Goal: Task Accomplishment & Management: Complete application form

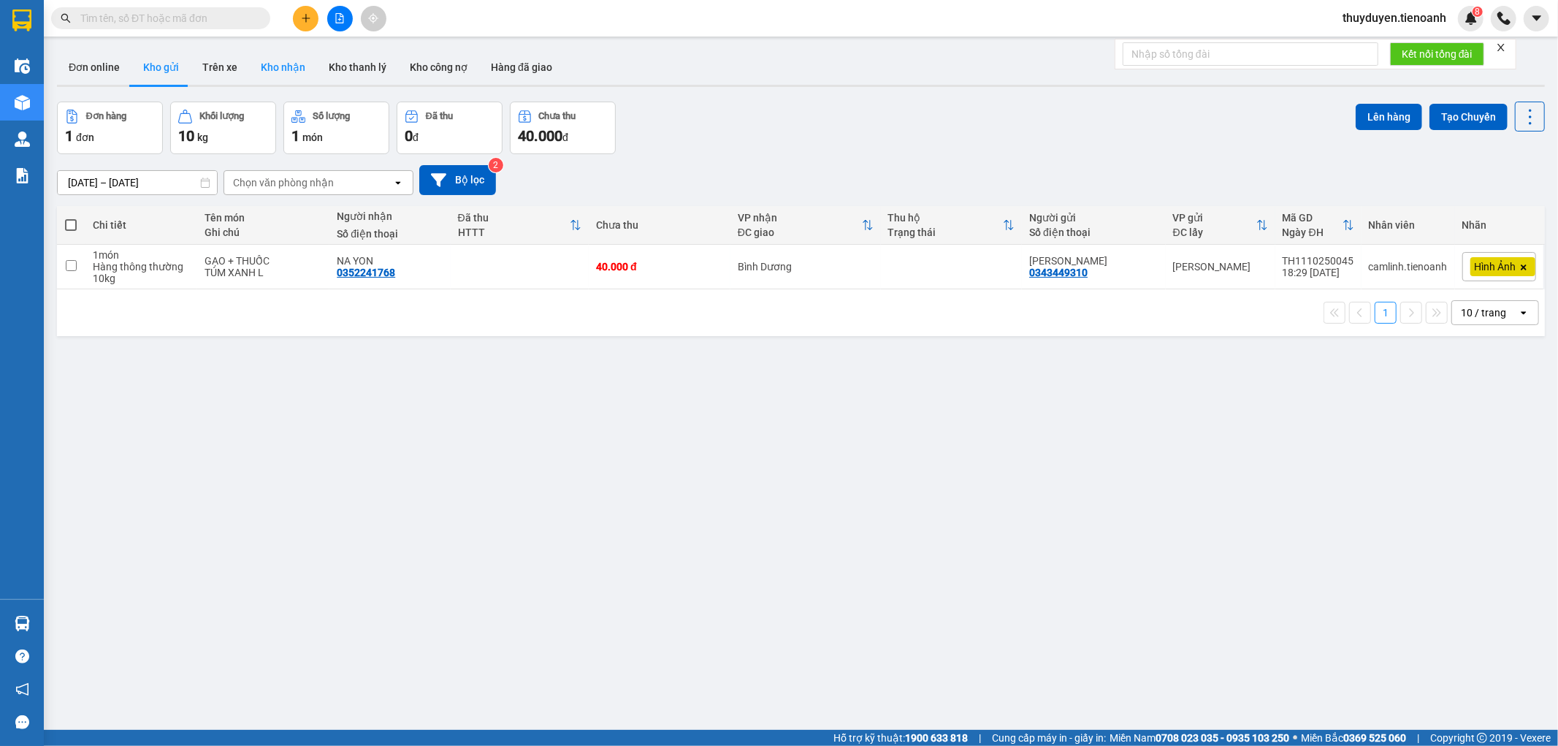
click at [294, 59] on button "Kho nhận" at bounding box center [283, 67] width 68 height 35
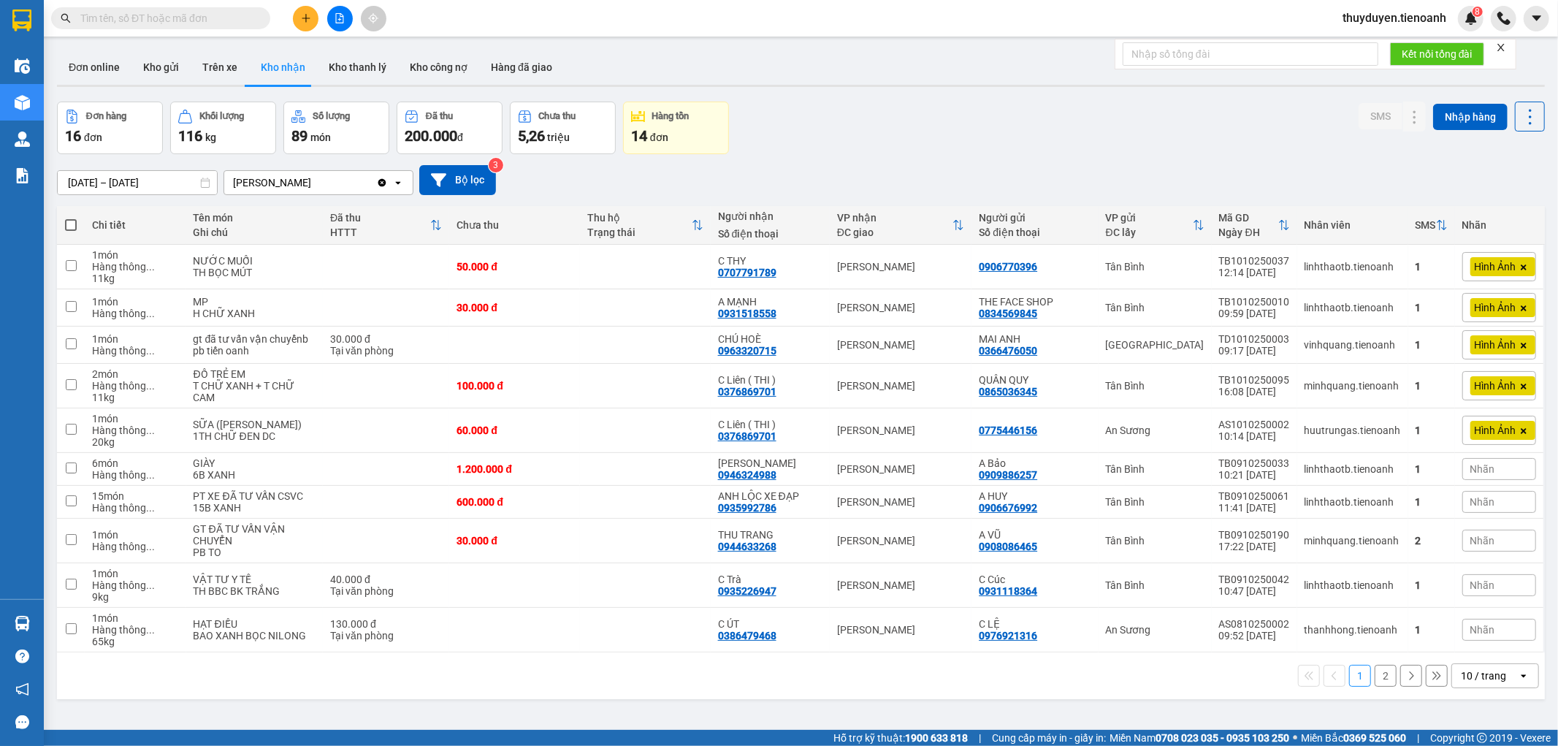
click at [1502, 52] on icon "close" at bounding box center [1501, 47] width 10 height 10
drag, startPoint x: 779, startPoint y: 484, endPoint x: 716, endPoint y: 485, distance: 62.8
click at [718, 481] on div "[PERSON_NAME] 0946324988" at bounding box center [770, 468] width 104 height 23
checkbox input "true"
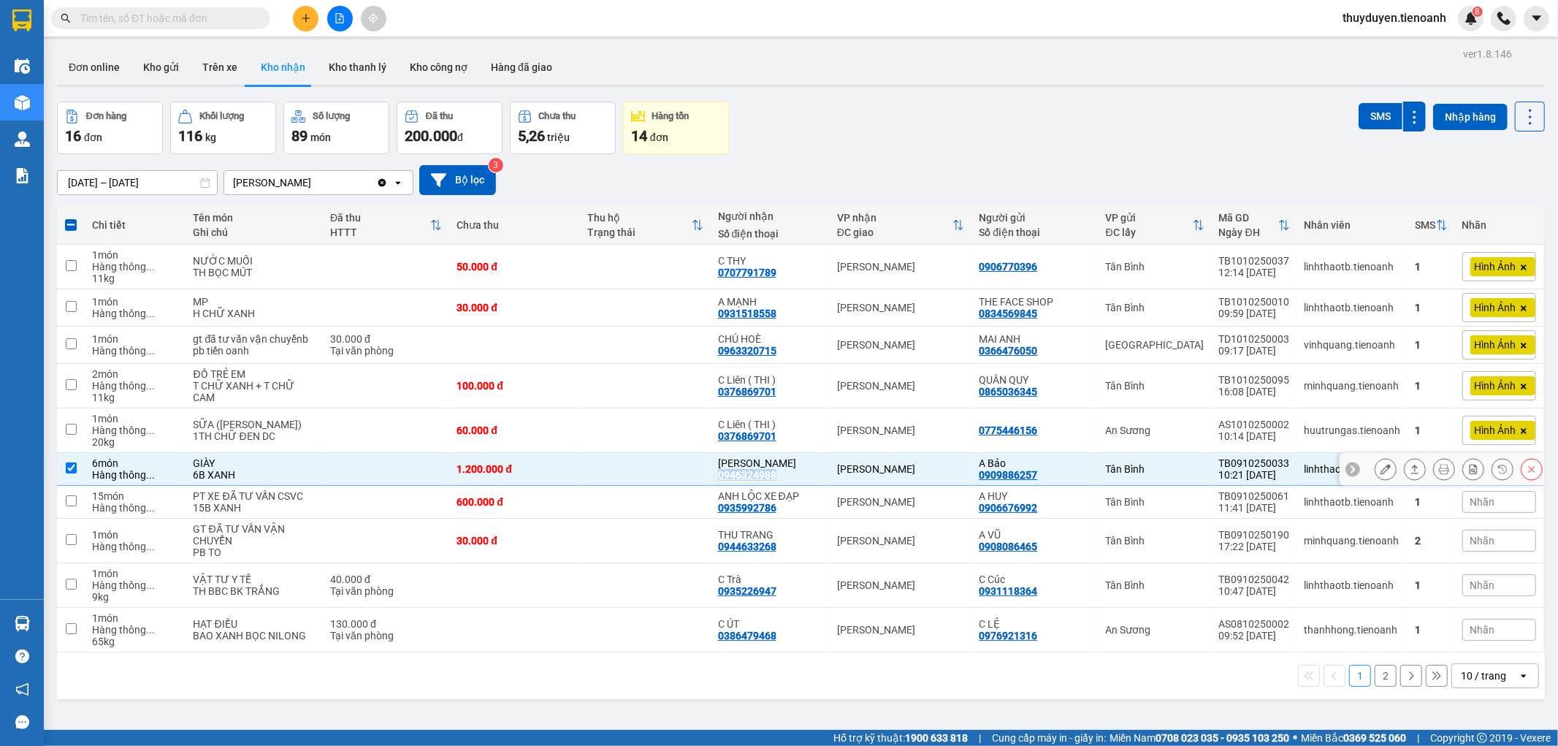
copy div "0946324988"
click at [180, 15] on input "text" at bounding box center [166, 18] width 172 height 16
paste input "0946324988"
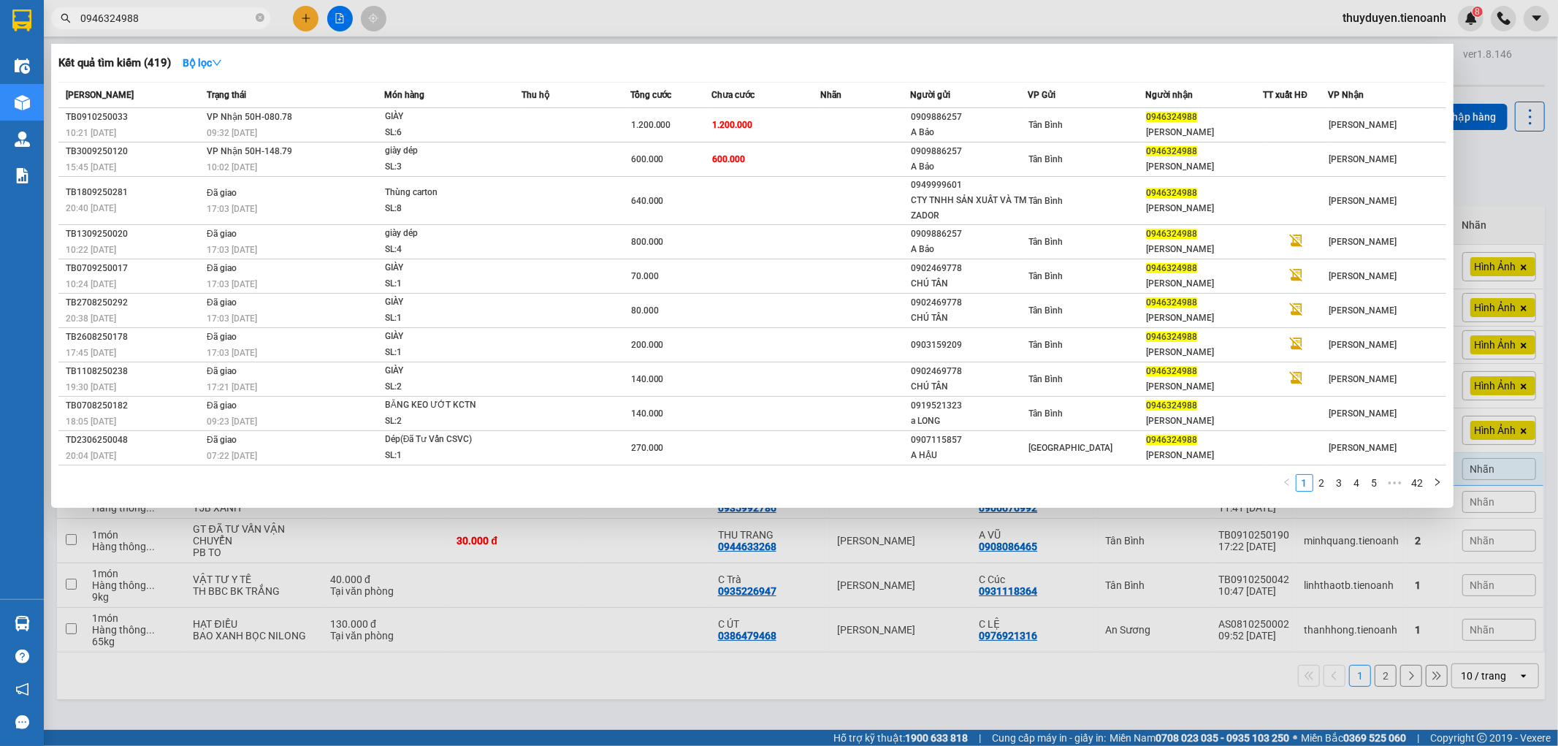
type input "0946324988"
click at [259, 18] on icon "close-circle" at bounding box center [260, 17] width 9 height 9
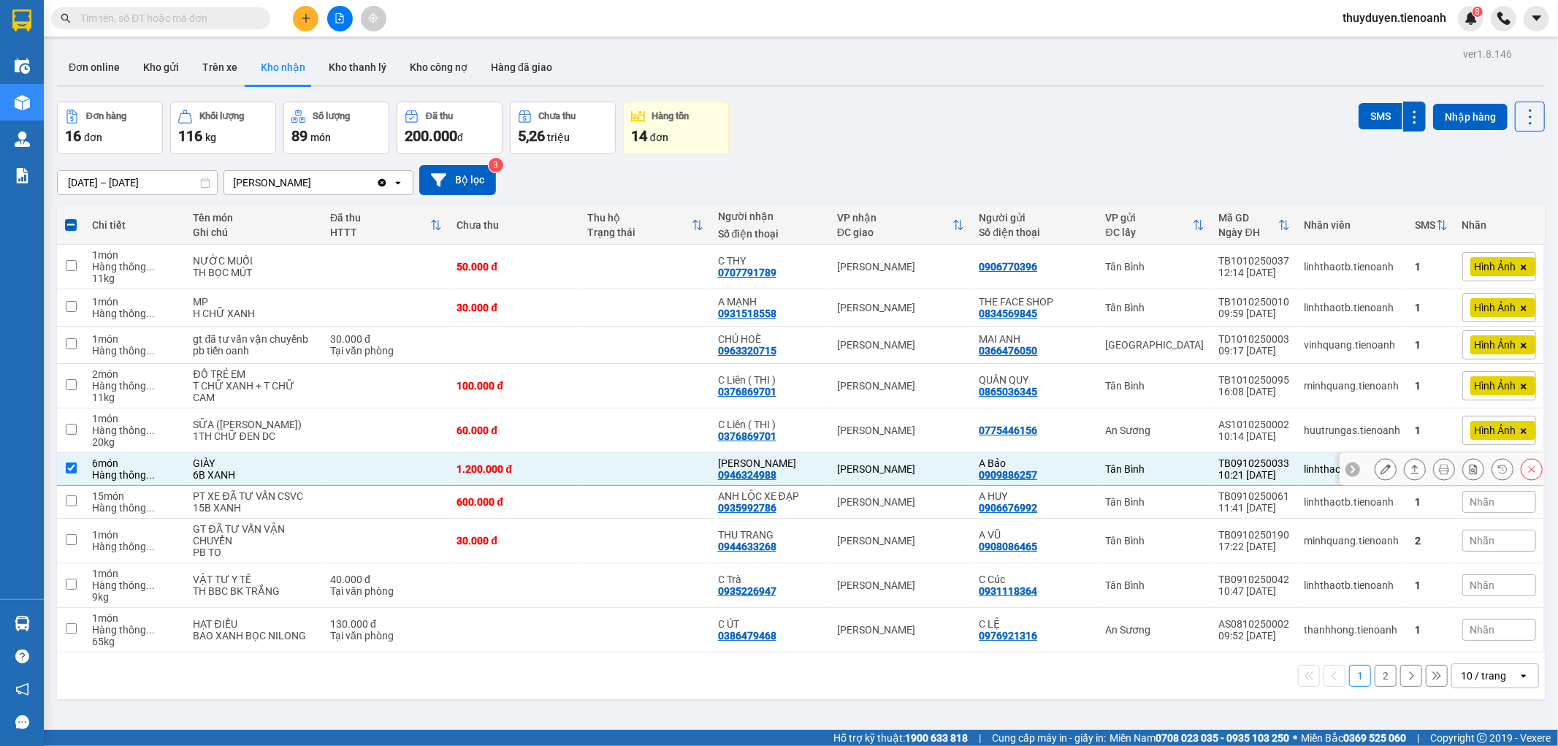
click at [323, 482] on td at bounding box center [386, 469] width 126 height 33
checkbox input "false"
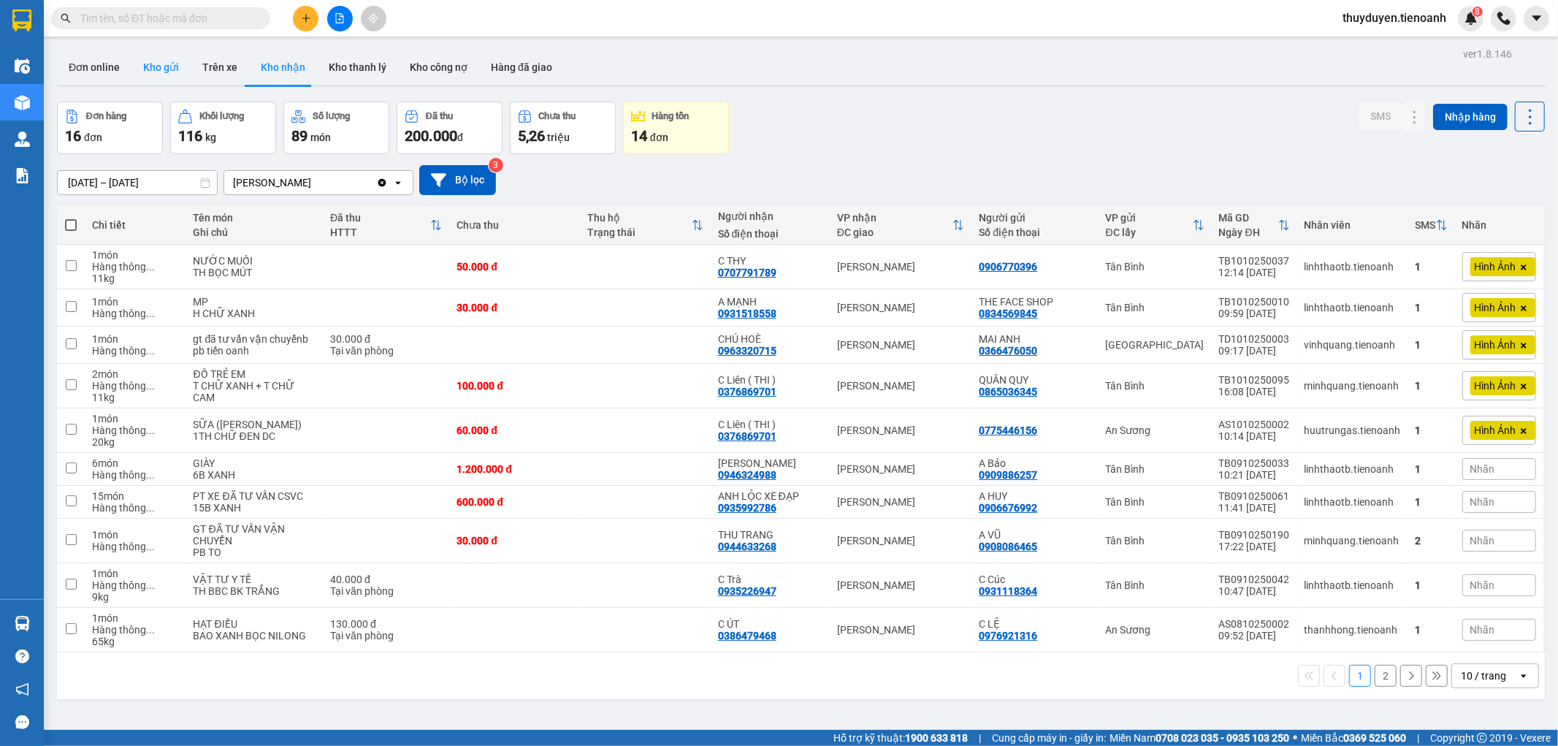
click at [169, 56] on button "Kho gửi" at bounding box center [160, 67] width 59 height 35
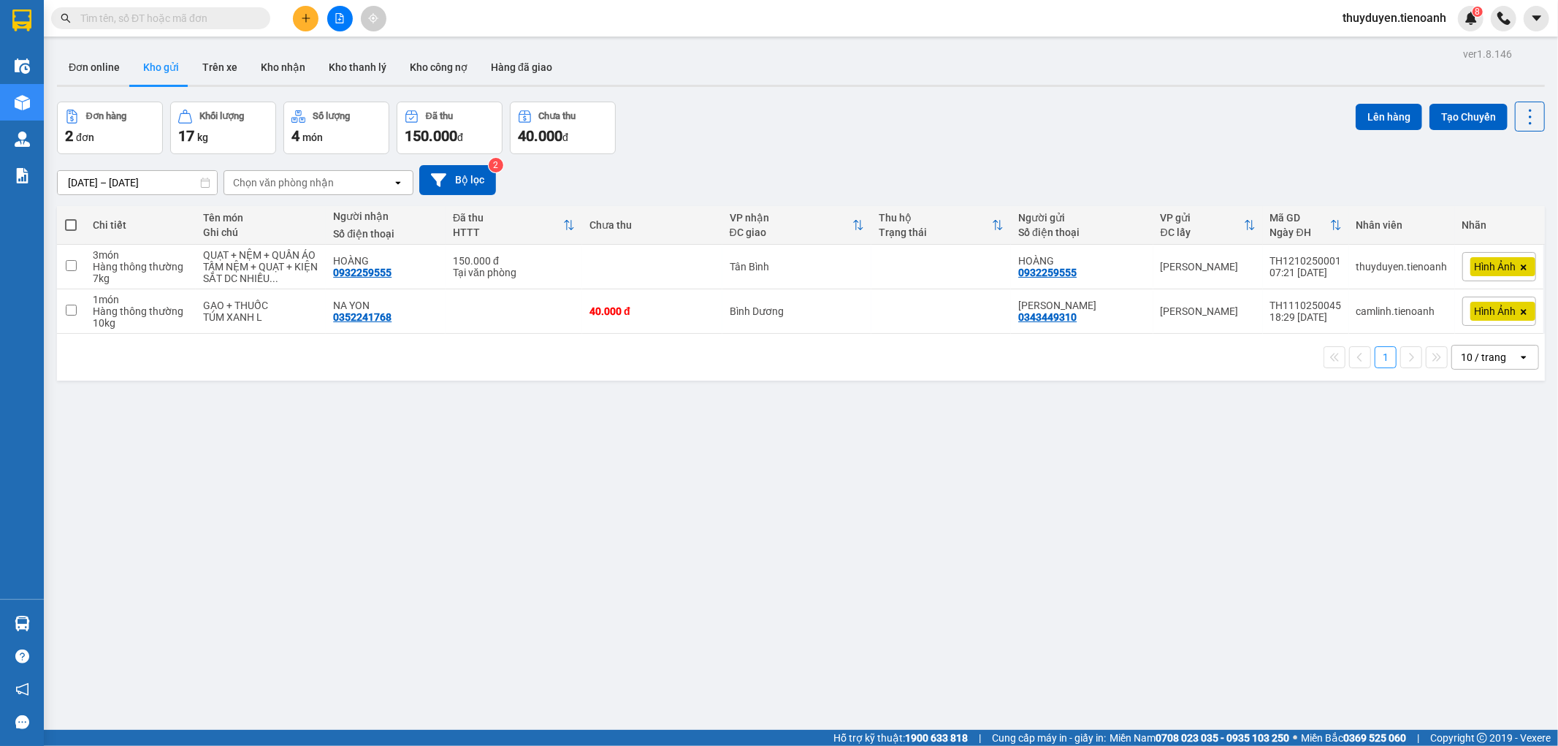
drag, startPoint x: 797, startPoint y: 161, endPoint x: 792, endPoint y: 155, distance: 7.8
click at [795, 159] on div "[DATE] – [DATE] Press the down arrow key to interact with the calendar and sele…" at bounding box center [801, 180] width 1488 height 52
click at [269, 67] on button "Kho nhận" at bounding box center [283, 67] width 68 height 35
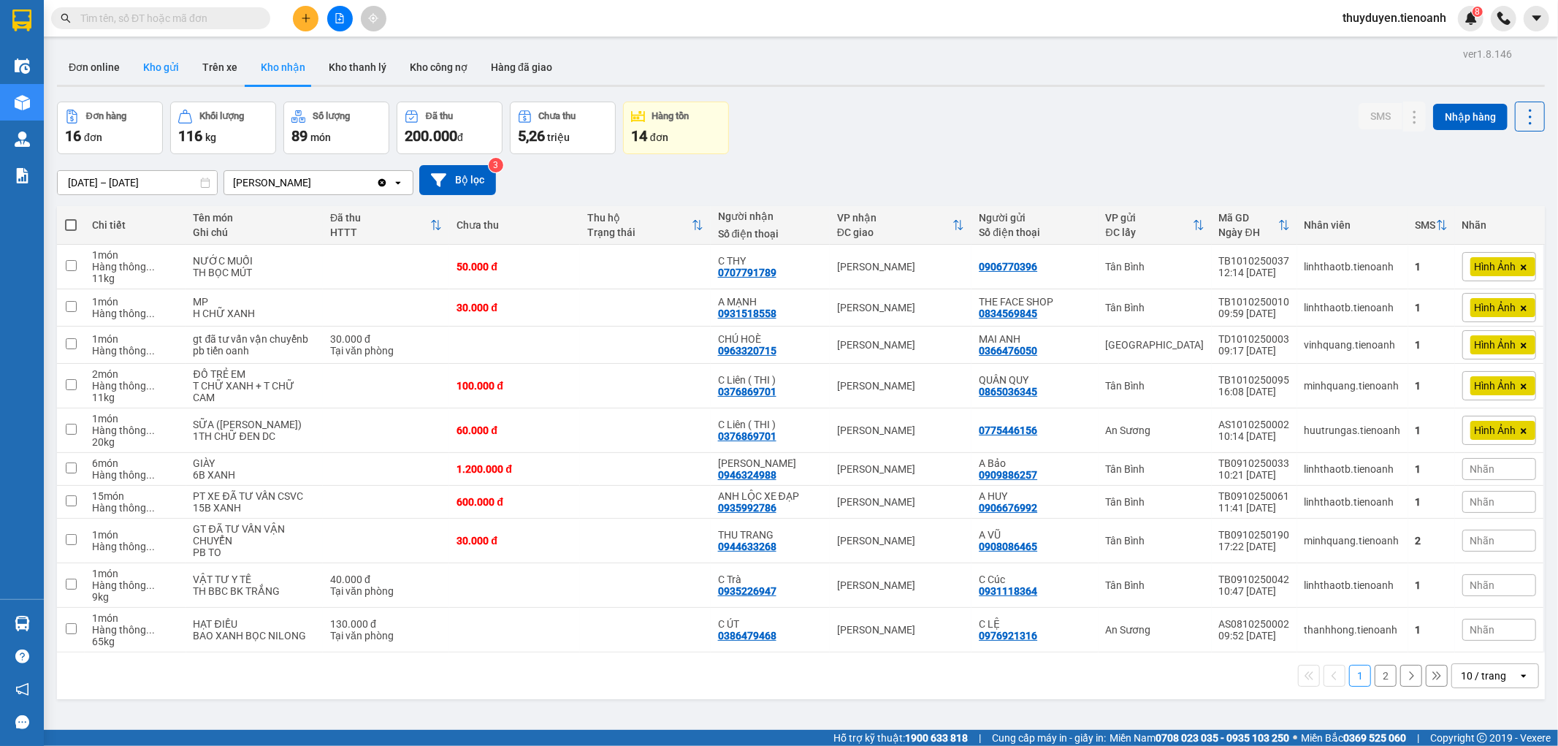
click at [158, 69] on button "Kho gửi" at bounding box center [160, 67] width 59 height 35
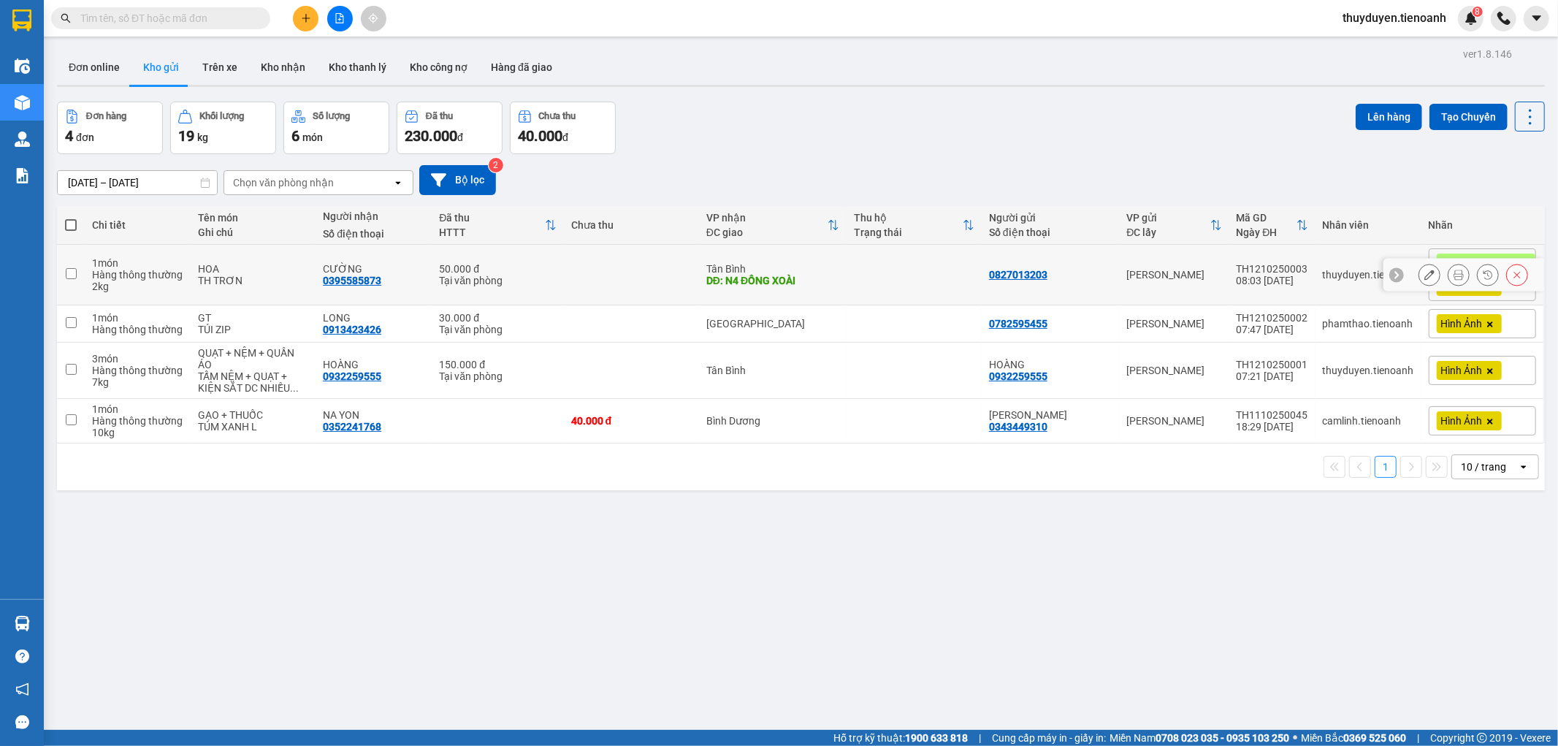
click at [629, 273] on td at bounding box center [631, 275] width 135 height 61
checkbox input "true"
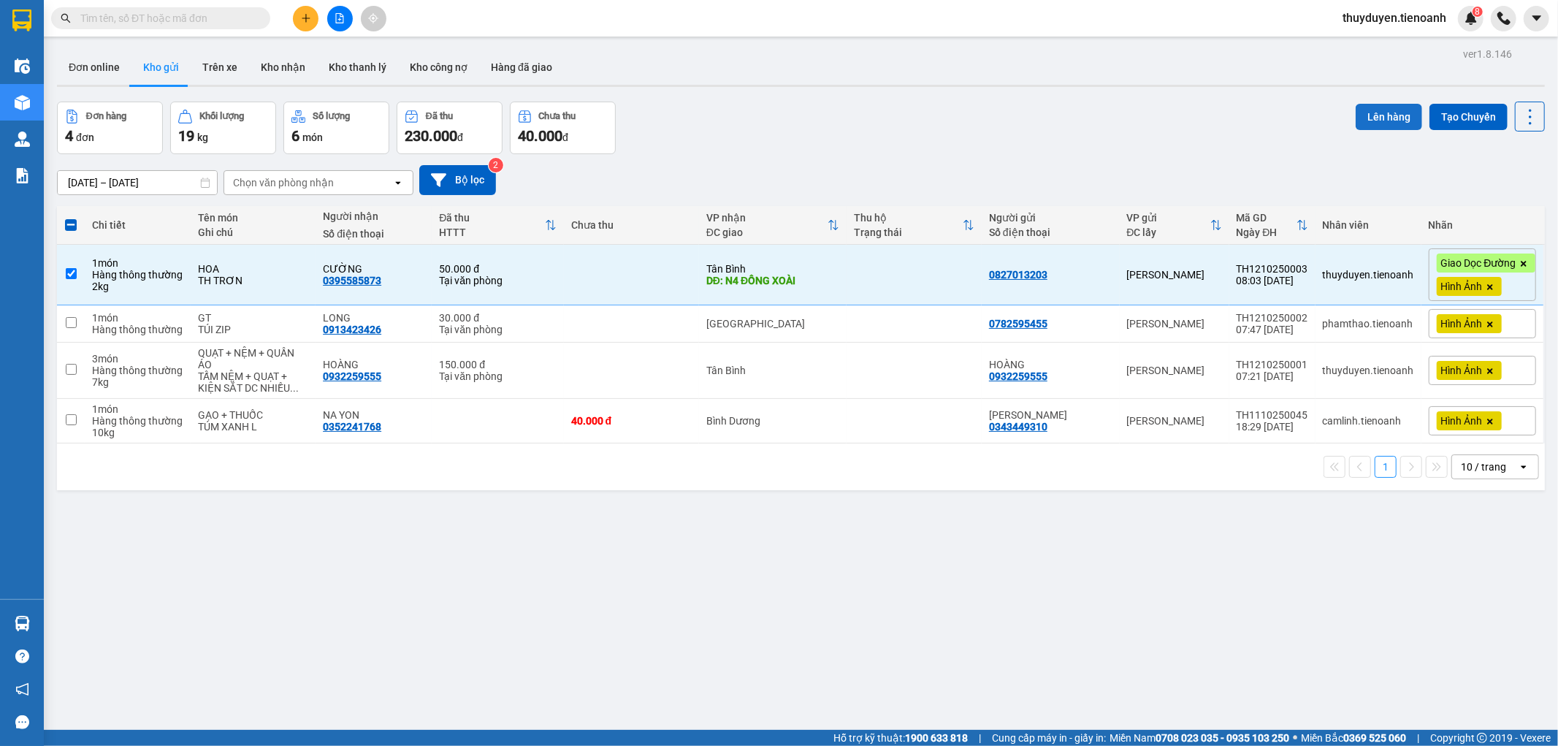
click at [1356, 118] on button "Lên hàng" at bounding box center [1389, 117] width 66 height 26
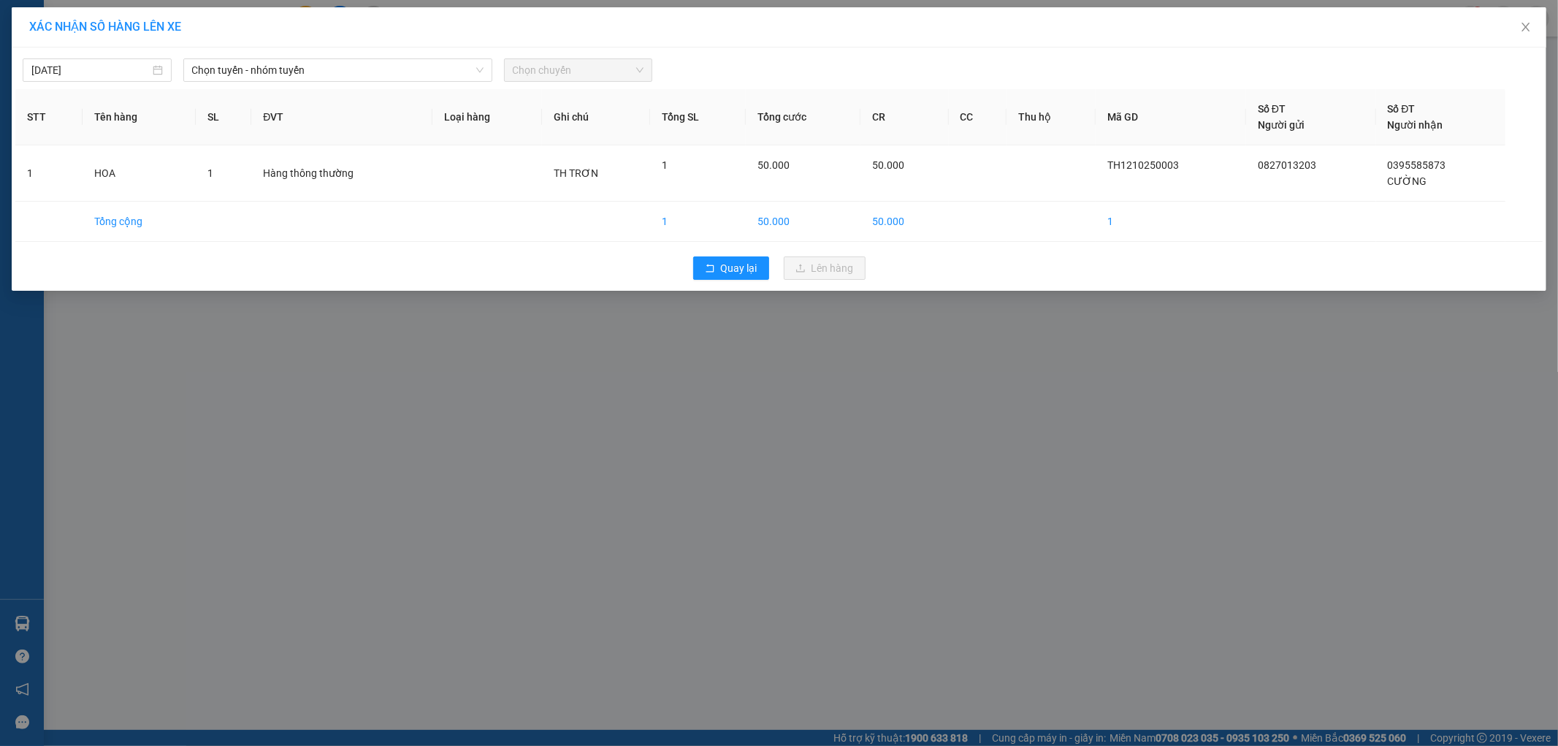
click at [253, 51] on div "[DATE] Chọn tuyến - nhóm tuyến Chọn chuyến" at bounding box center [778, 66] width 1527 height 31
click at [254, 72] on span "Chọn tuyến - nhóm tuyến" at bounding box center [337, 70] width 291 height 22
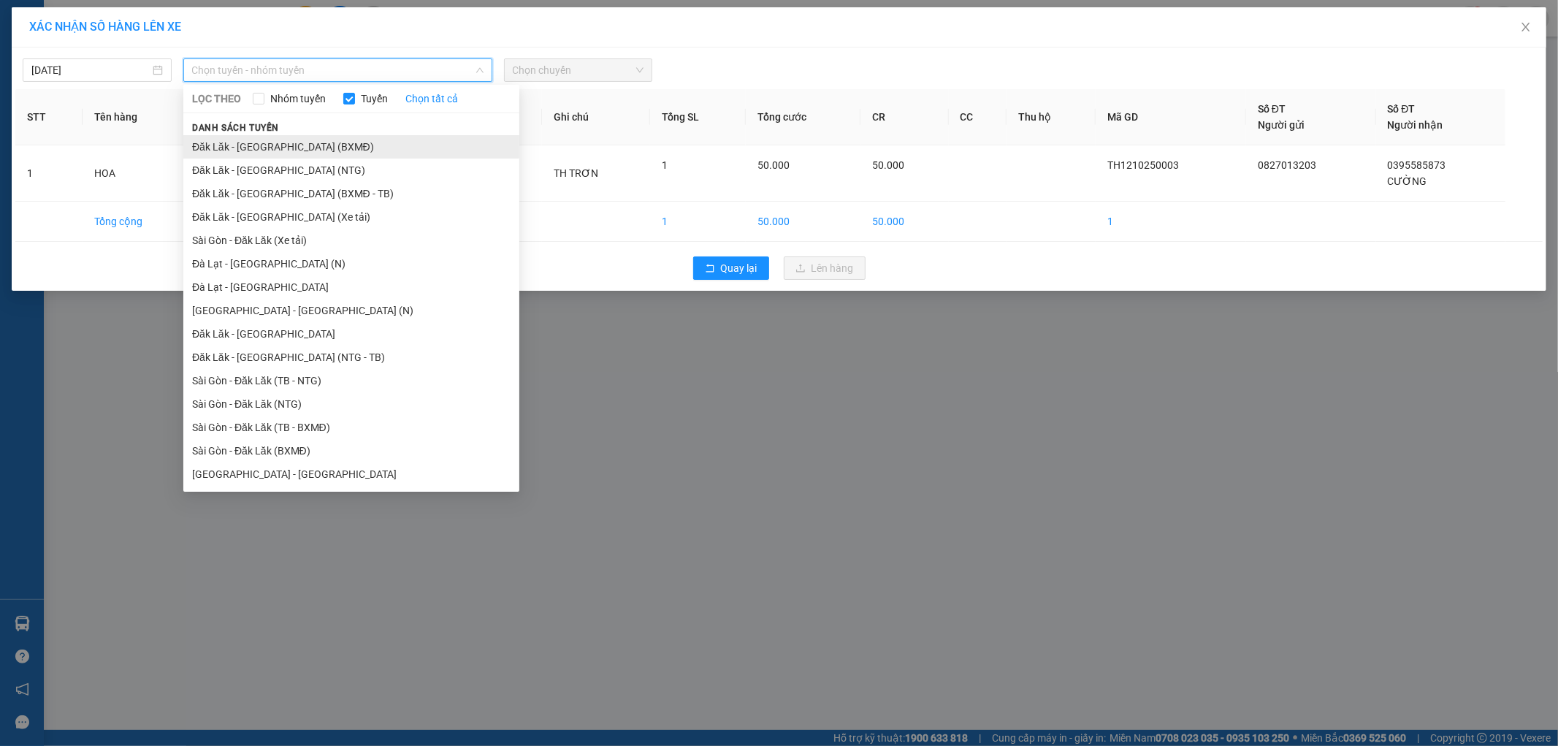
click at [254, 142] on li "Đăk Lăk - [GEOGRAPHIC_DATA] (BXMĐ)" at bounding box center [351, 146] width 336 height 23
click at [283, 80] on span "Đăk Lăk - [GEOGRAPHIC_DATA] (BXMĐ)" at bounding box center [337, 70] width 291 height 22
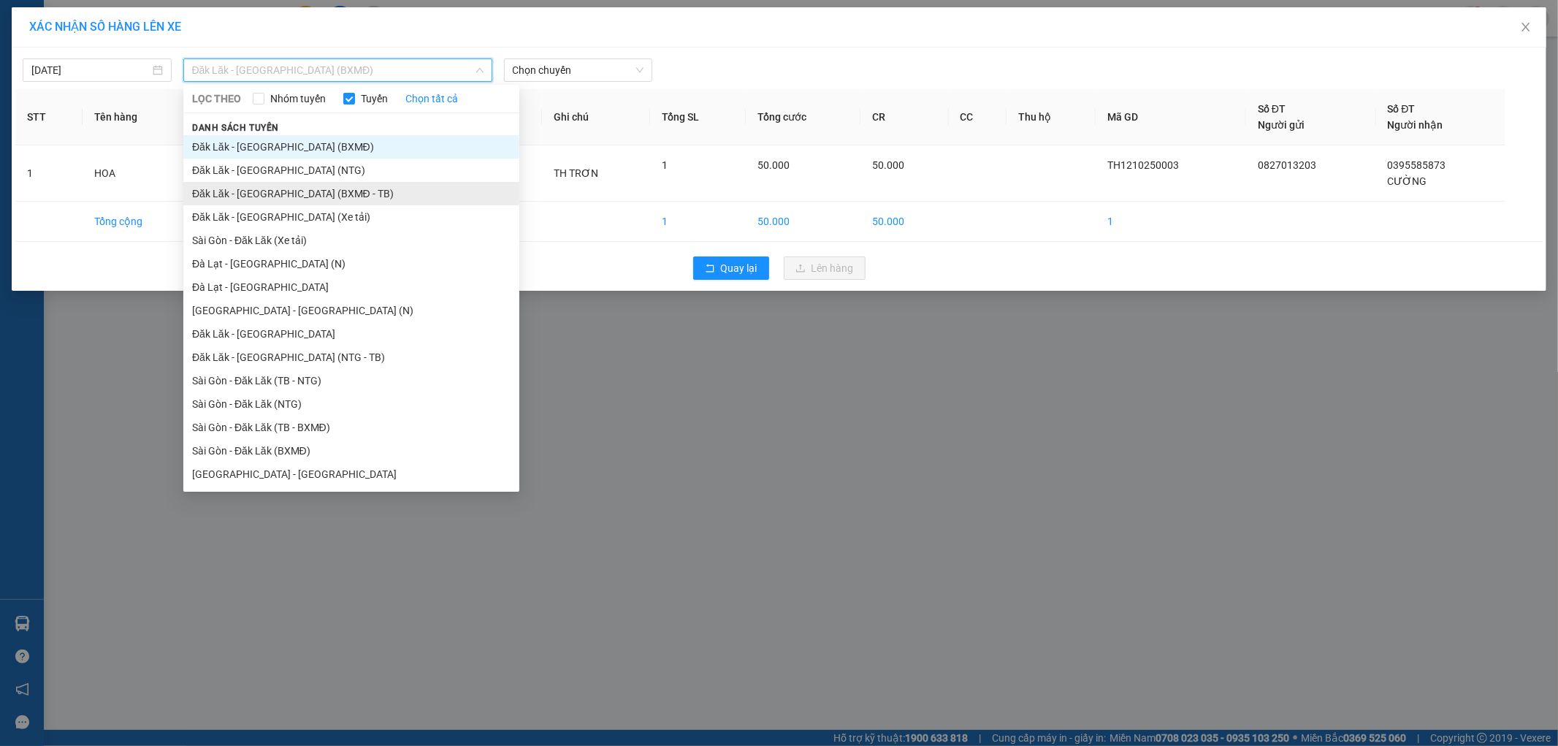
click at [283, 196] on li "Đăk Lăk - [GEOGRAPHIC_DATA] (BXMĐ - TB)" at bounding box center [351, 193] width 336 height 23
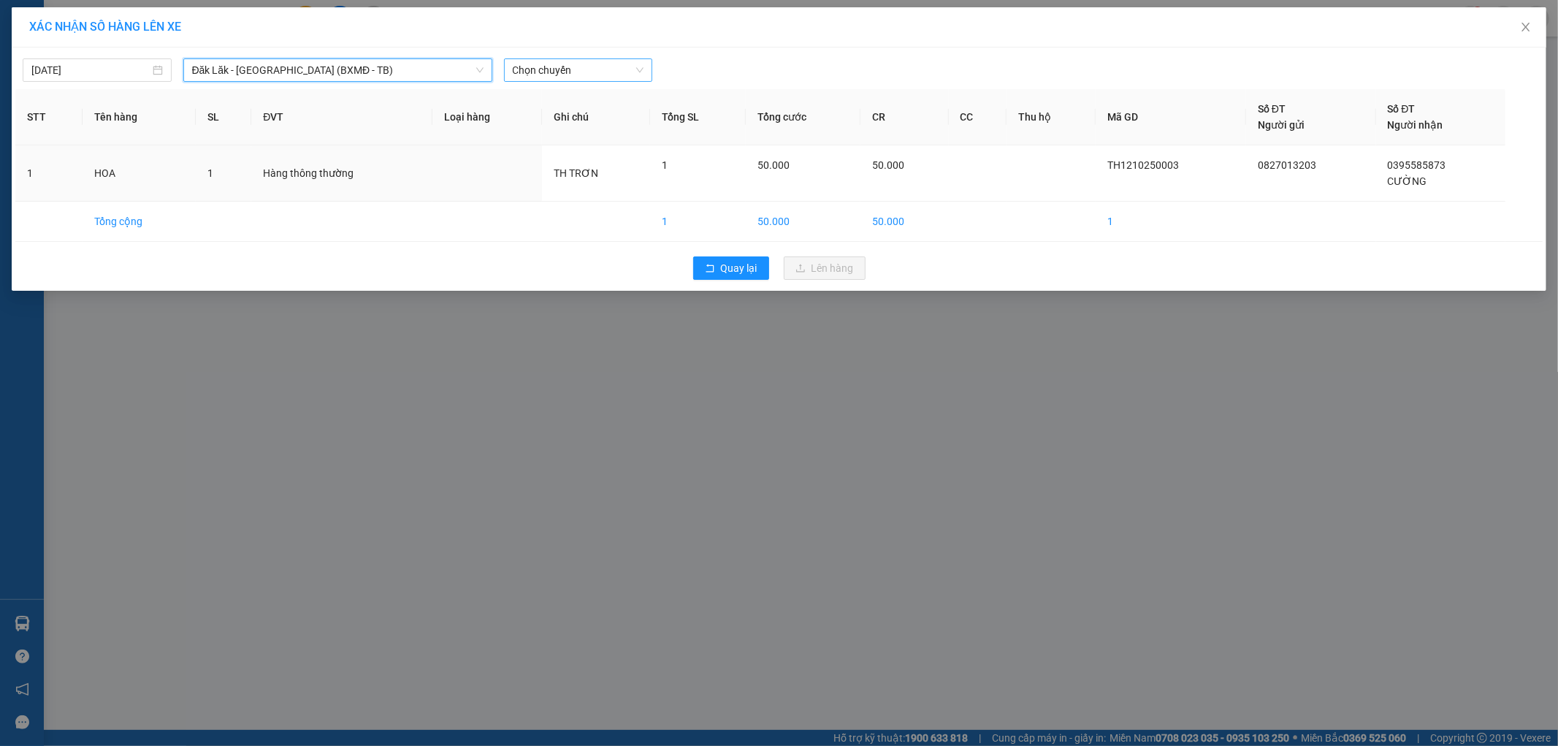
click at [578, 79] on span "Chọn chuyến" at bounding box center [578, 70] width 131 height 22
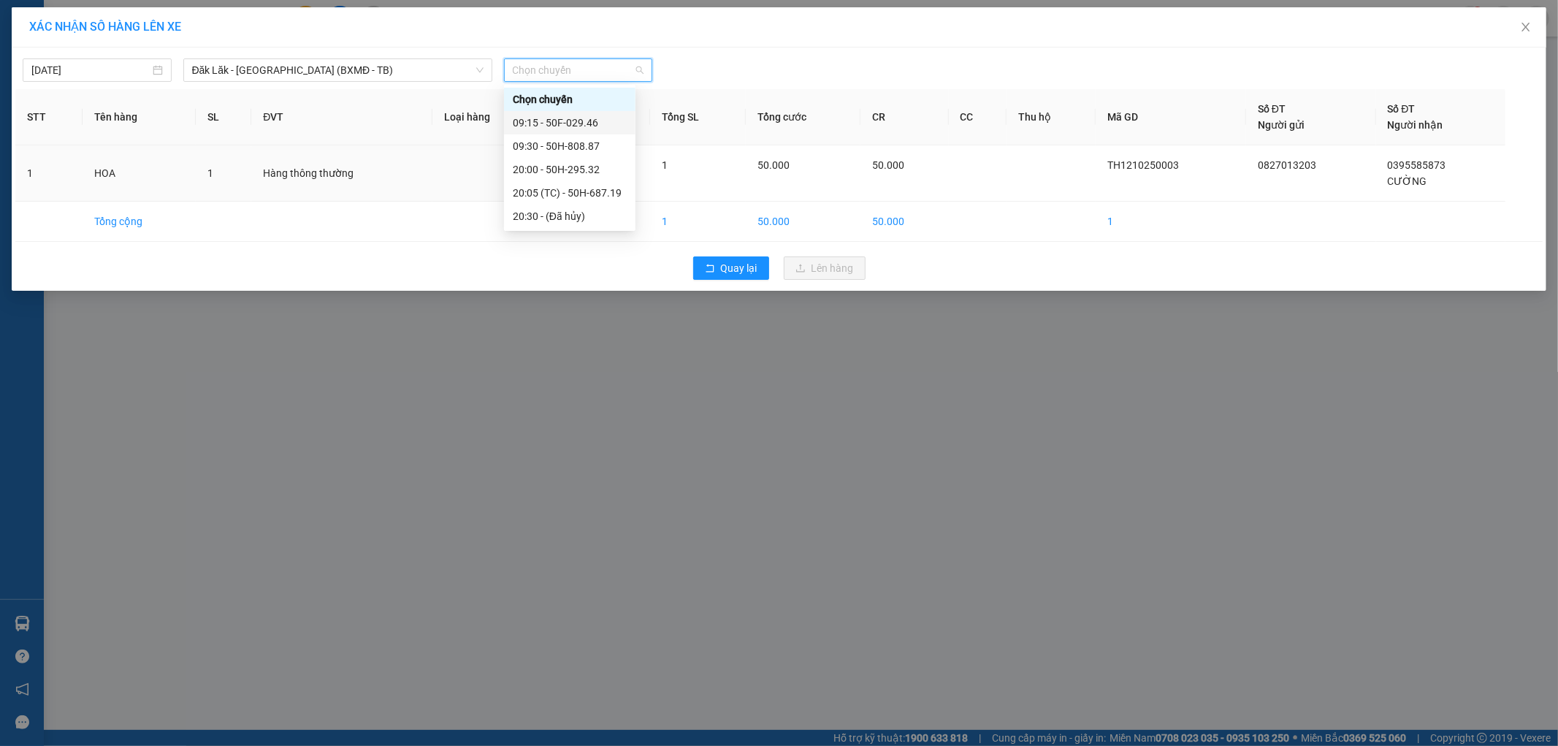
drag, startPoint x: 571, startPoint y: 129, endPoint x: 695, endPoint y: 115, distance: 124.9
click at [581, 124] on div "09:15 - 50F-029.46" at bounding box center [570, 123] width 114 height 16
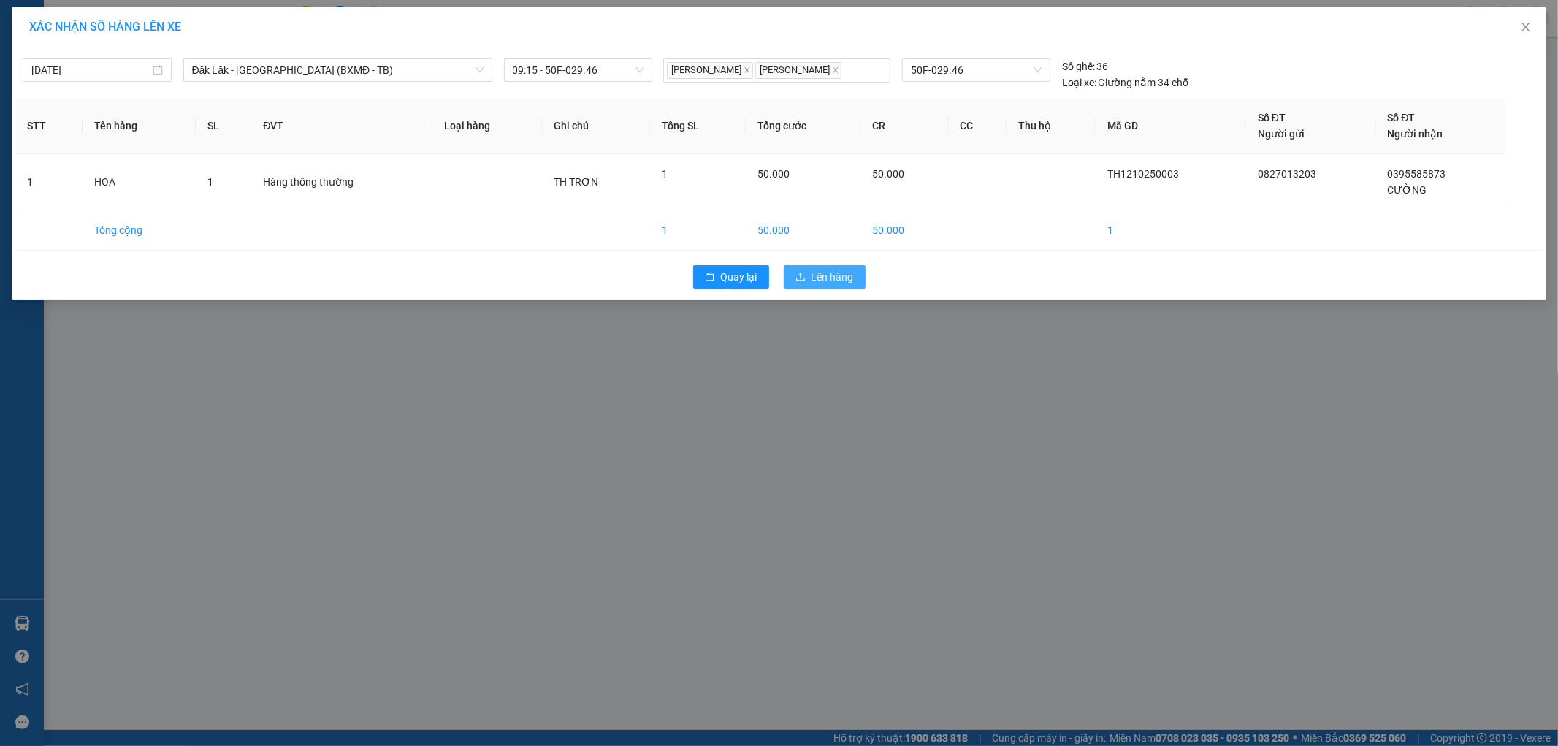
click at [809, 273] on button "Lên hàng" at bounding box center [825, 276] width 82 height 23
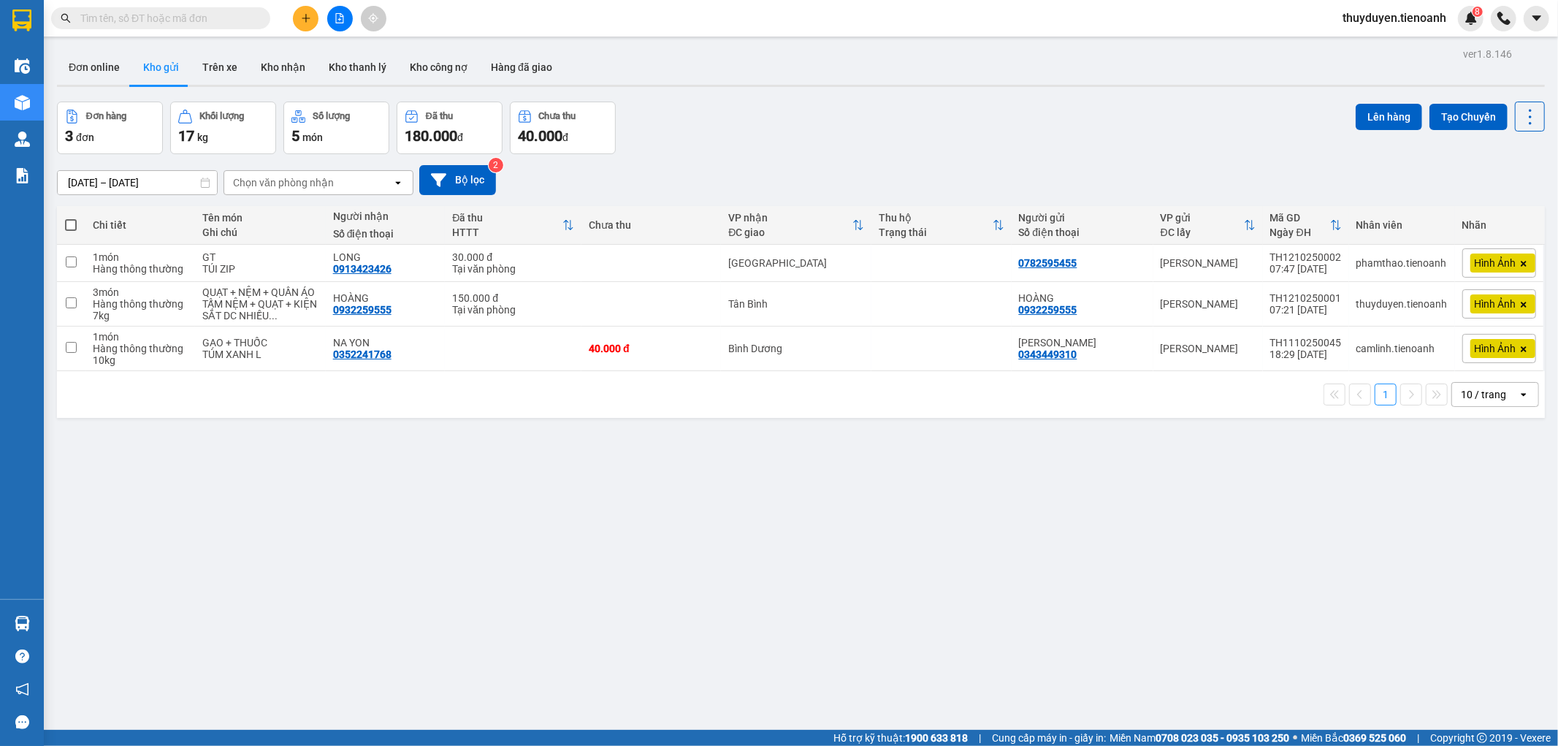
click at [195, 22] on input "text" at bounding box center [166, 18] width 172 height 16
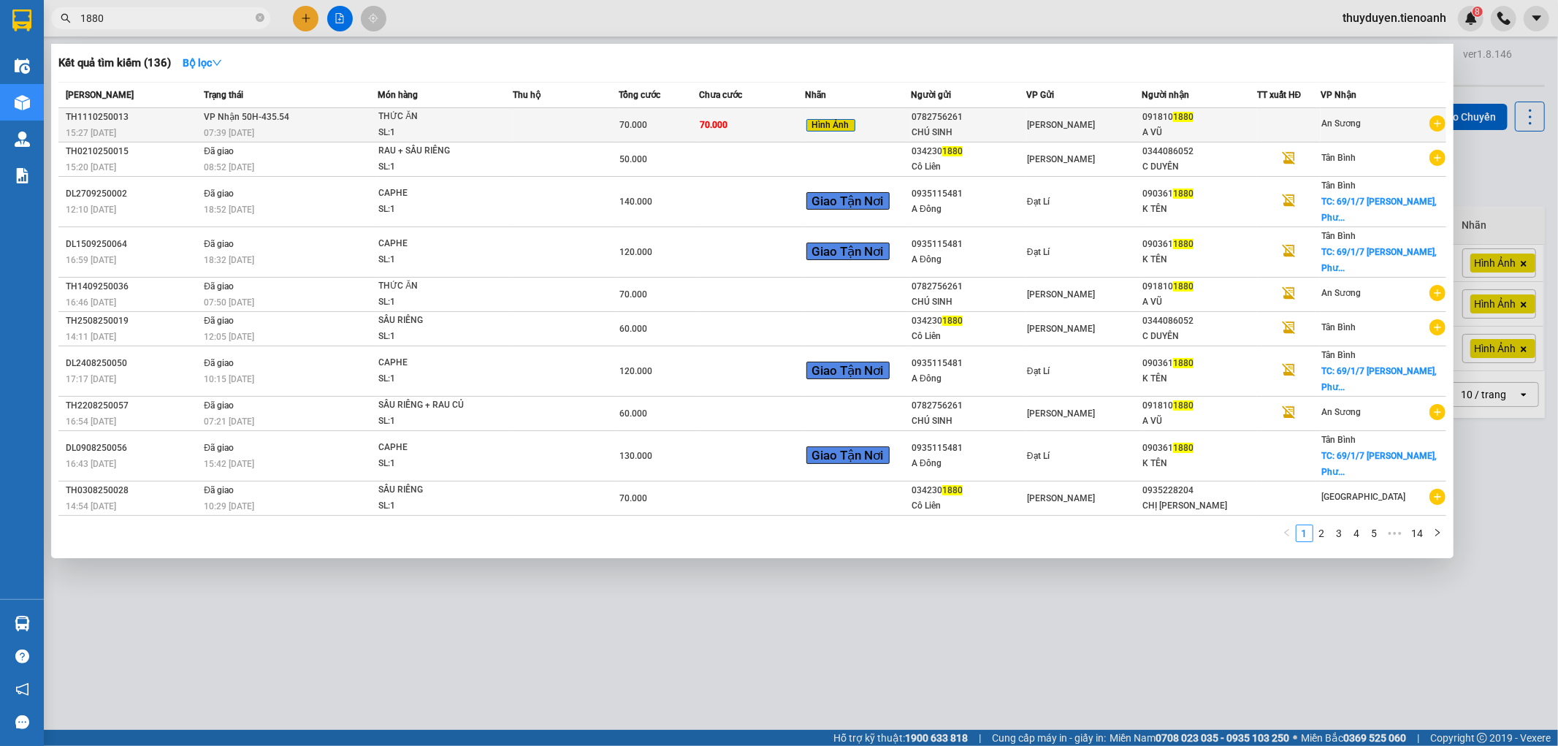
type input "1880"
click at [792, 128] on td "70.000" at bounding box center [752, 125] width 107 height 34
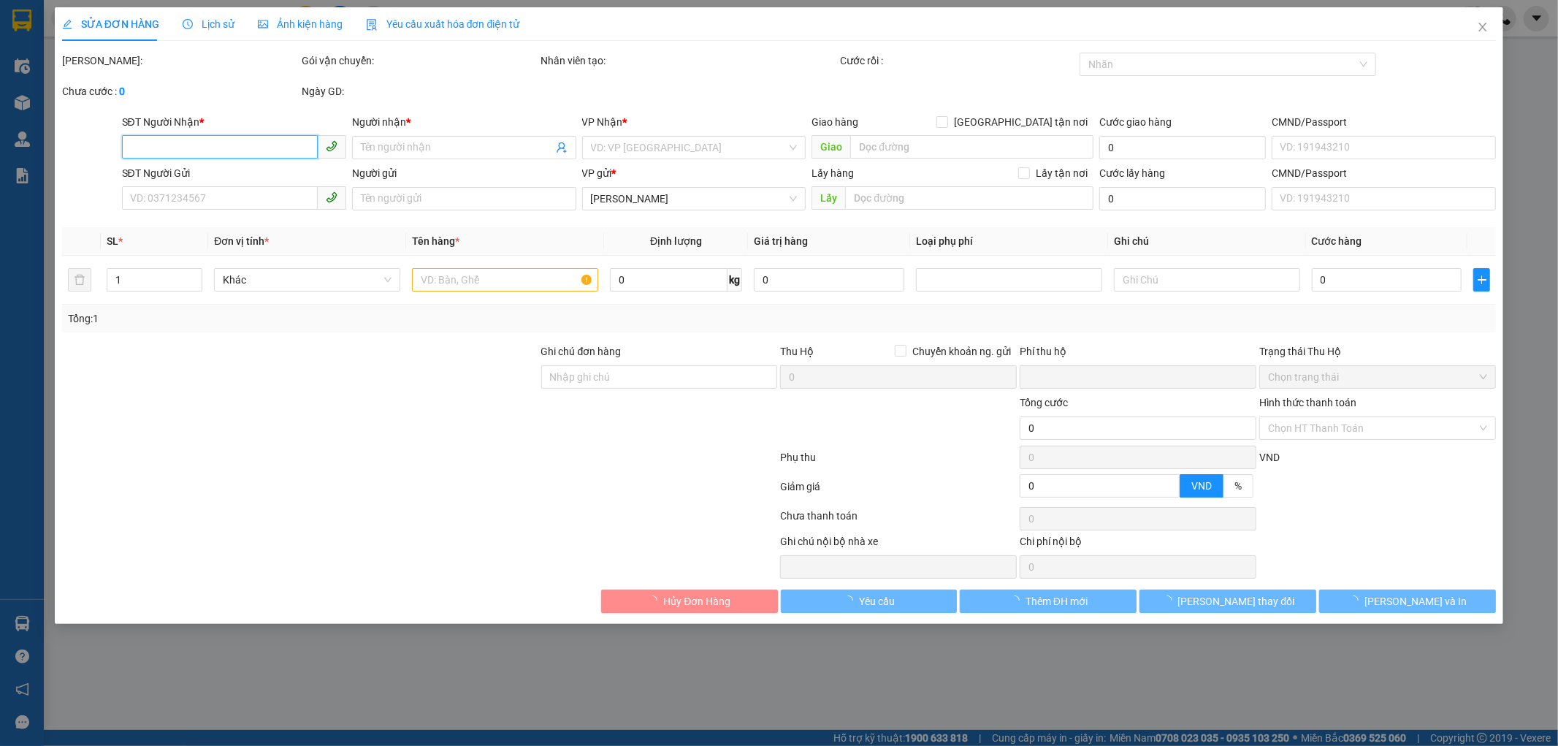
type input "0918101880"
type input "A VŨ"
type input "0782756261"
type input "CHÚ SINH"
type input "0"
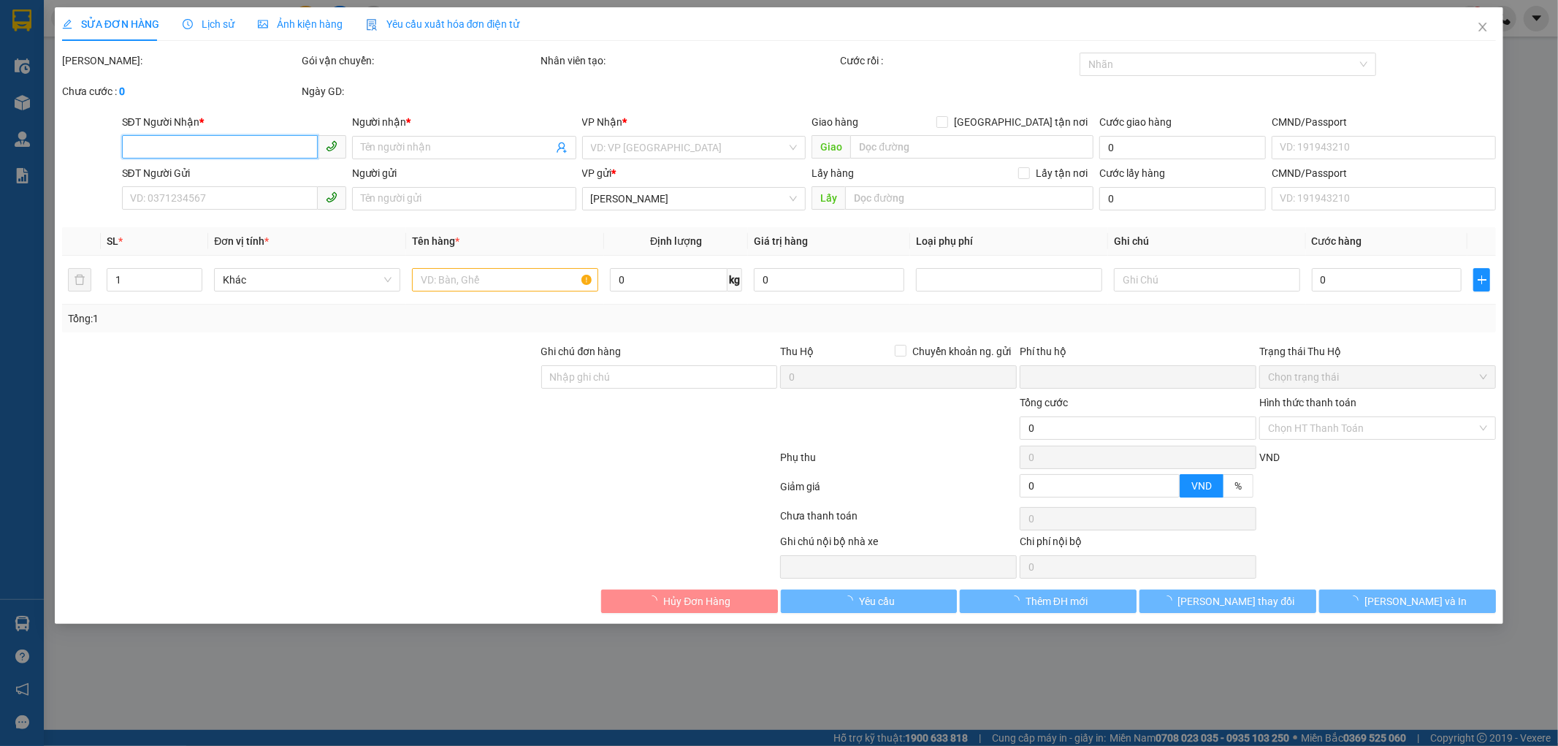
type input "70.000"
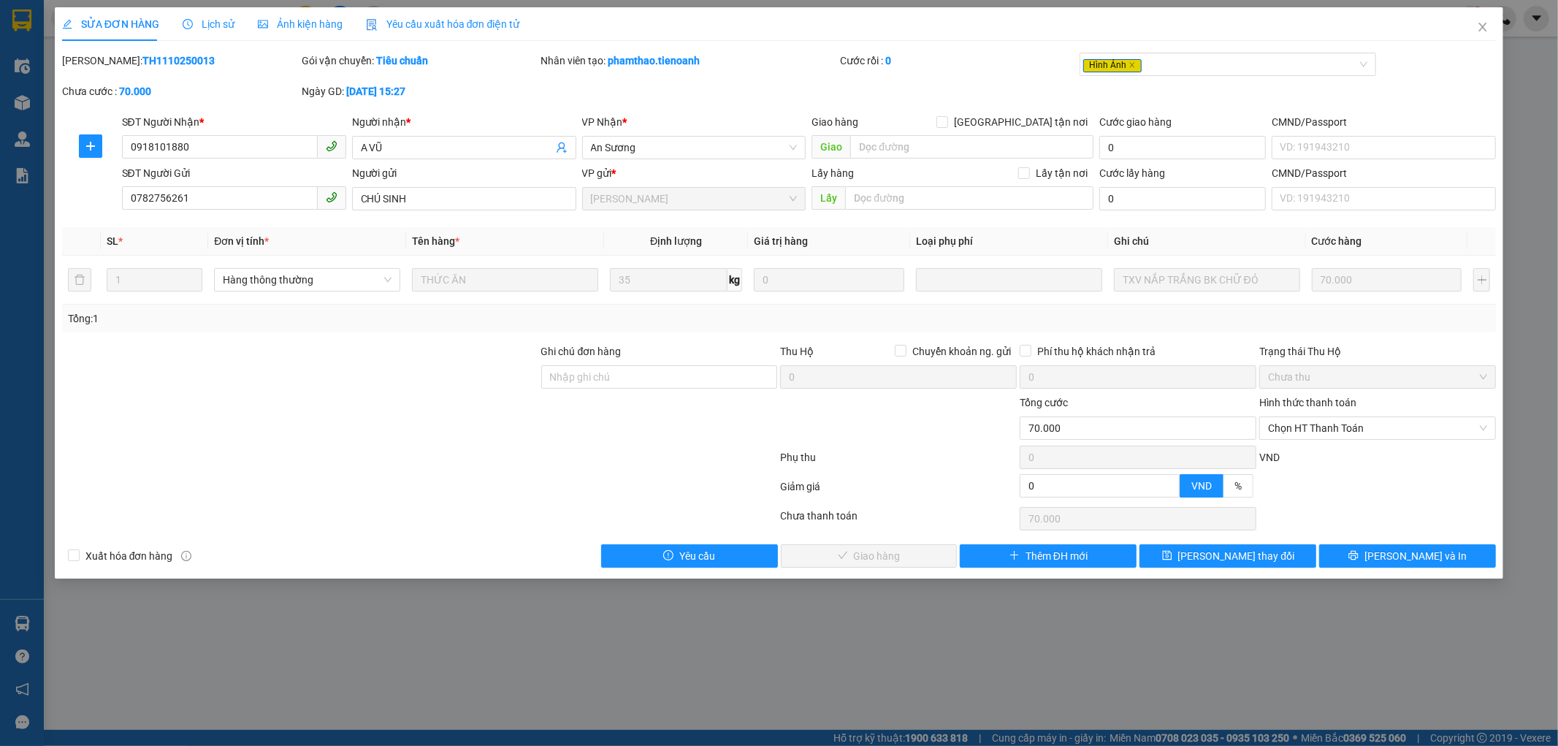
click at [297, 25] on span "Ảnh kiện hàng" at bounding box center [300, 24] width 85 height 12
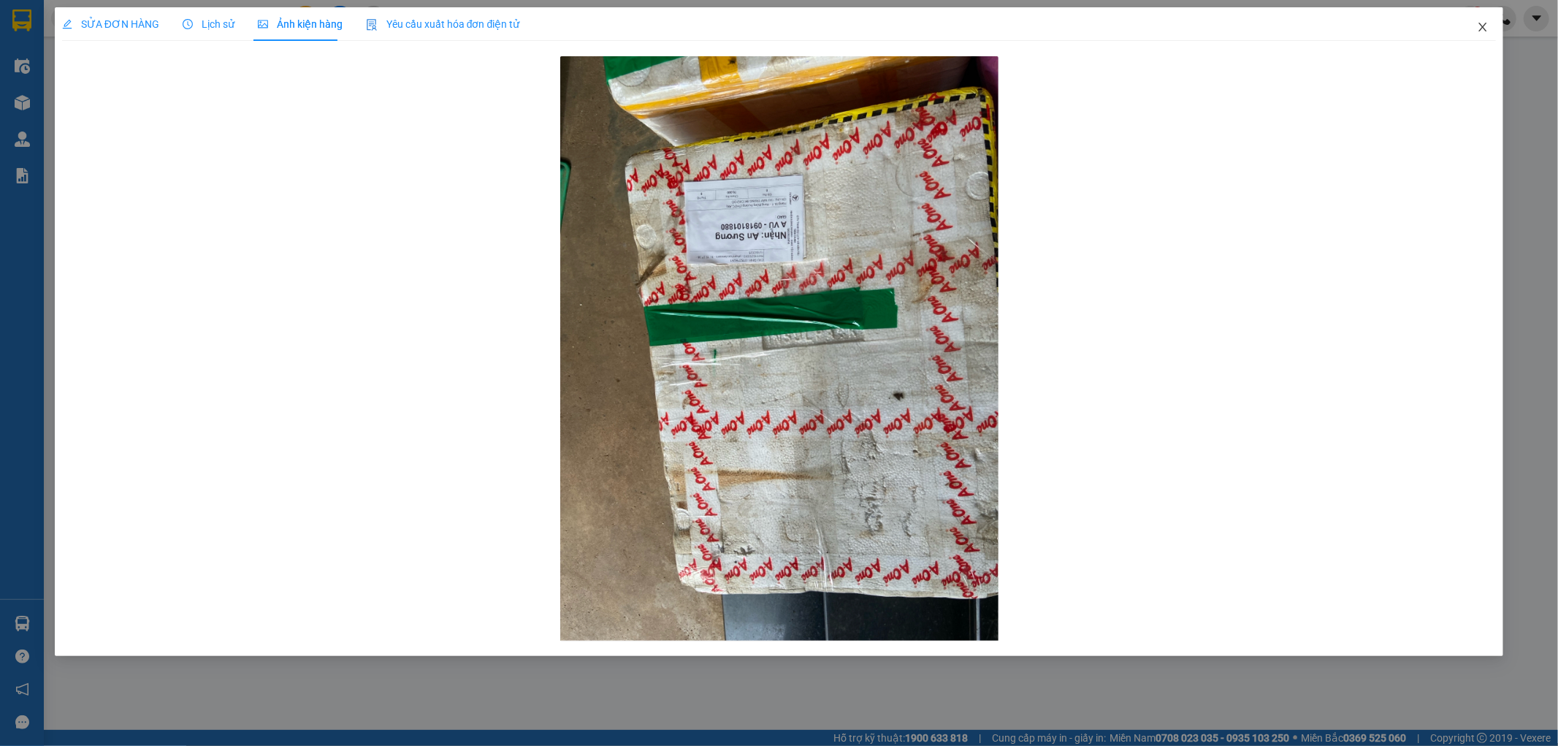
click at [1484, 24] on icon "close" at bounding box center [1483, 27] width 12 height 12
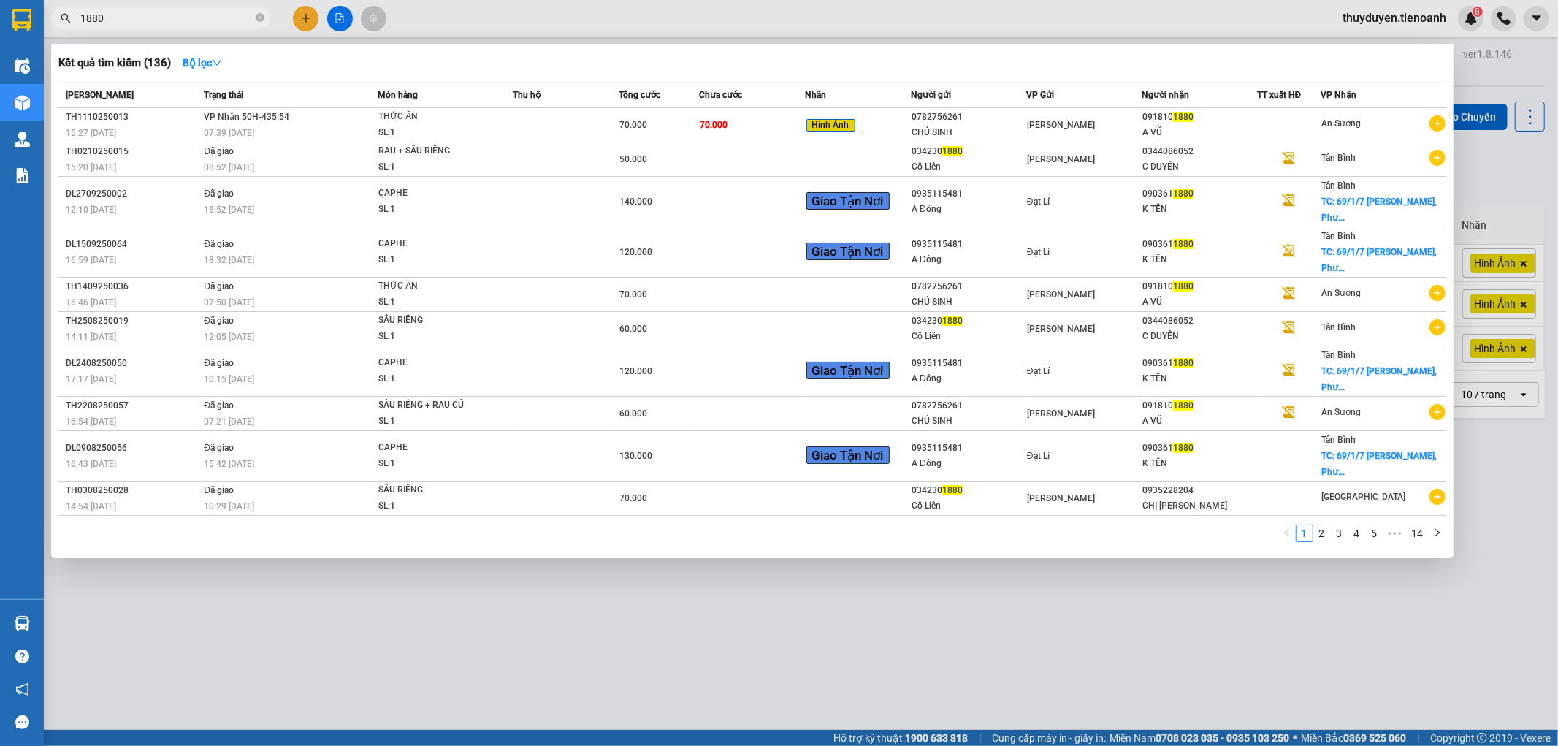
click at [186, 20] on input "1880" at bounding box center [166, 18] width 172 height 16
click at [765, 131] on td "70.000" at bounding box center [752, 125] width 107 height 34
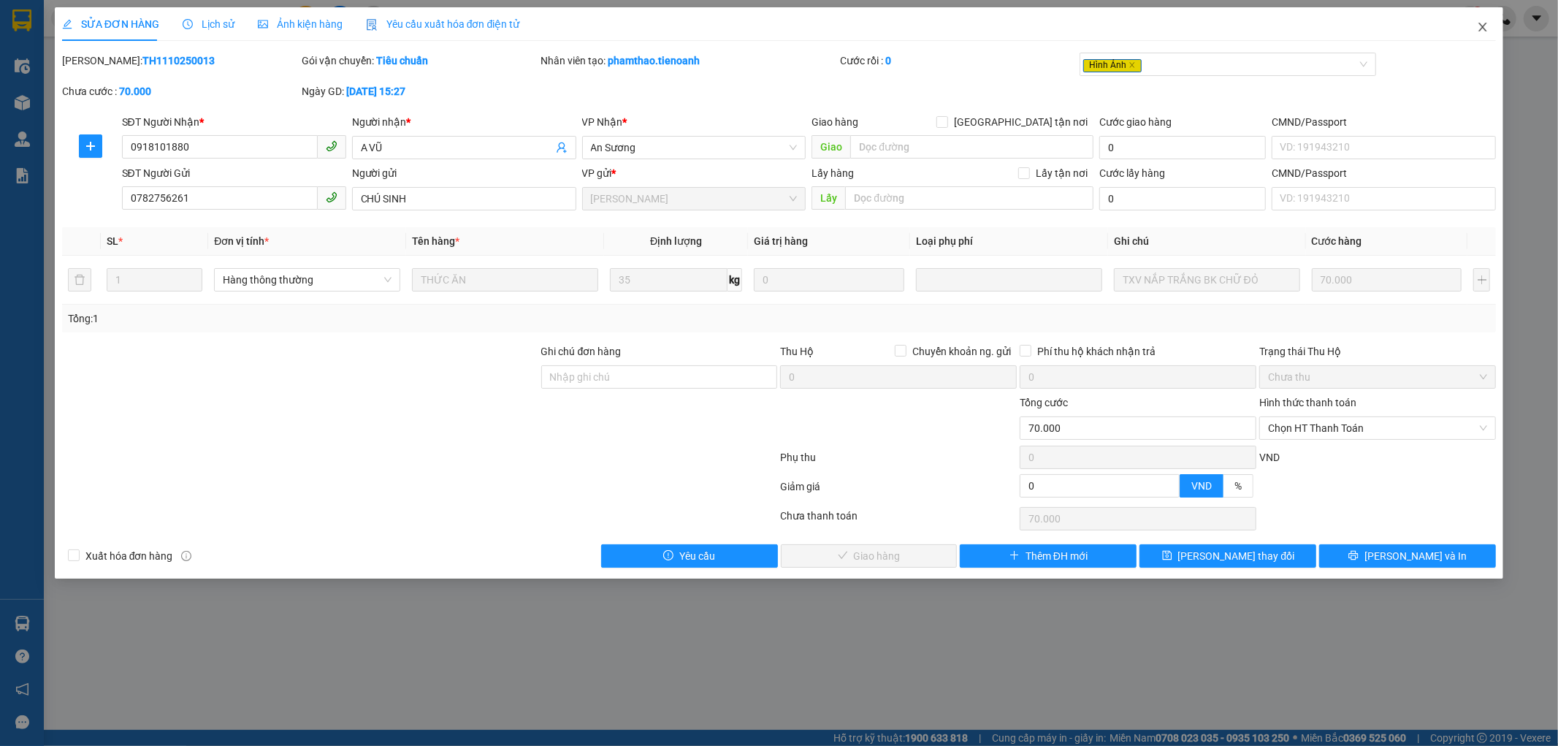
click at [1486, 32] on icon "close" at bounding box center [1483, 27] width 12 height 12
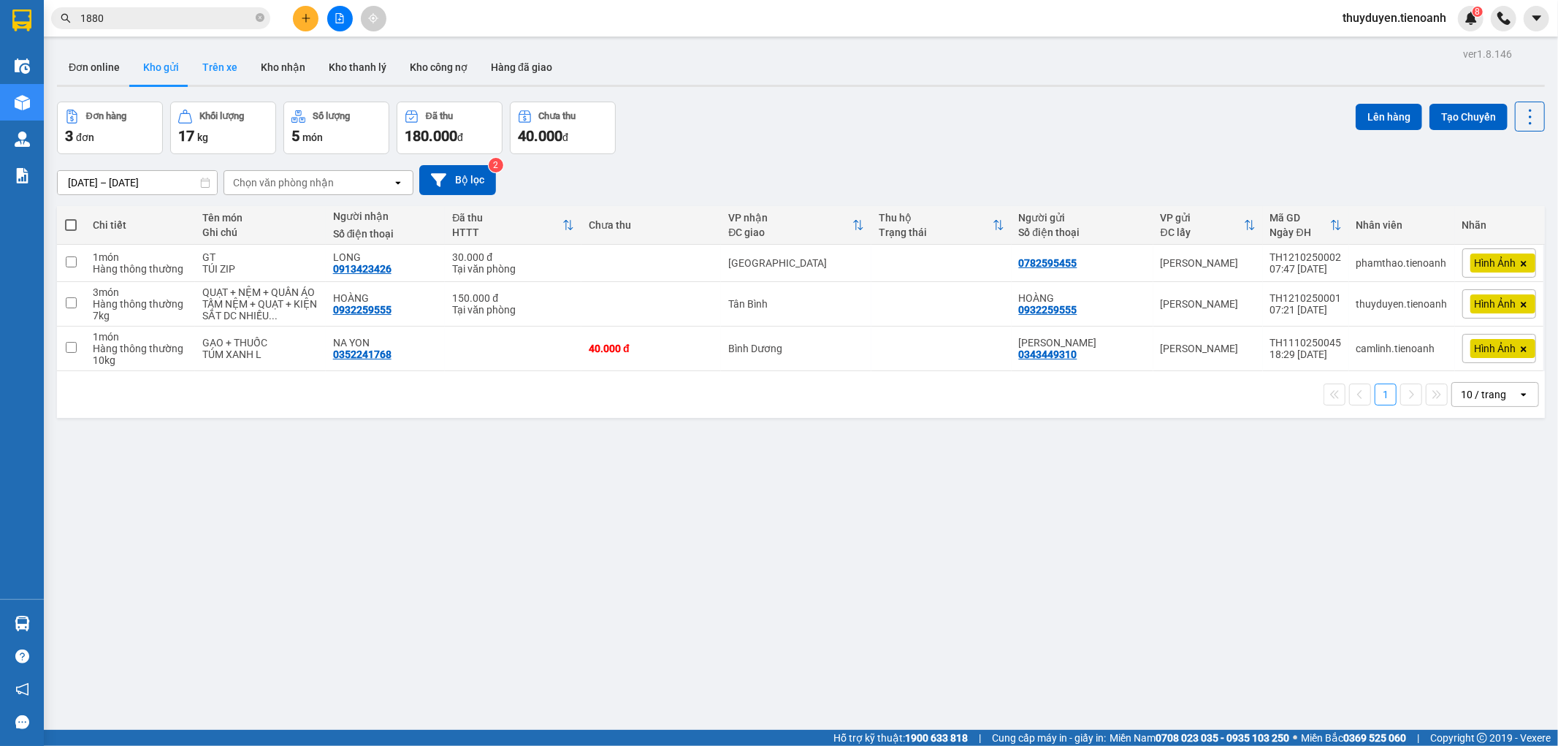
click at [234, 73] on button "Trên xe" at bounding box center [220, 67] width 58 height 35
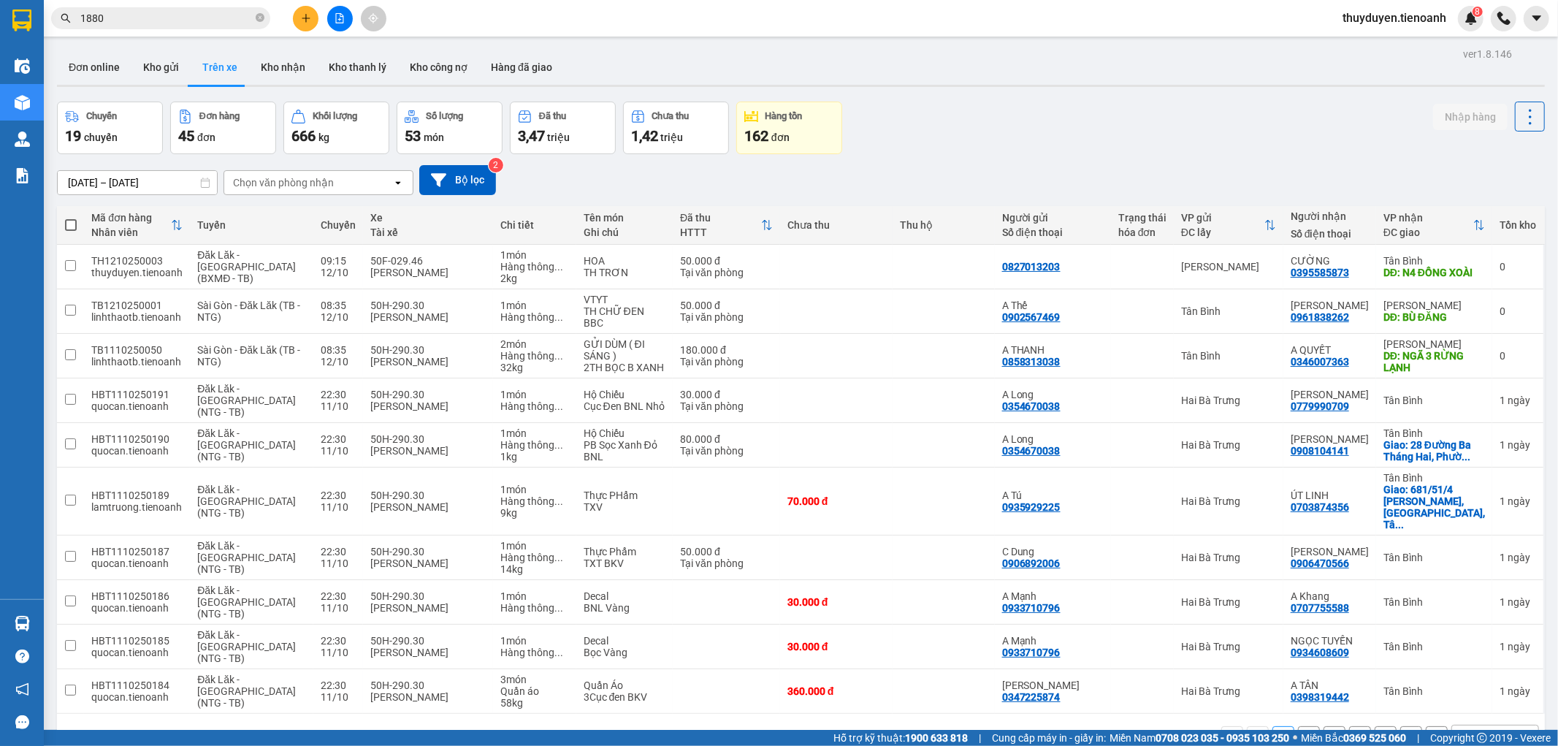
click at [319, 185] on div "Chọn văn phòng nhận" at bounding box center [283, 182] width 101 height 15
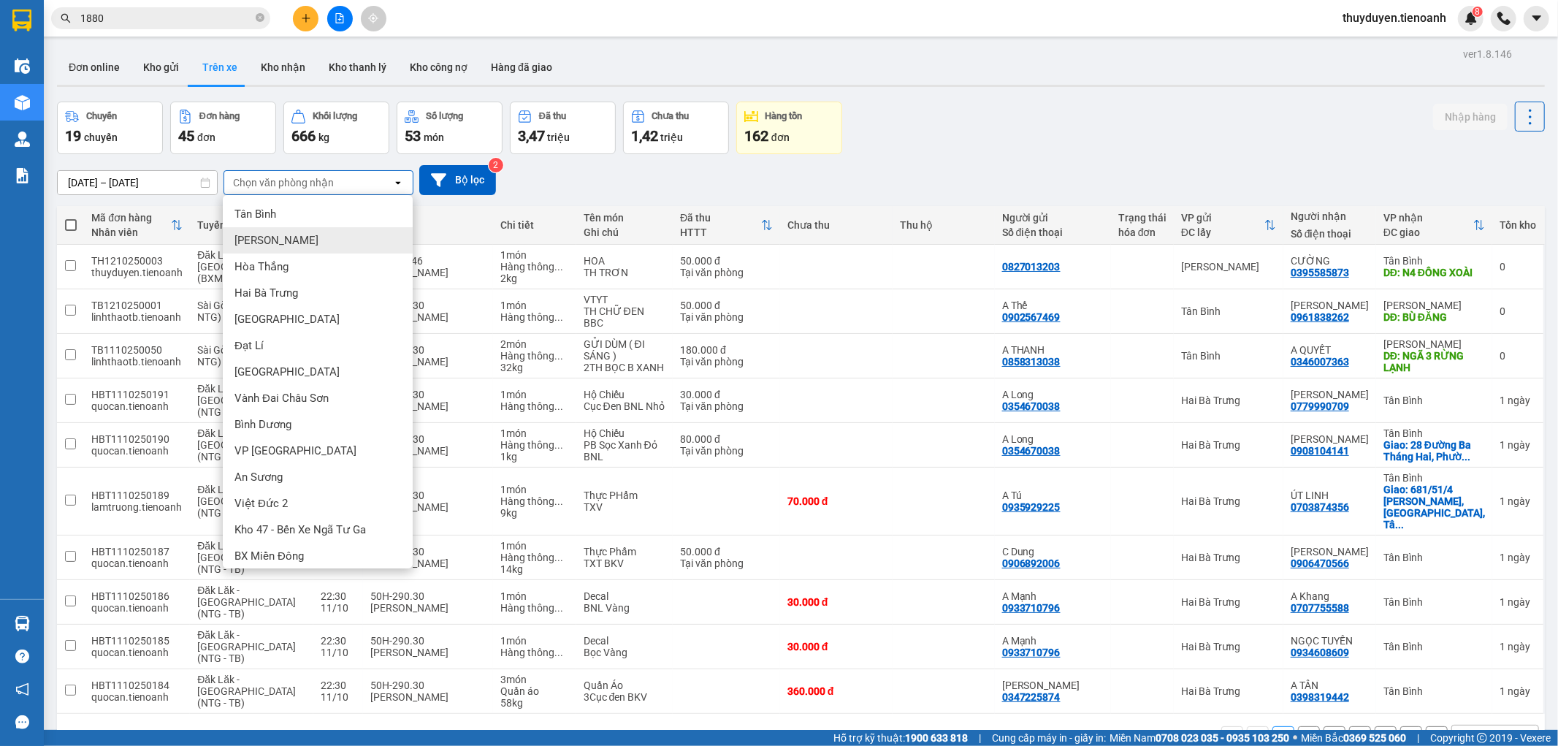
click at [310, 250] on div "[PERSON_NAME]" at bounding box center [318, 240] width 190 height 26
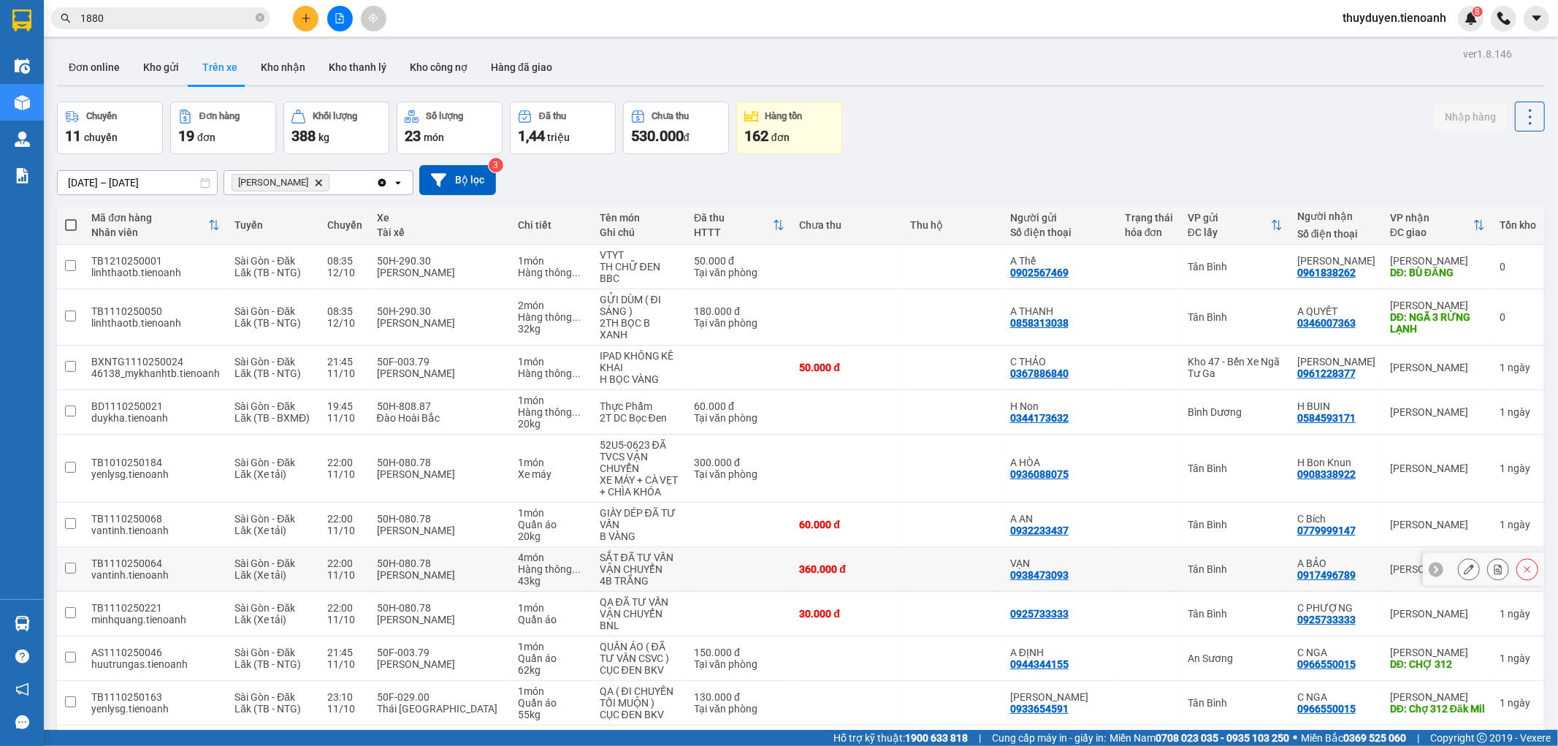
scroll to position [67, 0]
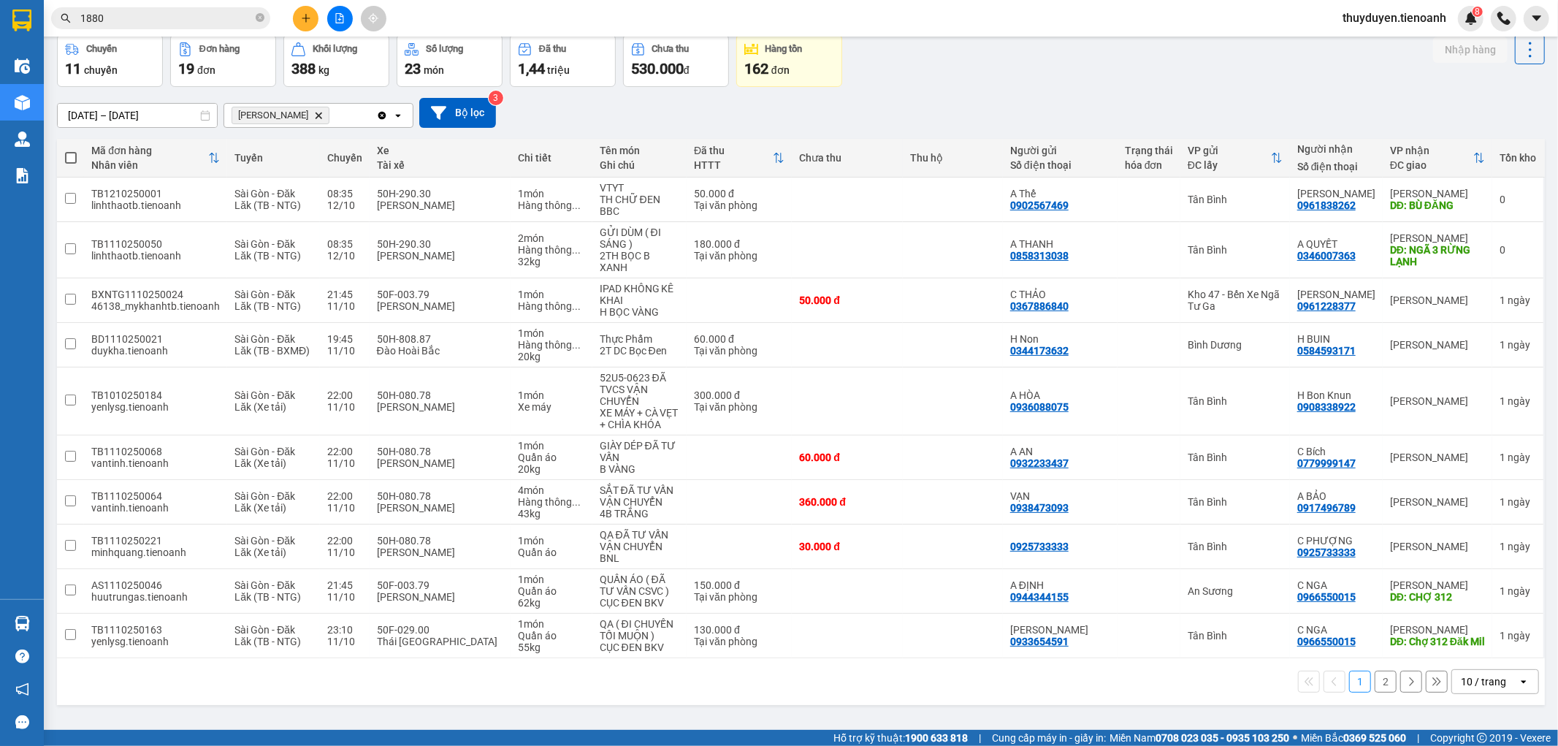
click at [1492, 674] on div "10 / trang" at bounding box center [1483, 681] width 45 height 15
click at [1486, 635] on div "100 / trang" at bounding box center [1483, 627] width 88 height 26
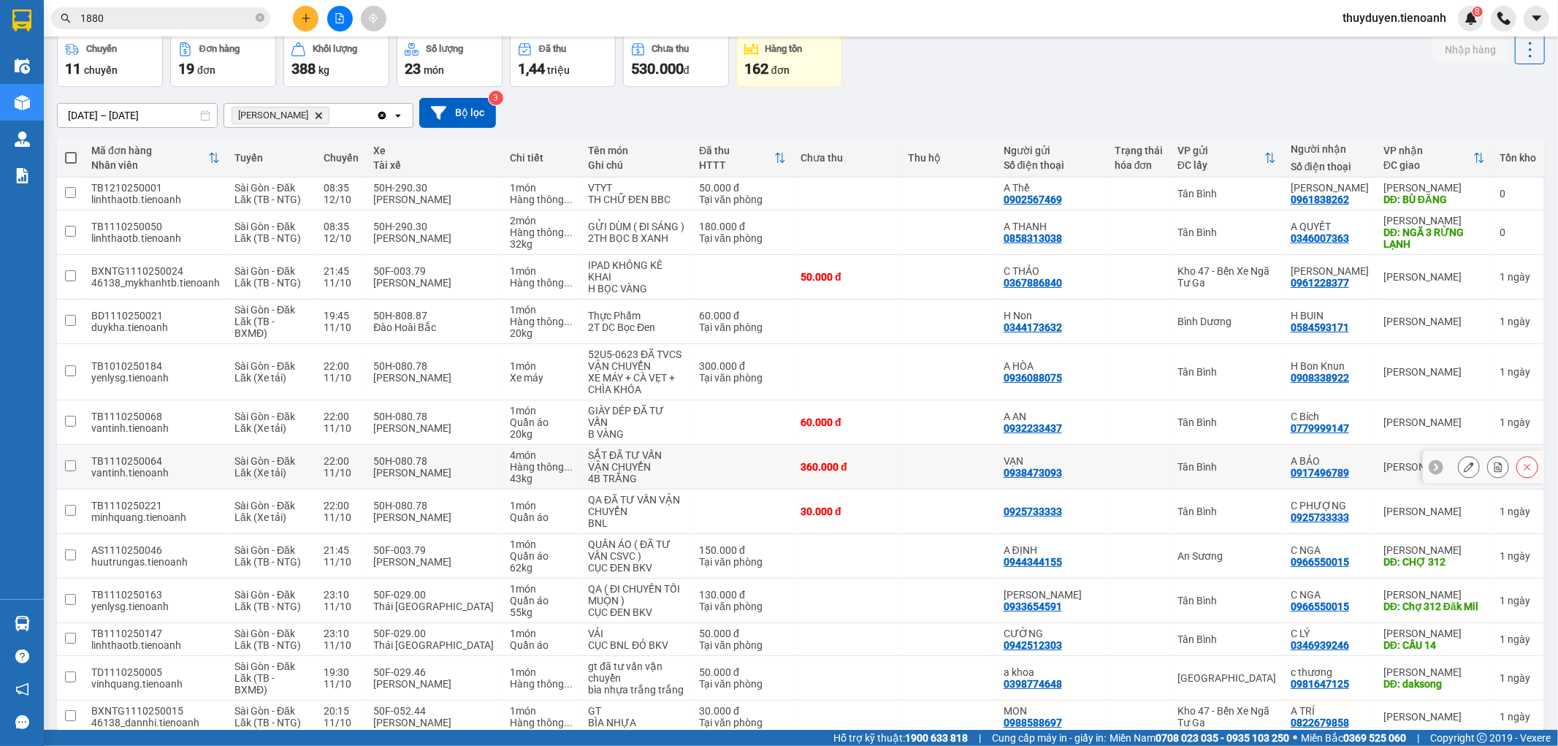
scroll to position [392, 0]
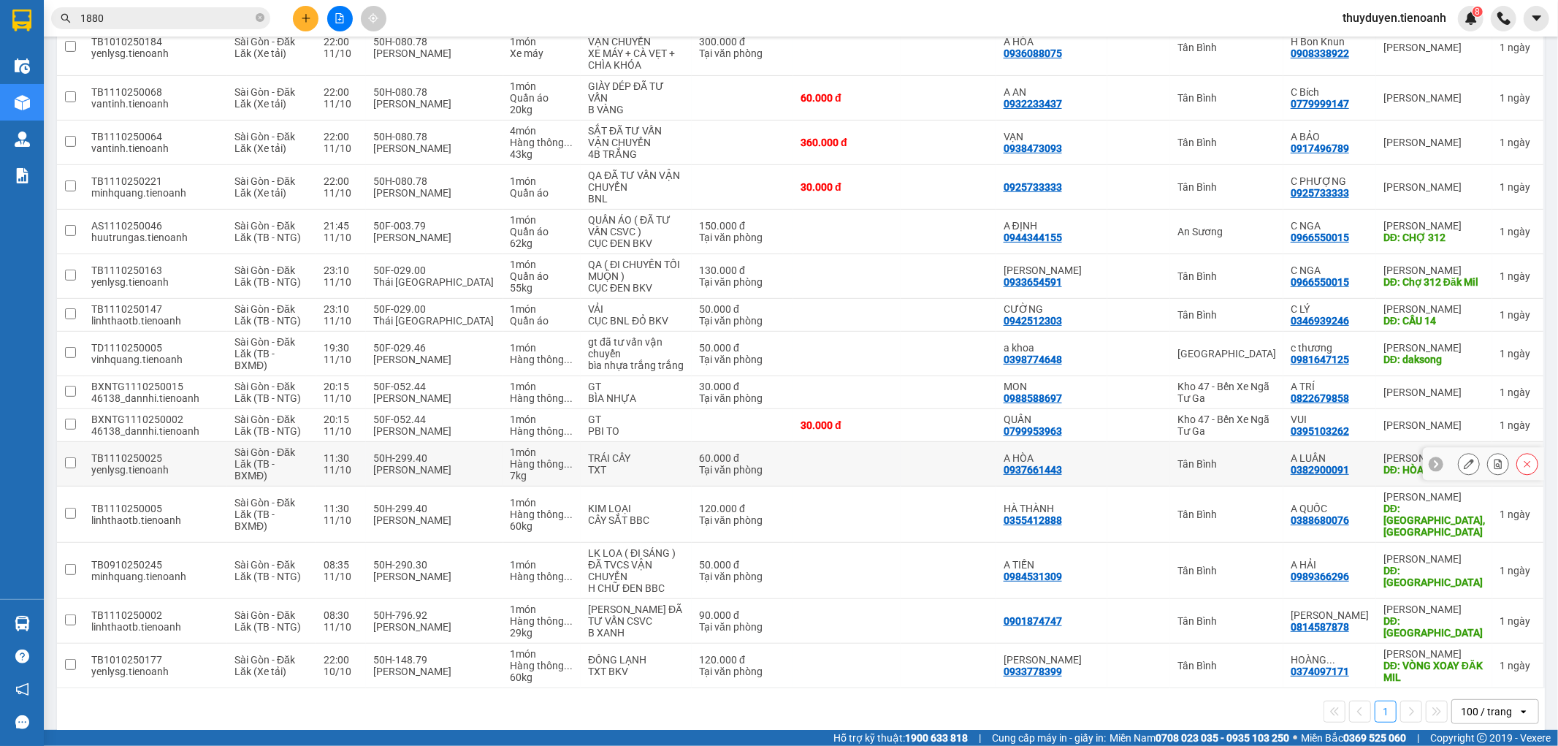
drag, startPoint x: 1516, startPoint y: 487, endPoint x: 1413, endPoint y: 501, distance: 103.2
click at [1423, 481] on div at bounding box center [1483, 464] width 121 height 33
click at [1464, 469] on icon at bounding box center [1469, 464] width 10 height 10
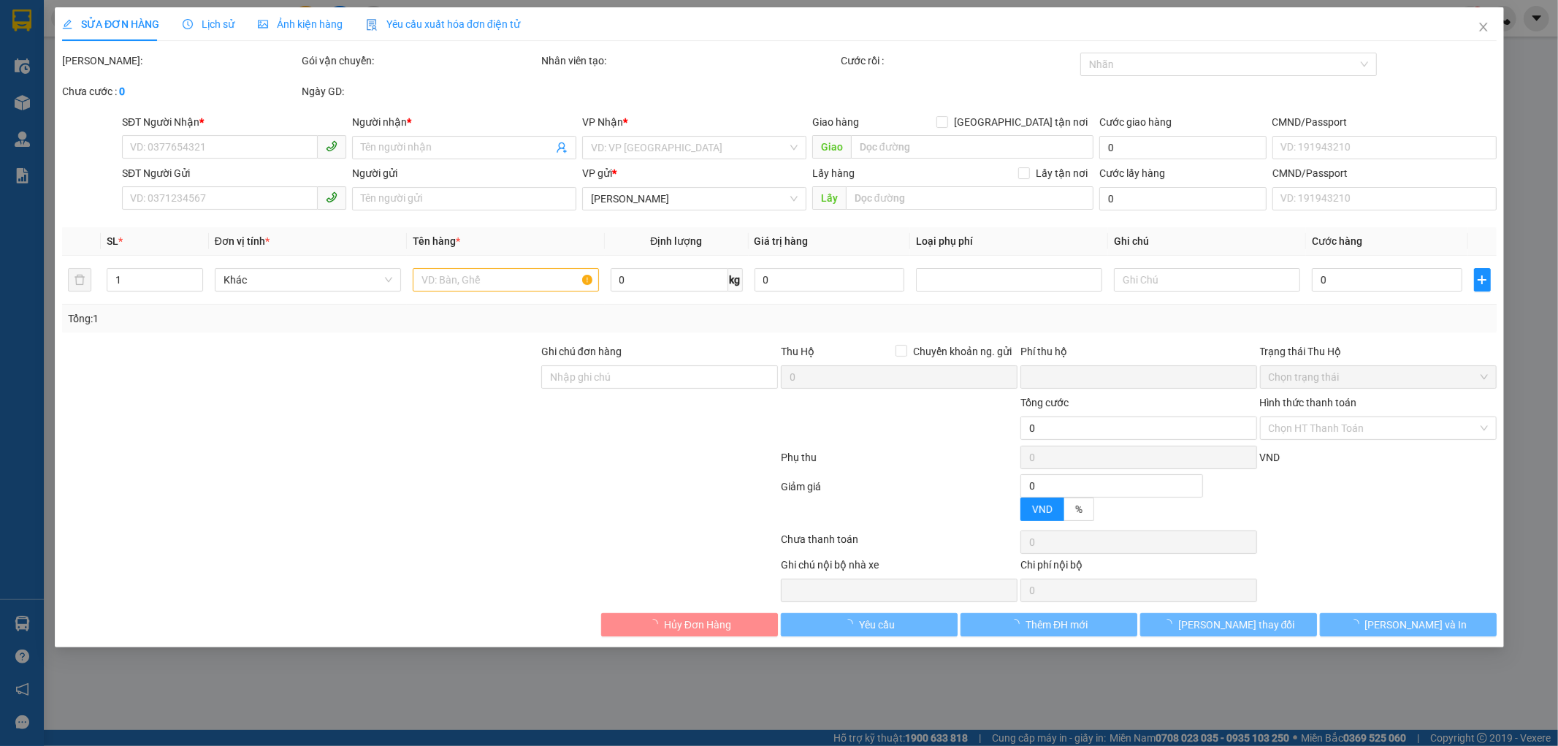
type input "0382900091"
type input "A LUÂN"
type input "HÒA PHÚ"
type input "0937661443"
type input "A HÒA"
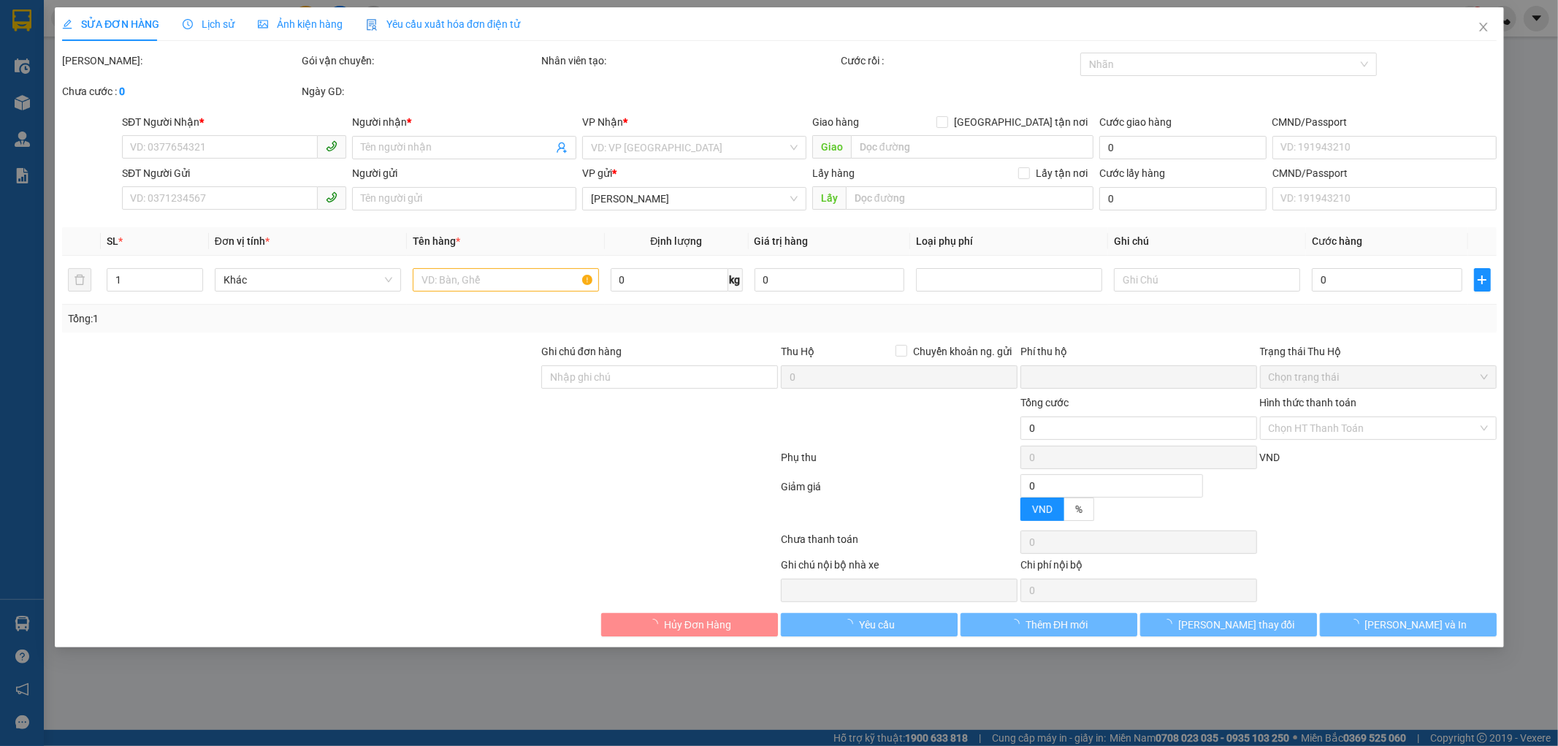
type input "0"
type input "60.000"
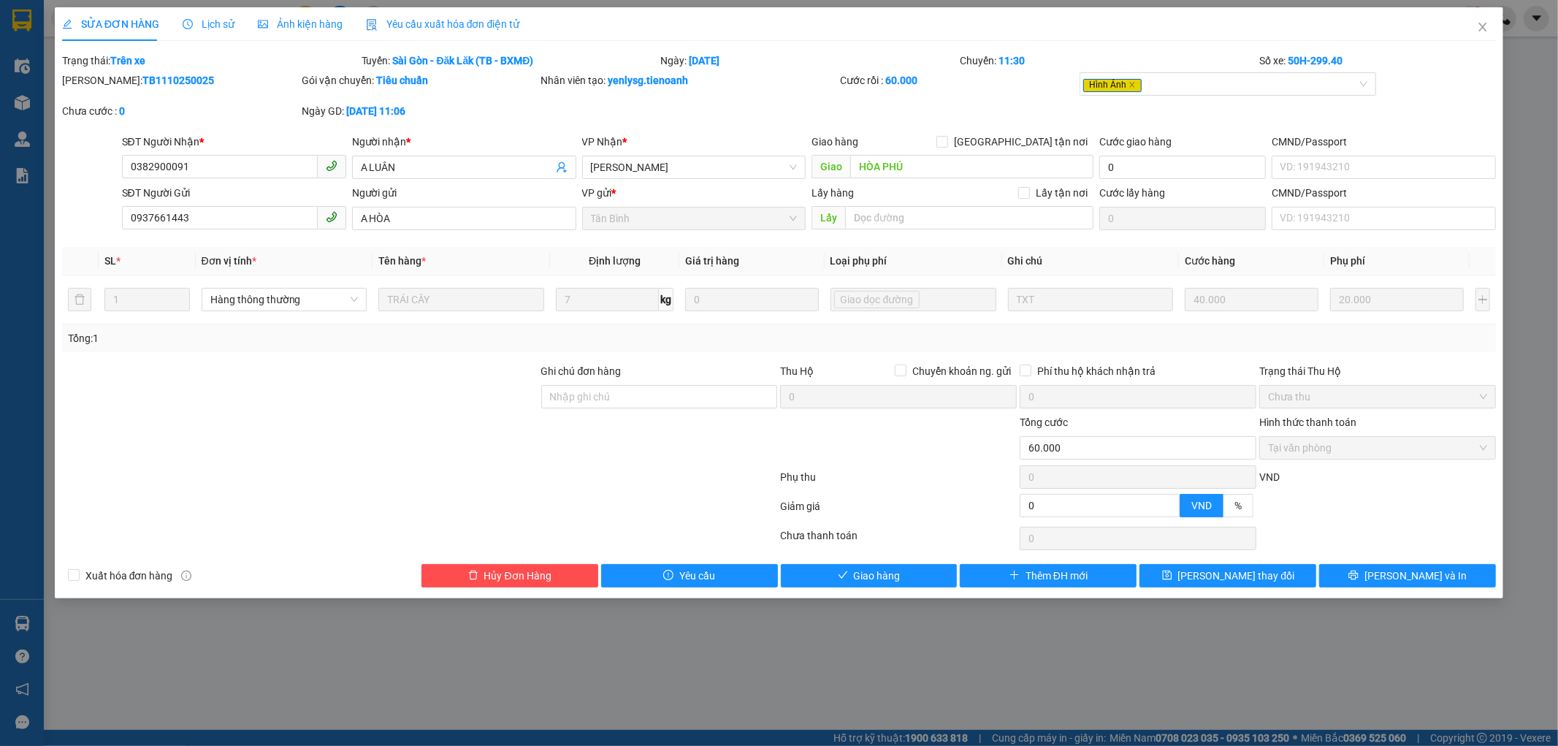
click at [837, 556] on div "Total Paid Fee 60.000 Total UnPaid Fee 0 Cash Collection Total Fee Trạng thái: …" at bounding box center [779, 320] width 1435 height 535
drag, startPoint x: 839, startPoint y: 557, endPoint x: 842, endPoint y: 565, distance: 8.8
click at [842, 565] on div "Total Paid Fee 60.000 Total UnPaid Fee 0 Cash Collection Total Fee Trạng thái: …" at bounding box center [779, 320] width 1435 height 535
click at [845, 570] on button "Giao hàng" at bounding box center [869, 575] width 177 height 23
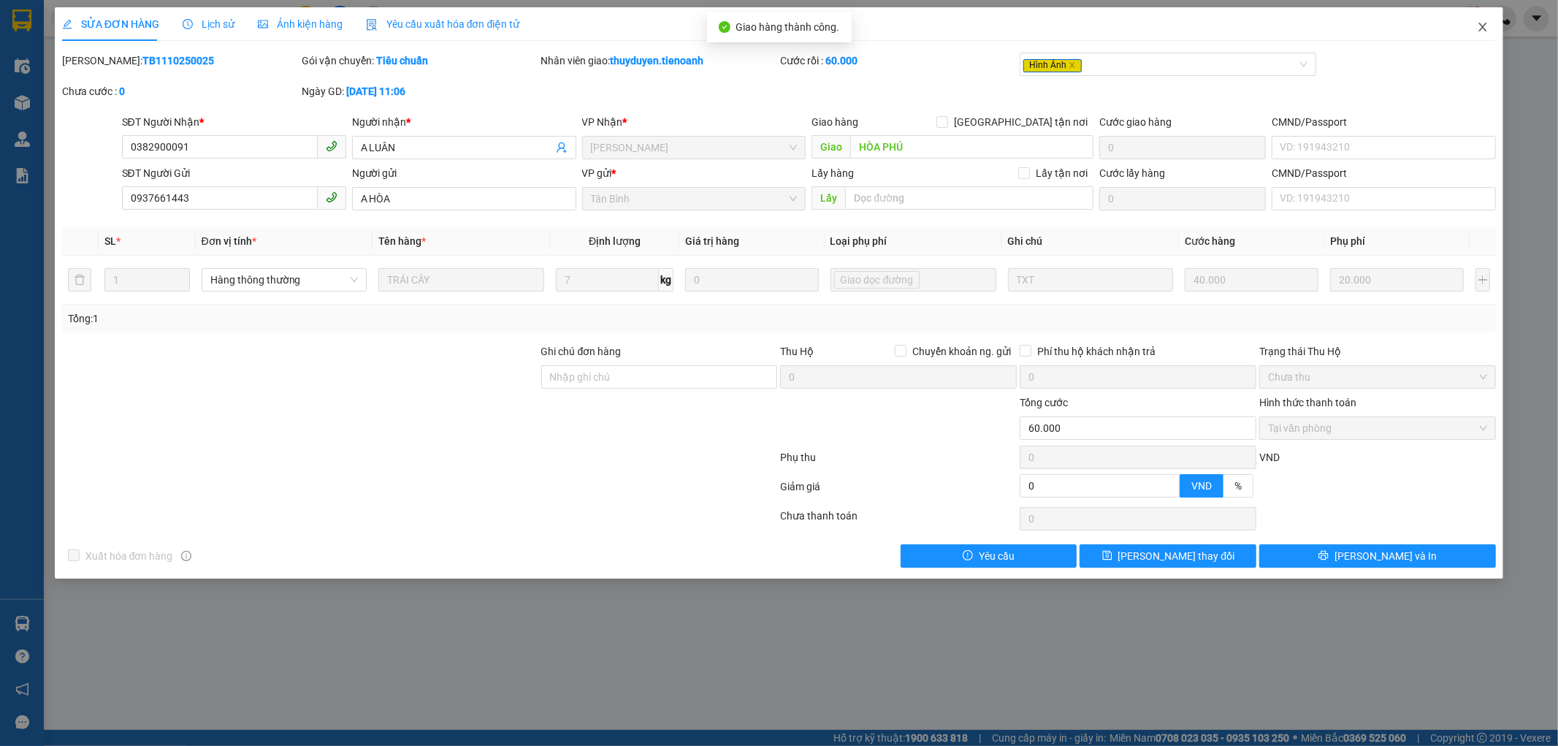
click at [1486, 23] on icon "close" at bounding box center [1483, 27] width 12 height 12
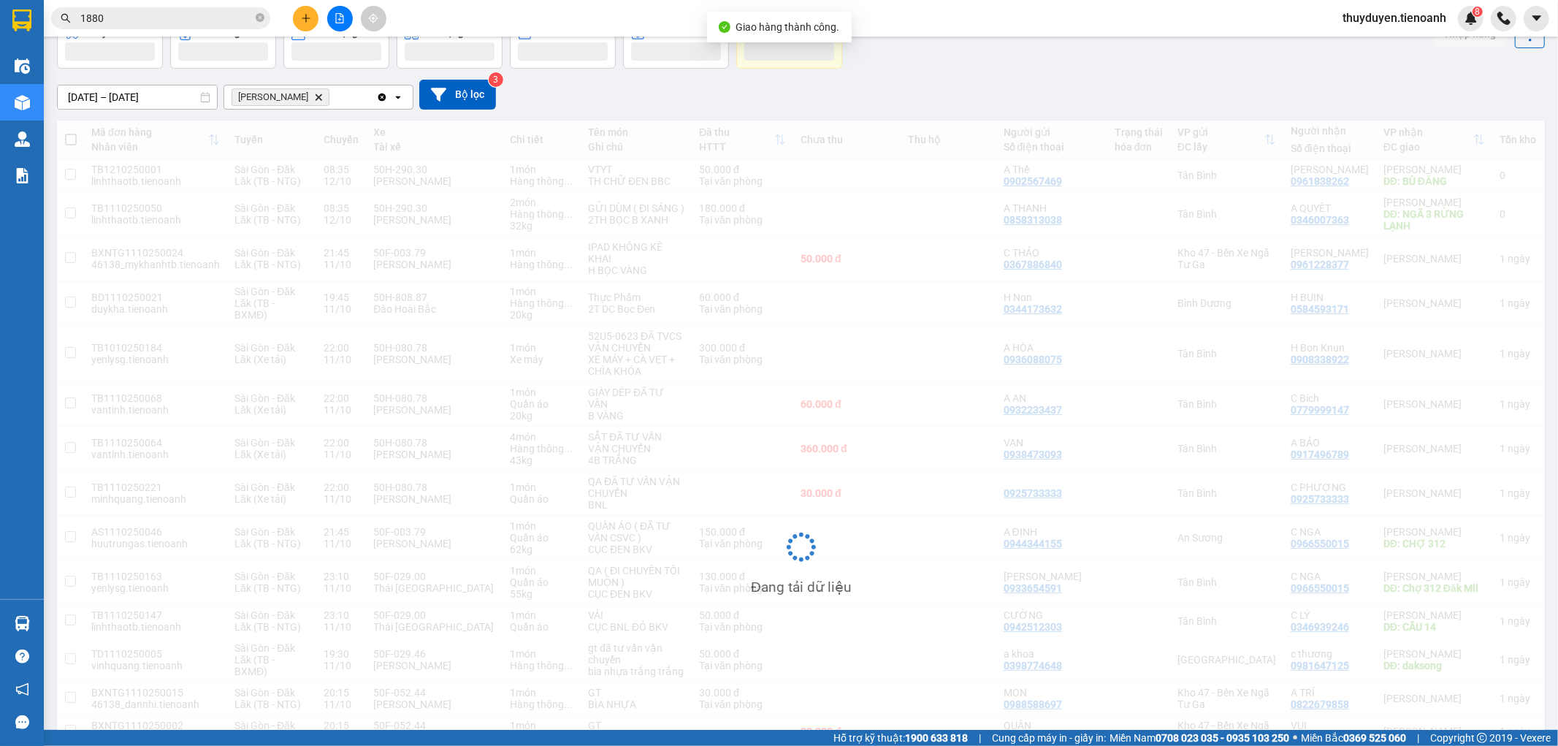
scroll to position [378, 0]
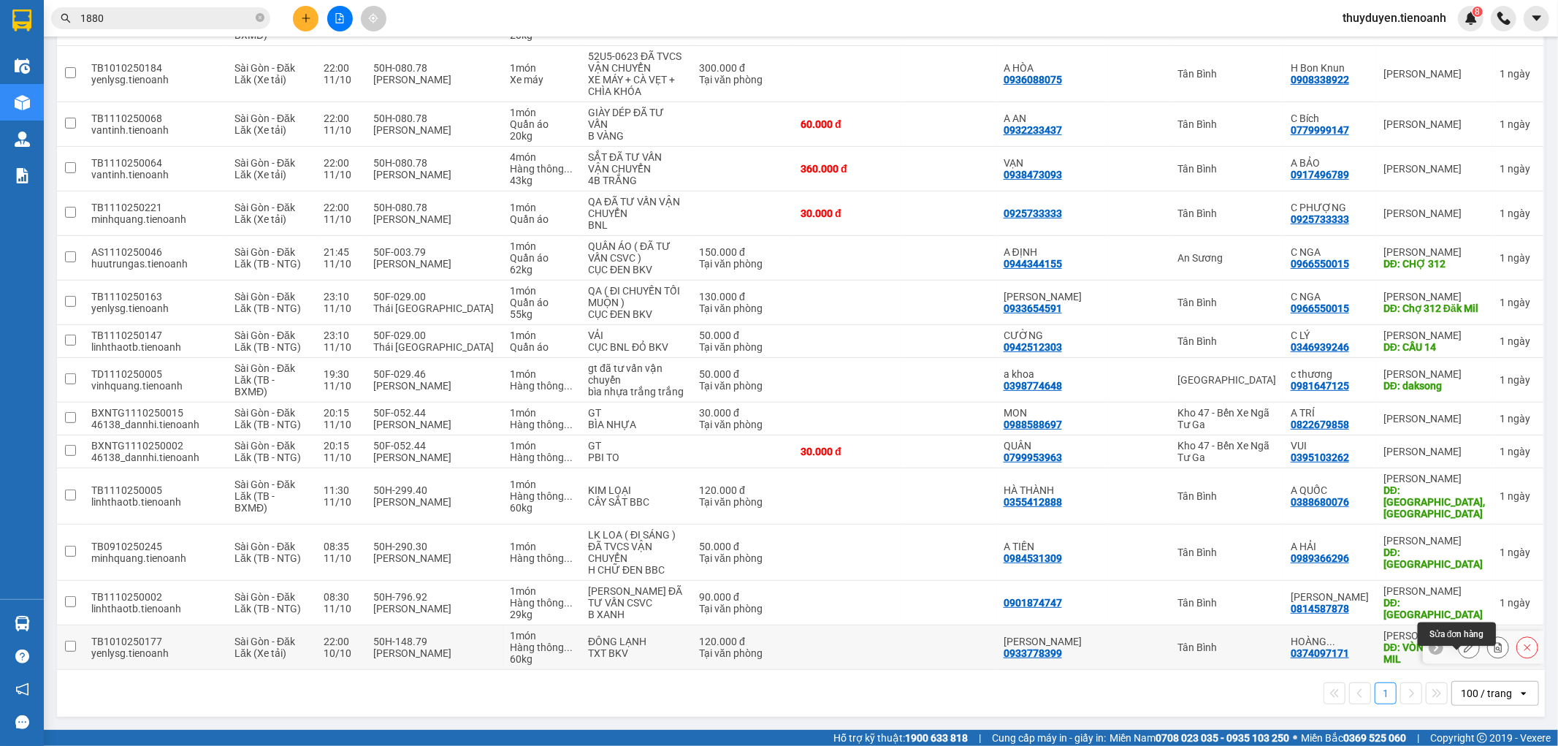
click at [1463, 649] on button at bounding box center [1469, 648] width 20 height 26
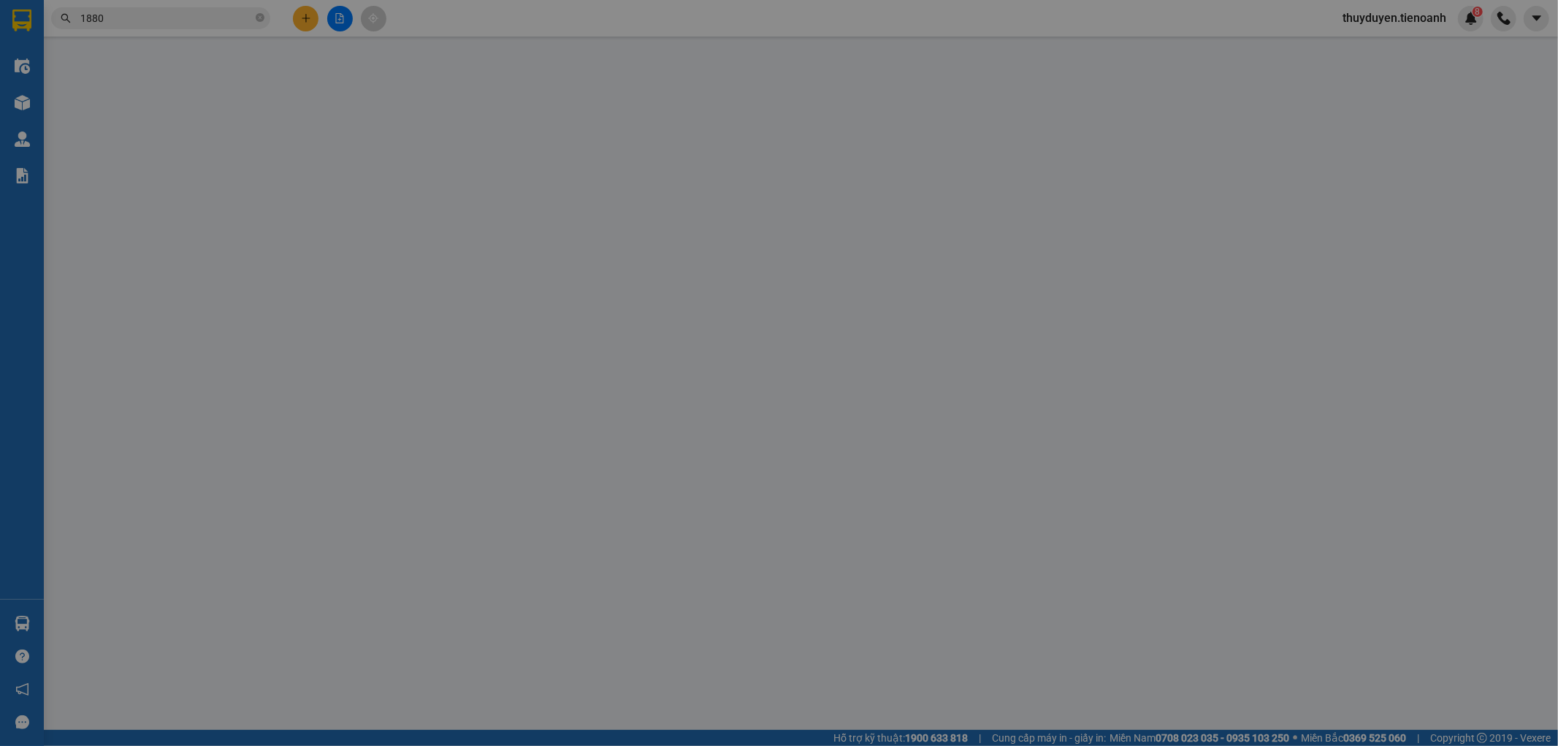
type input "0374097171"
type input "[PERSON_NAME]"
type input "VÒNG XOAY ĐĂK MIL"
type input "0933778399"
type input "[PERSON_NAME]"
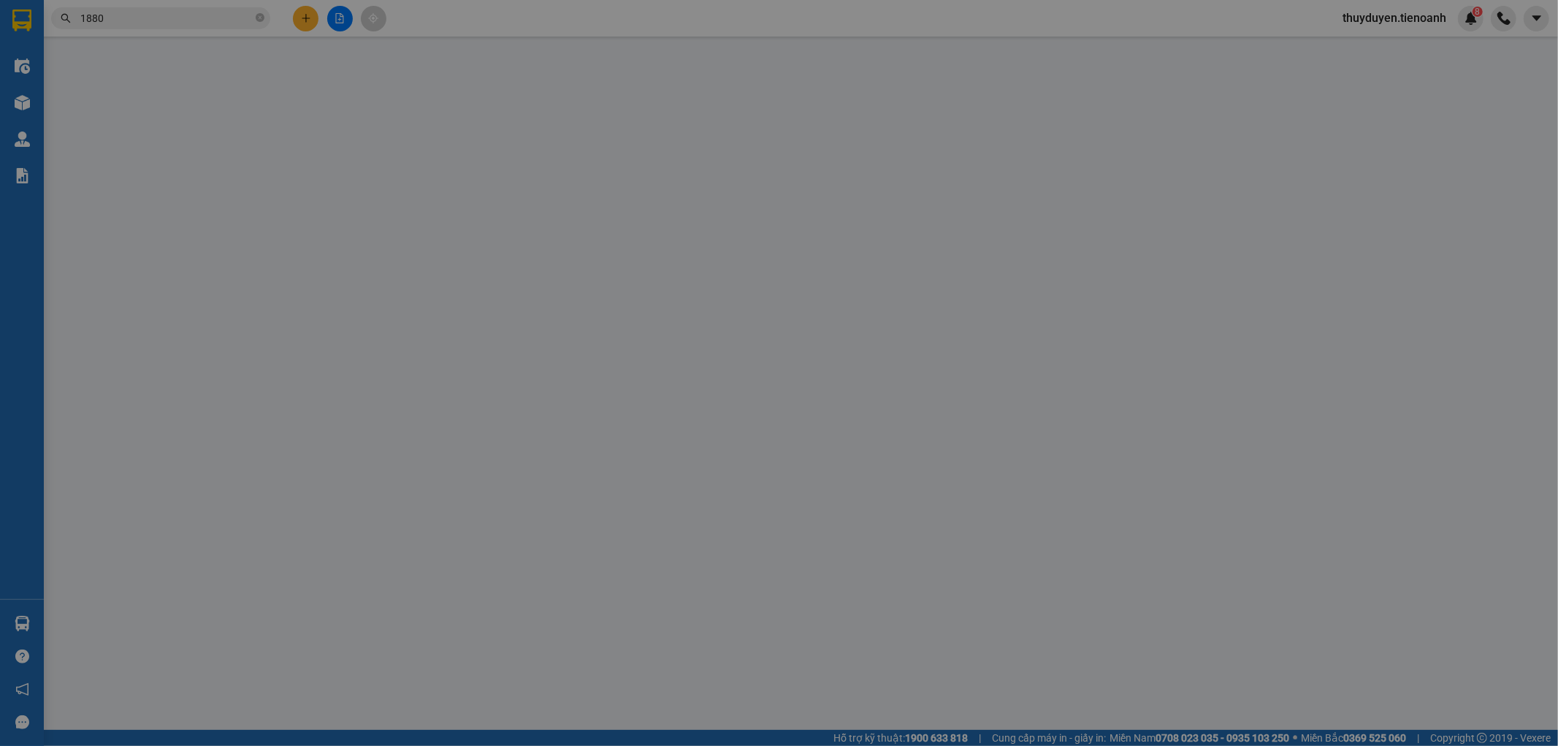
type input "0"
type input "120.000"
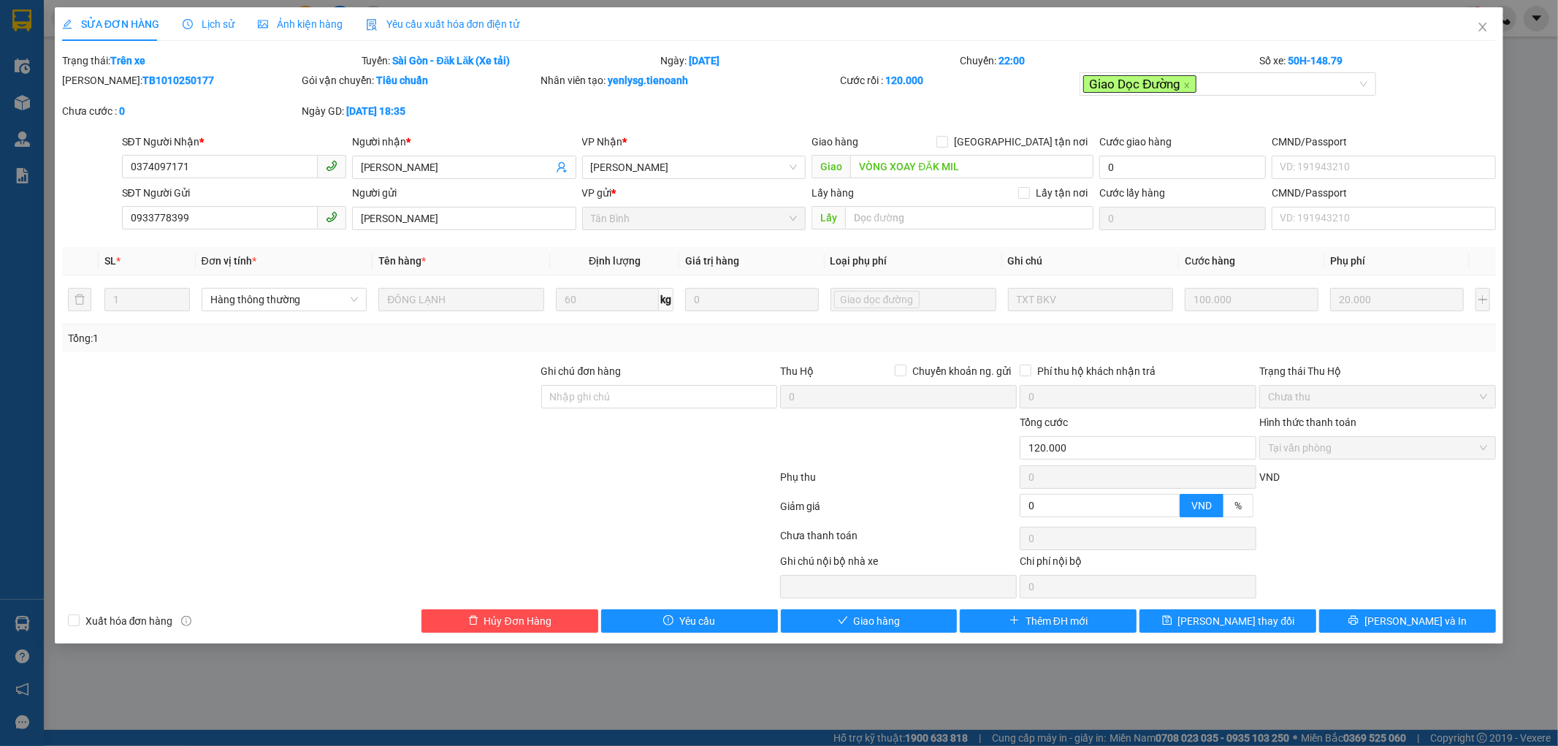
click at [872, 633] on div "SỬA ĐƠN HÀNG Lịch sử Ảnh kiện hàng Yêu cầu xuất hóa đơn điện tử Total Paid Fee …" at bounding box center [779, 325] width 1449 height 636
drag, startPoint x: 885, startPoint y: 623, endPoint x: 900, endPoint y: 608, distance: 21.2
click at [885, 623] on span "Giao hàng" at bounding box center [877, 621] width 47 height 16
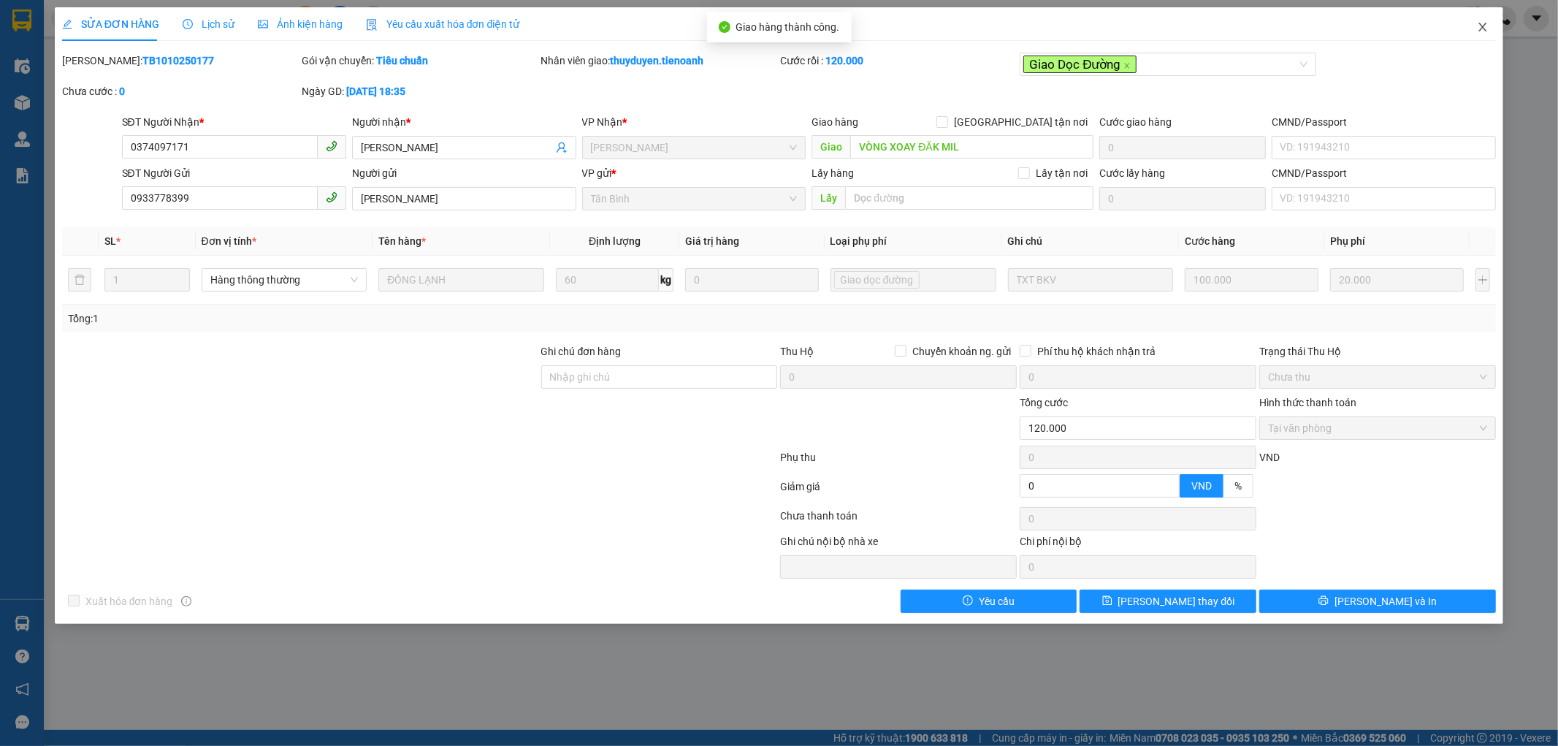
click at [1485, 23] on icon "close" at bounding box center [1483, 27] width 12 height 12
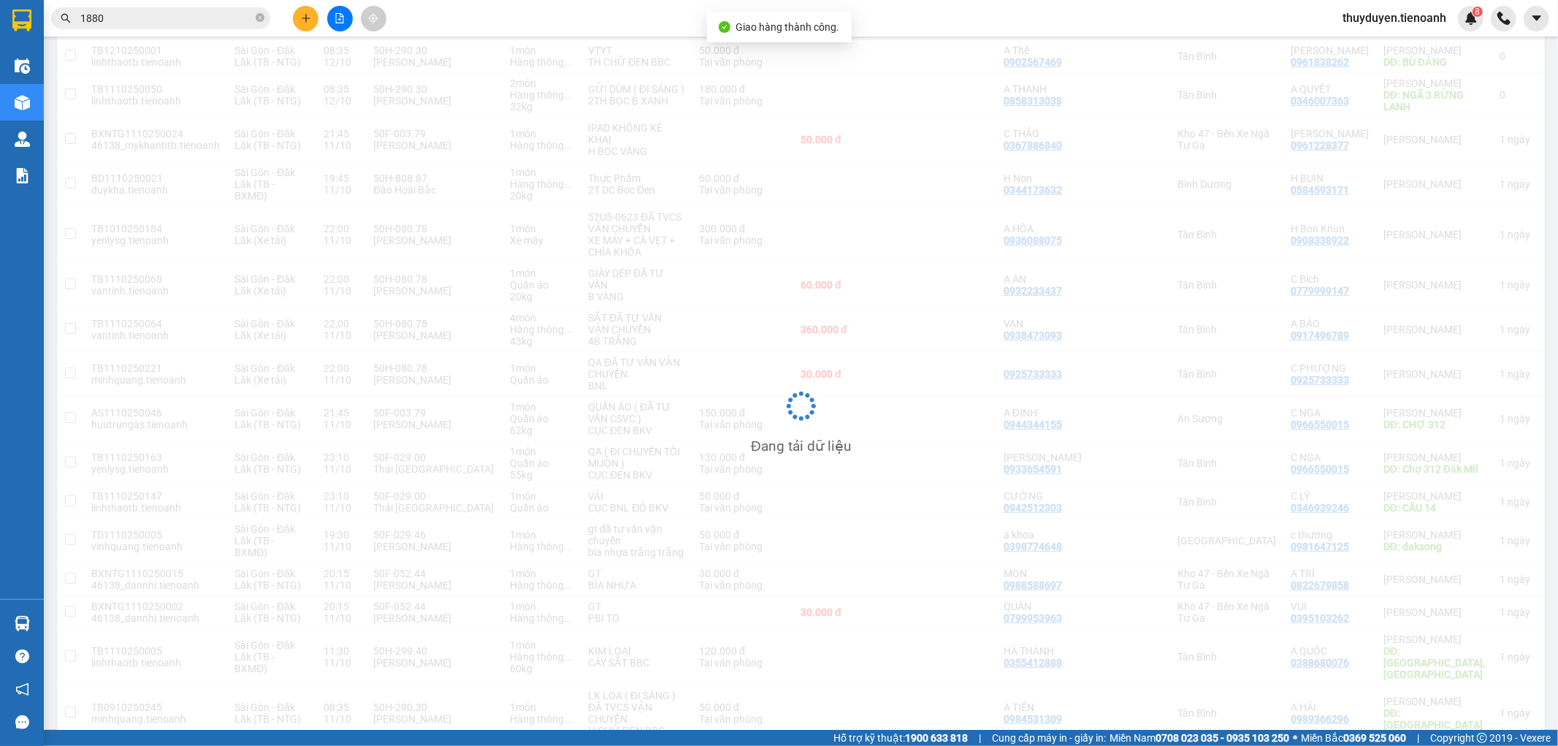
scroll to position [334, 0]
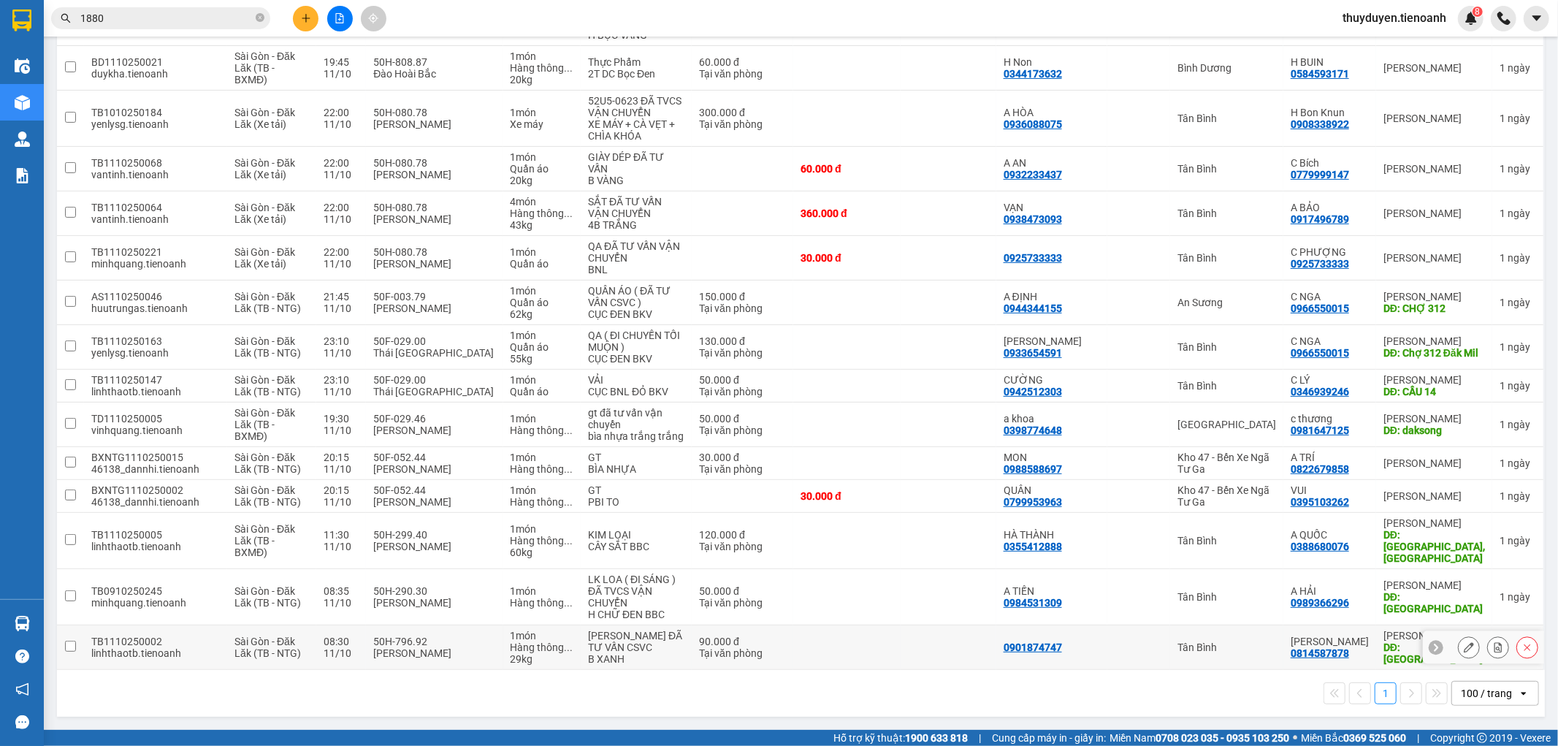
click at [1464, 651] on icon at bounding box center [1469, 647] width 10 height 10
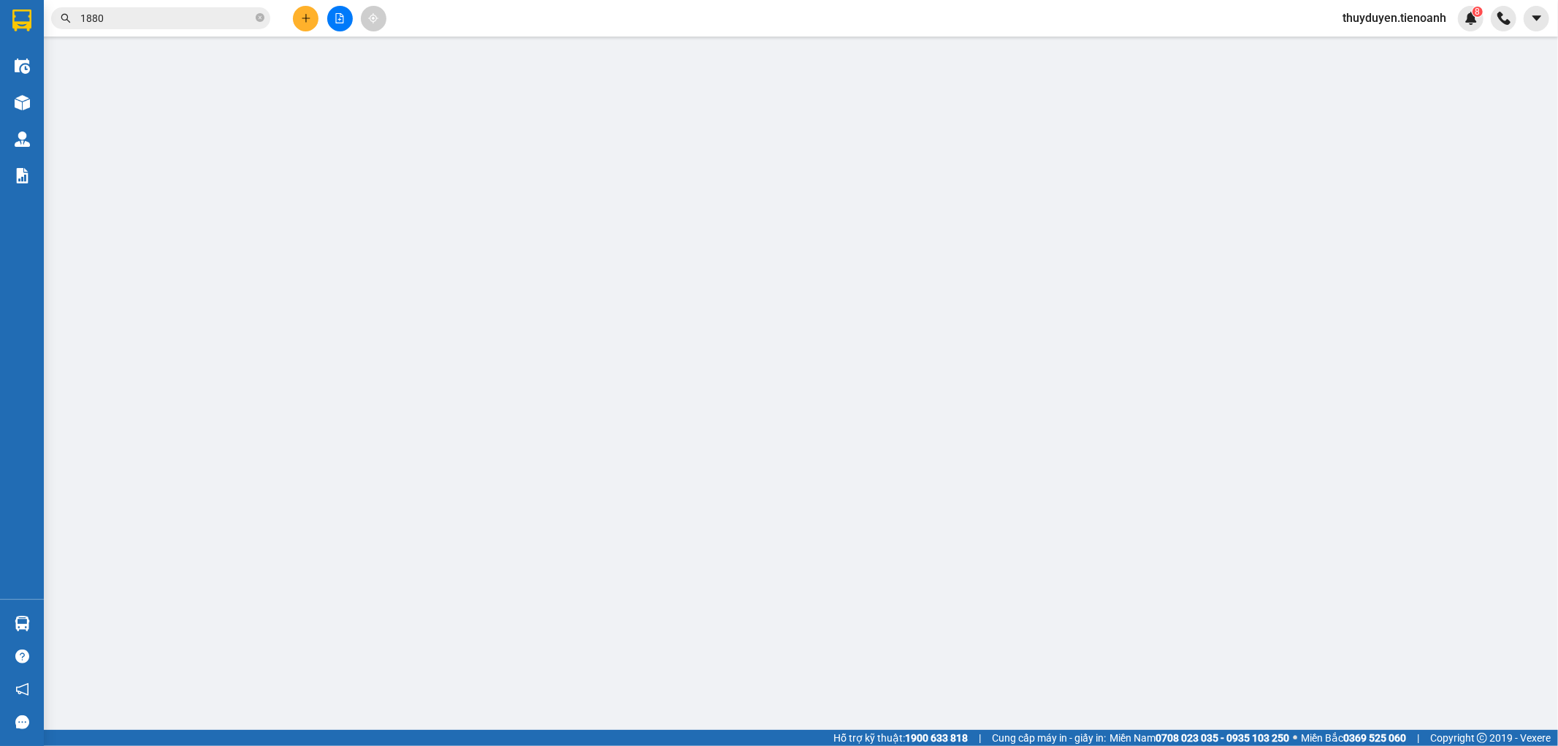
type input "0814587878"
type input "[PERSON_NAME]"
type input "[GEOGRAPHIC_DATA]"
type input "0901874747"
type input "0817911198"
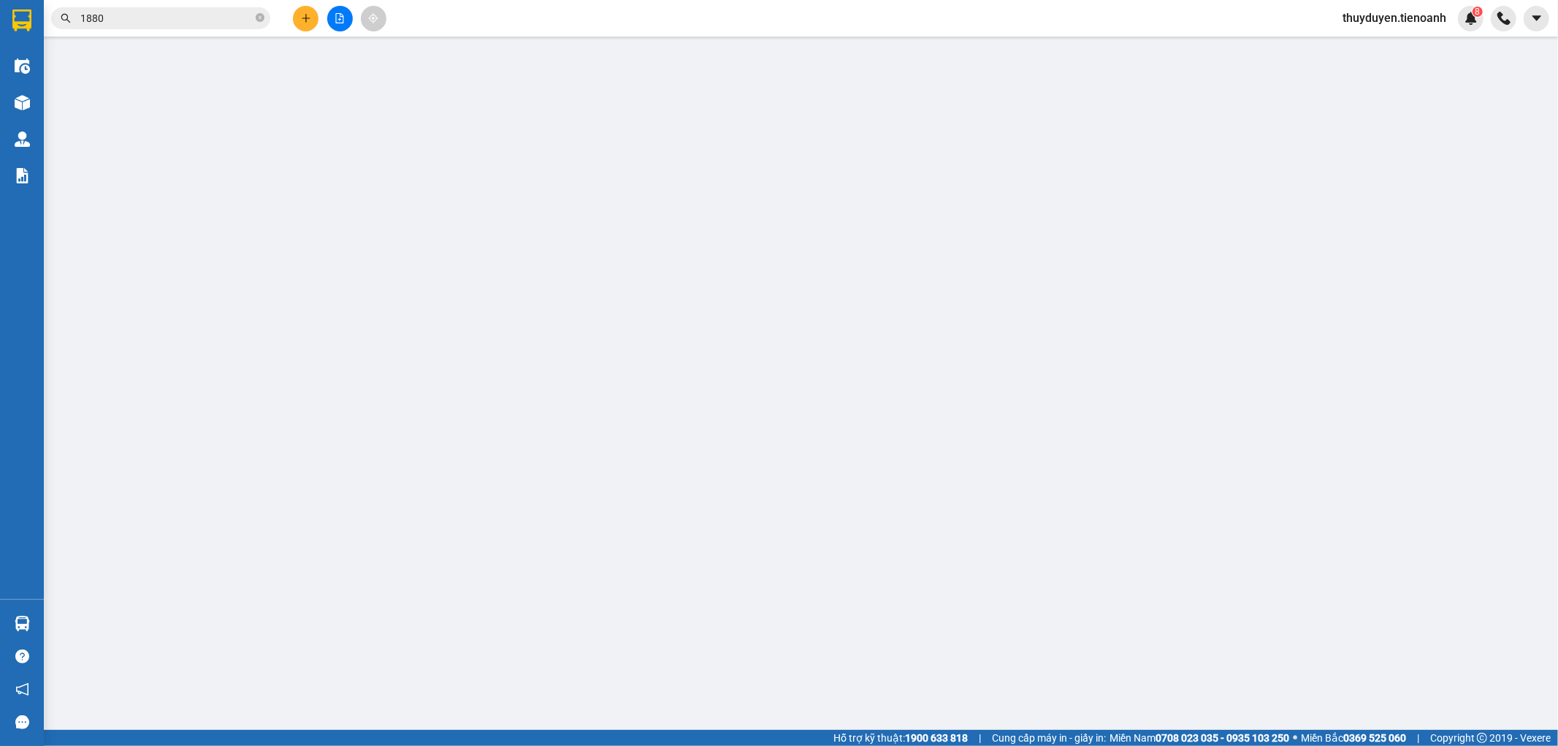
type input "0"
type input "90.000"
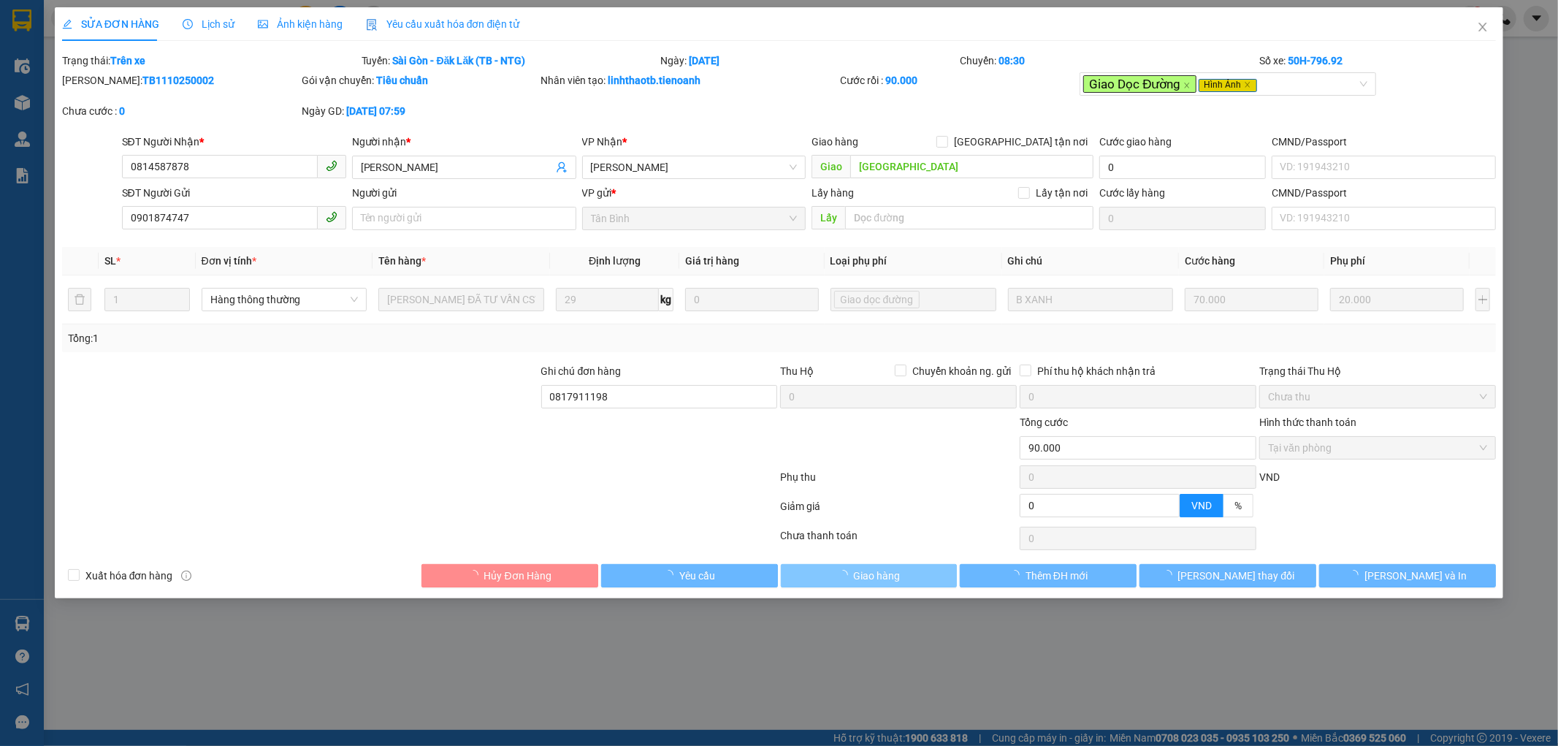
click at [887, 579] on span "Giao hàng" at bounding box center [877, 576] width 47 height 16
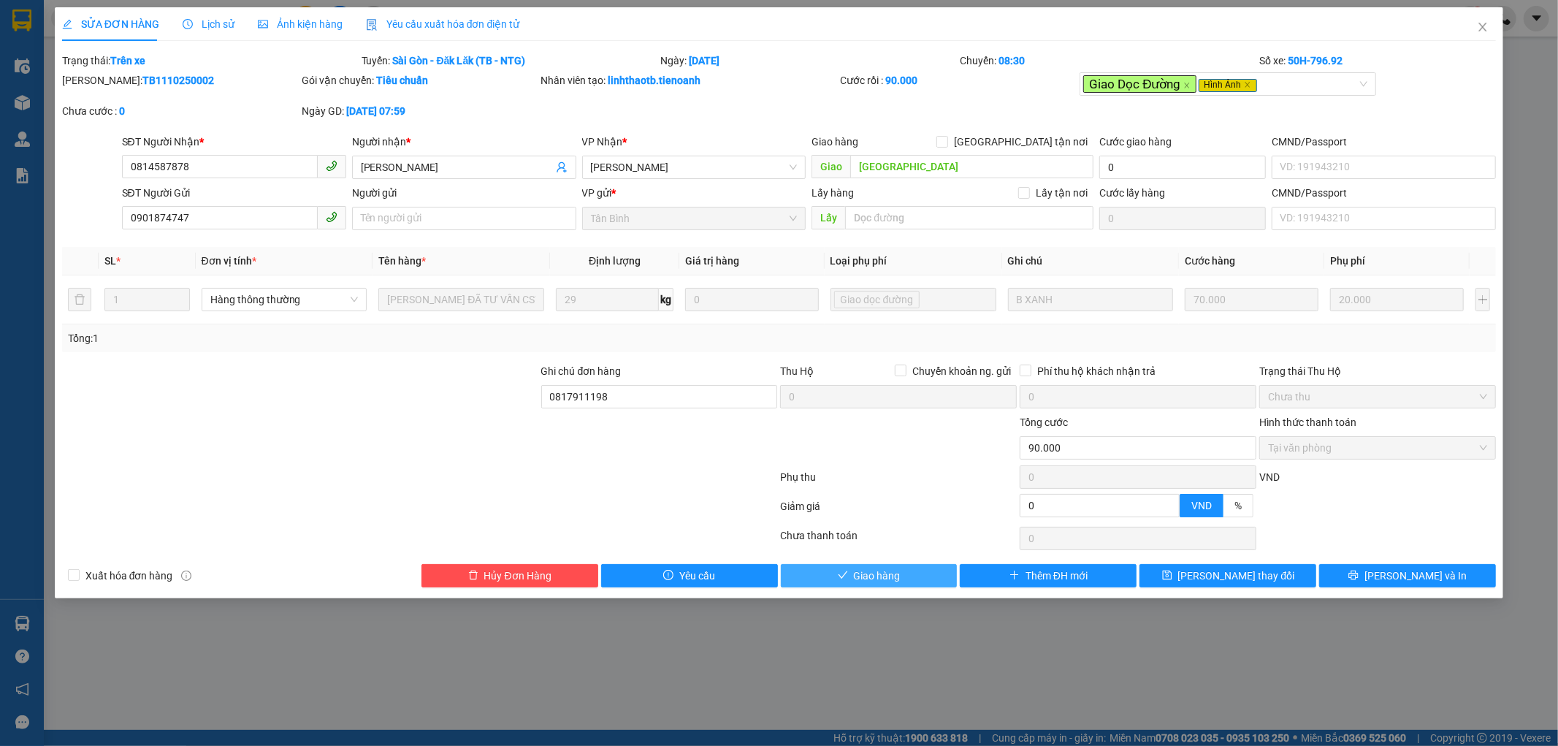
click at [911, 568] on button "Giao hàng" at bounding box center [869, 575] width 177 height 23
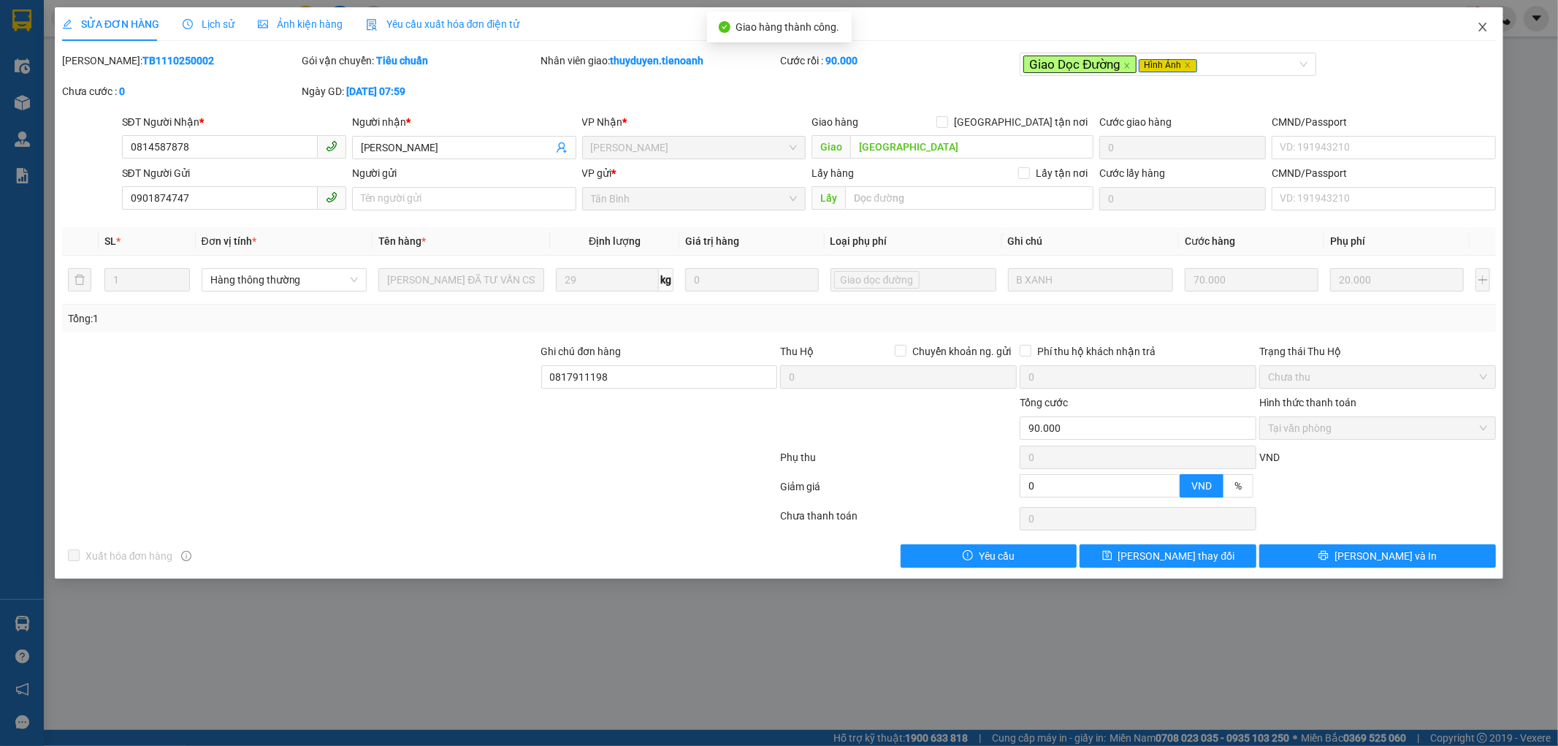
click at [1484, 24] on icon "close" at bounding box center [1483, 27] width 12 height 12
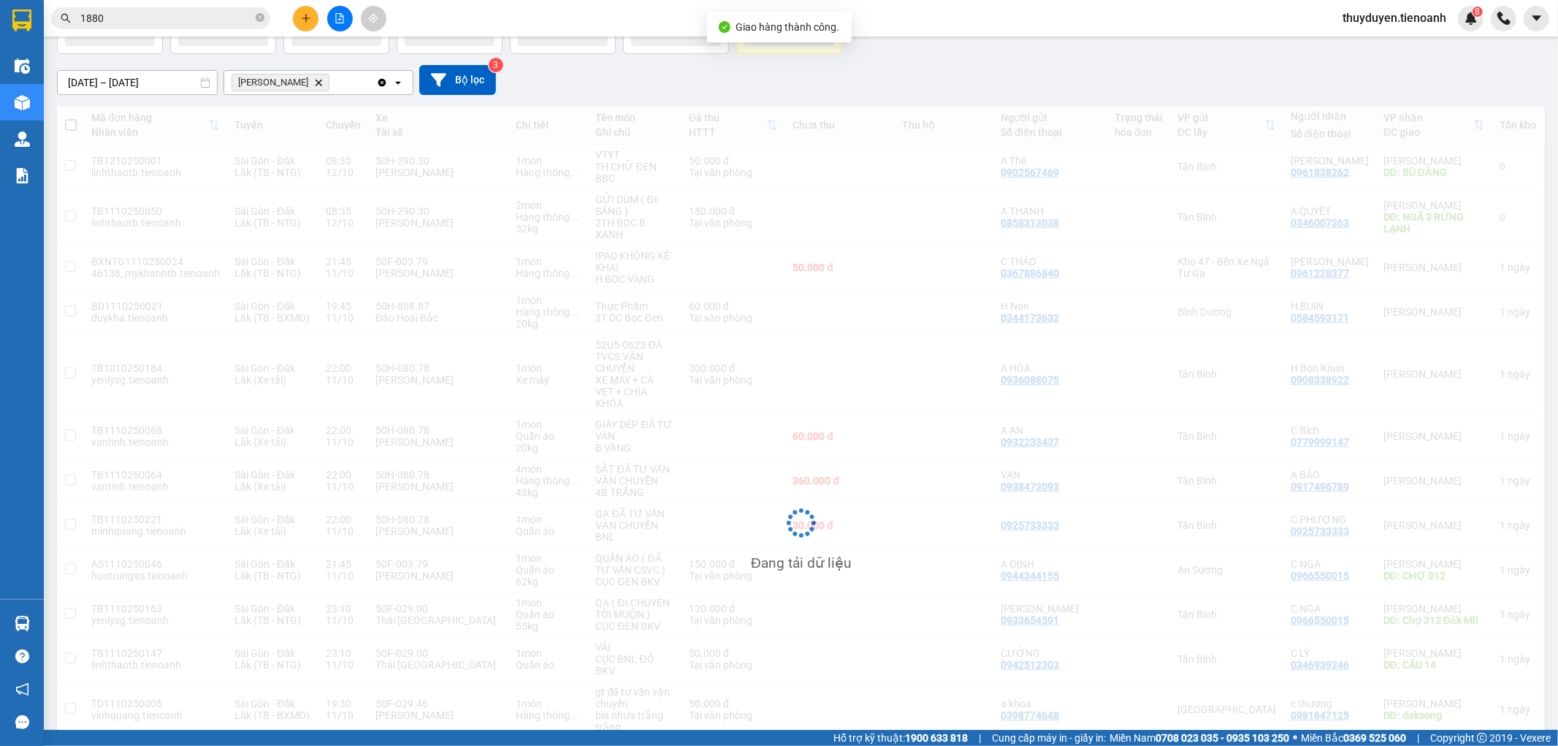
scroll to position [289, 0]
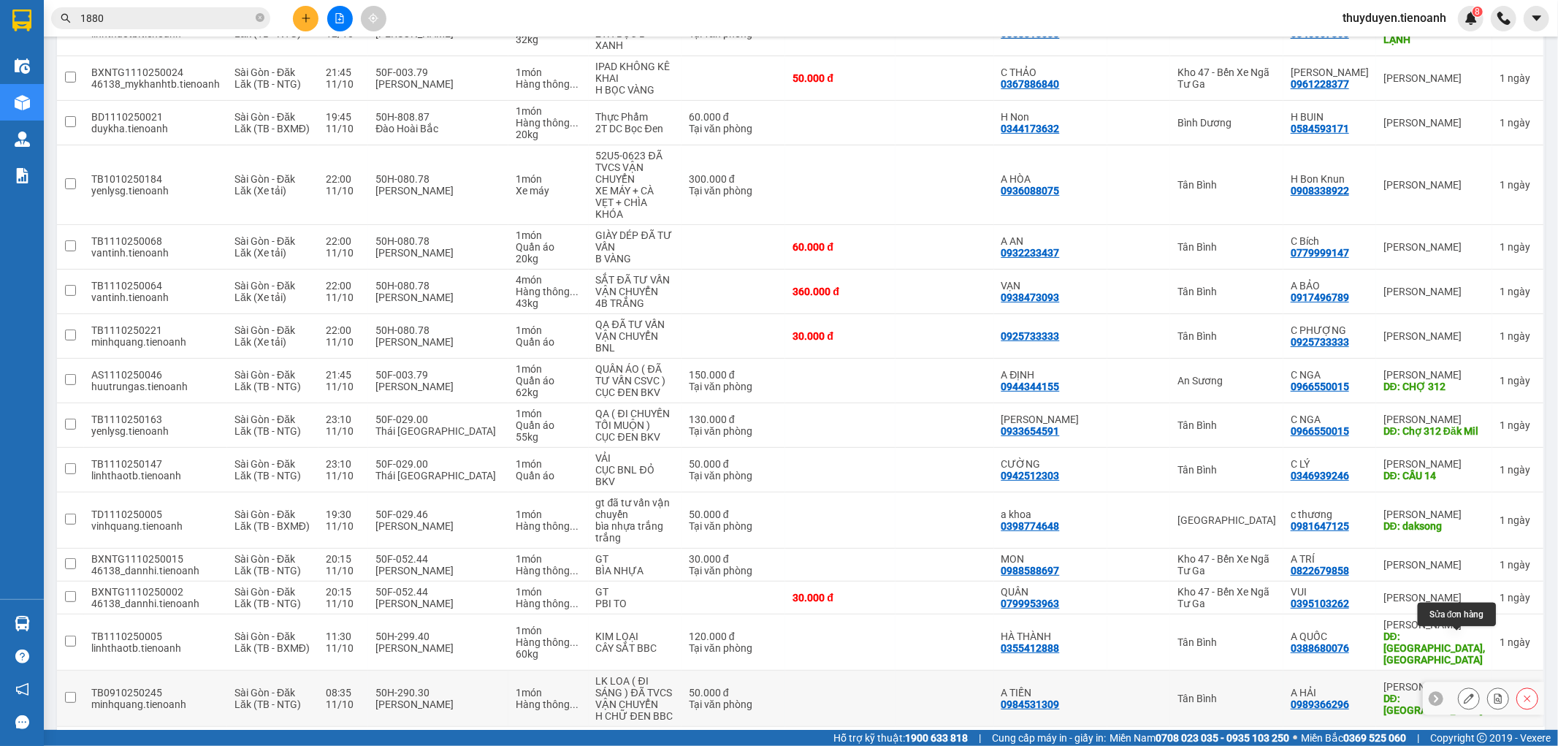
click at [1459, 686] on button at bounding box center [1469, 699] width 20 height 26
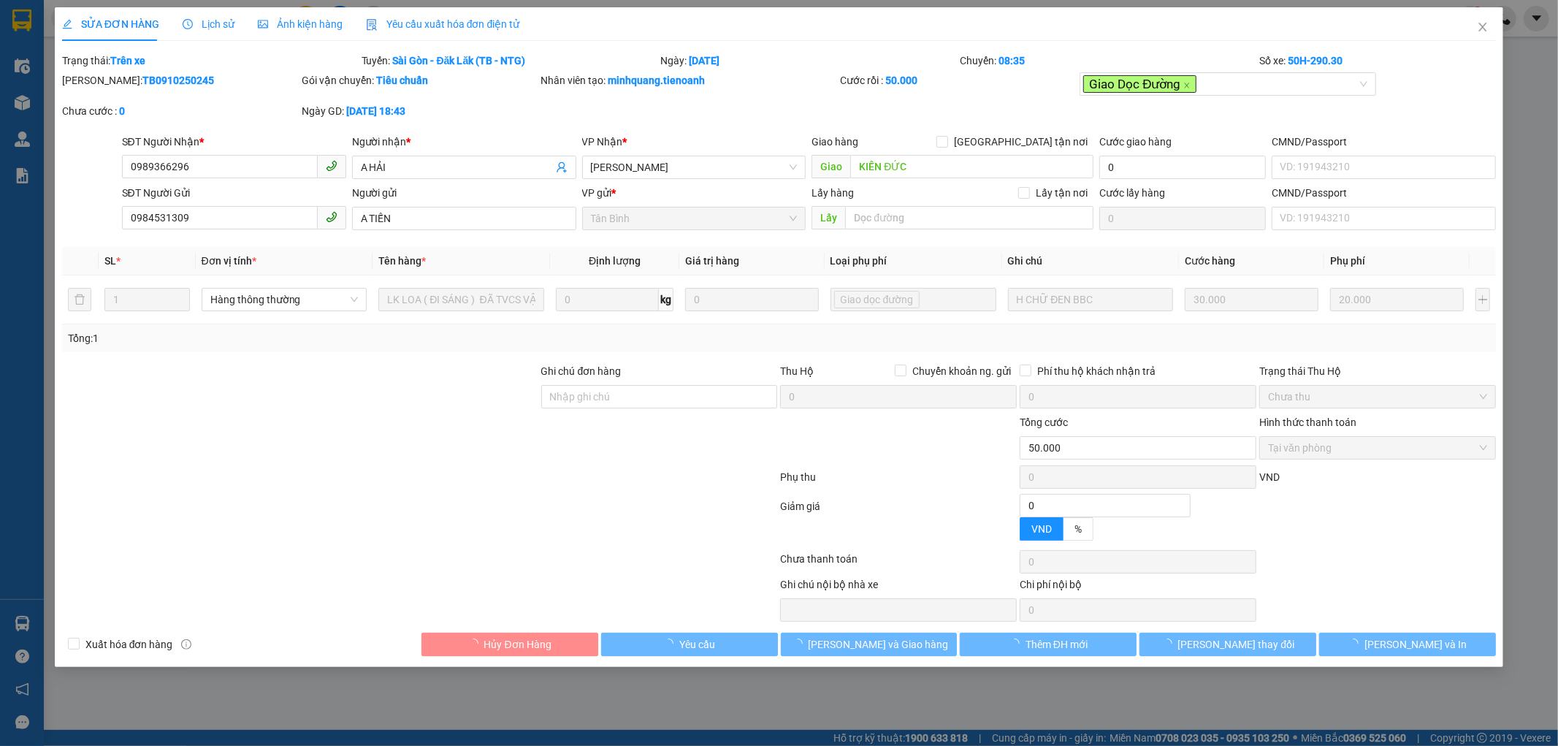
type input "0989366296"
type input "A HẢI"
type input "KIẾN ĐỨC"
type input "0984531309"
type input "A TIẾN"
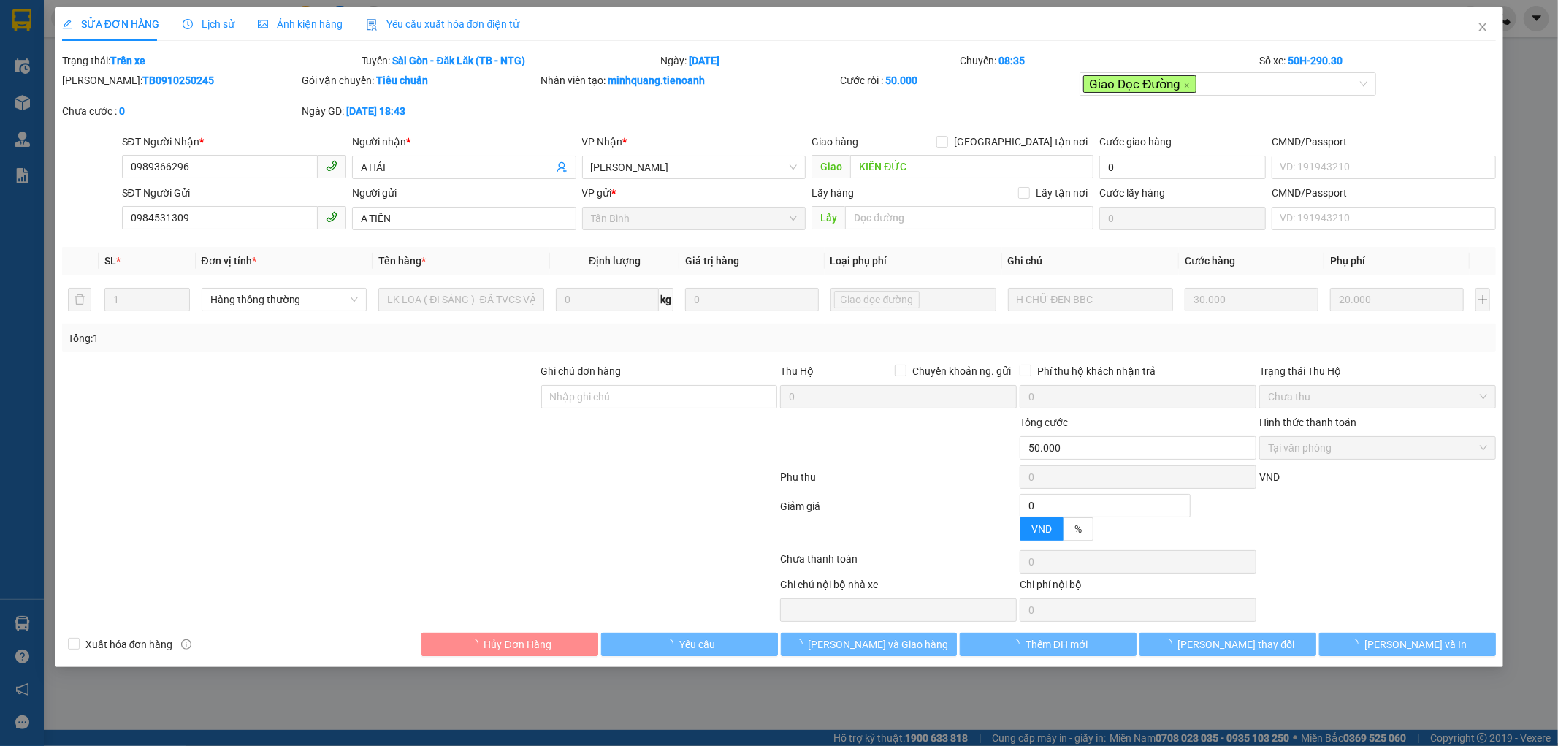
type input "0"
type input "50.000"
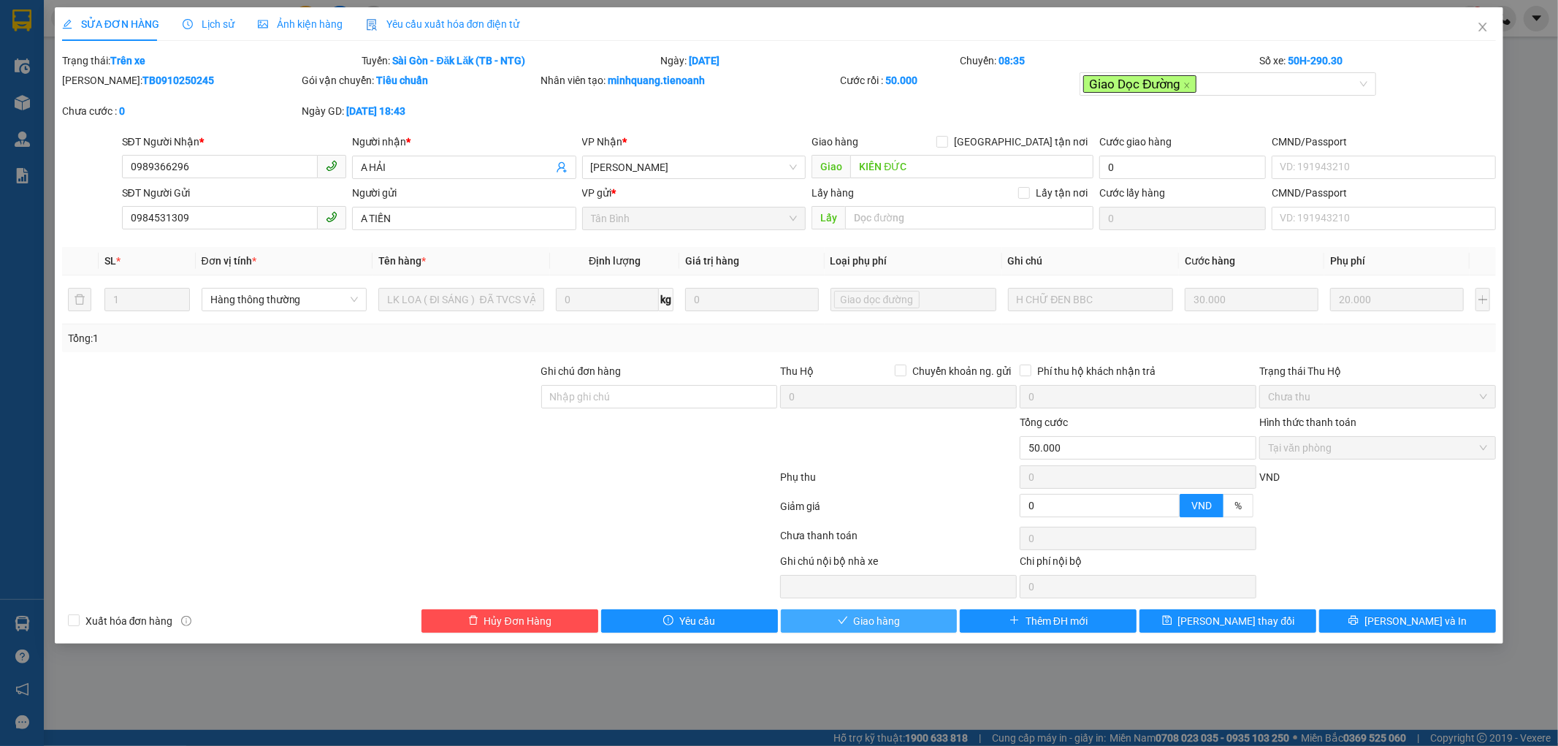
click at [922, 614] on button "Giao hàng" at bounding box center [869, 620] width 177 height 23
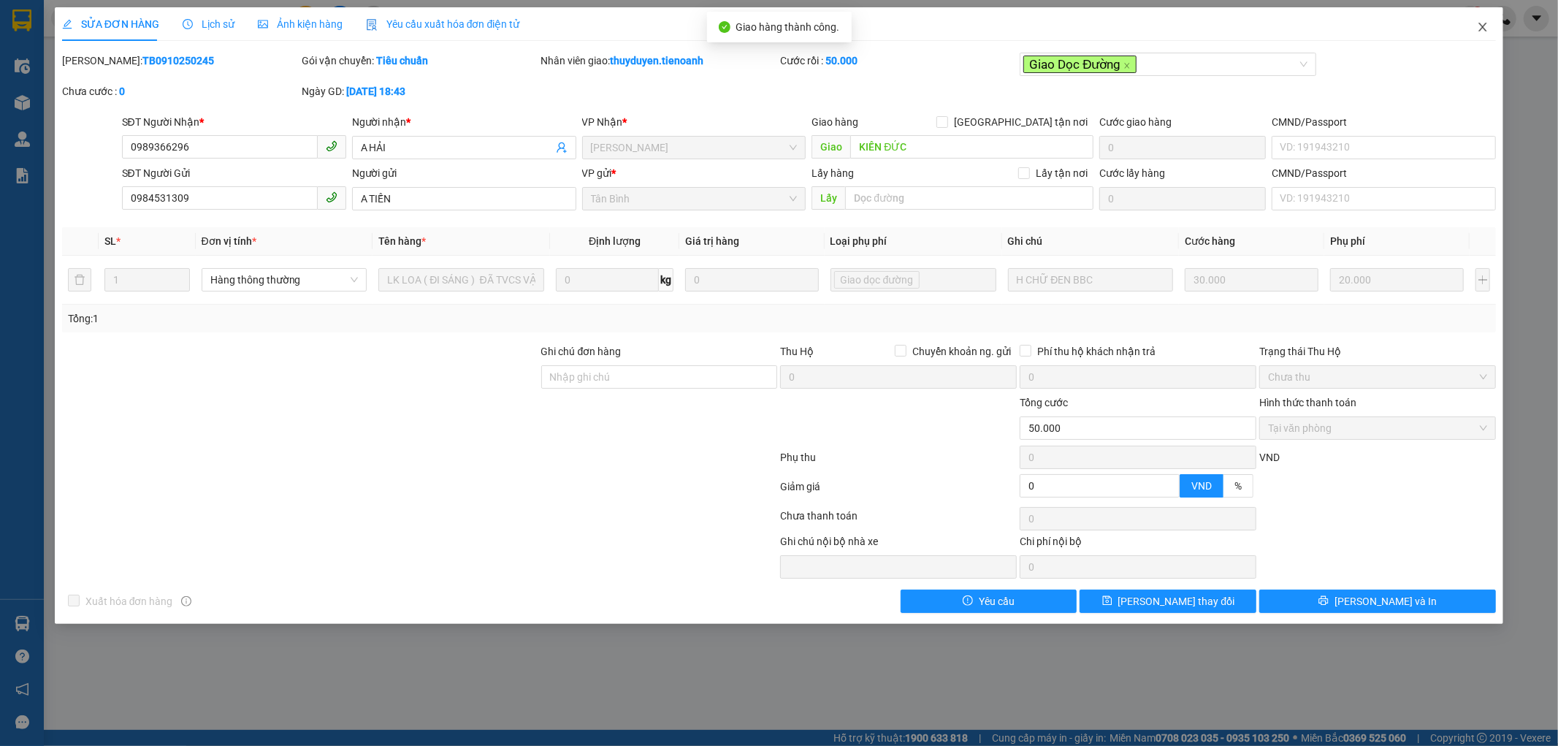
click at [1483, 27] on icon "close" at bounding box center [1483, 27] width 8 height 9
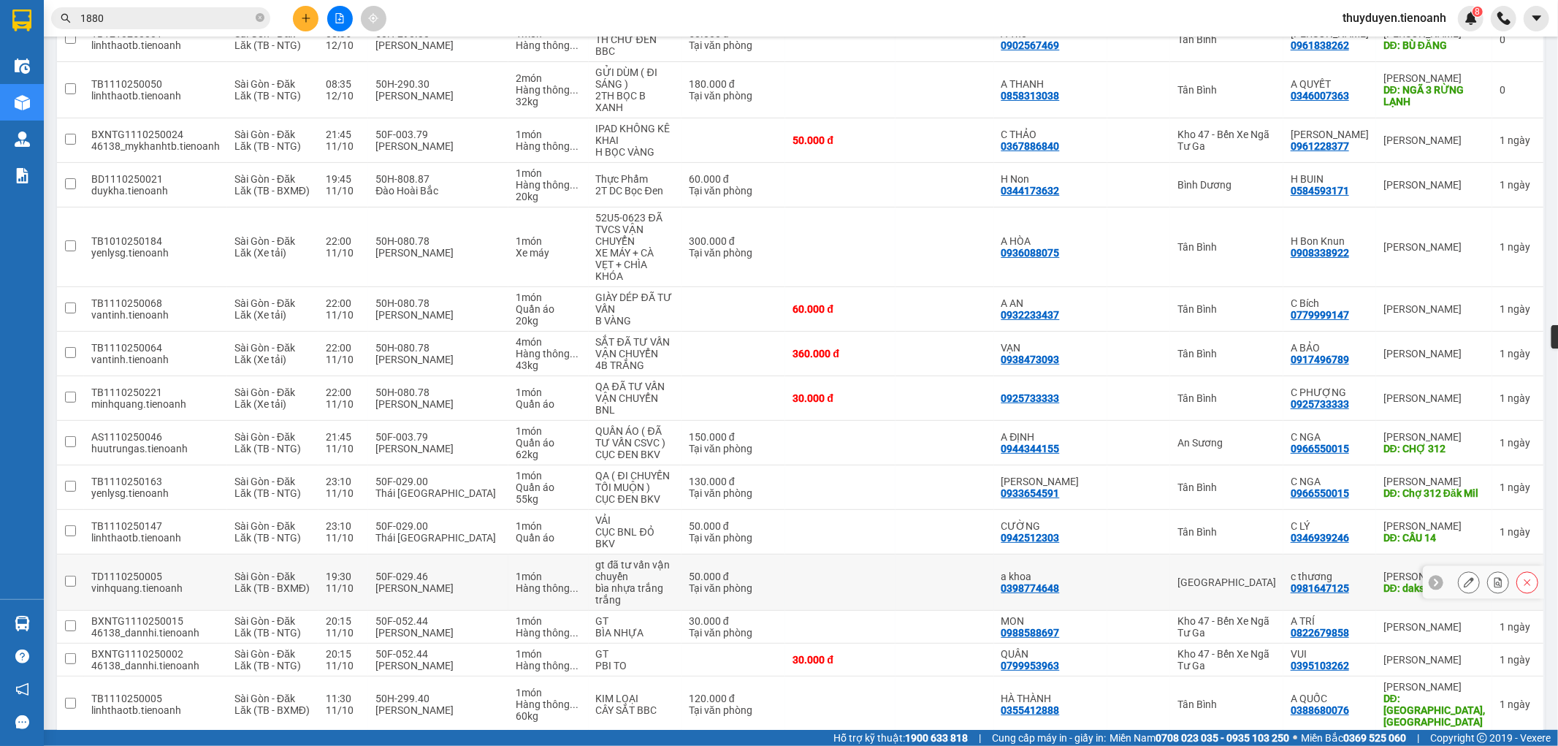
scroll to position [234, 0]
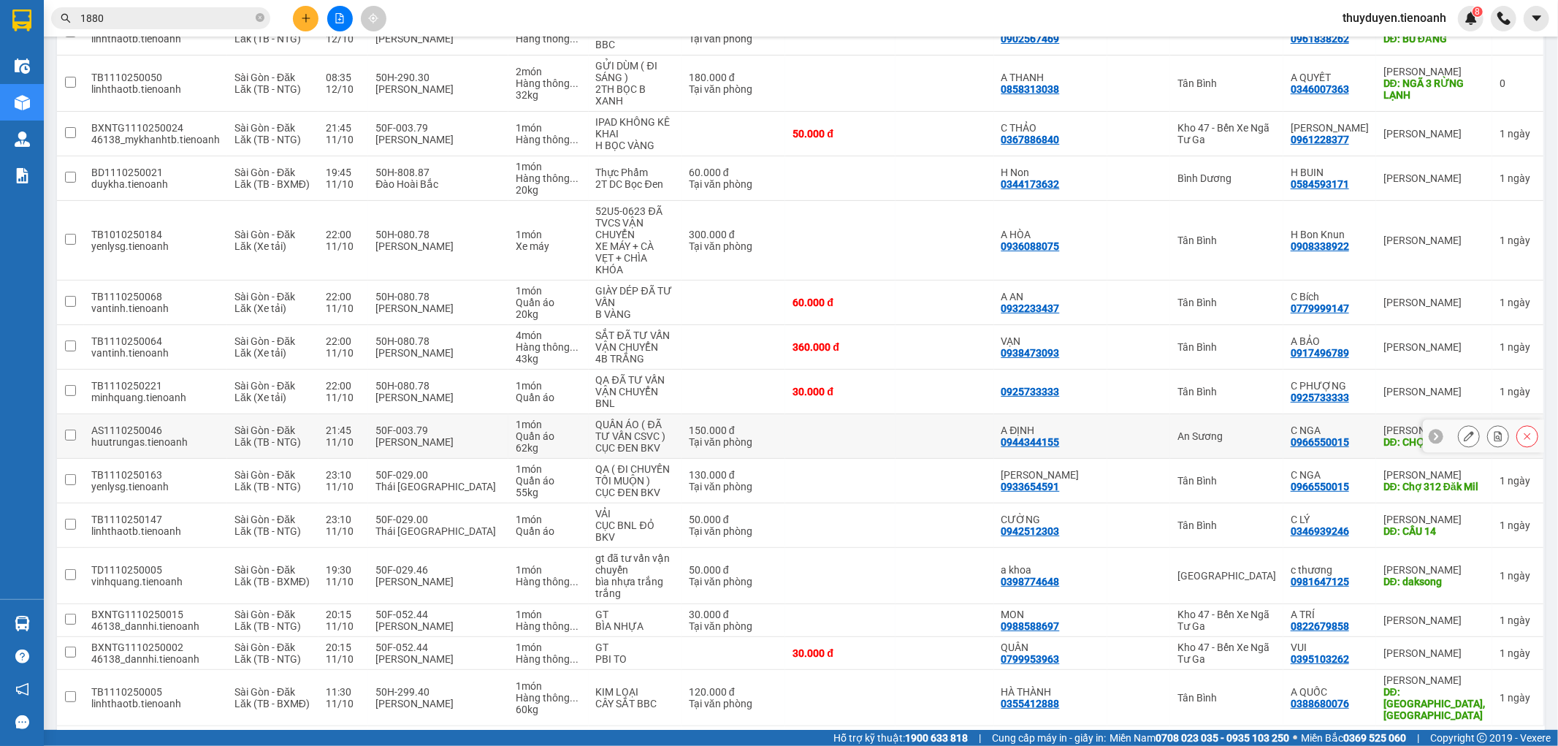
click at [1464, 431] on icon at bounding box center [1469, 436] width 10 height 10
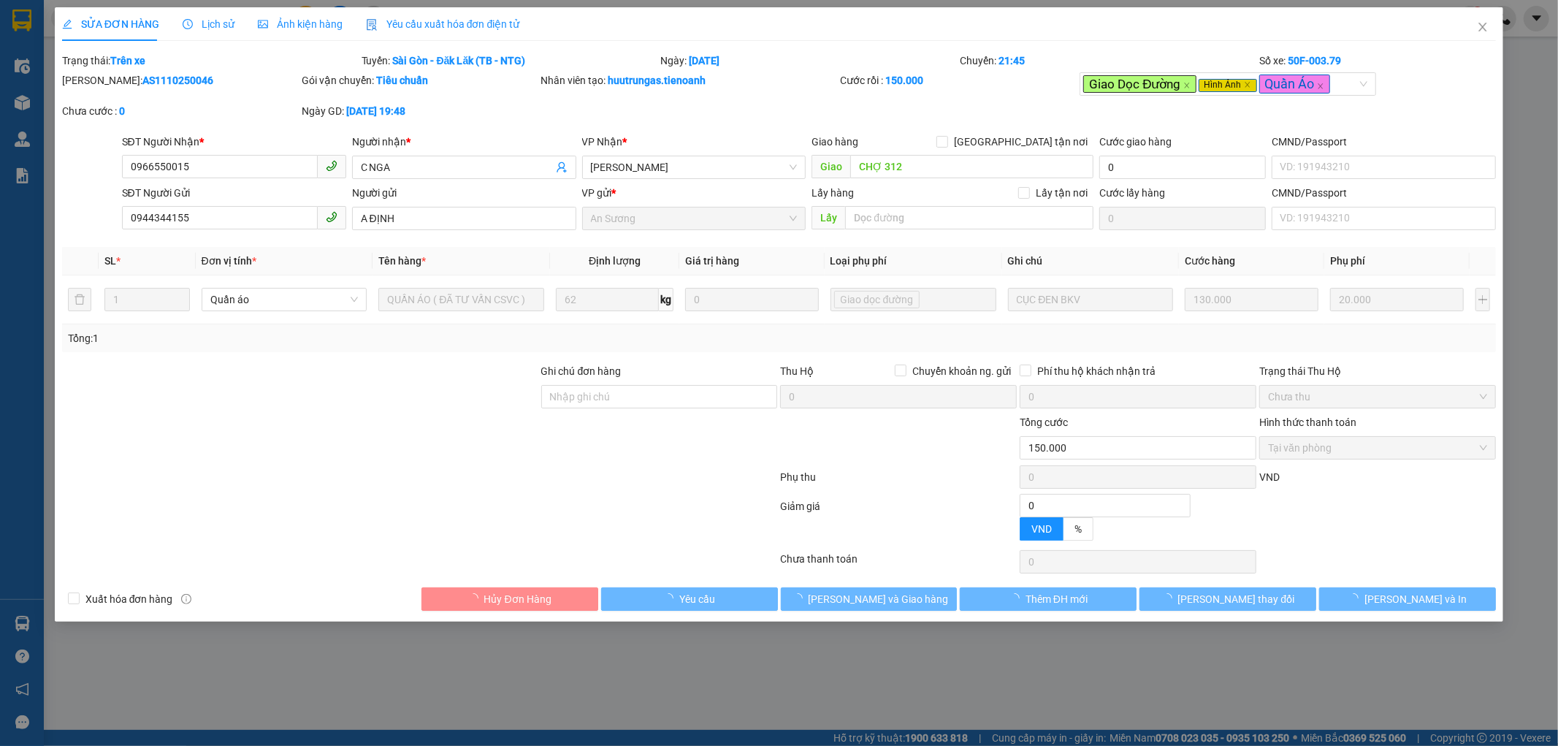
type input "0966550015"
type input "C NGA"
type input "CHỢ 312"
type input "0944344155"
type input "A ĐỊNH"
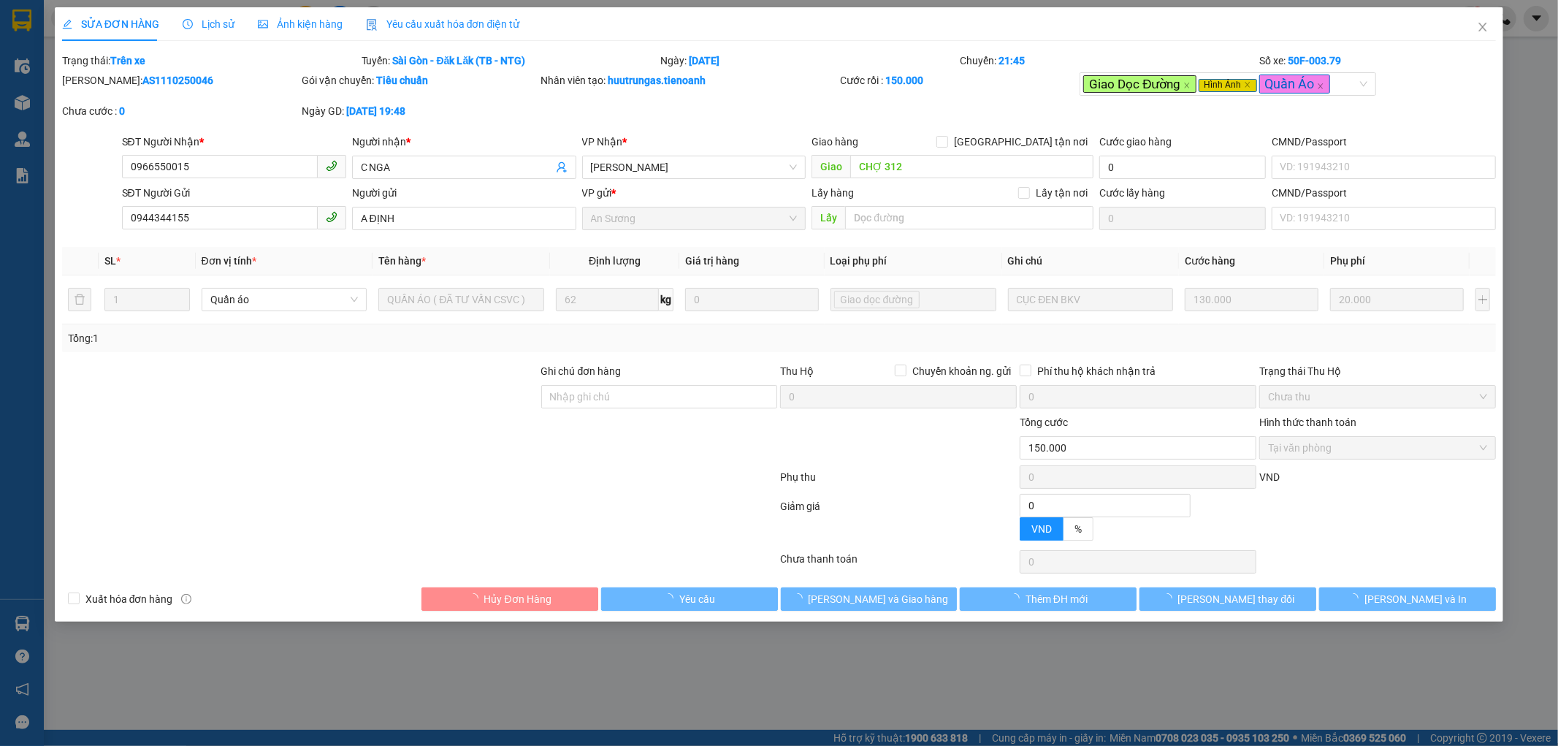
type input "0"
type input "150.000"
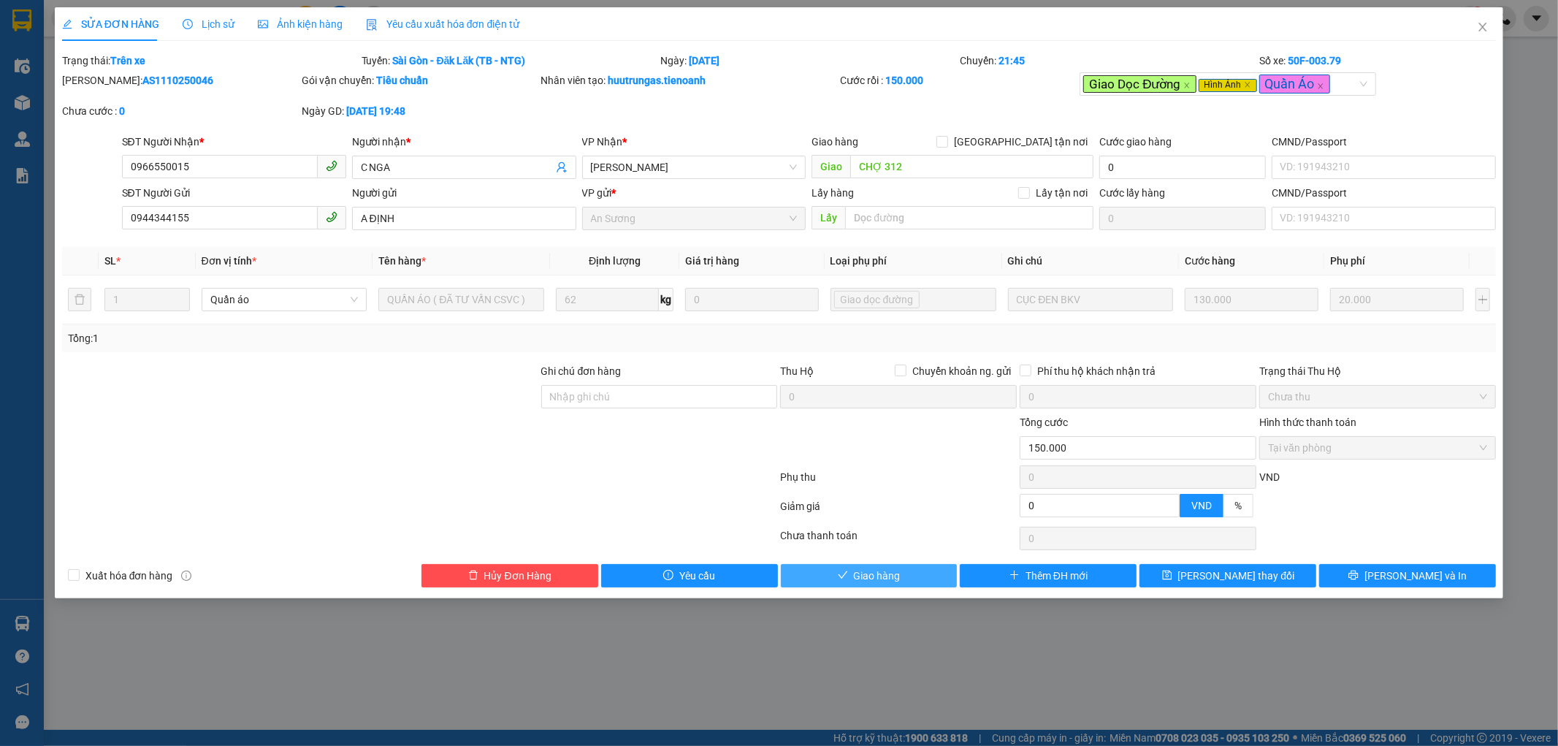
click at [894, 571] on span "Giao hàng" at bounding box center [877, 576] width 47 height 16
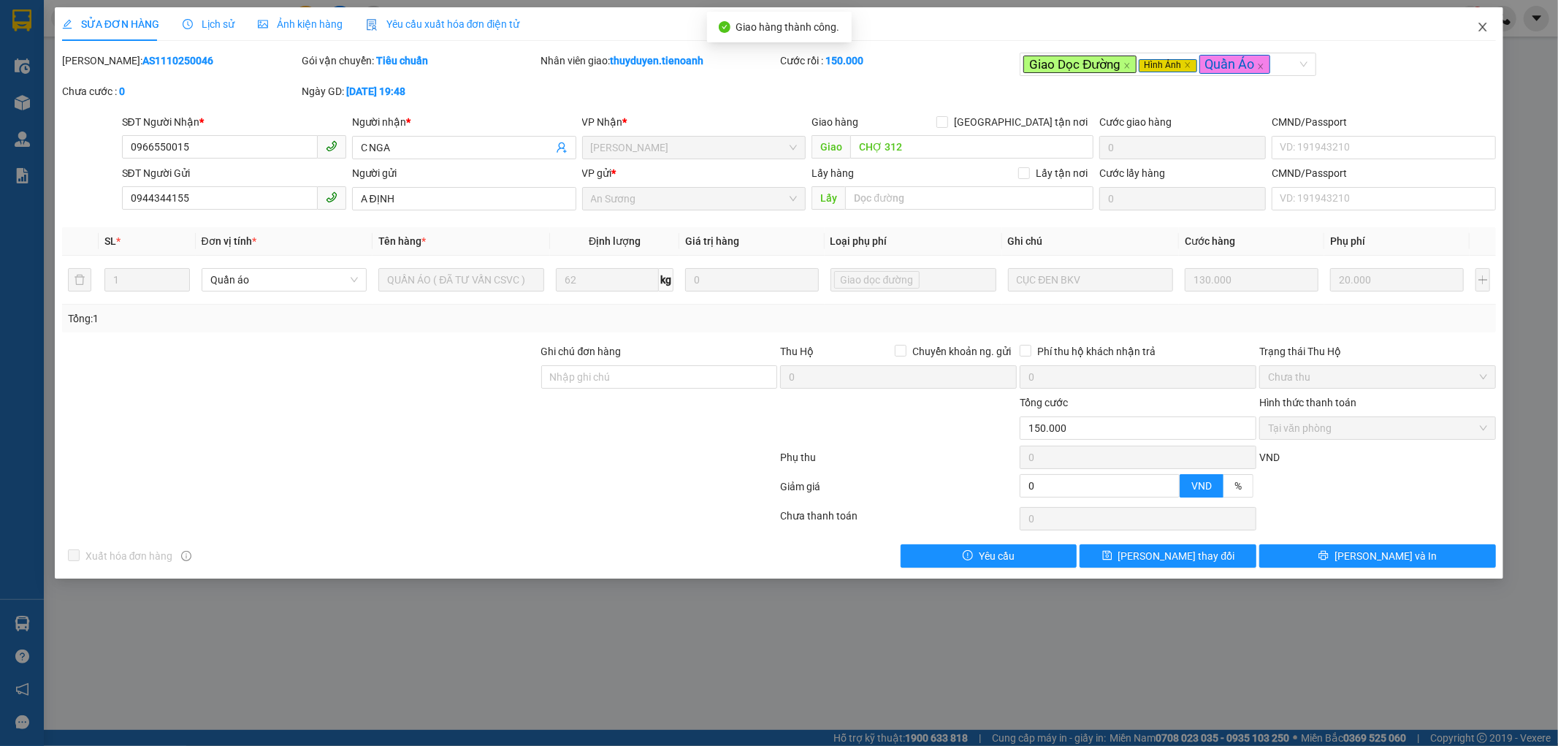
click at [1492, 20] on span "Close" at bounding box center [1482, 27] width 41 height 41
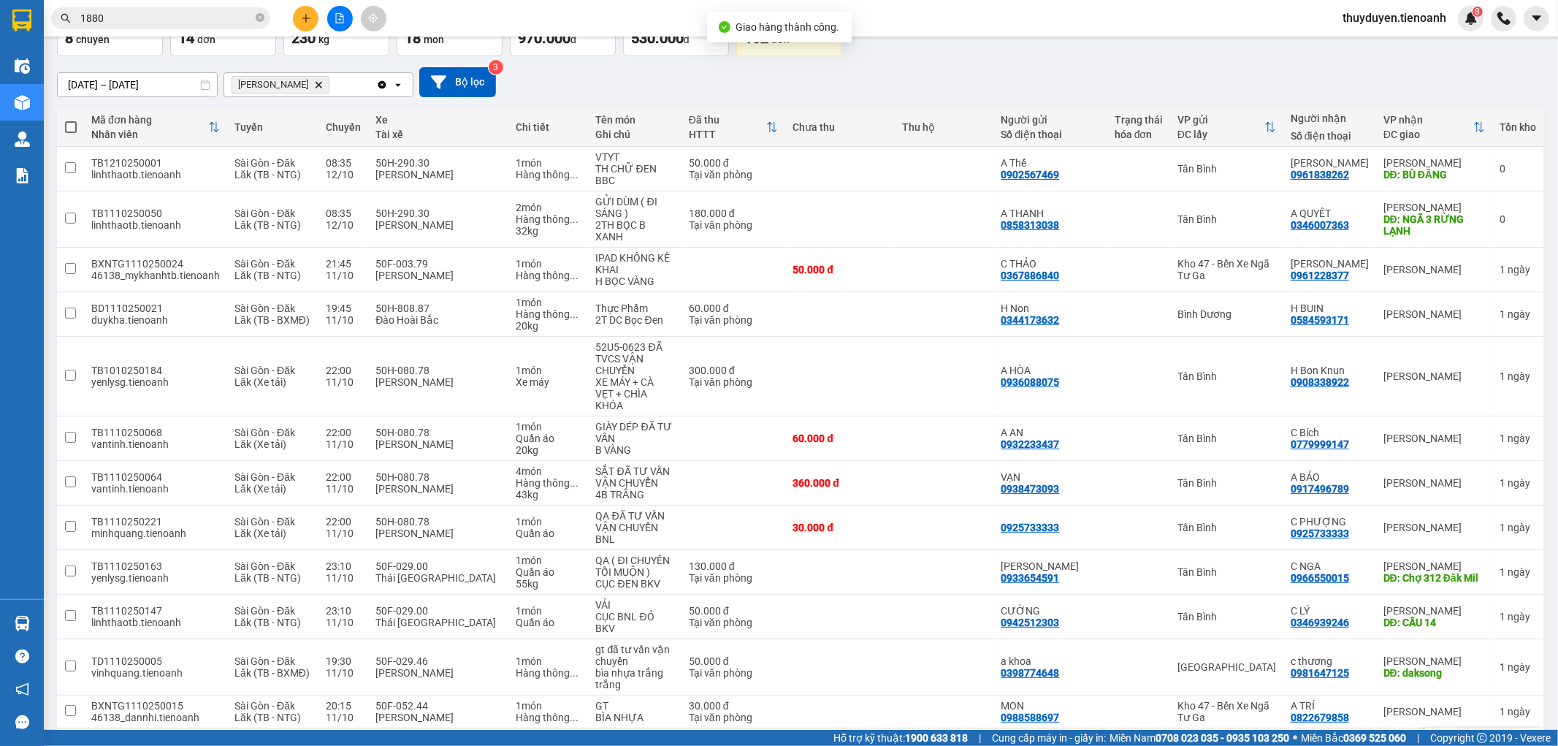
scroll to position [188, 0]
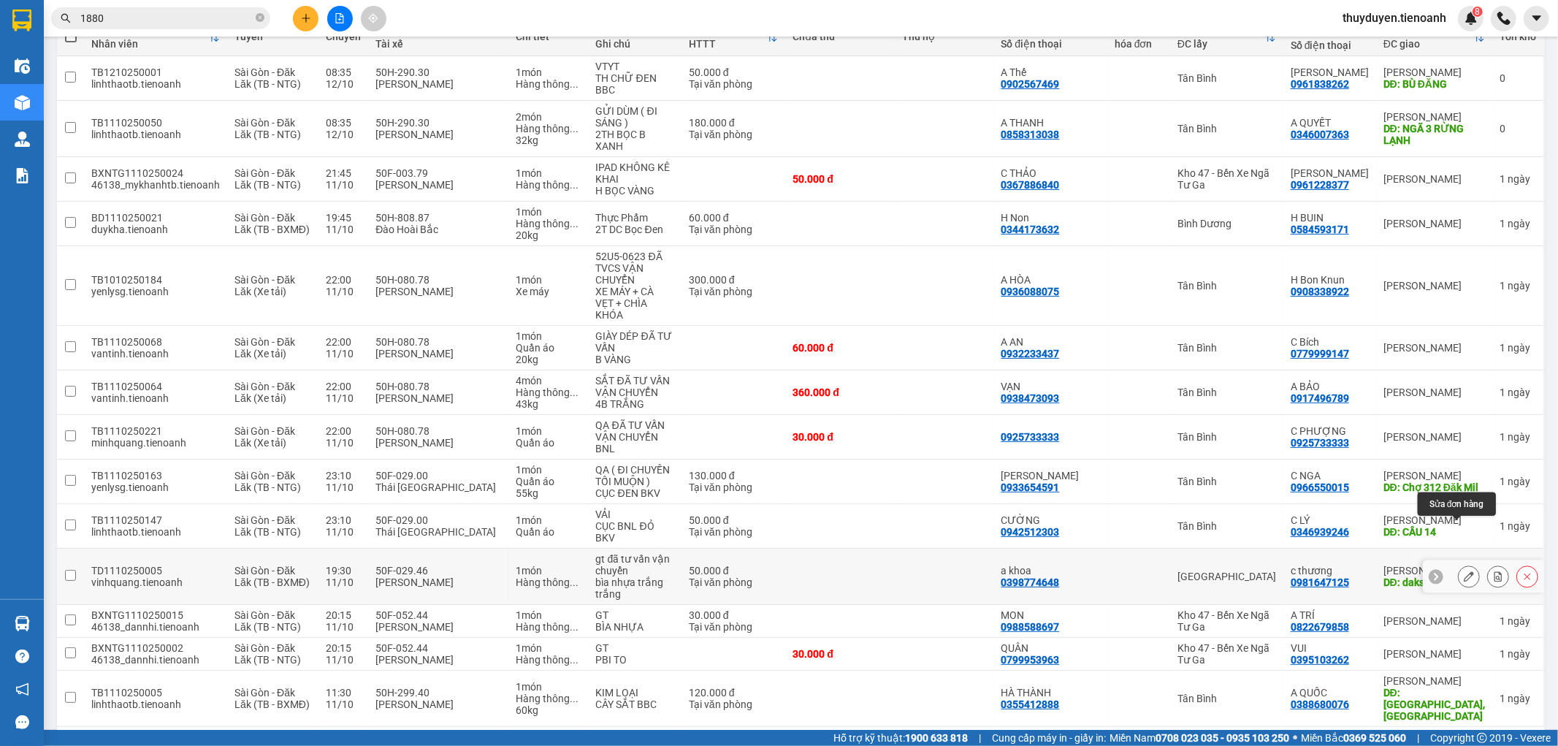
click at [1464, 571] on icon at bounding box center [1469, 576] width 10 height 10
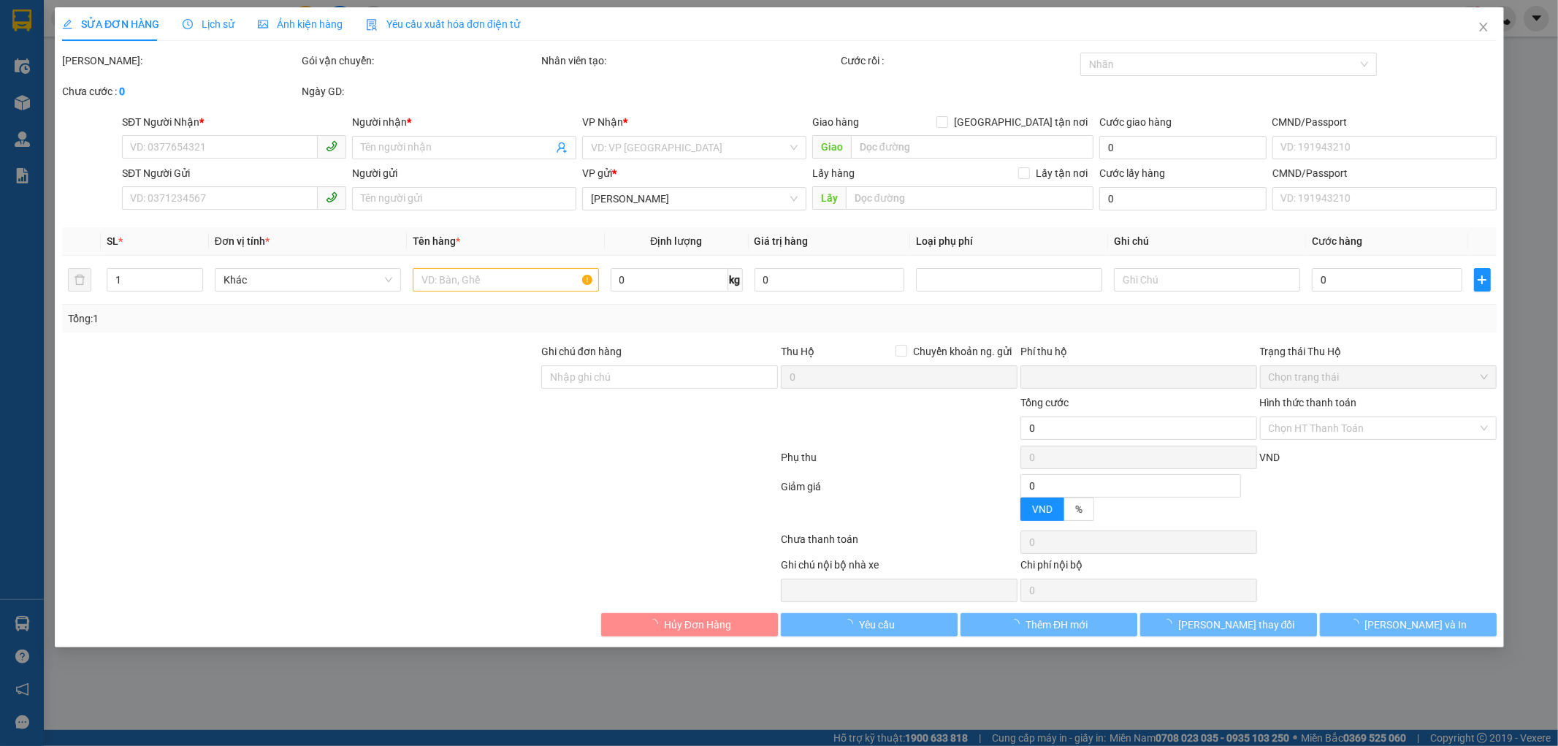
type input "0981647125"
type input "c thương"
type input "daksong"
type input "0398774648"
type input "a khoa"
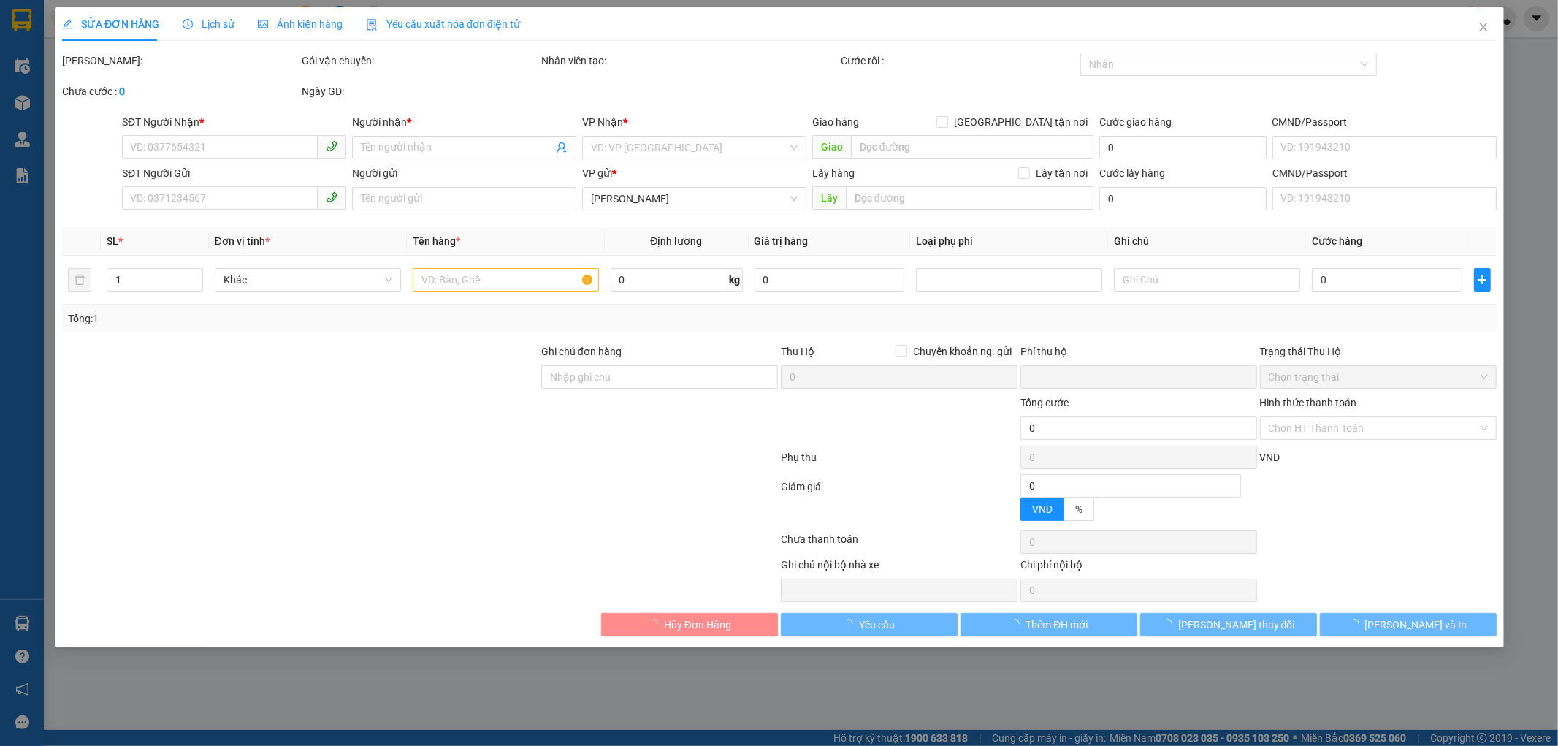
type input "0"
type input "50.000"
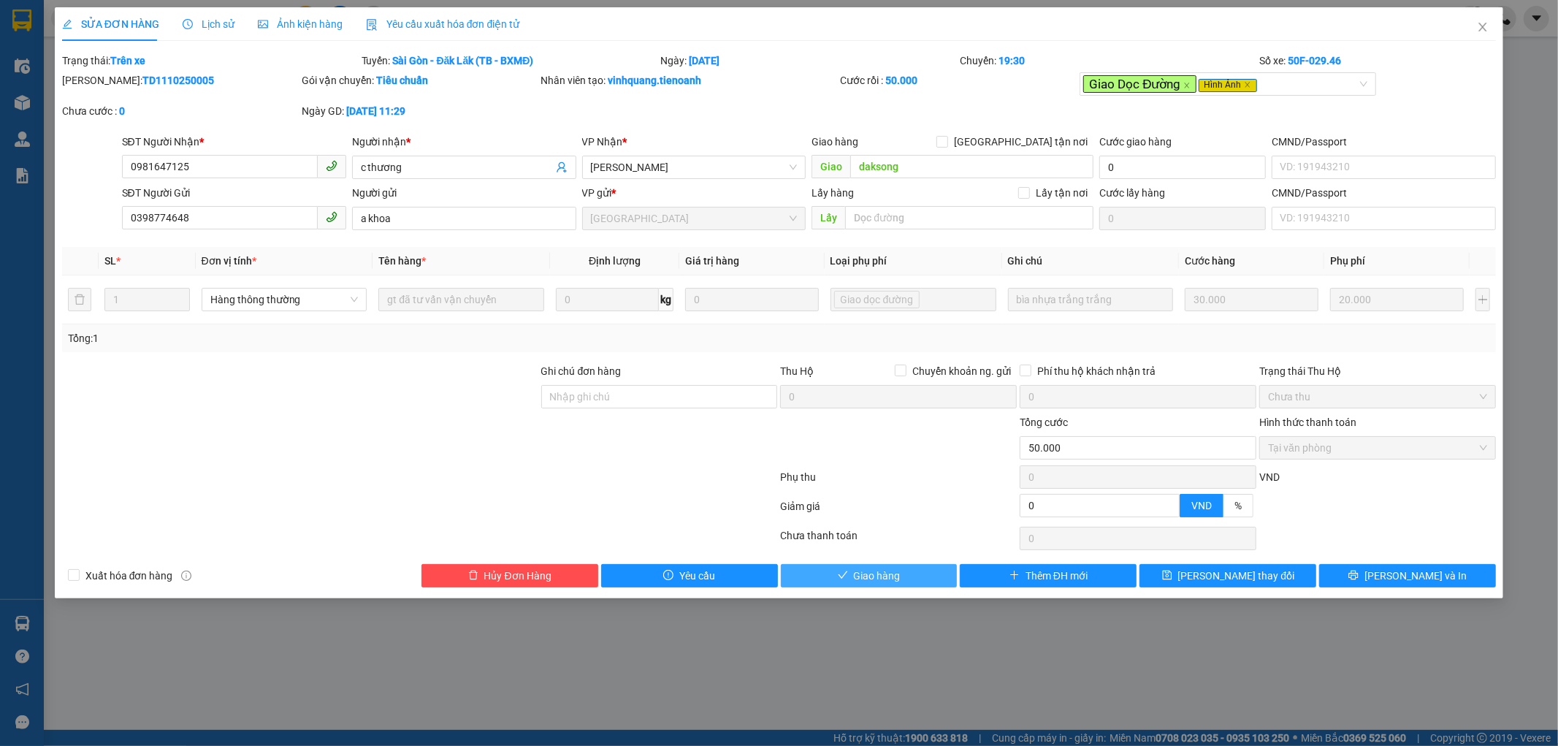
click at [926, 581] on button "Giao hàng" at bounding box center [869, 575] width 177 height 23
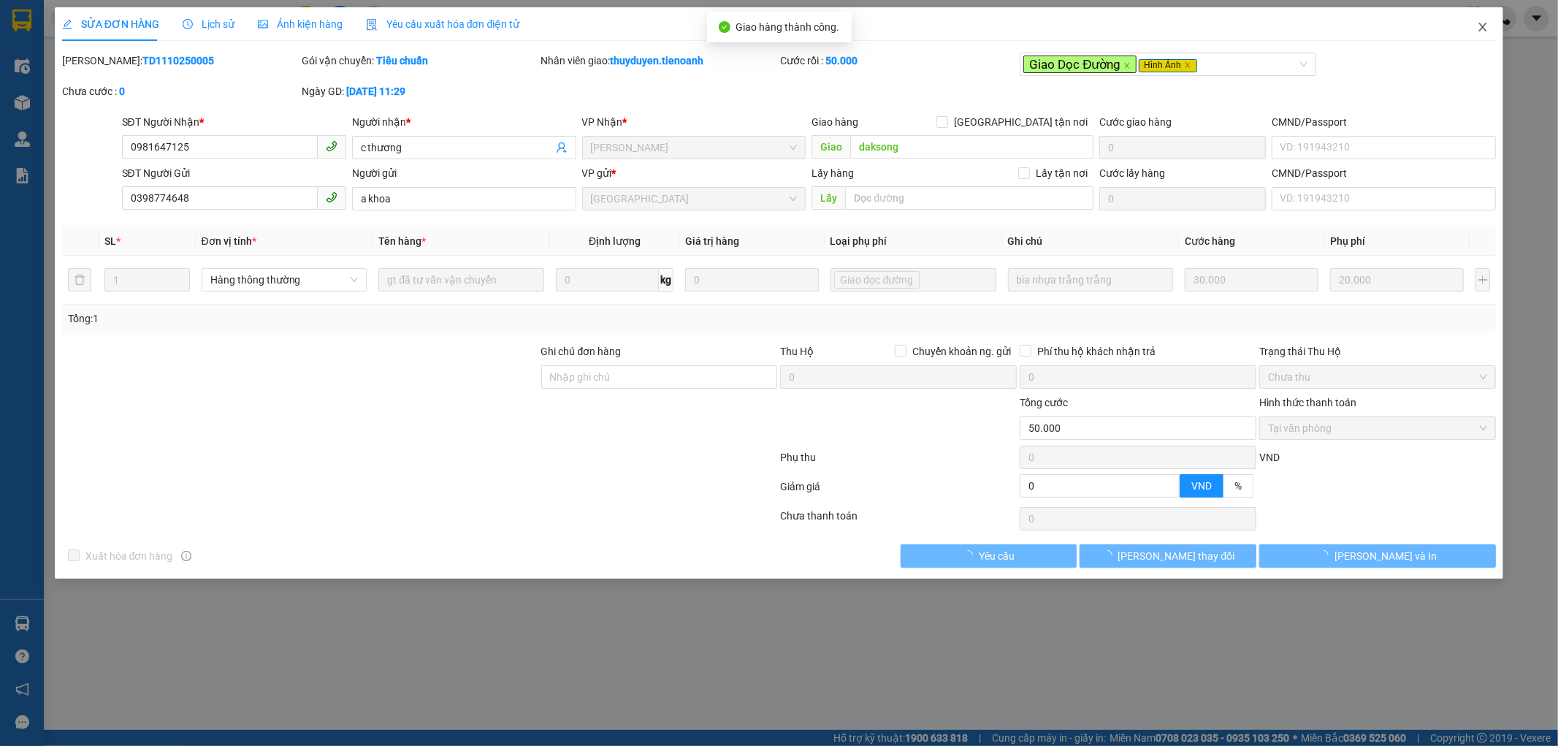
click at [1486, 23] on icon "close" at bounding box center [1483, 27] width 12 height 12
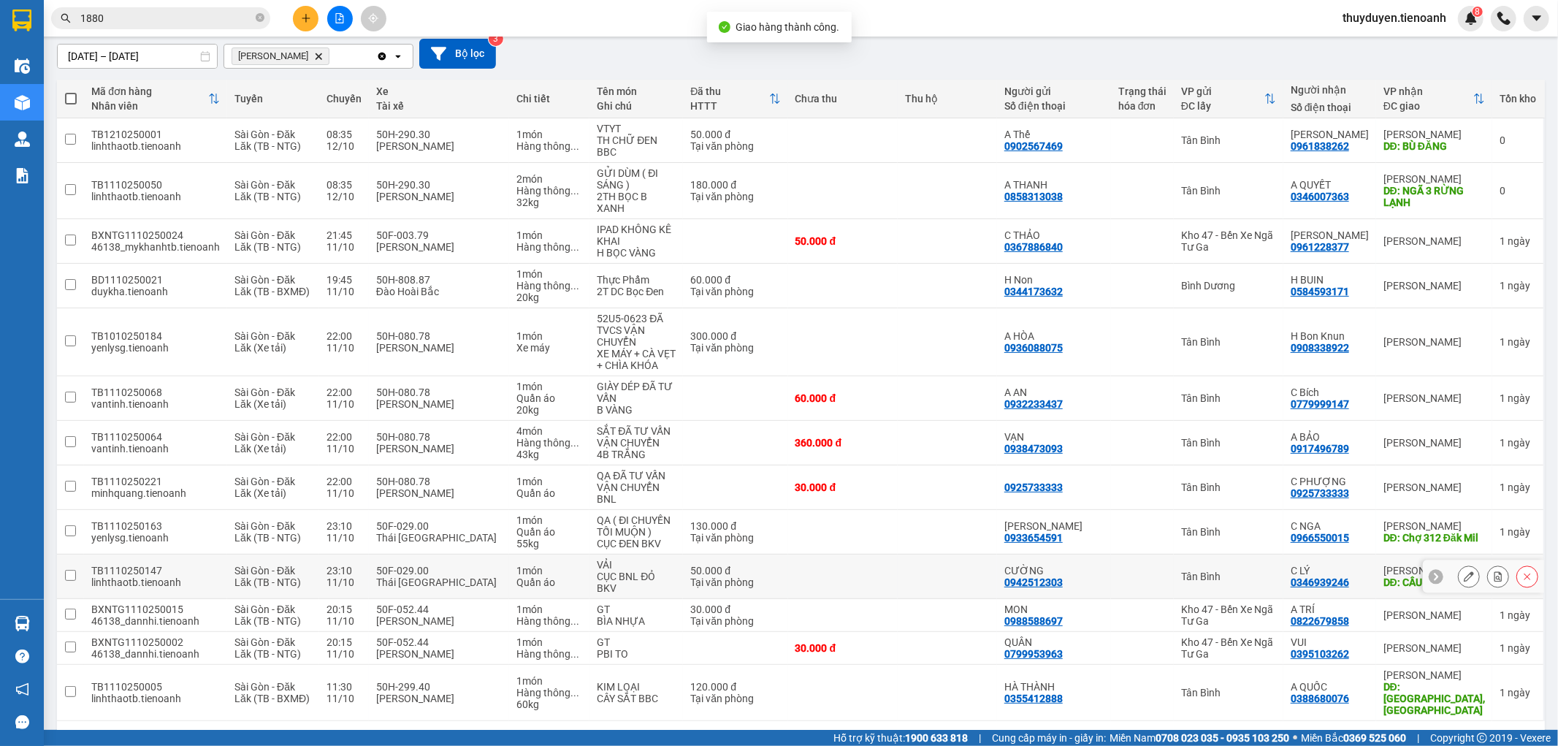
scroll to position [132, 0]
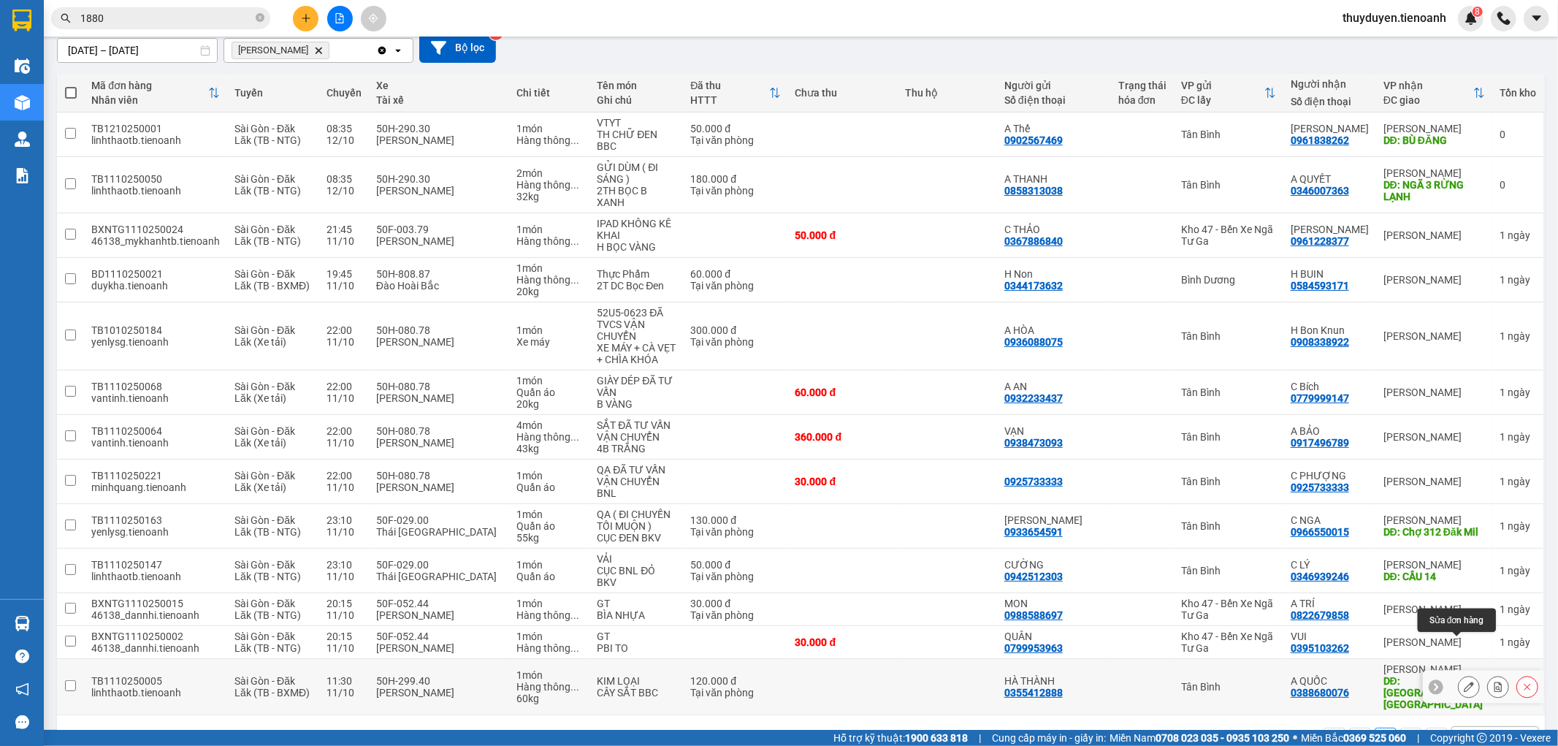
click at [1464, 682] on icon at bounding box center [1469, 687] width 10 height 10
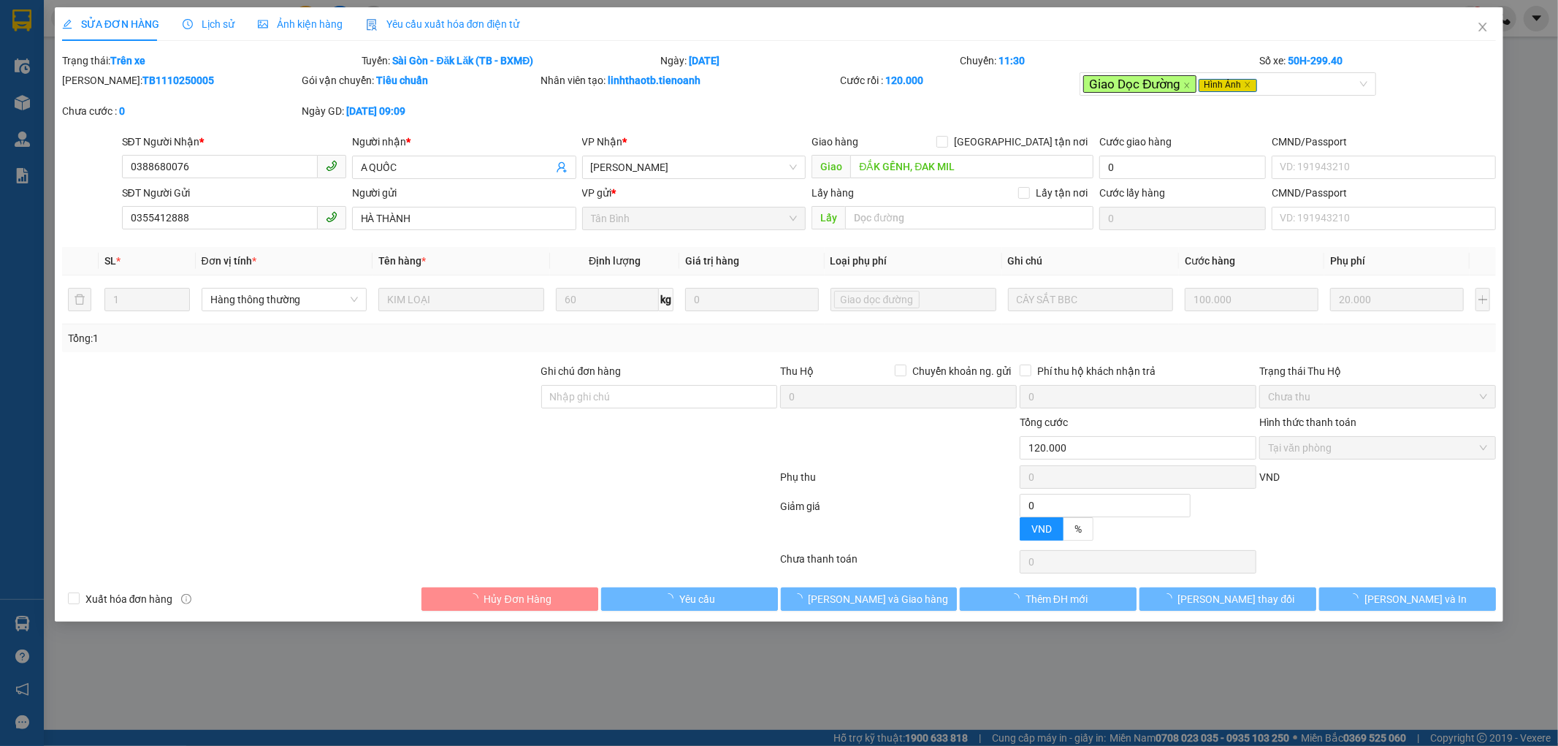
type input "0388680076"
type input "A QUỐC"
type input "ĐẮK GỀNH, ĐAK MIL"
type input "0355412888"
type input "HÀ THÀNH"
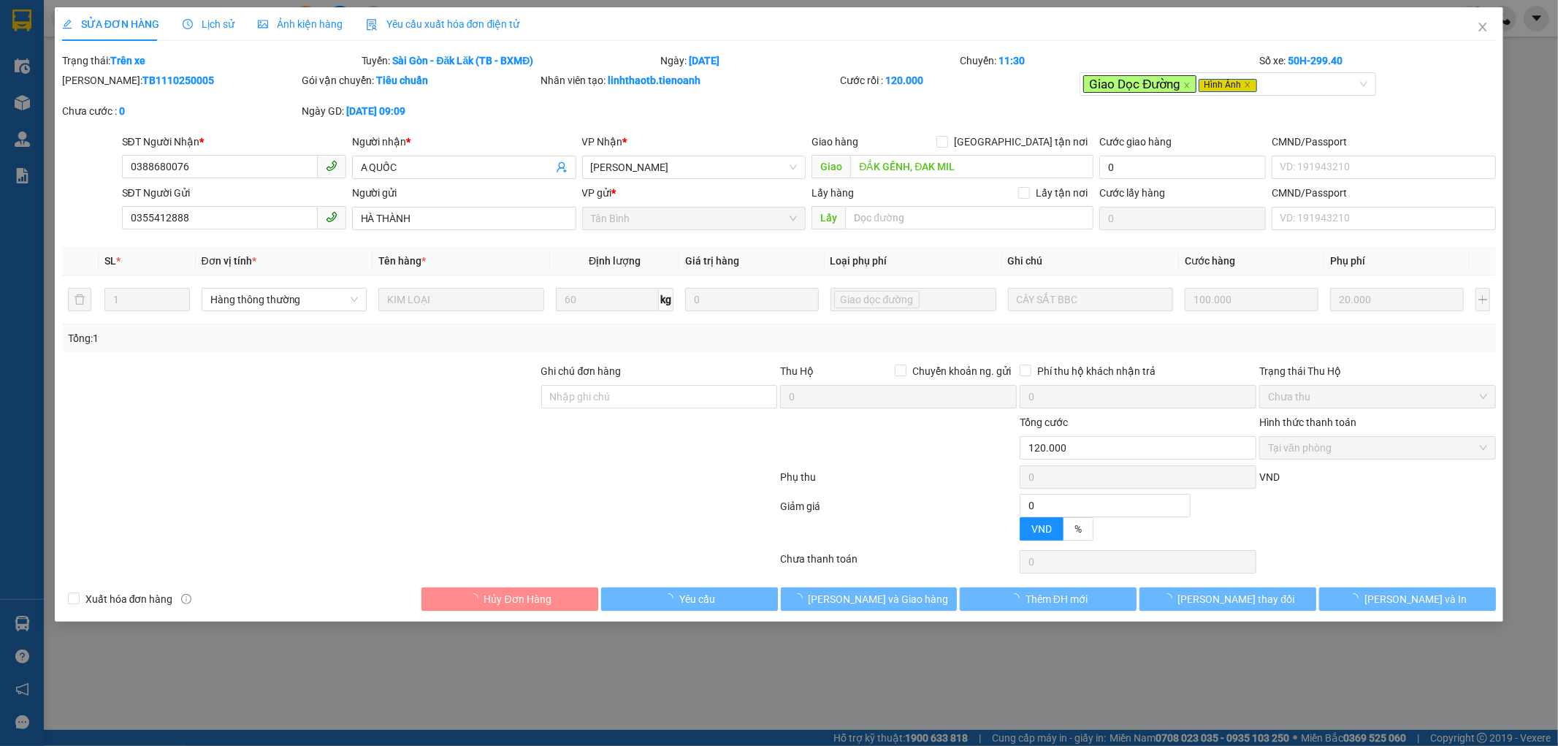
type input "0"
type input "120.000"
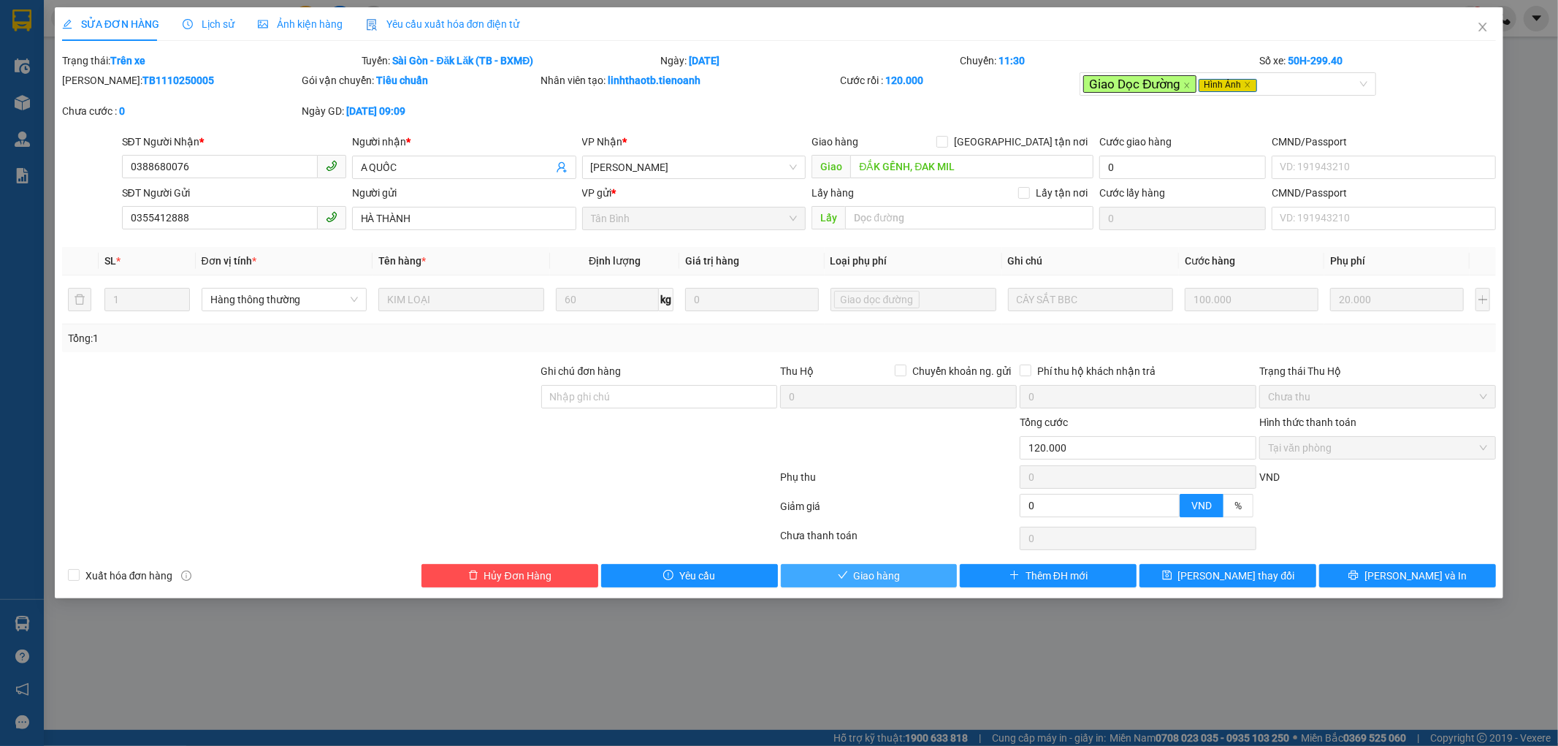
click at [924, 582] on button "Giao hàng" at bounding box center [869, 575] width 177 height 23
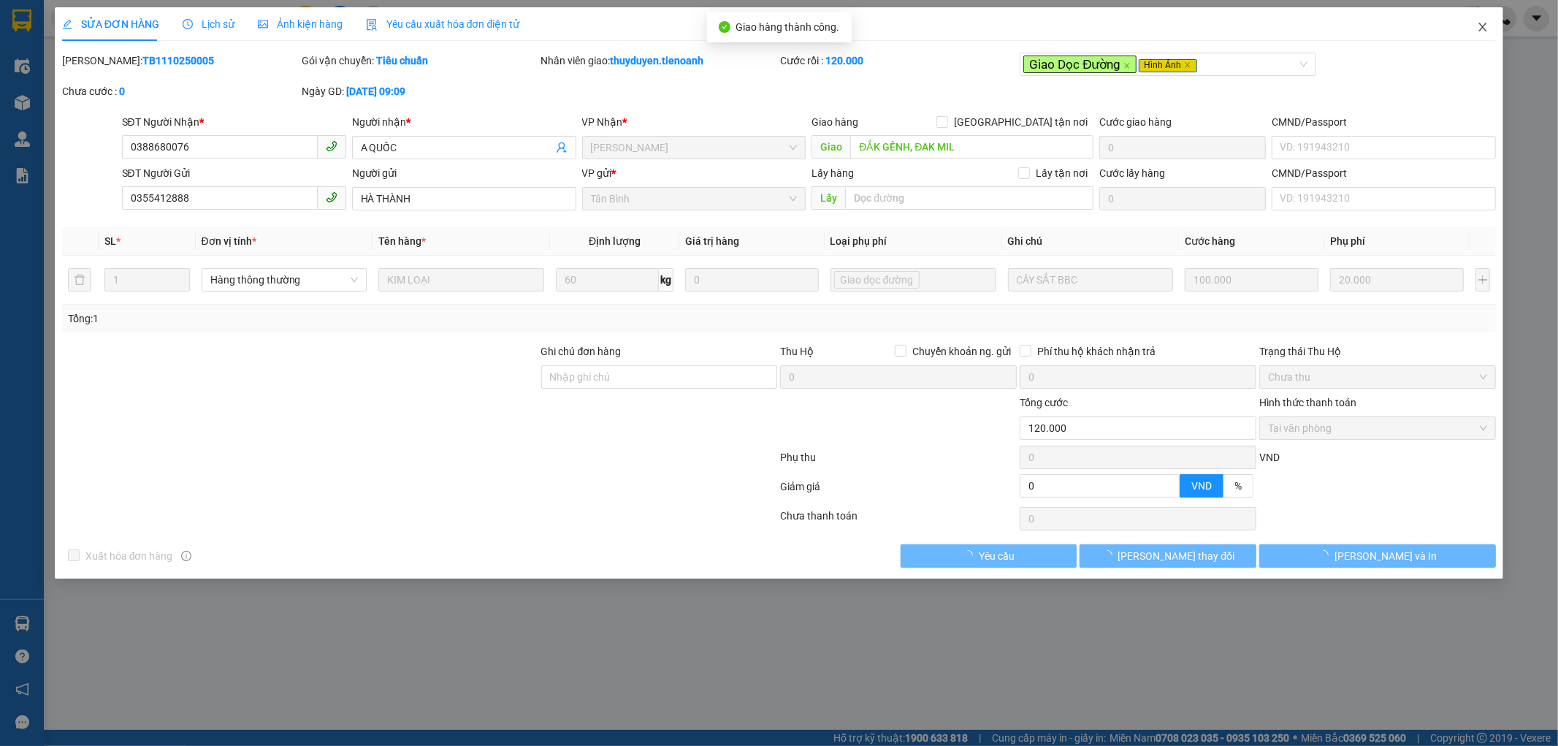
click at [1484, 27] on icon "close" at bounding box center [1483, 27] width 12 height 12
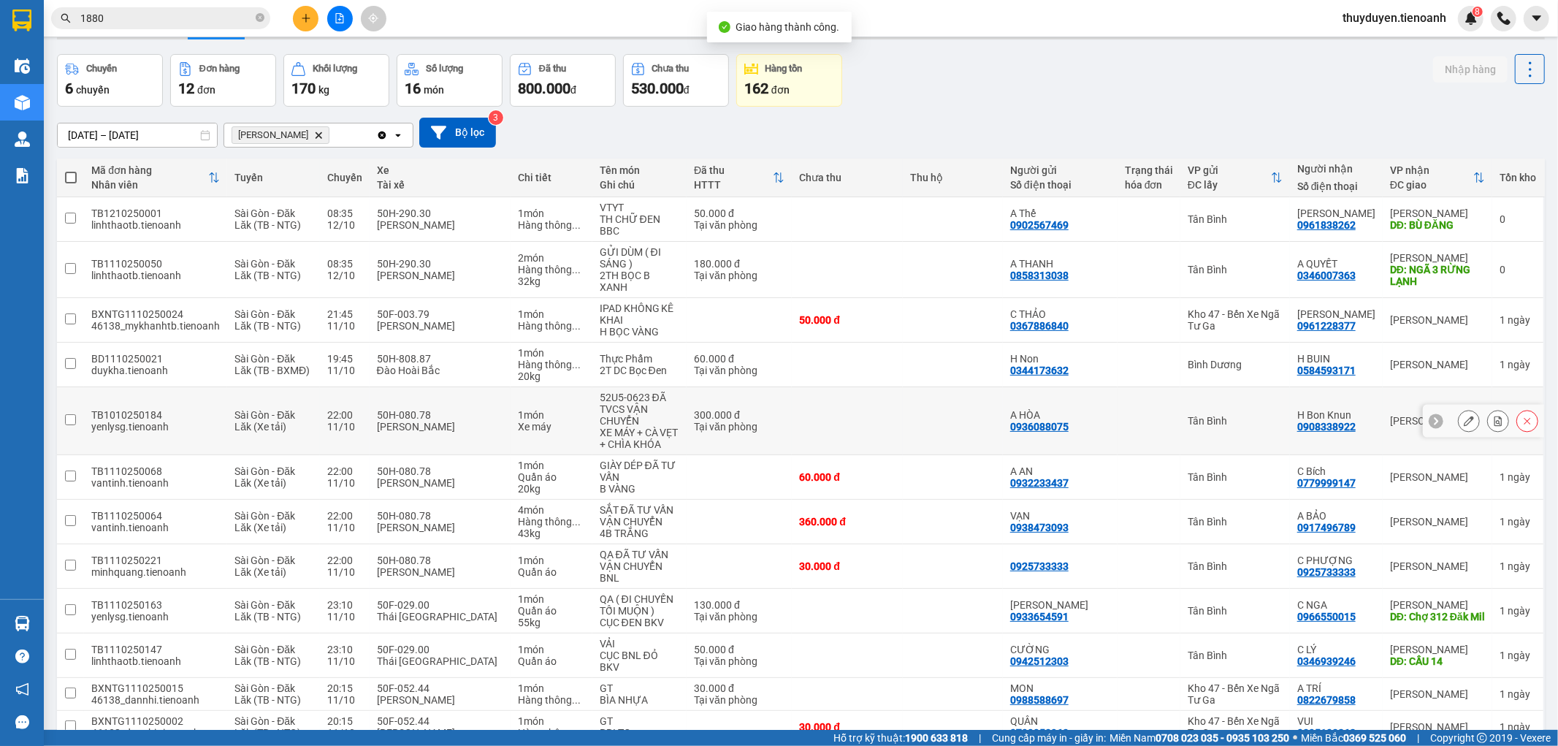
scroll to position [85, 0]
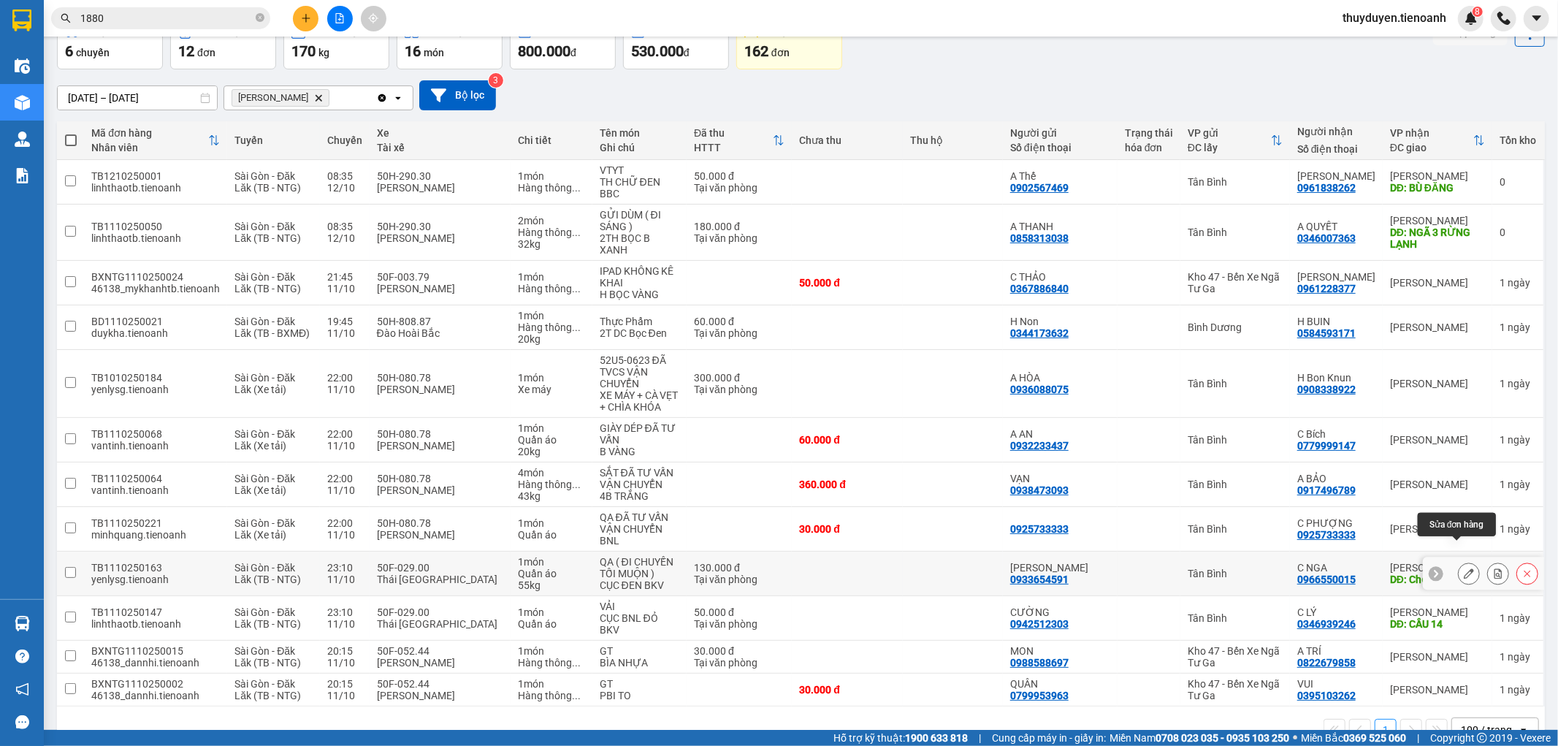
click at [1464, 568] on icon at bounding box center [1469, 573] width 10 height 10
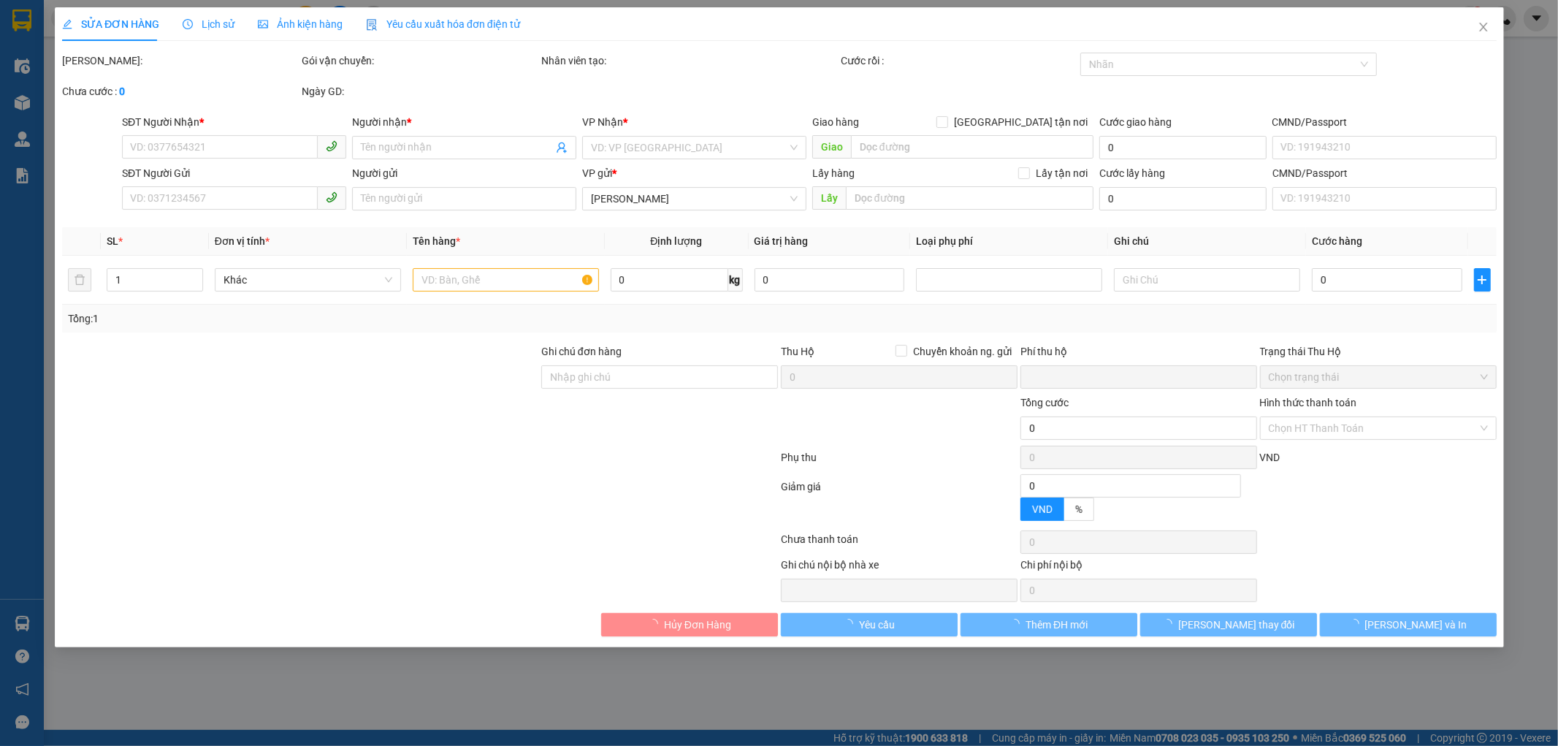
type input "0966550015"
type input "C NGA"
type input "Chợ 312 Đăk Mil"
type input "0933654591"
type input "[PERSON_NAME]"
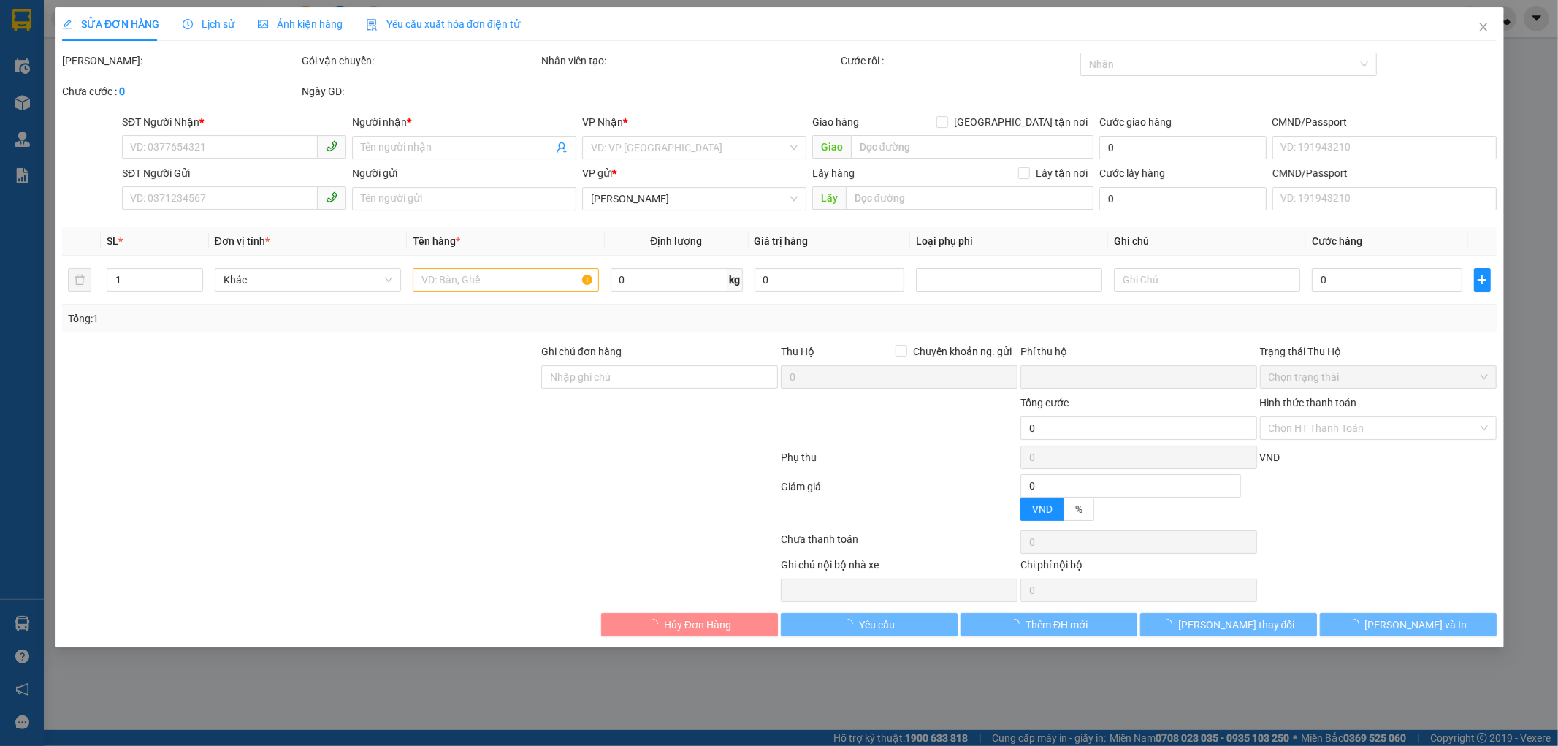
type input "0"
type input "130.000"
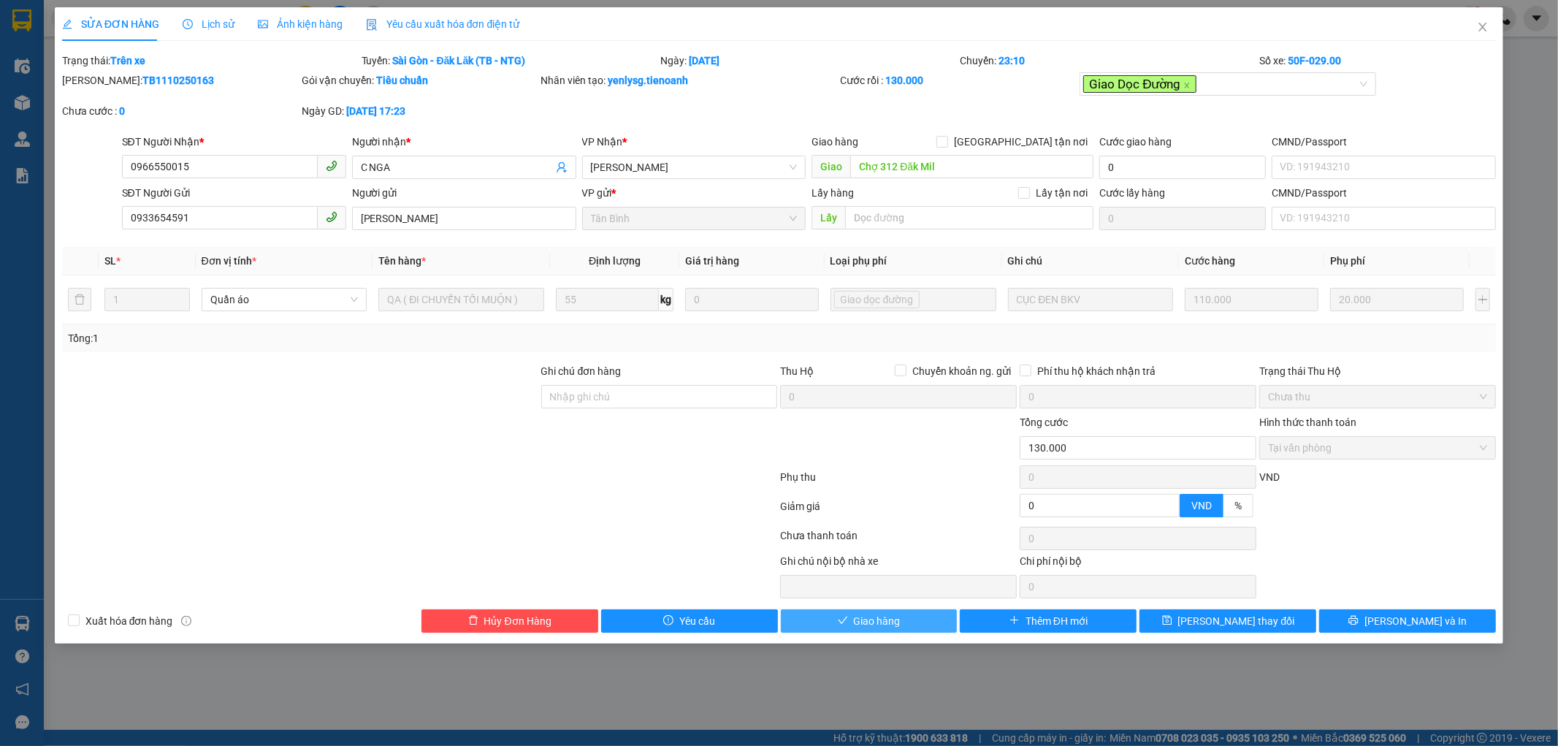
click at [929, 610] on button "Giao hàng" at bounding box center [869, 620] width 177 height 23
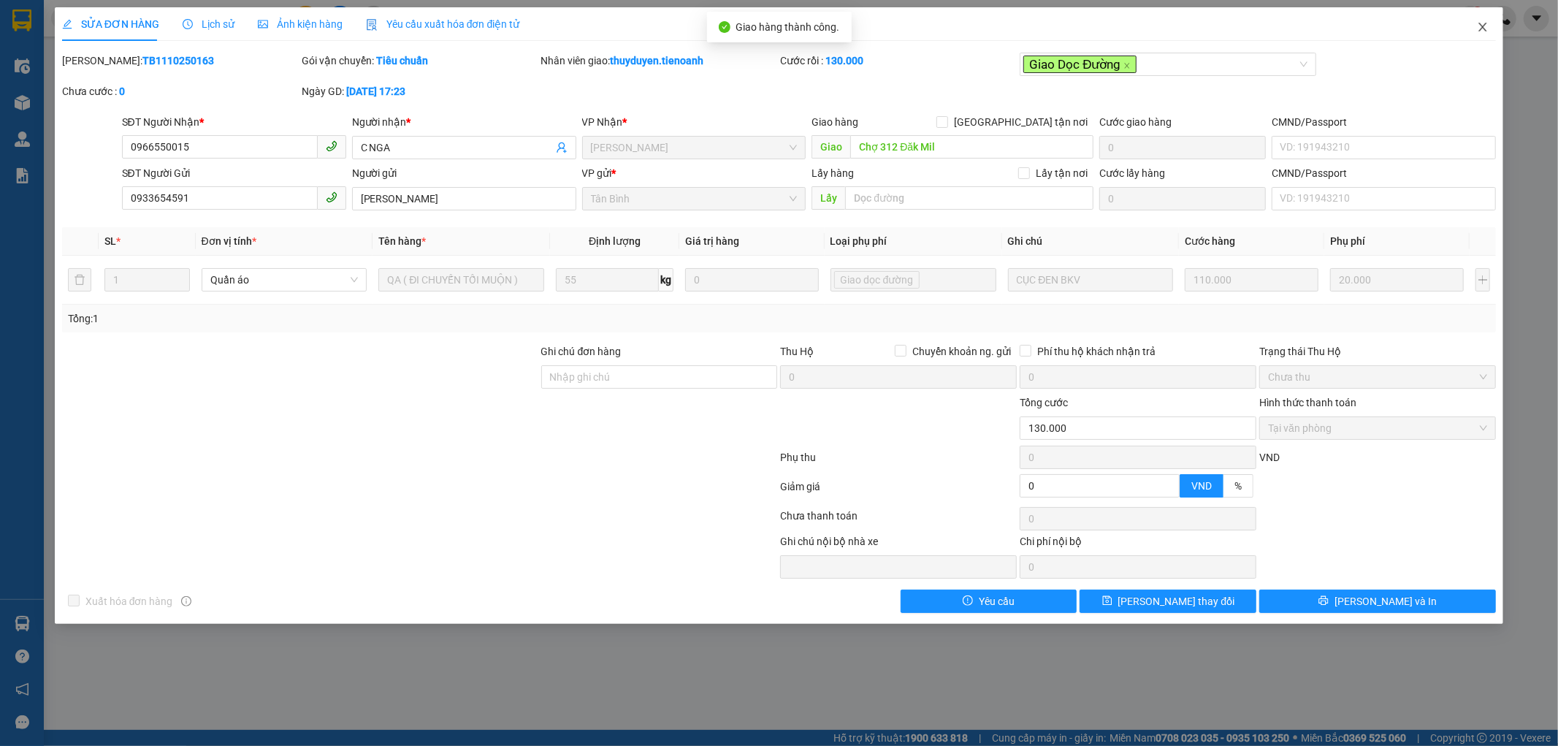
click at [1480, 25] on icon "close" at bounding box center [1483, 27] width 8 height 9
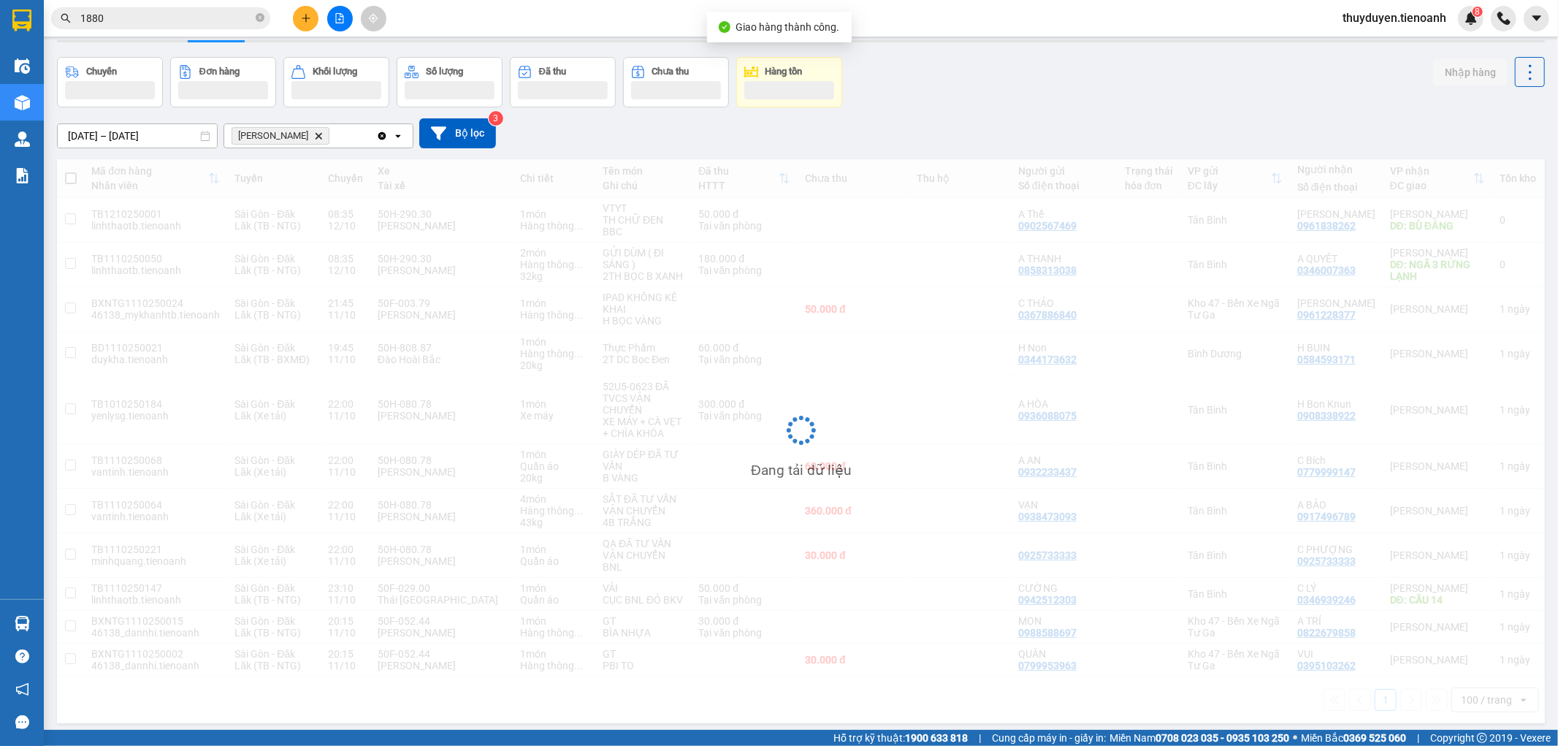
scroll to position [67, 0]
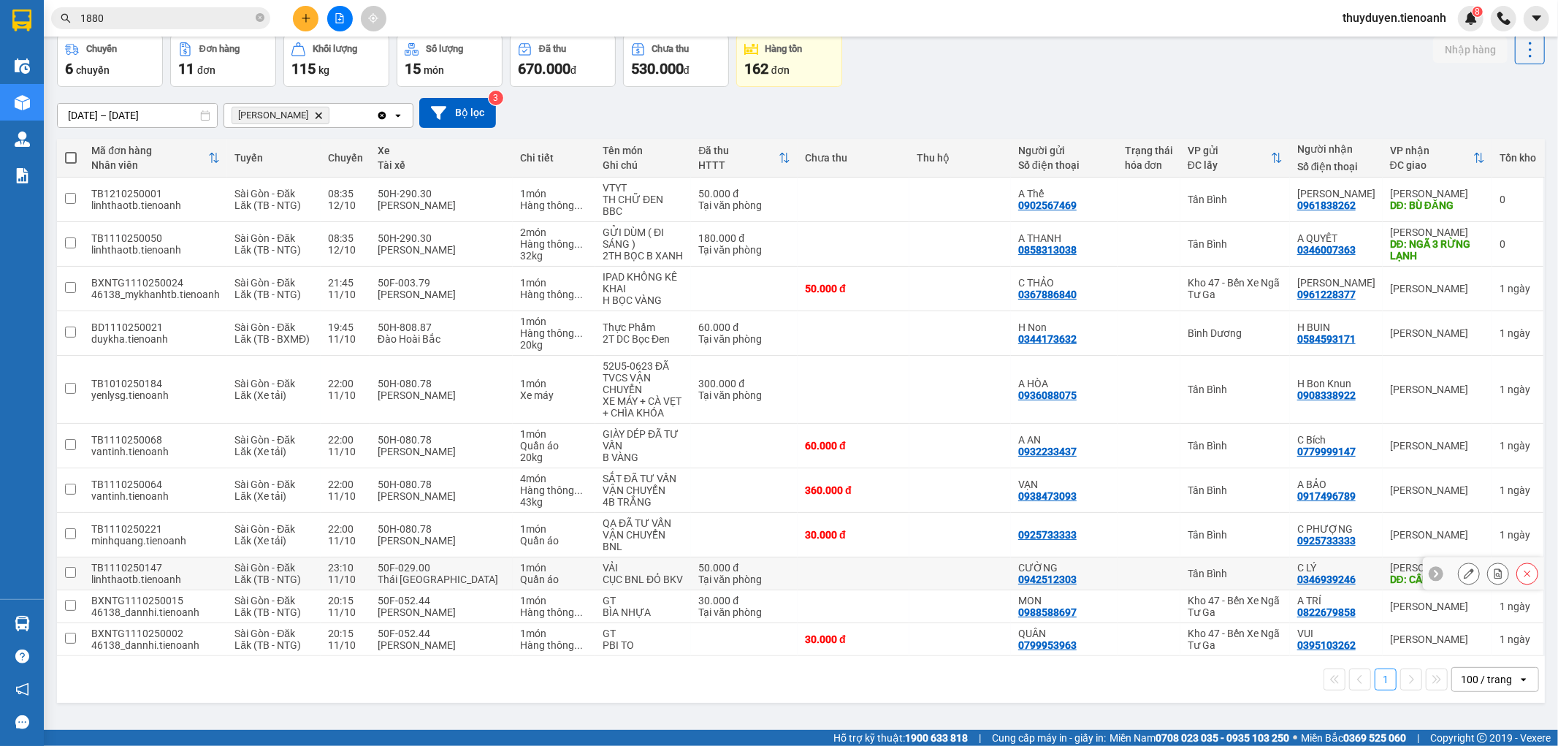
click at [1464, 568] on icon at bounding box center [1469, 573] width 10 height 10
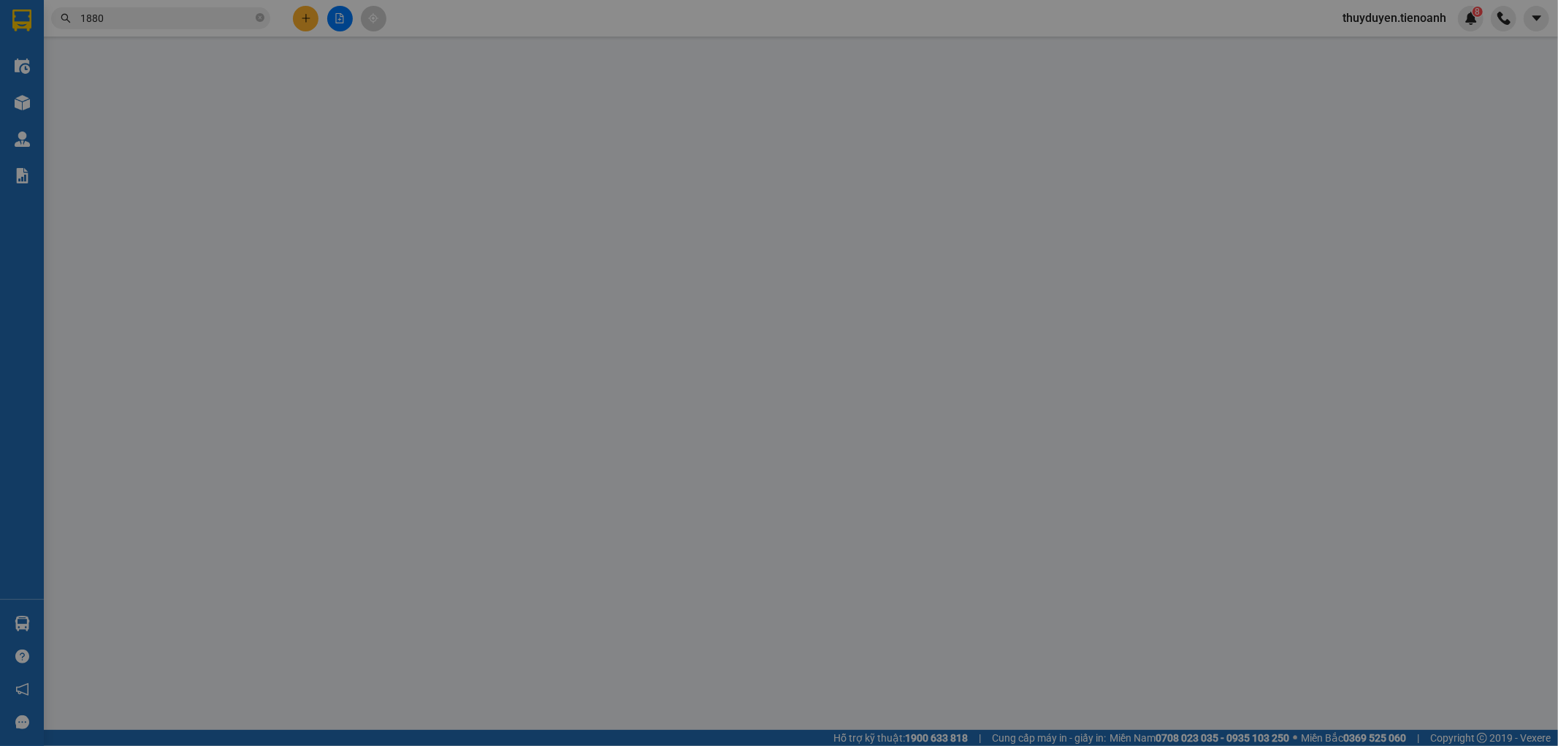
type input "0346939246"
type input "C LÝ"
type input "CẦU 14"
type input "0942512303"
type input "CƯỜNG"
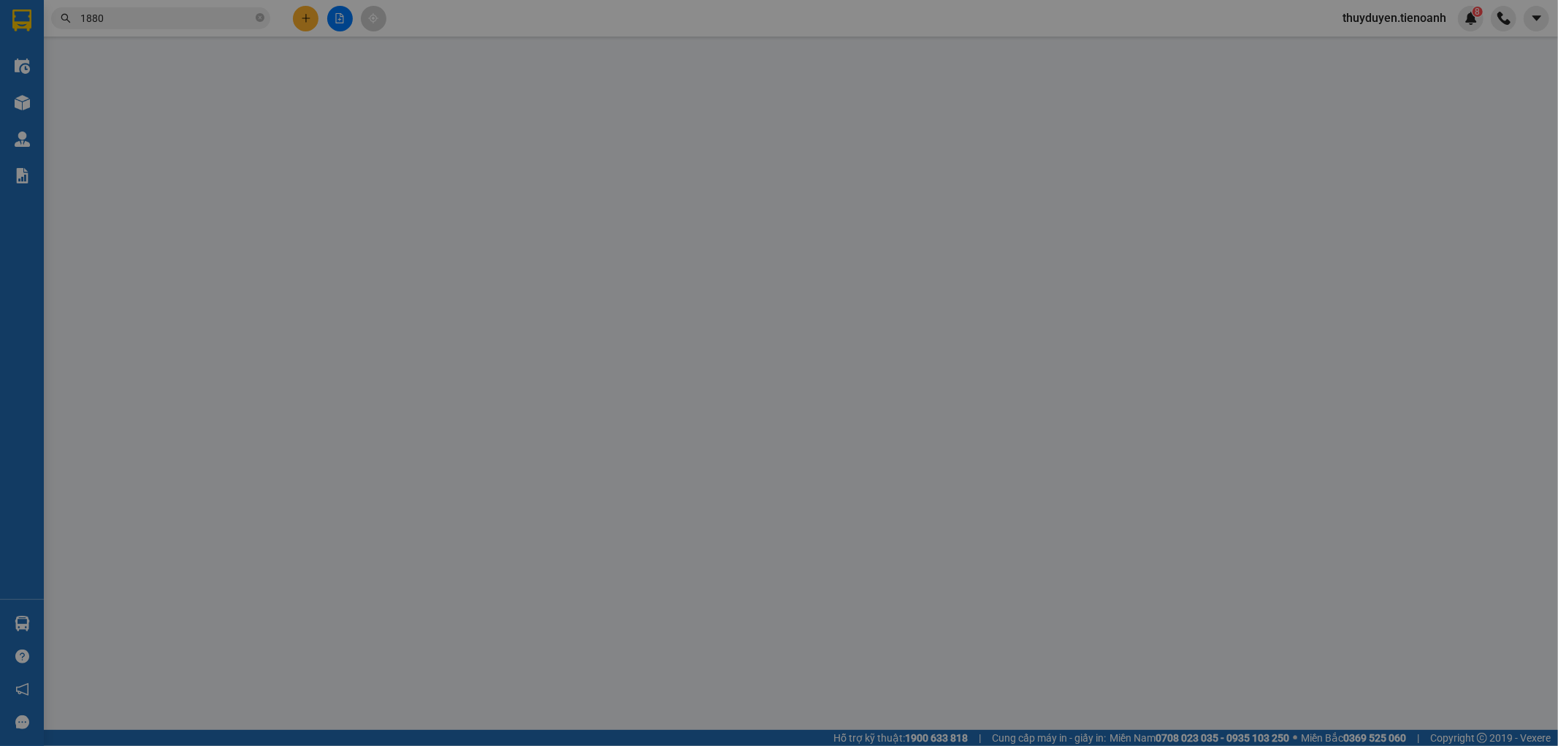
type input "0"
type input "50.000"
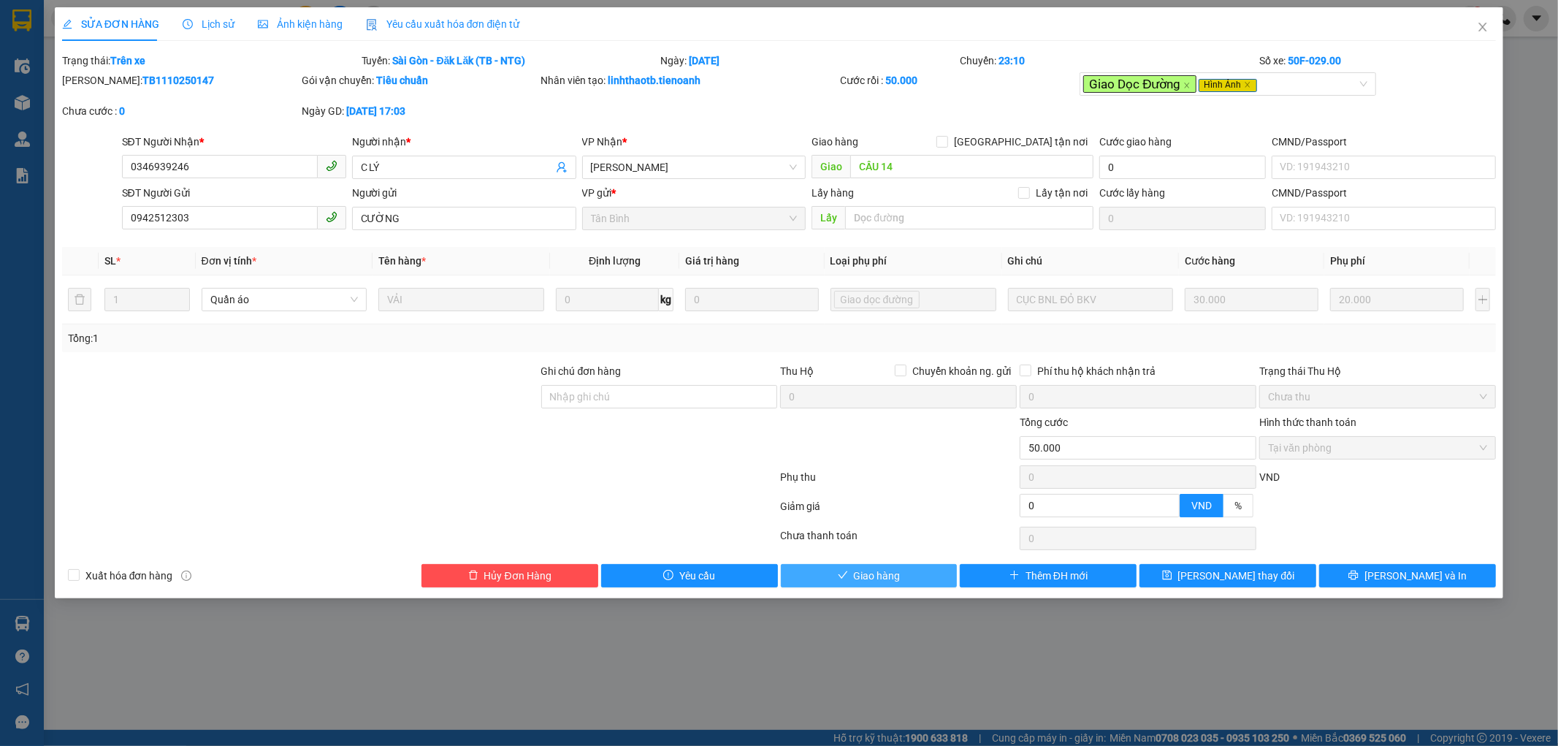
click at [939, 580] on button "Giao hàng" at bounding box center [869, 575] width 177 height 23
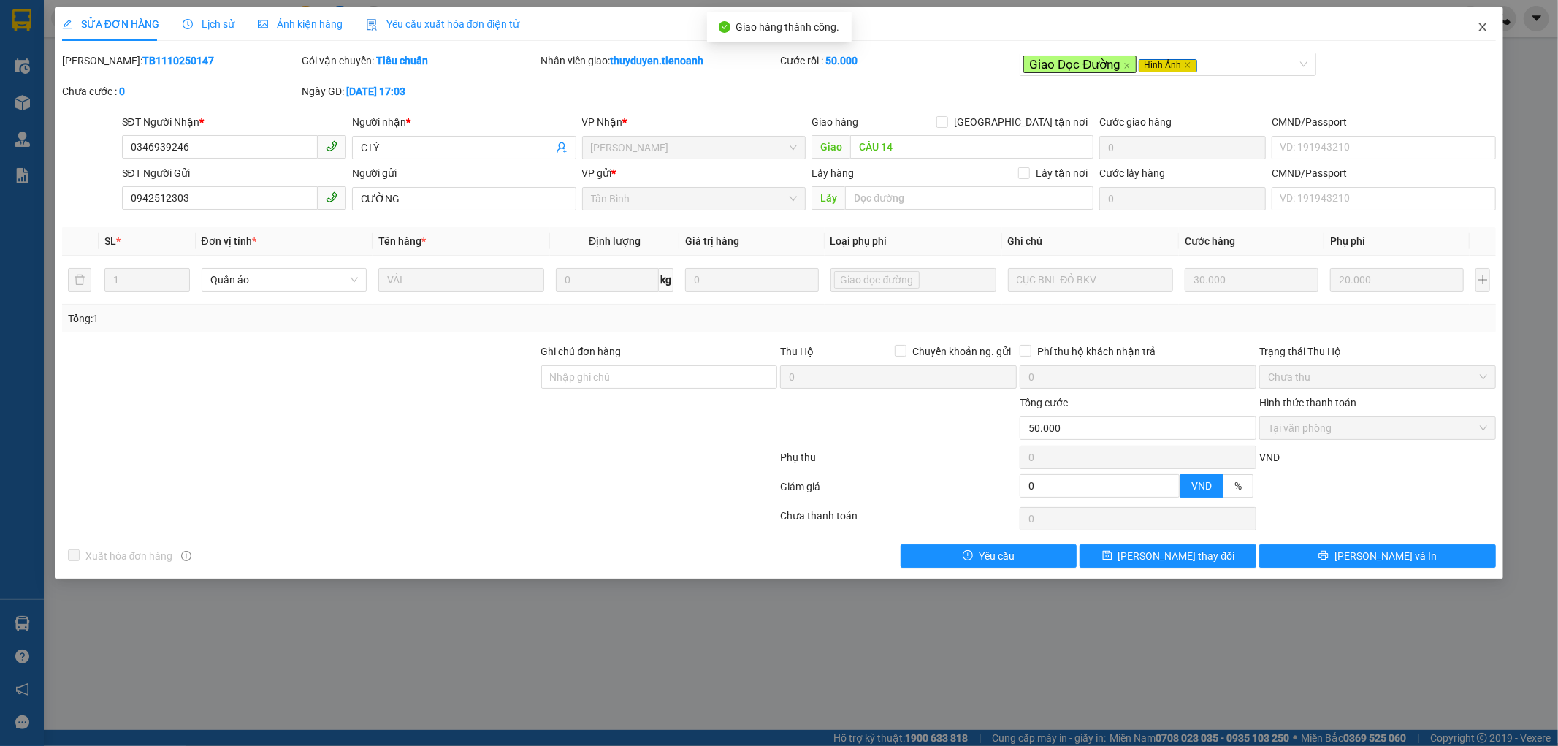
click at [1486, 23] on icon "close" at bounding box center [1483, 27] width 12 height 12
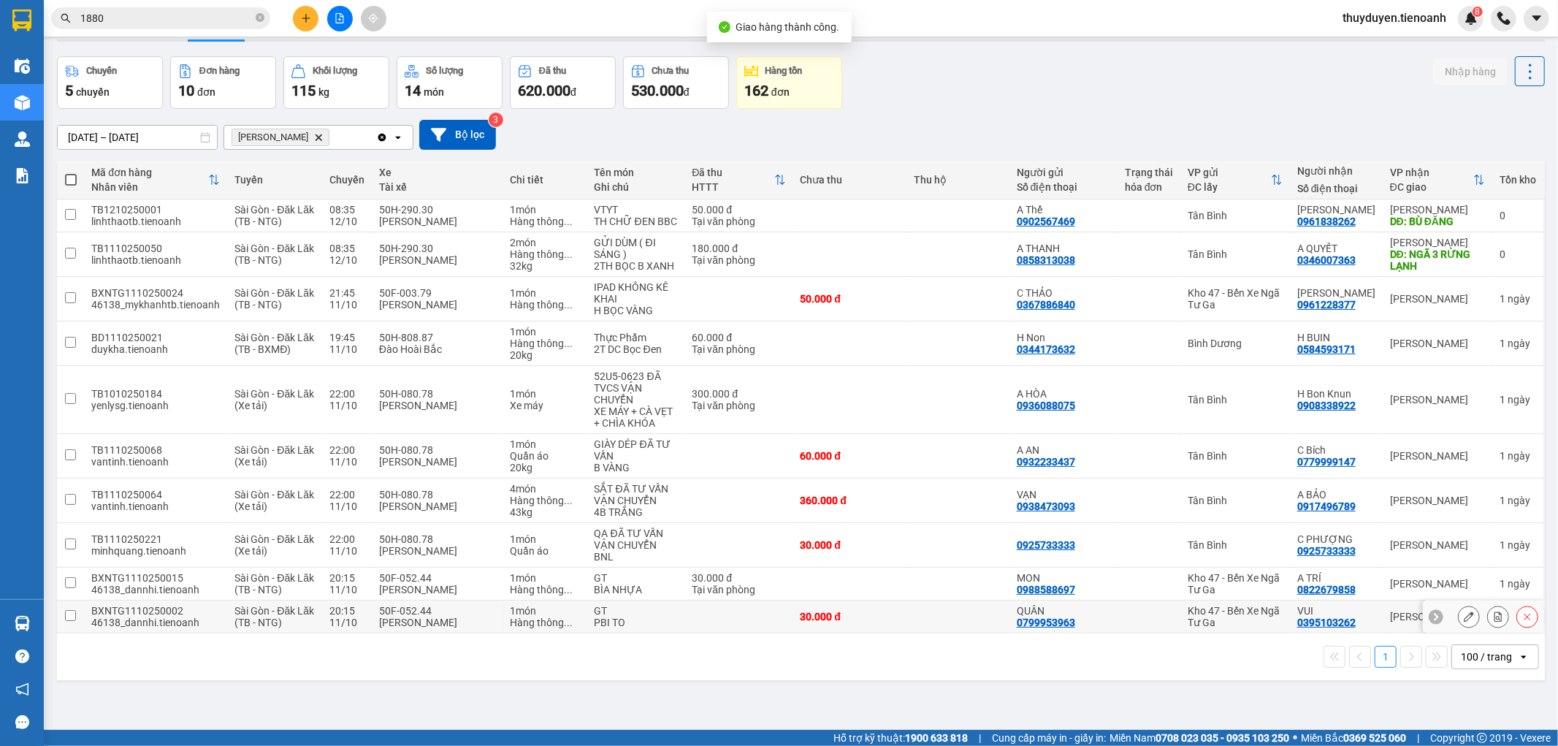
scroll to position [67, 0]
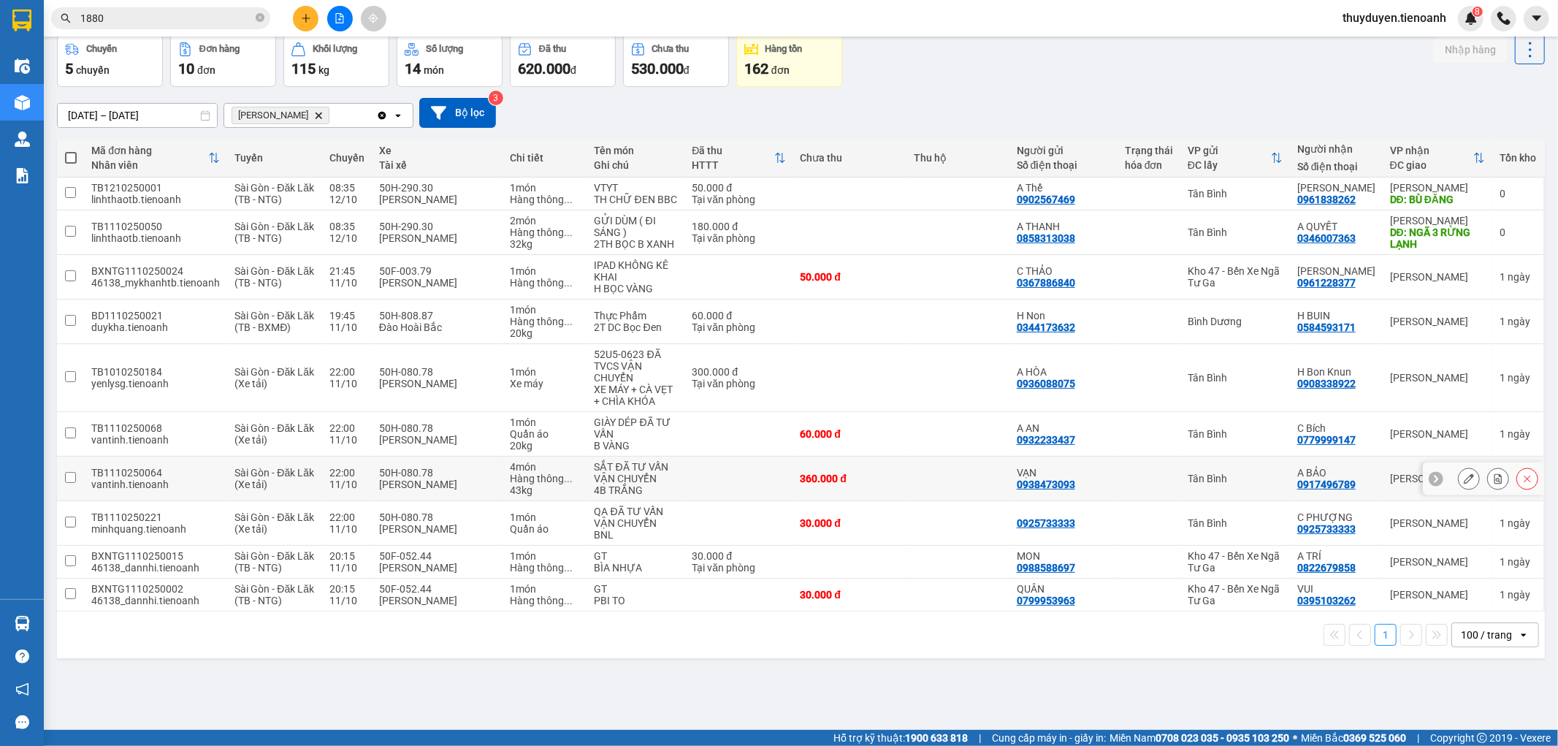
click at [1253, 458] on td "Tân Bình" at bounding box center [1235, 479] width 110 height 45
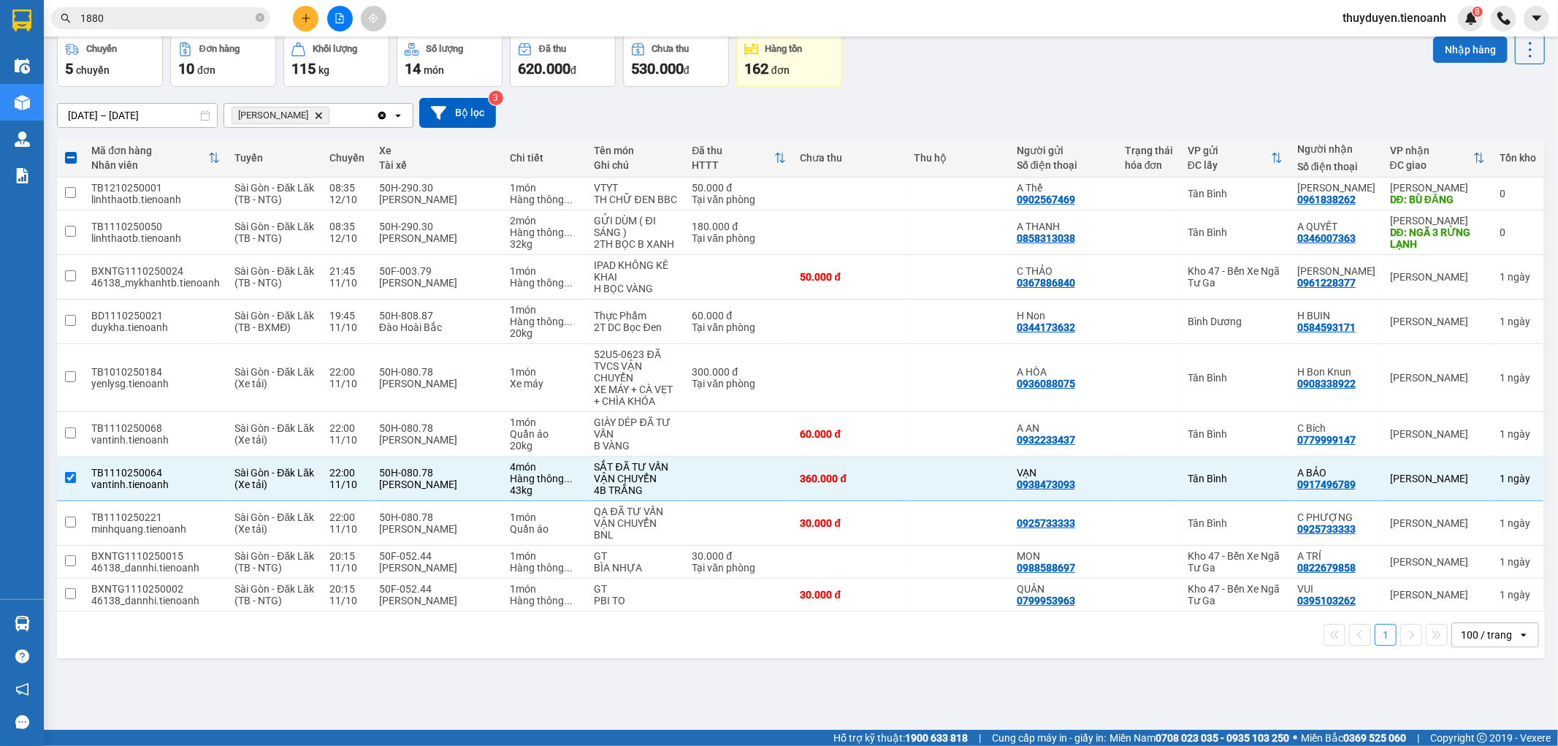
click at [1433, 51] on button "Nhập hàng" at bounding box center [1470, 50] width 75 height 26
checkbox input "false"
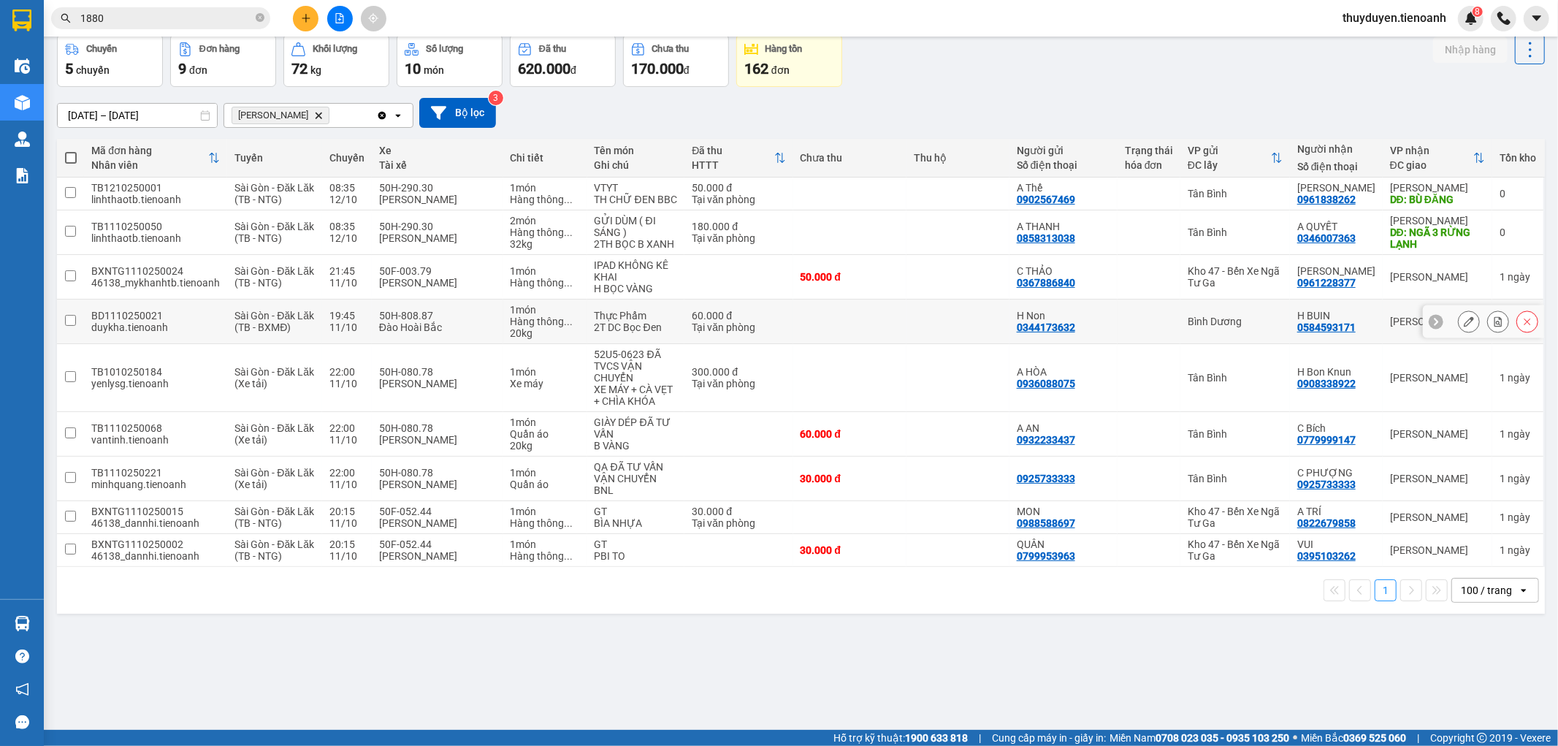
click at [1158, 322] on div at bounding box center [1149, 322] width 48 height 12
checkbox input "true"
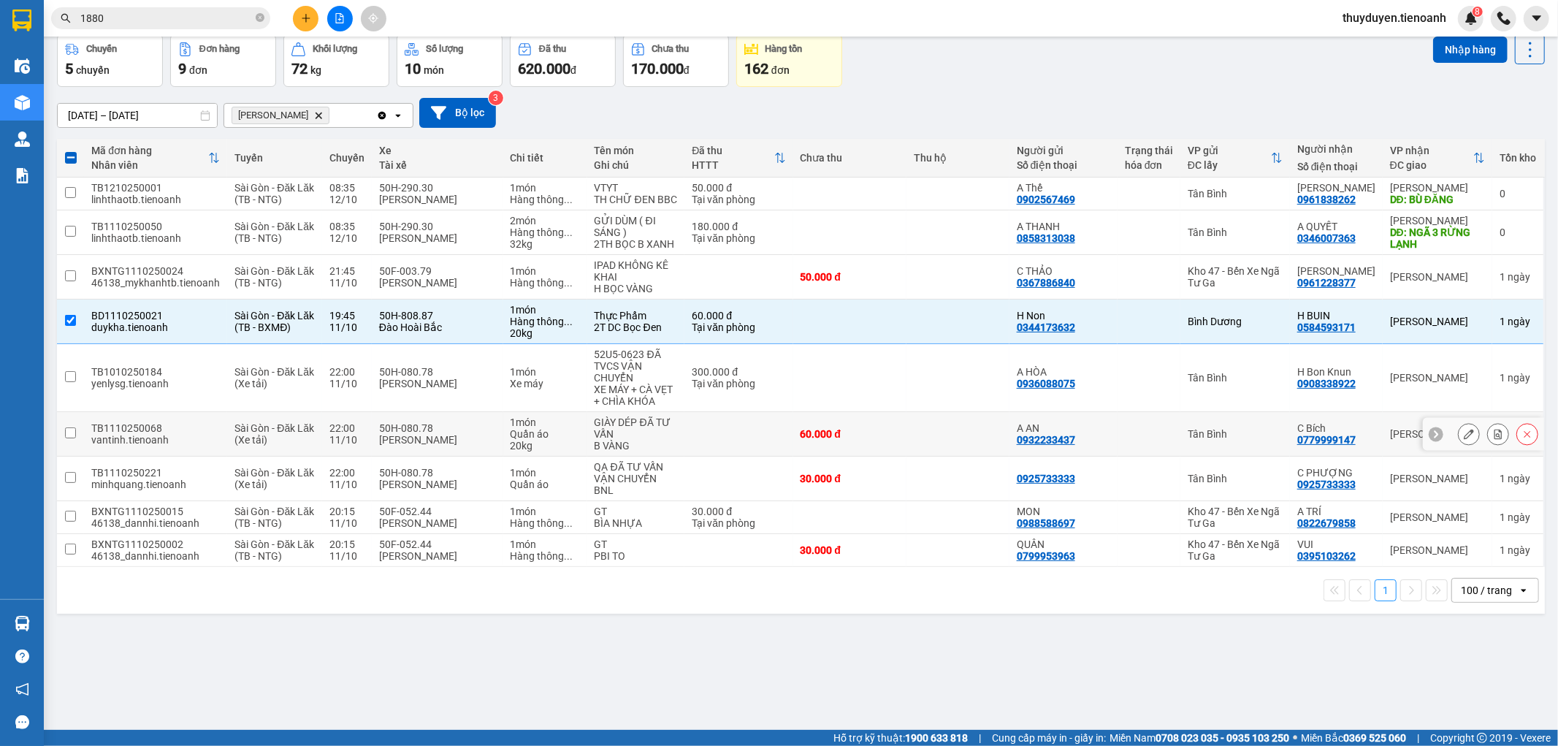
click at [1157, 425] on td at bounding box center [1149, 434] width 63 height 45
checkbox input "true"
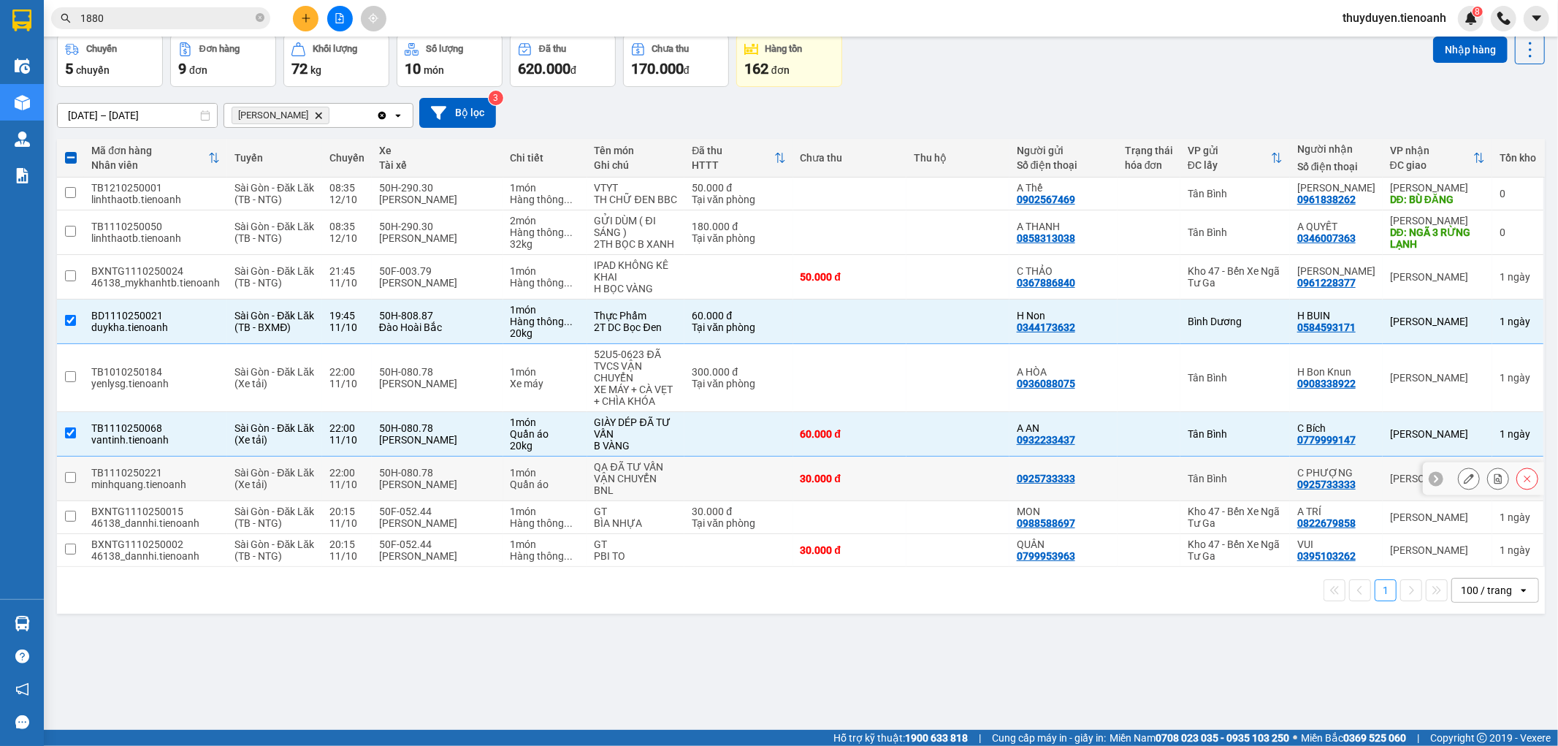
click at [1143, 476] on div at bounding box center [1149, 479] width 48 height 12
checkbox input "true"
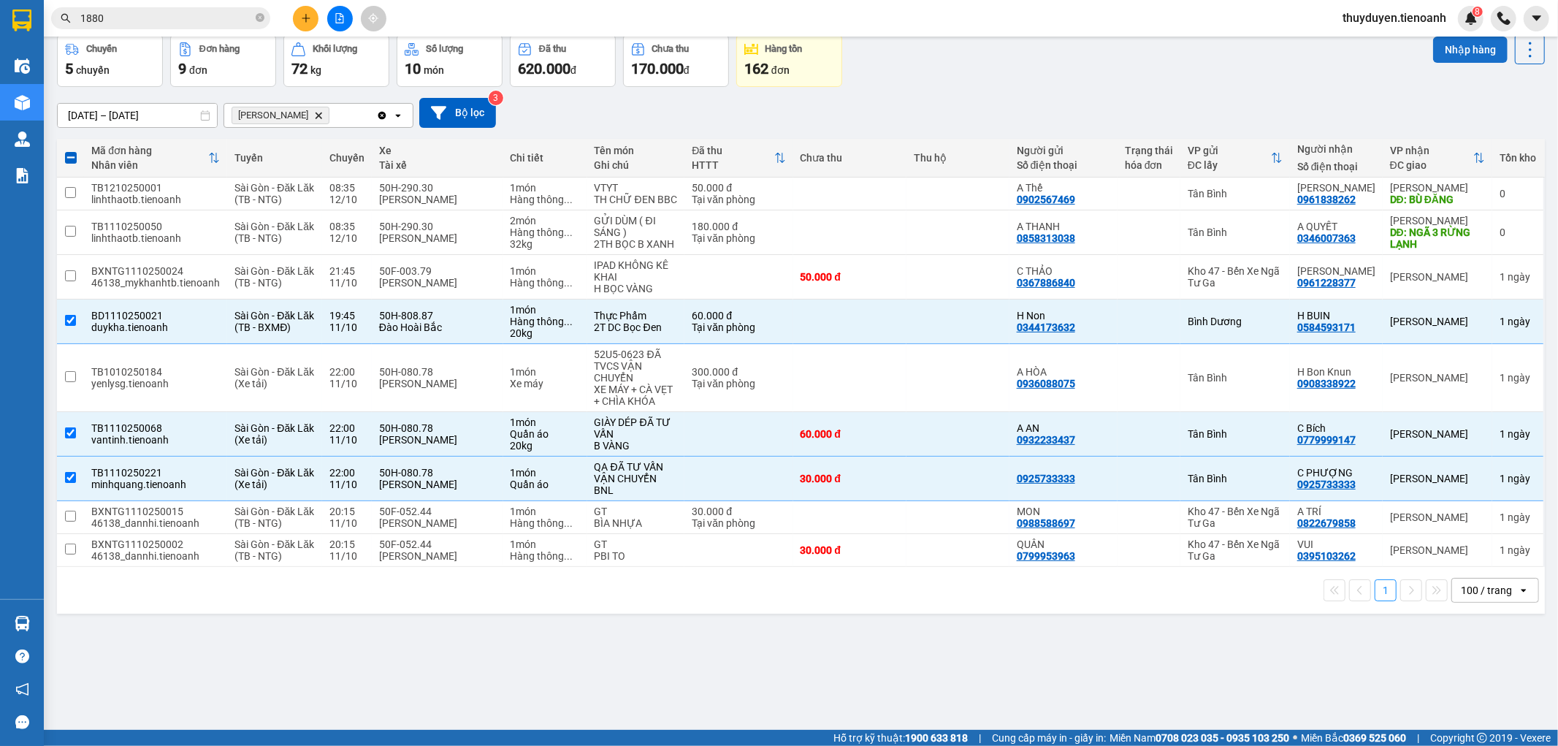
click at [1438, 51] on button "Nhập hàng" at bounding box center [1470, 50] width 75 height 26
checkbox input "false"
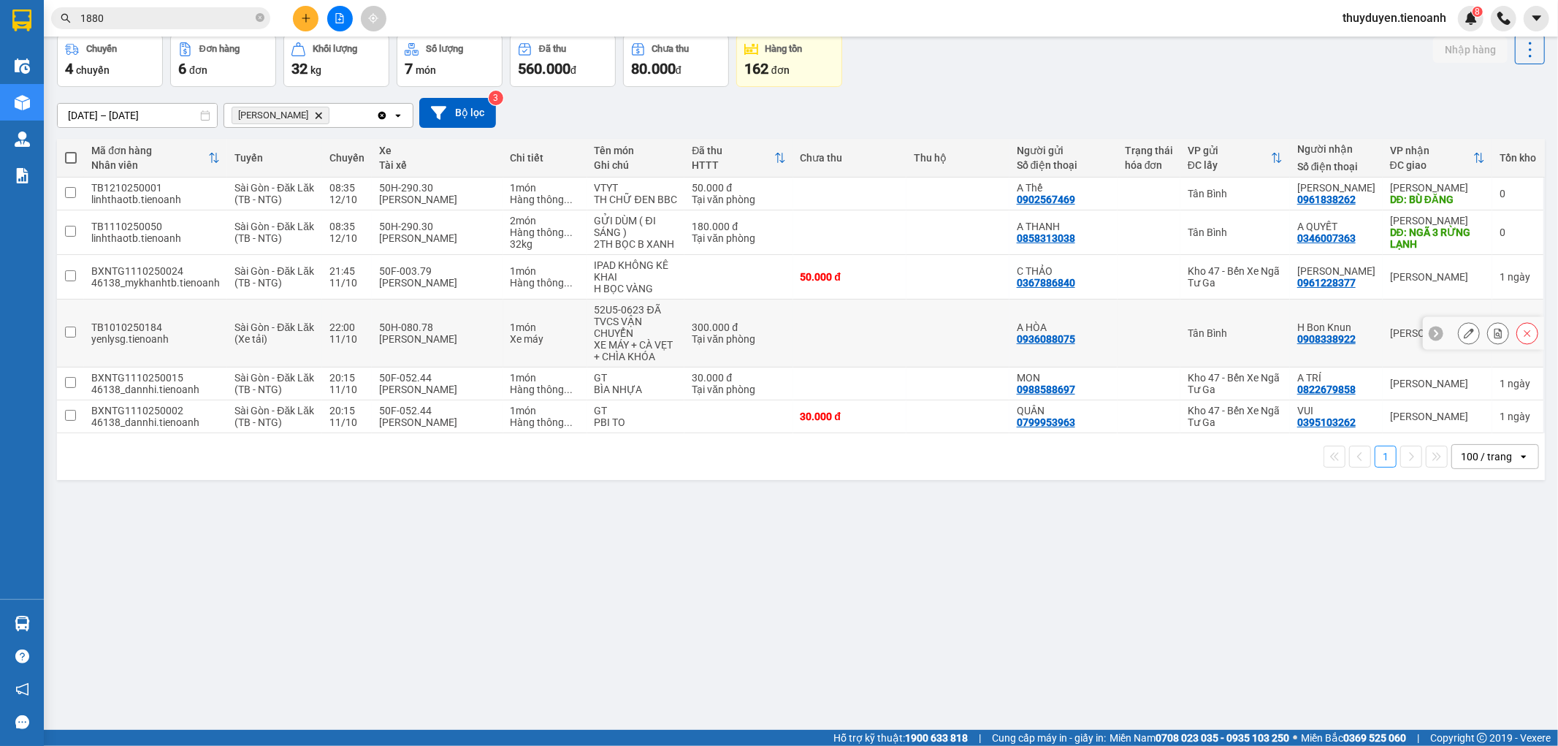
click at [486, 299] on td "50H-080.78 [PERSON_NAME]" at bounding box center [437, 333] width 131 height 68
checkbox input "true"
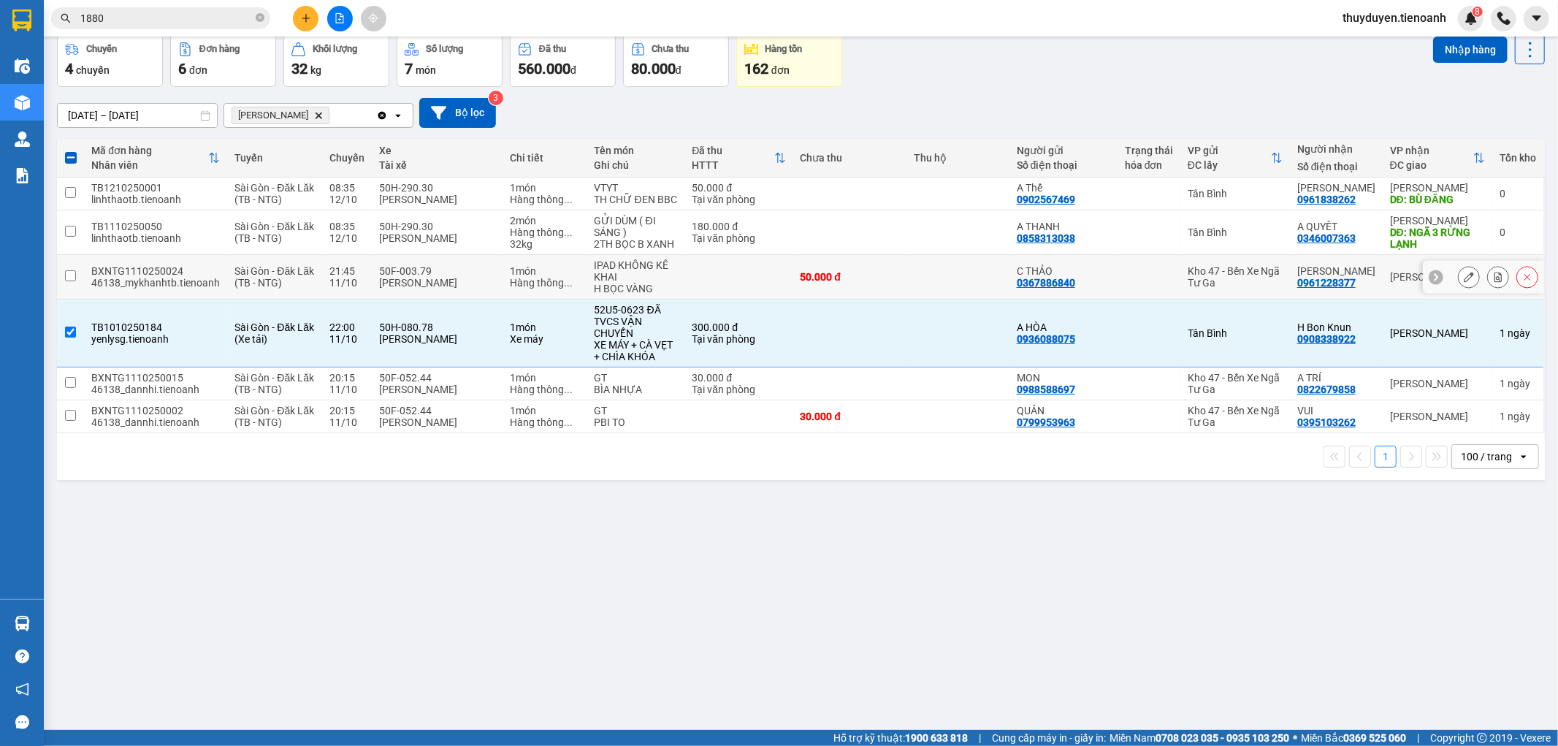
click at [935, 273] on td at bounding box center [957, 277] width 103 height 45
checkbox input "true"
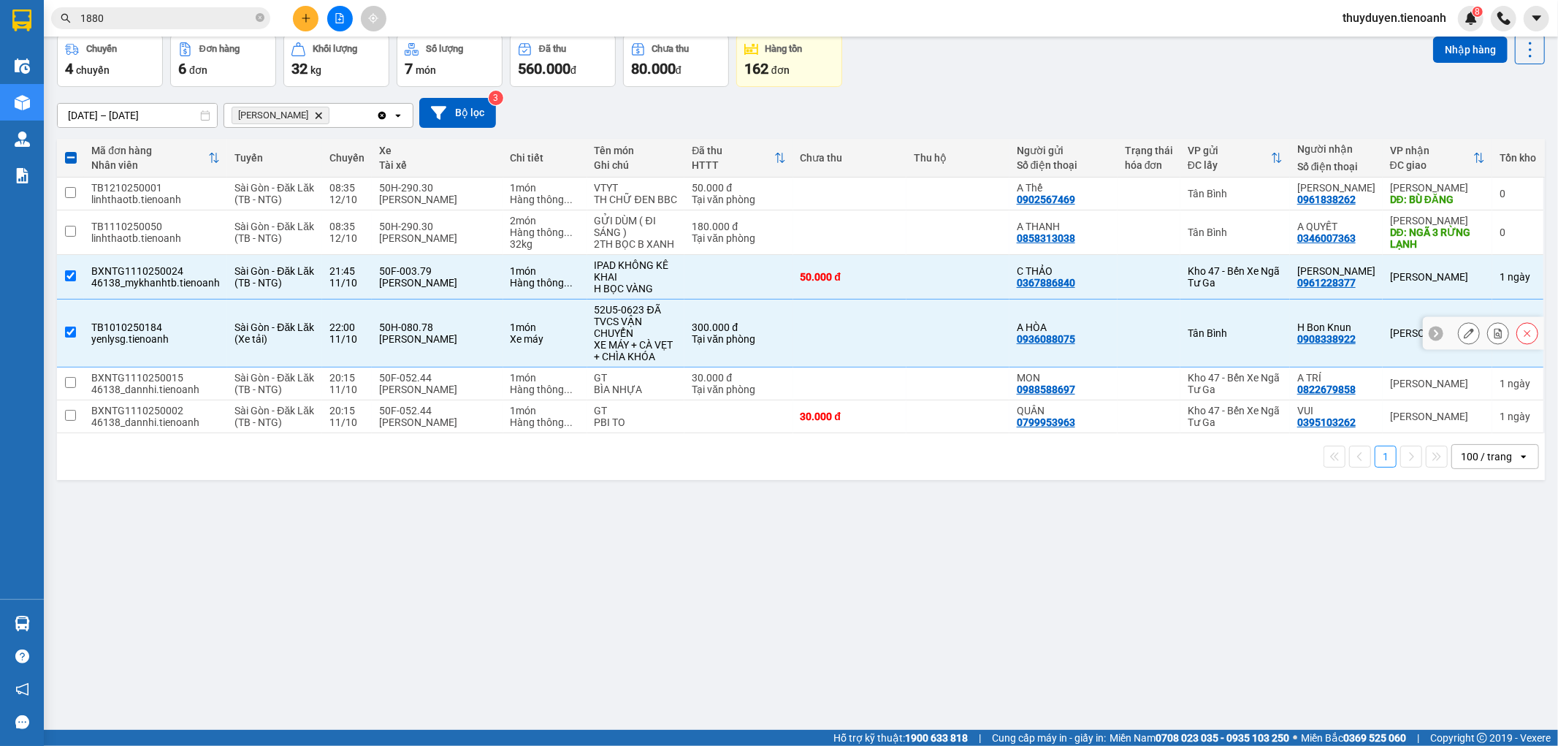
click at [928, 326] on td at bounding box center [957, 333] width 103 height 68
checkbox input "false"
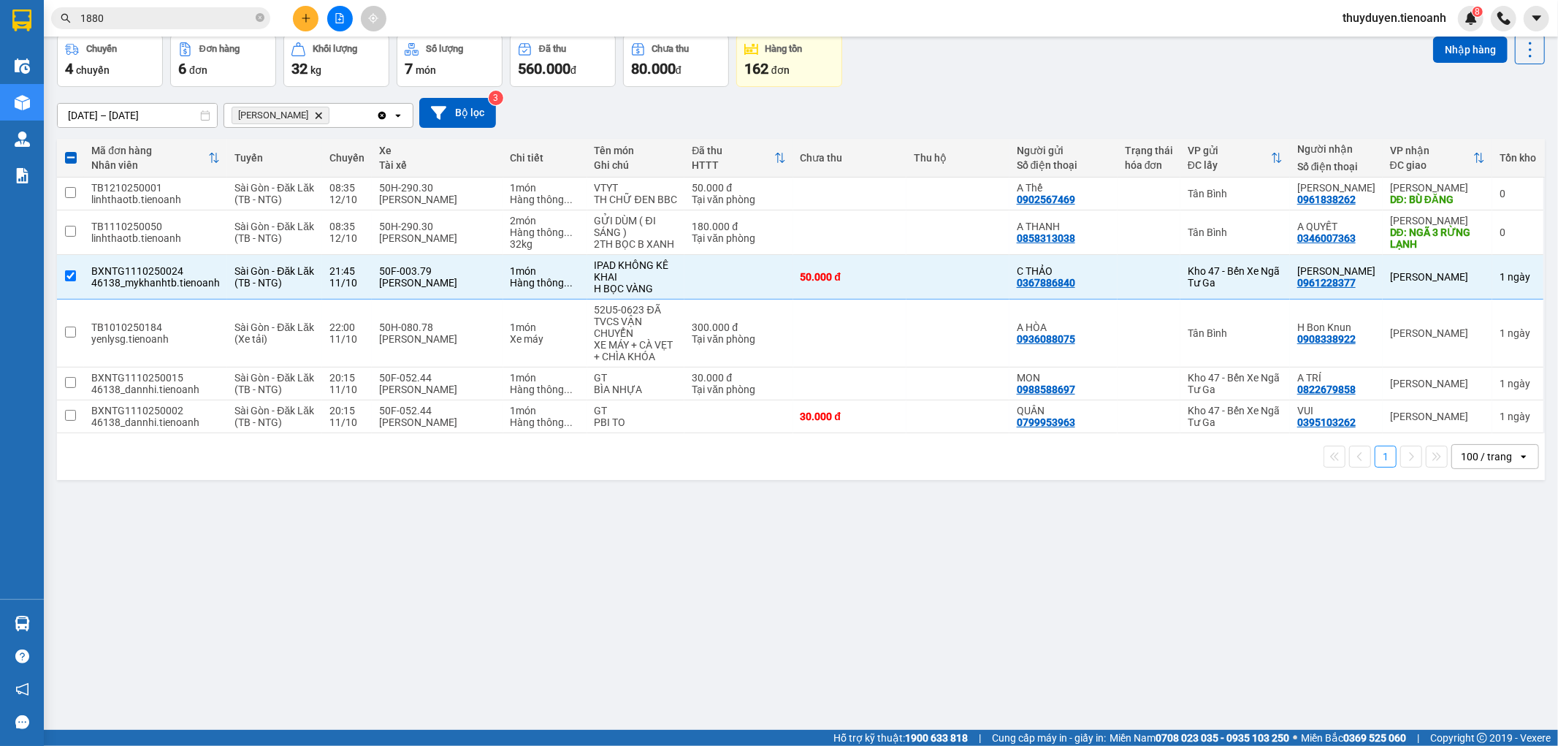
drag, startPoint x: 623, startPoint y: 627, endPoint x: 500, endPoint y: 45, distance: 595.0
click at [623, 616] on div "ver 1.8.146 Đơn online Kho gửi Trên xe Kho nhận Kho thanh lý Kho công nợ Hàng đ…" at bounding box center [801, 350] width 1500 height 746
click at [1464, 280] on icon at bounding box center [1469, 277] width 10 height 10
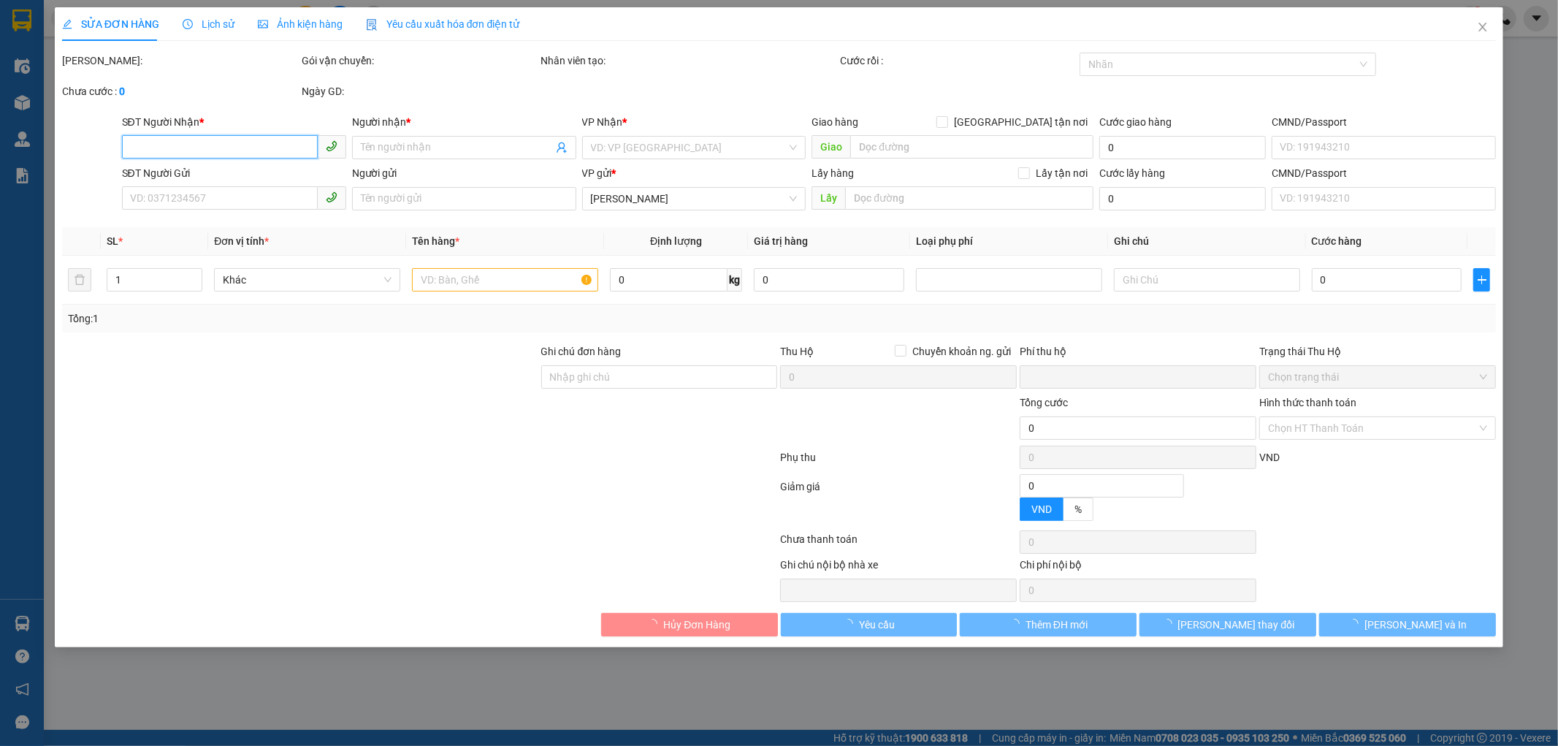
type input "0961228377"
type input "[PERSON_NAME]"
type input "0367886840"
type input "C THẢO"
type input "0"
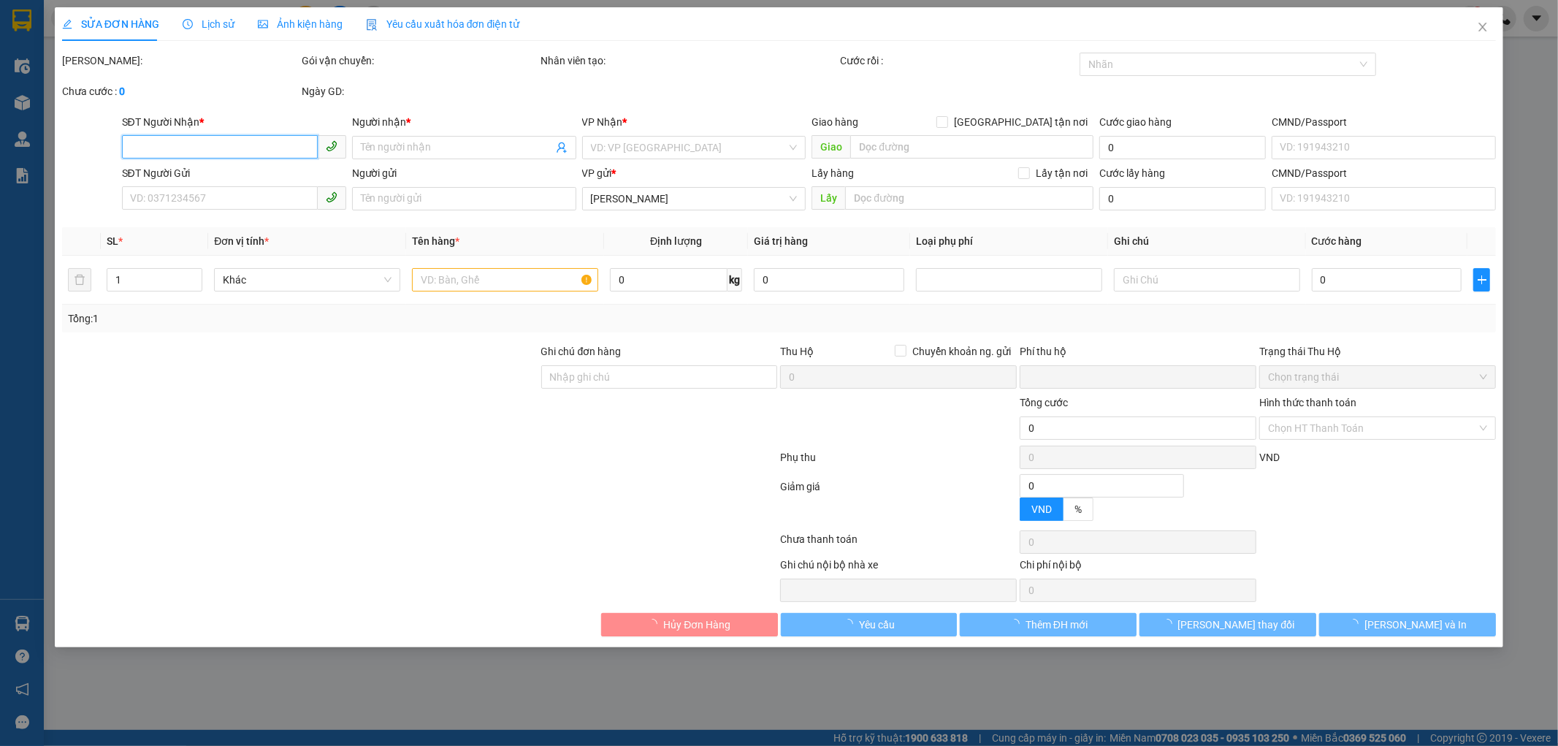
type input "50.000"
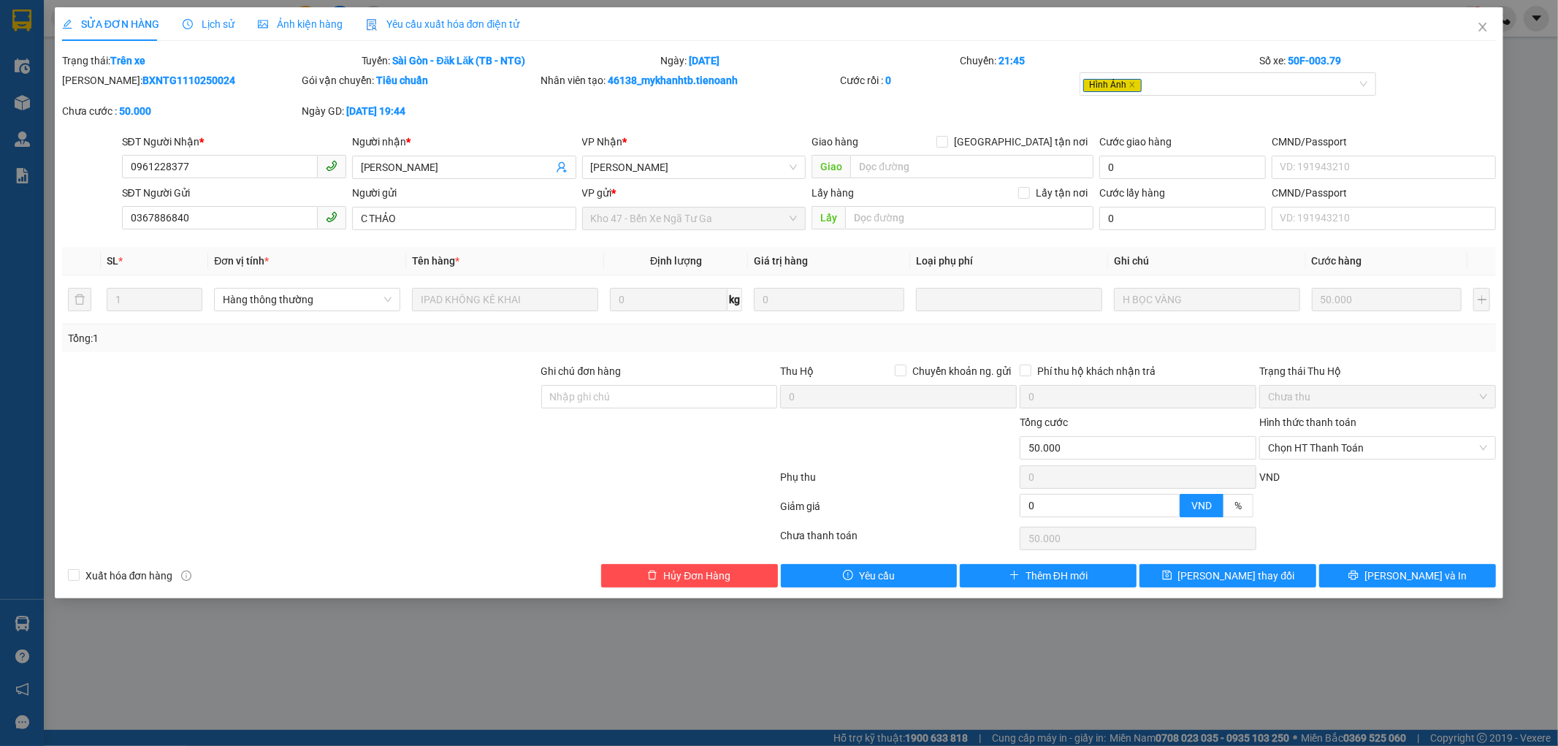
click at [225, 24] on span "Lịch sử" at bounding box center [209, 24] width 52 height 12
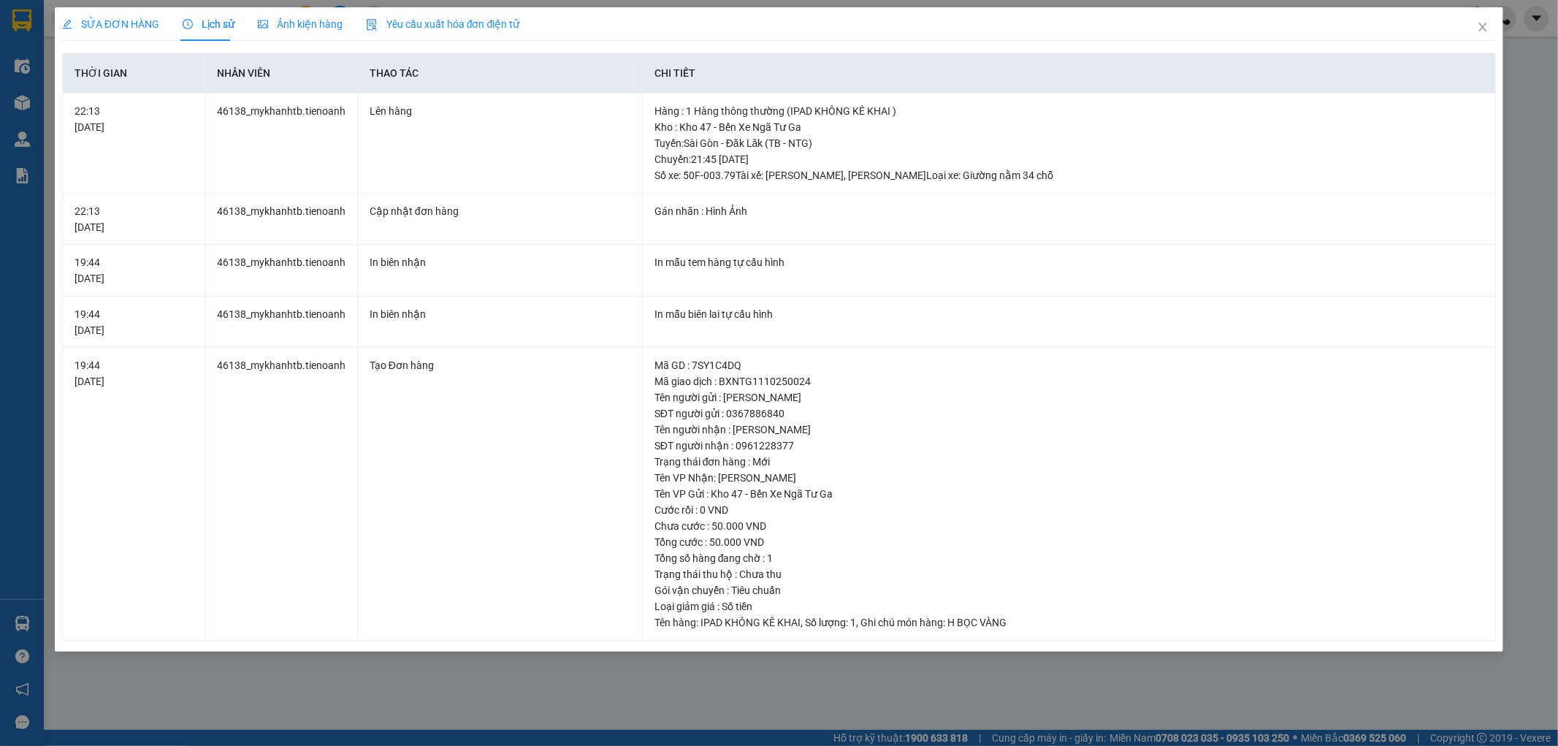
click at [319, 20] on span "Ảnh kiện hàng" at bounding box center [300, 24] width 85 height 12
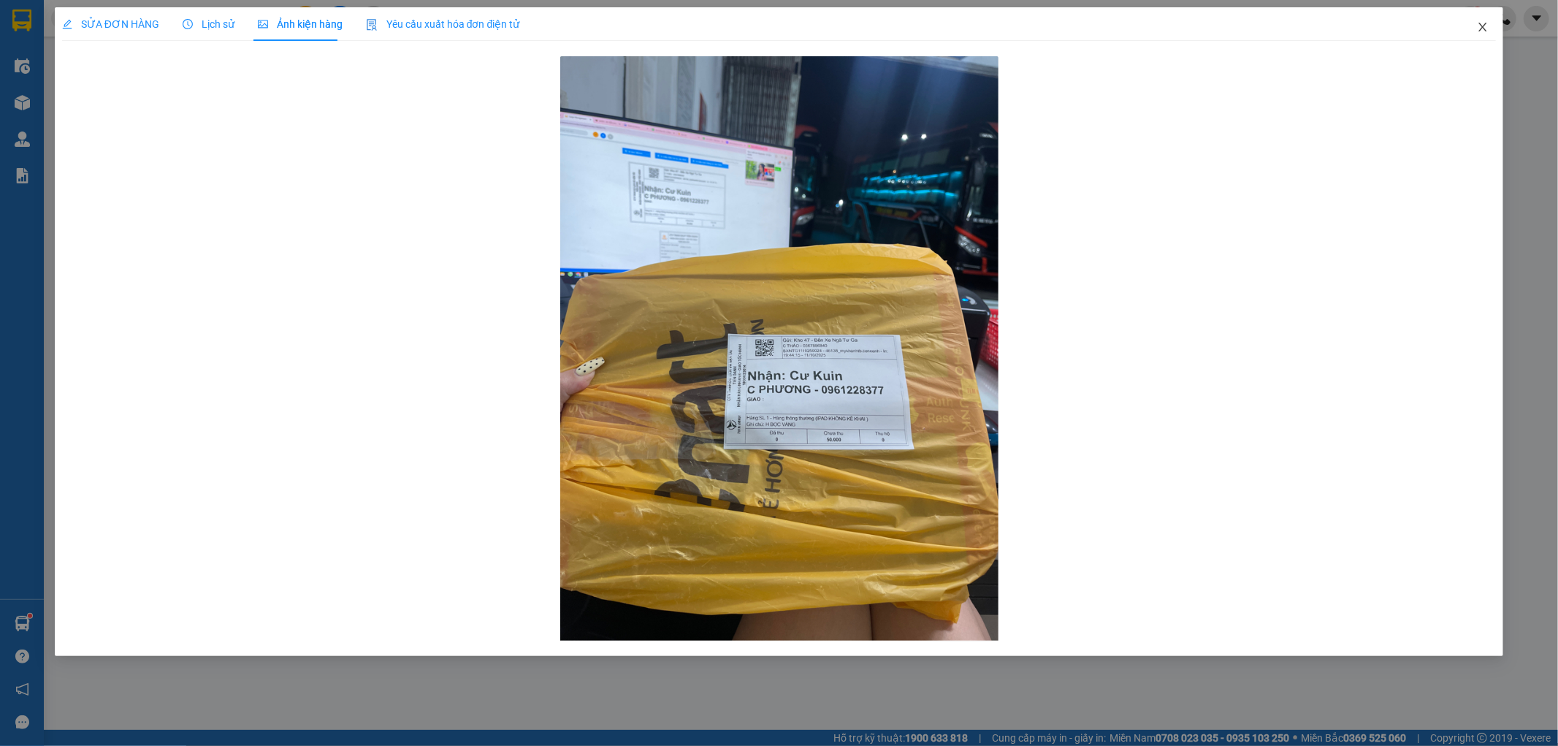
click at [1481, 26] on icon "close" at bounding box center [1483, 27] width 12 height 12
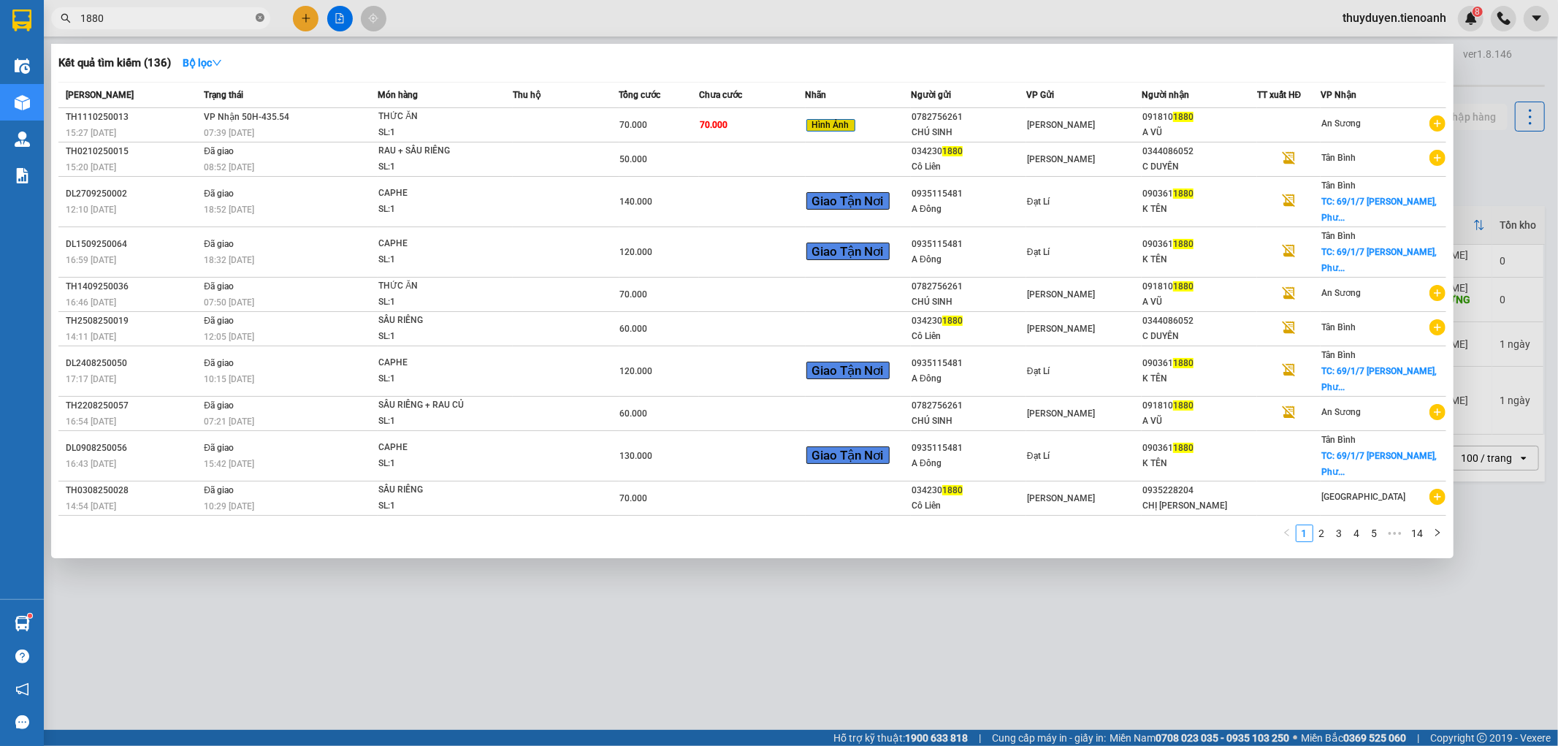
click at [261, 23] on span at bounding box center [260, 19] width 9 height 14
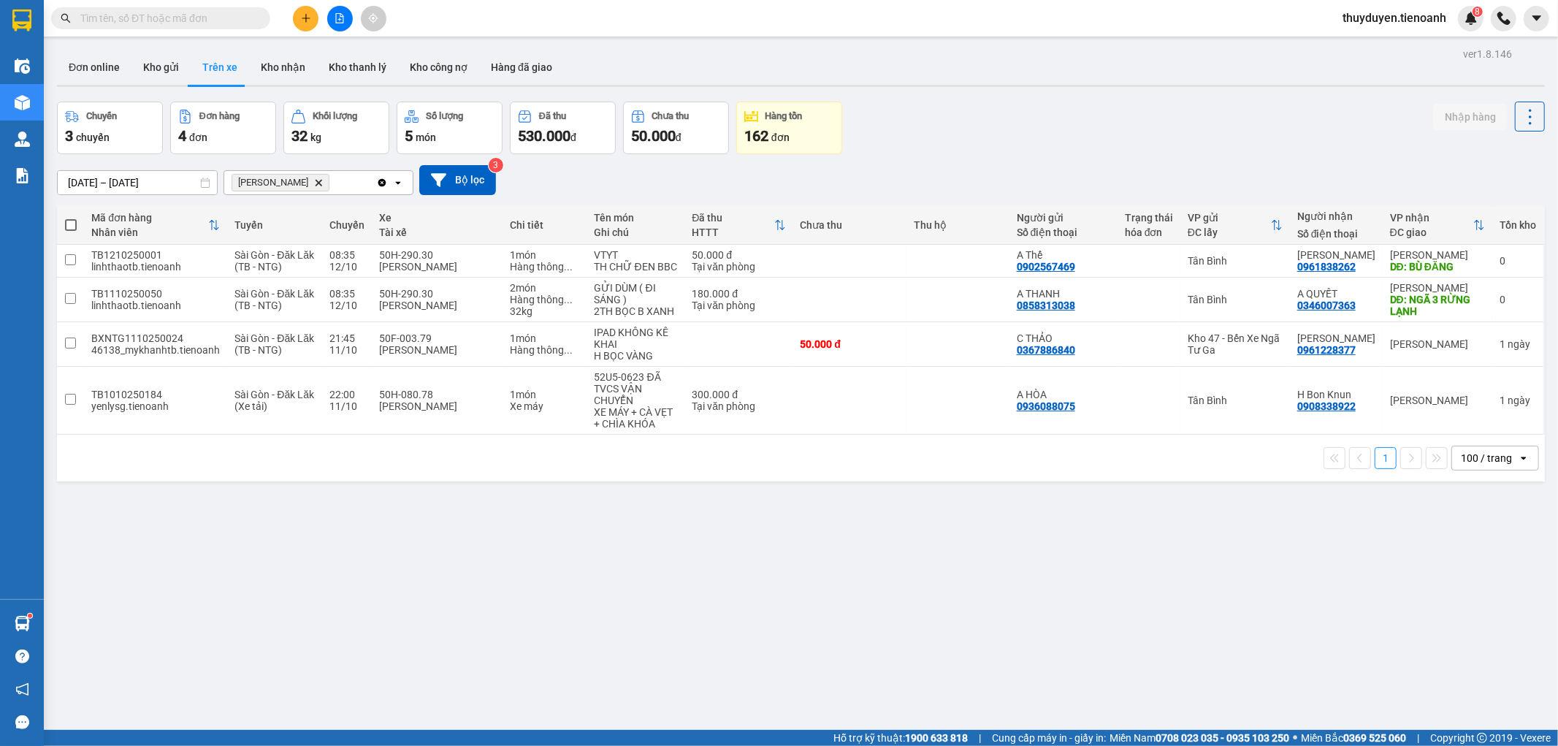
click at [200, 10] on input "text" at bounding box center [166, 18] width 172 height 16
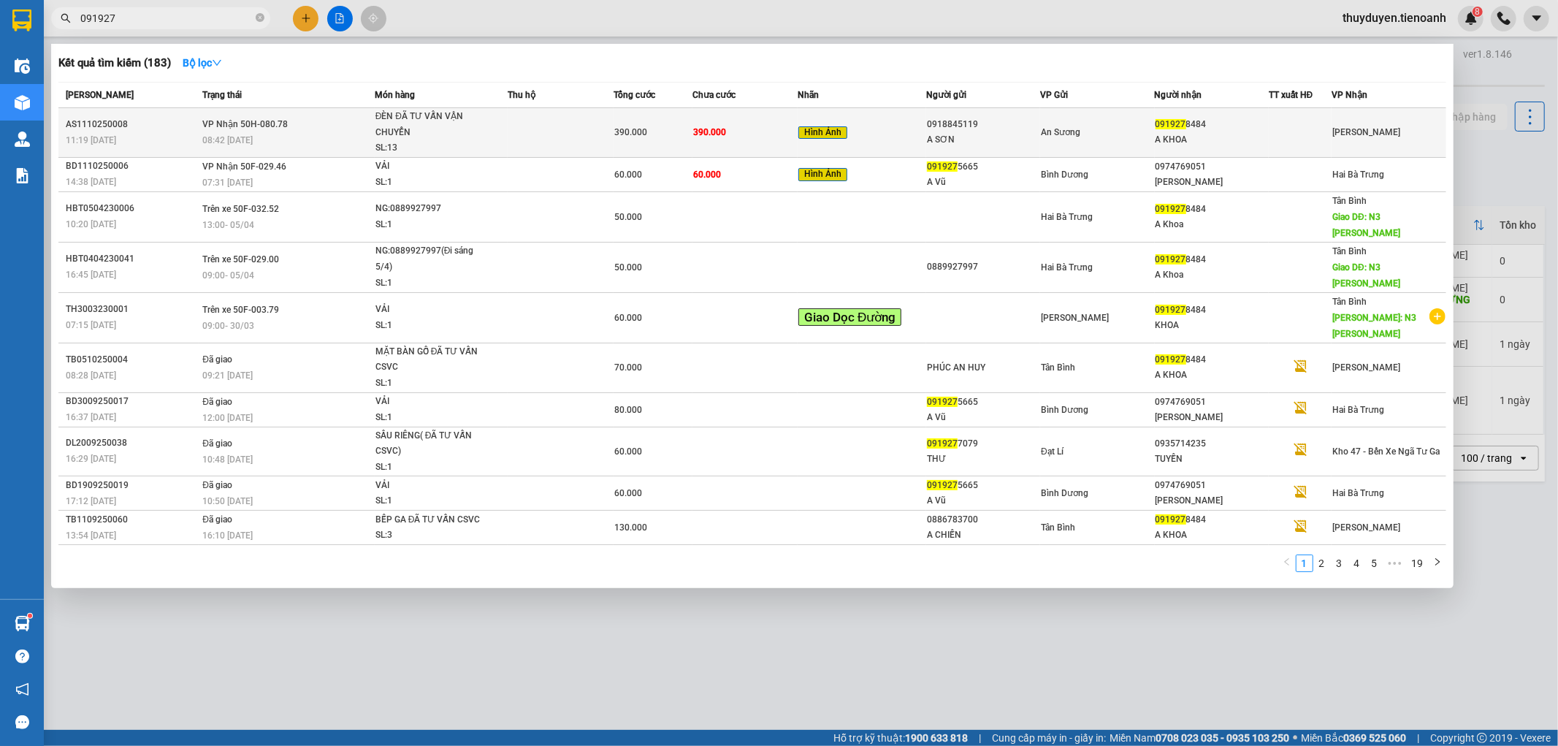
type input "091927"
click at [882, 139] on div "Hình Ảnh" at bounding box center [861, 132] width 127 height 17
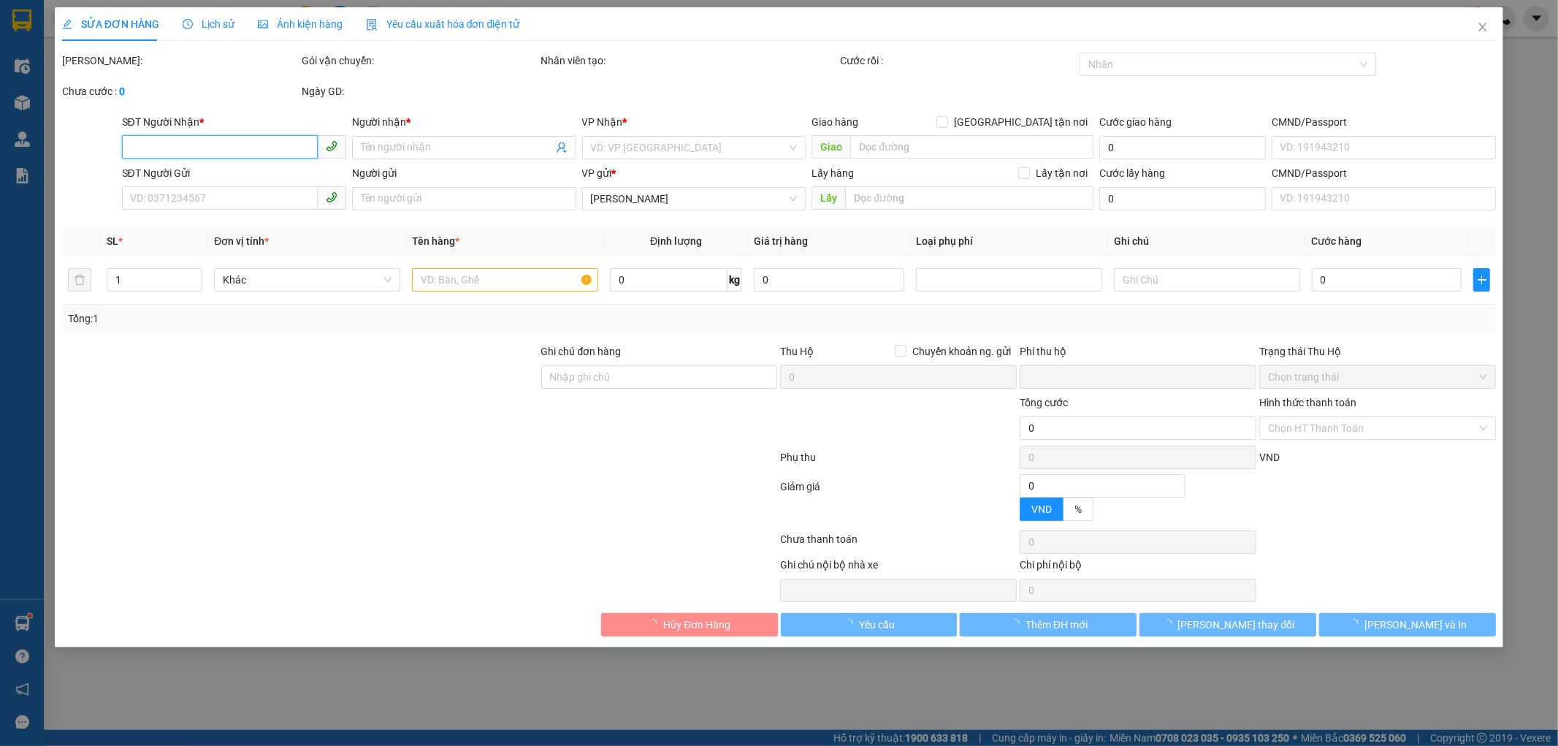
type input "0919278484"
type input "A KHOA"
type input "0918845119"
type input "A SƠN"
type input "0"
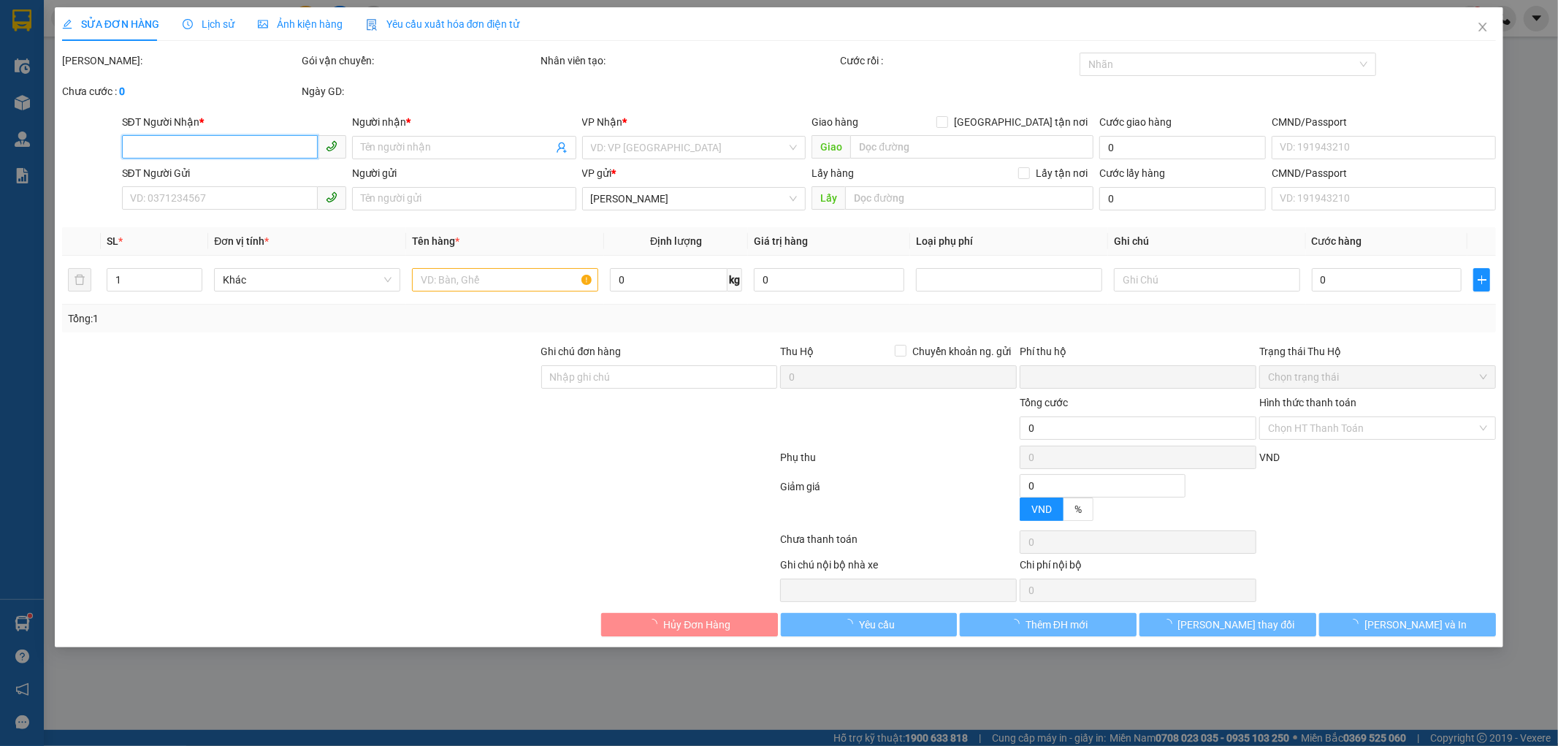
type input "390.000"
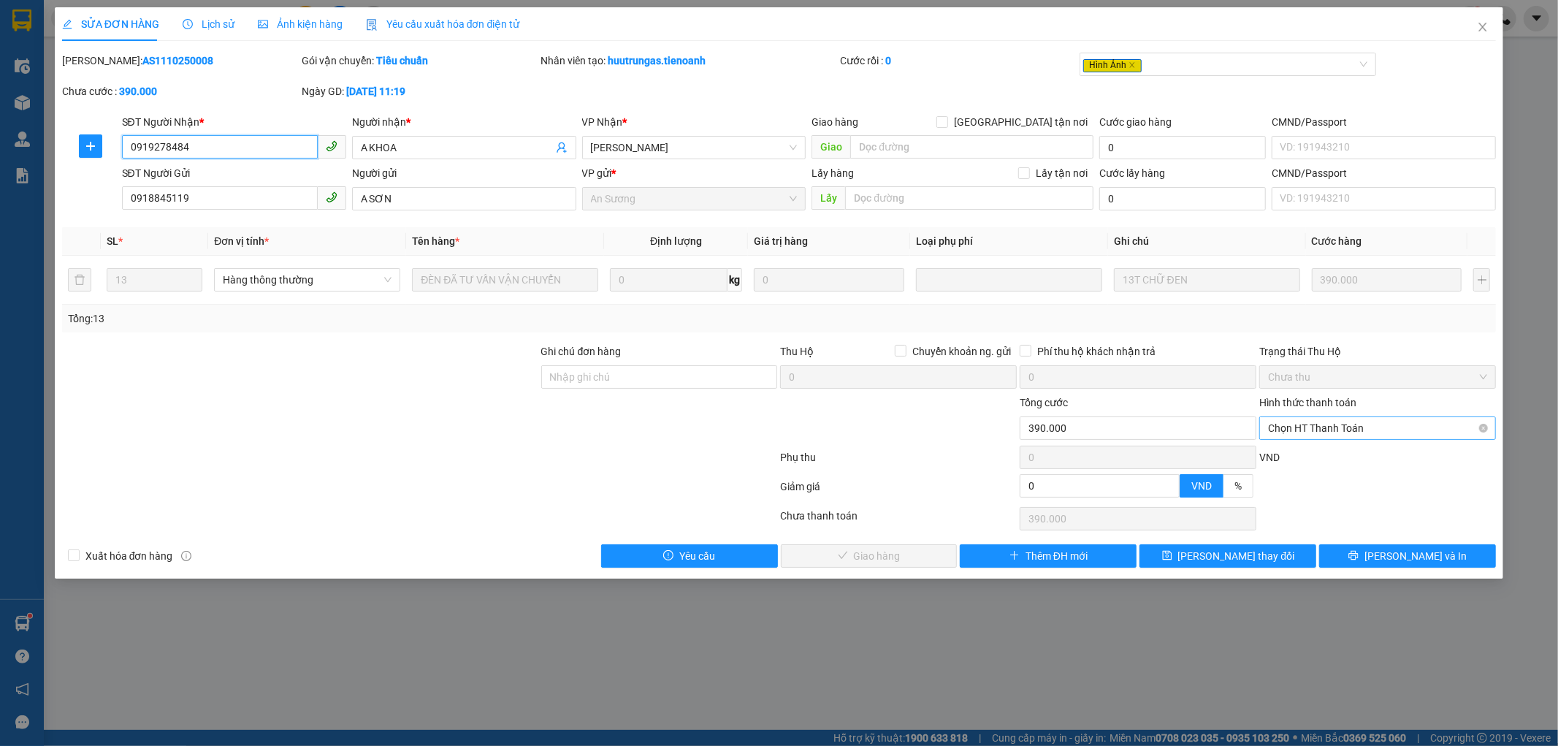
click at [1335, 424] on span "Chọn HT Thanh Toán" at bounding box center [1377, 428] width 219 height 22
click at [1318, 454] on div "Tại văn phòng" at bounding box center [1378, 457] width 219 height 16
type input "0"
click at [889, 555] on span "[PERSON_NAME] và Giao hàng" at bounding box center [879, 556] width 140 height 16
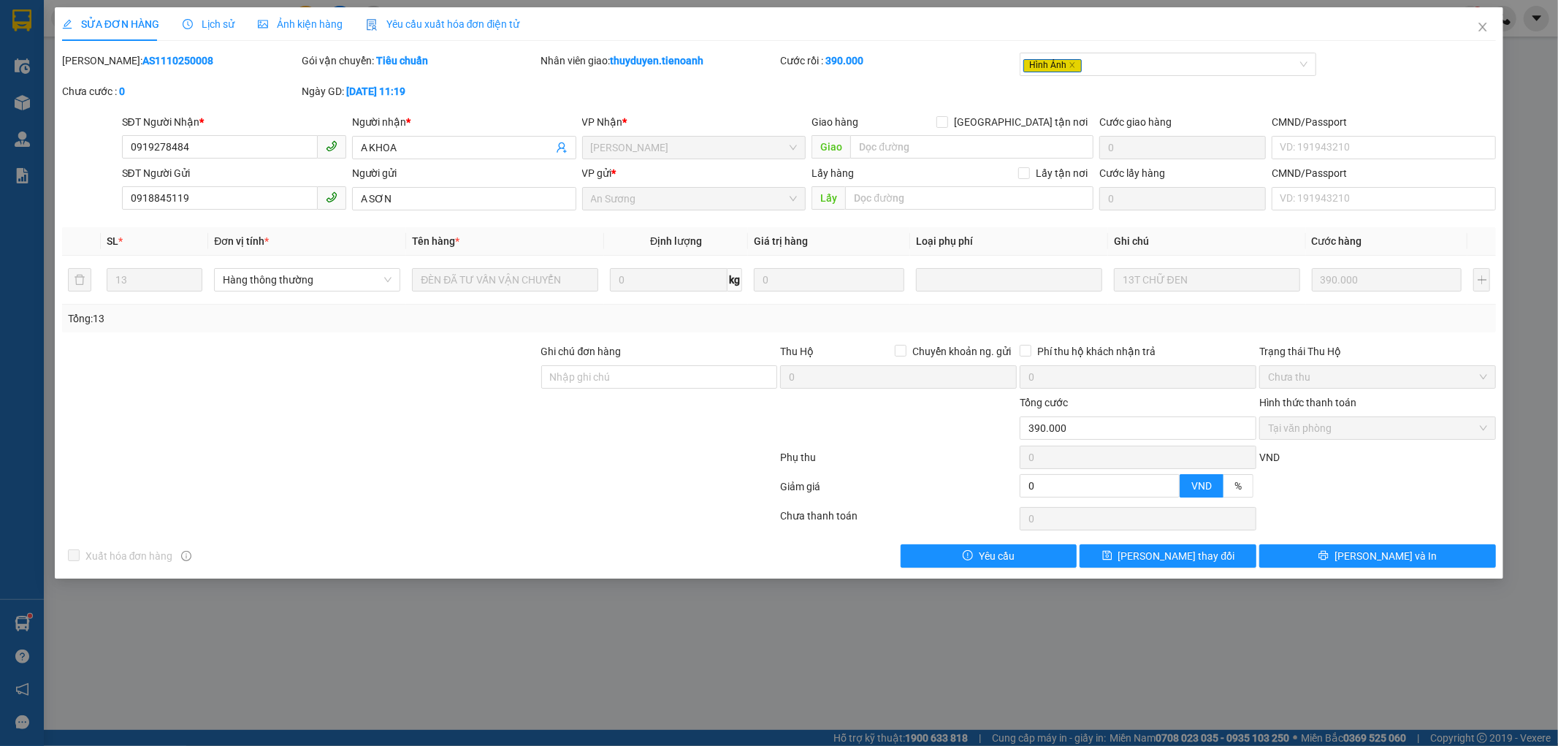
click at [272, 22] on span "Ảnh kiện hàng" at bounding box center [300, 24] width 85 height 12
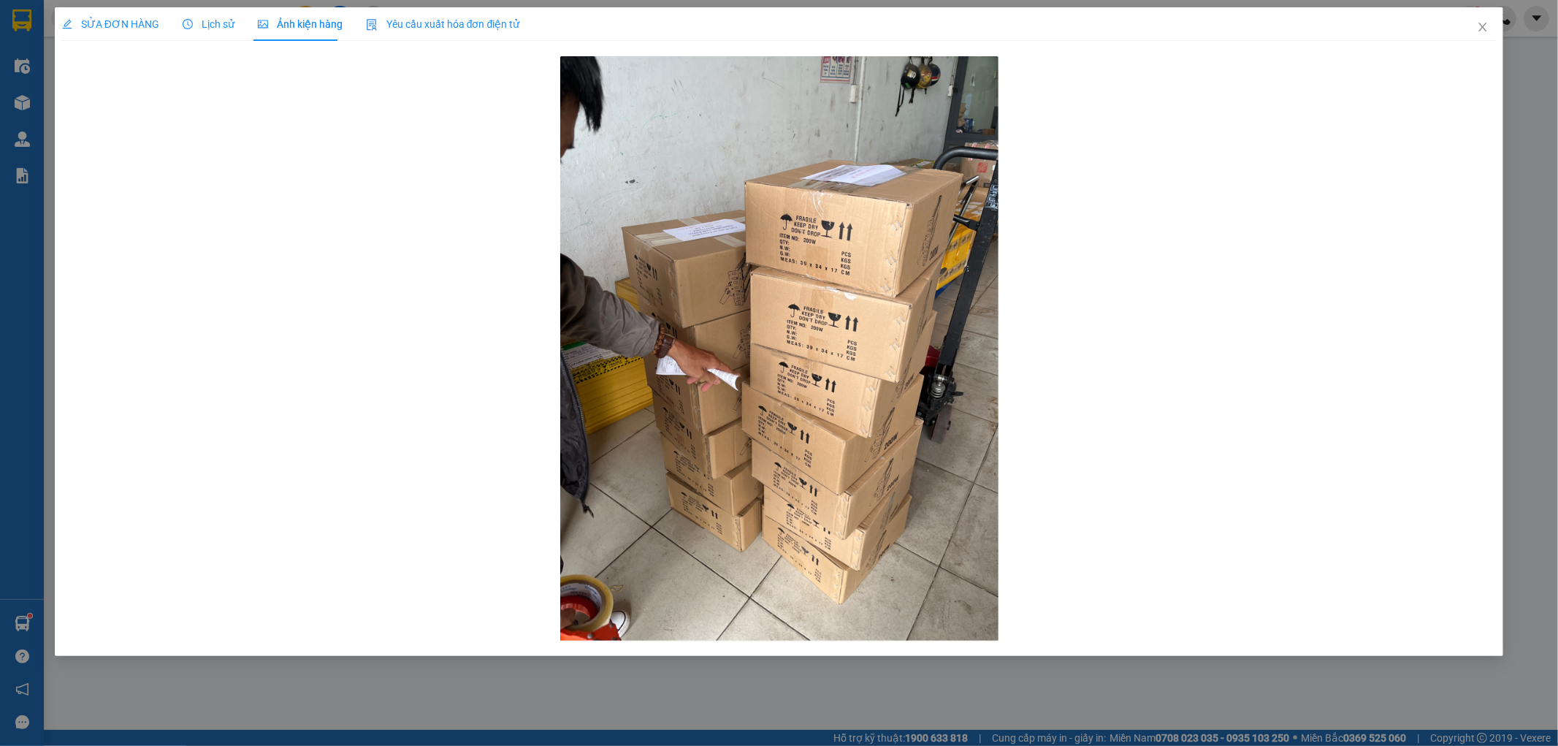
click at [225, 23] on span "Lịch sử" at bounding box center [209, 24] width 52 height 12
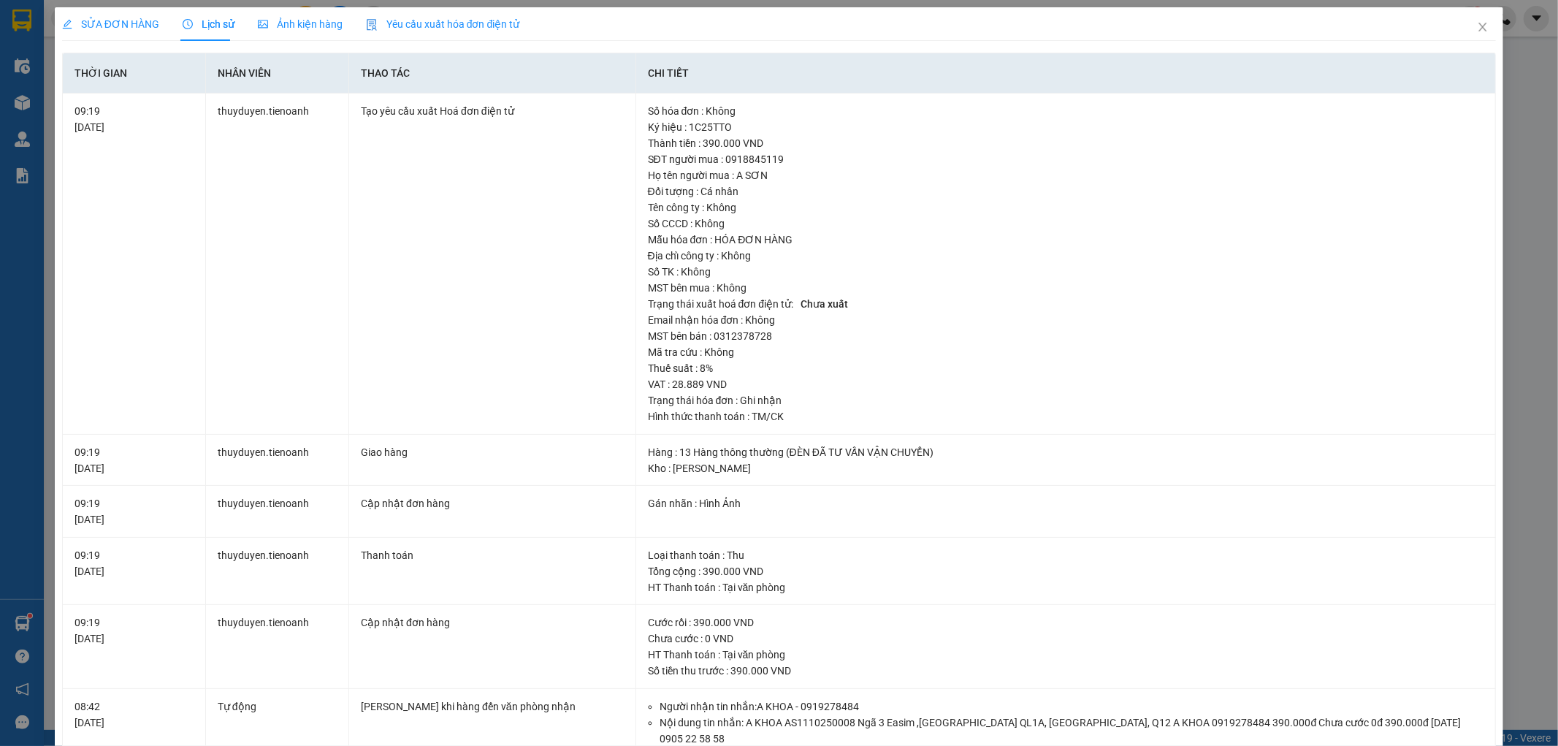
click at [77, 25] on span "SỬA ĐƠN HÀNG" at bounding box center [110, 24] width 97 height 12
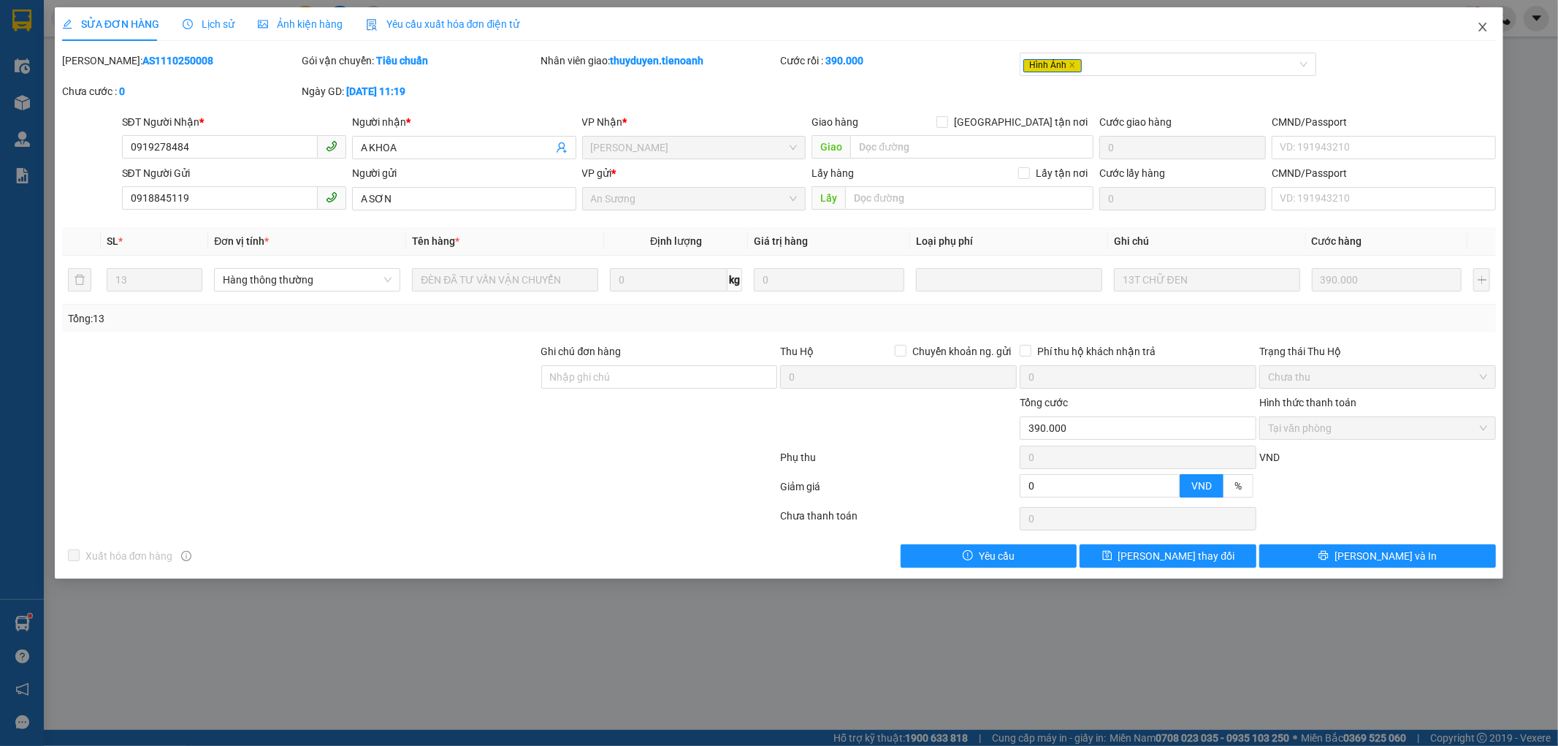
drag, startPoint x: 1478, startPoint y: 27, endPoint x: 1445, endPoint y: 0, distance: 43.1
click at [1478, 26] on icon "close" at bounding box center [1483, 27] width 12 height 12
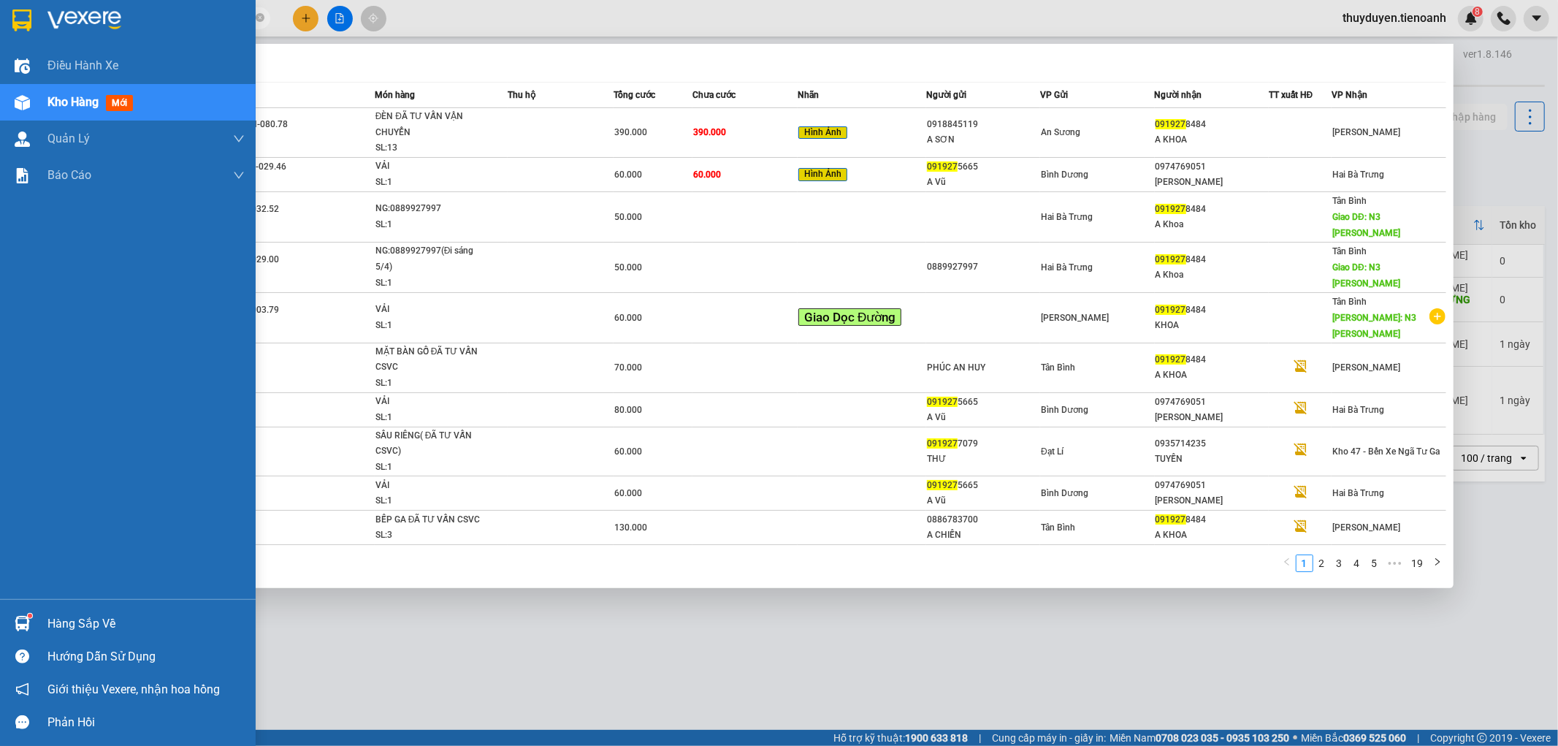
drag, startPoint x: 213, startPoint y: 22, endPoint x: 0, endPoint y: 91, distance: 224.1
click at [0, 88] on section "Kết quả tìm kiếm ( 183 ) Bộ lọc Mã ĐH Trạng thái Món hàng Thu hộ Tổng cước Chưa…" at bounding box center [779, 373] width 1558 height 746
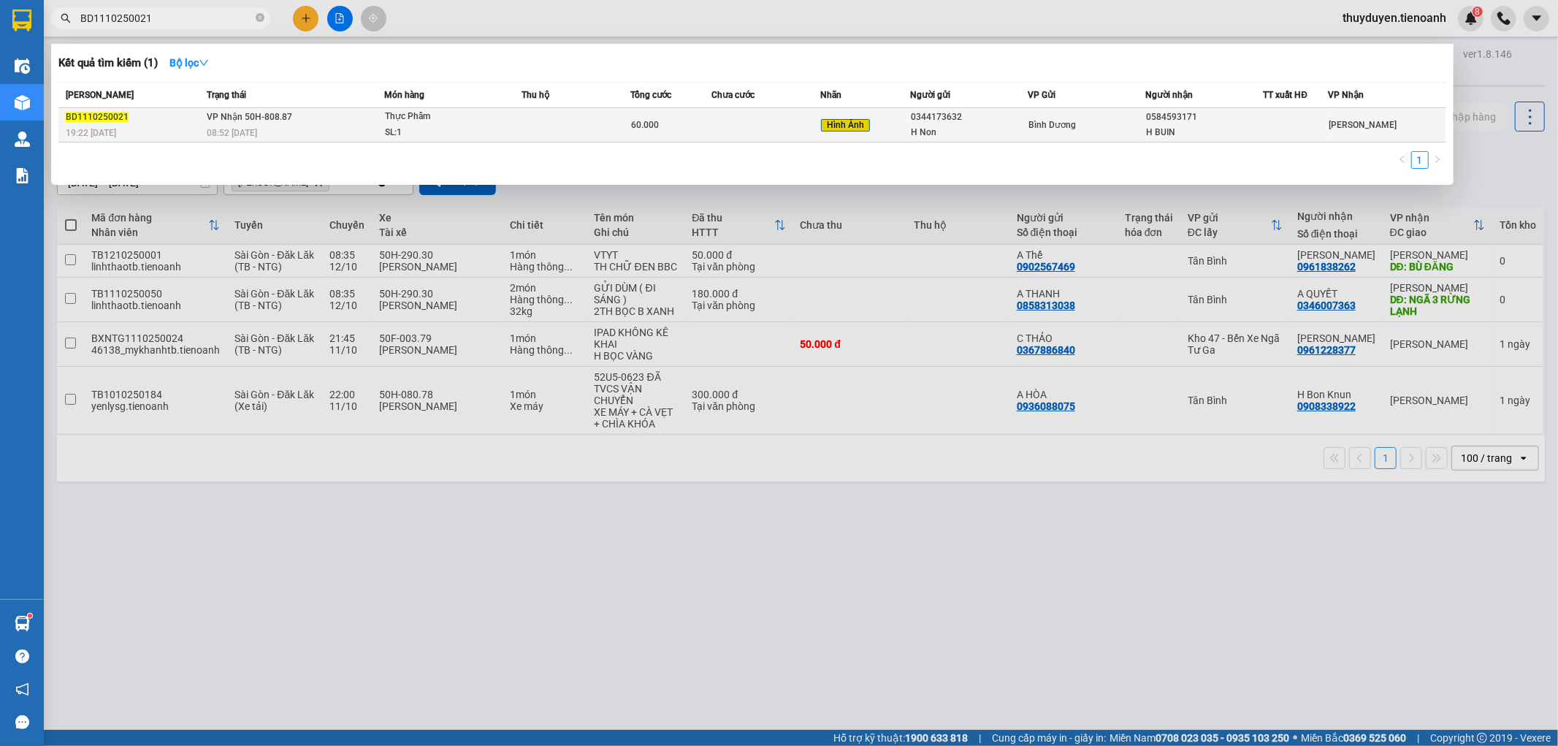
type input "BD1110250021"
click at [1270, 112] on td at bounding box center [1295, 125] width 65 height 34
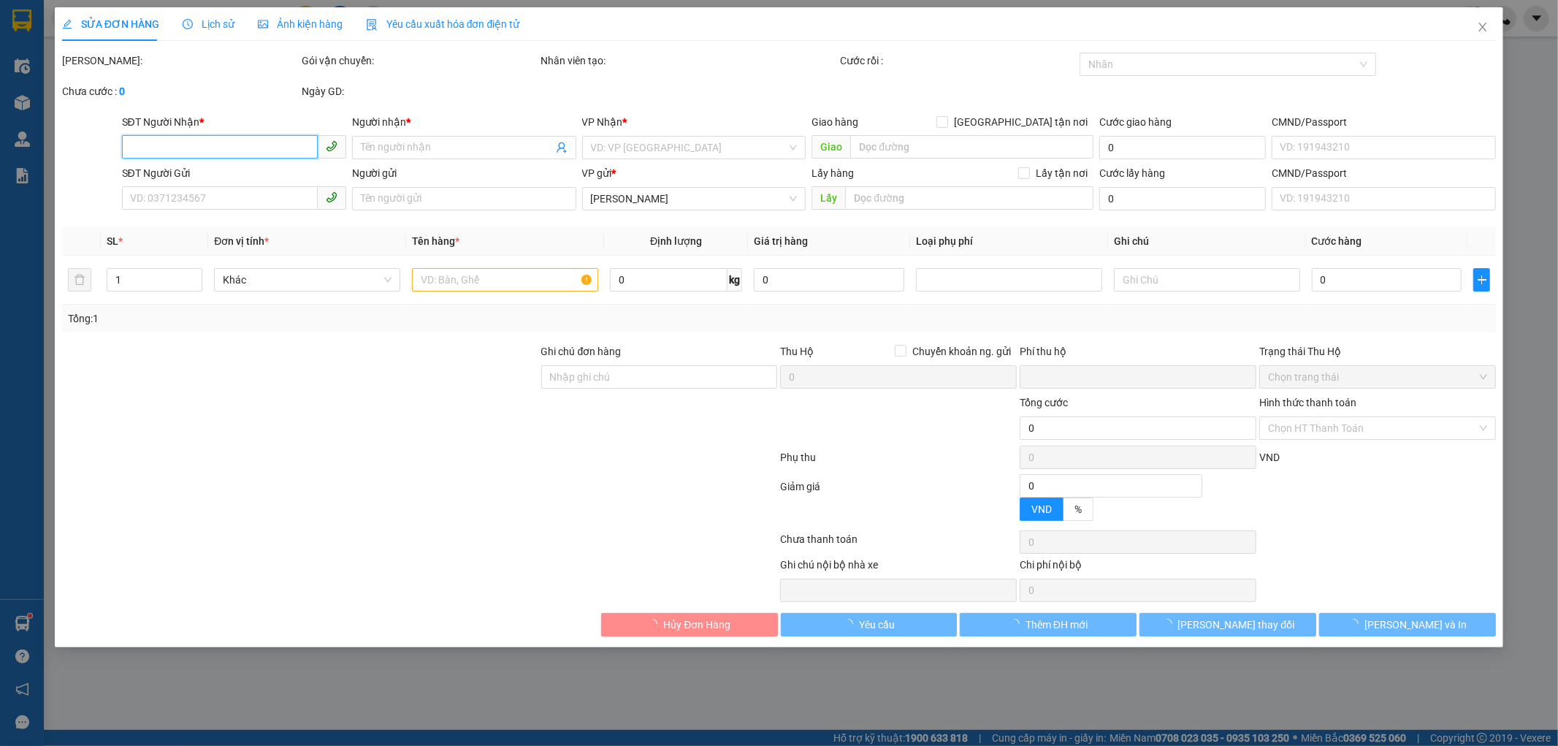
type input "0584593171"
type input "H BUIN"
type input "0344173632"
type input "H Non"
type input "0"
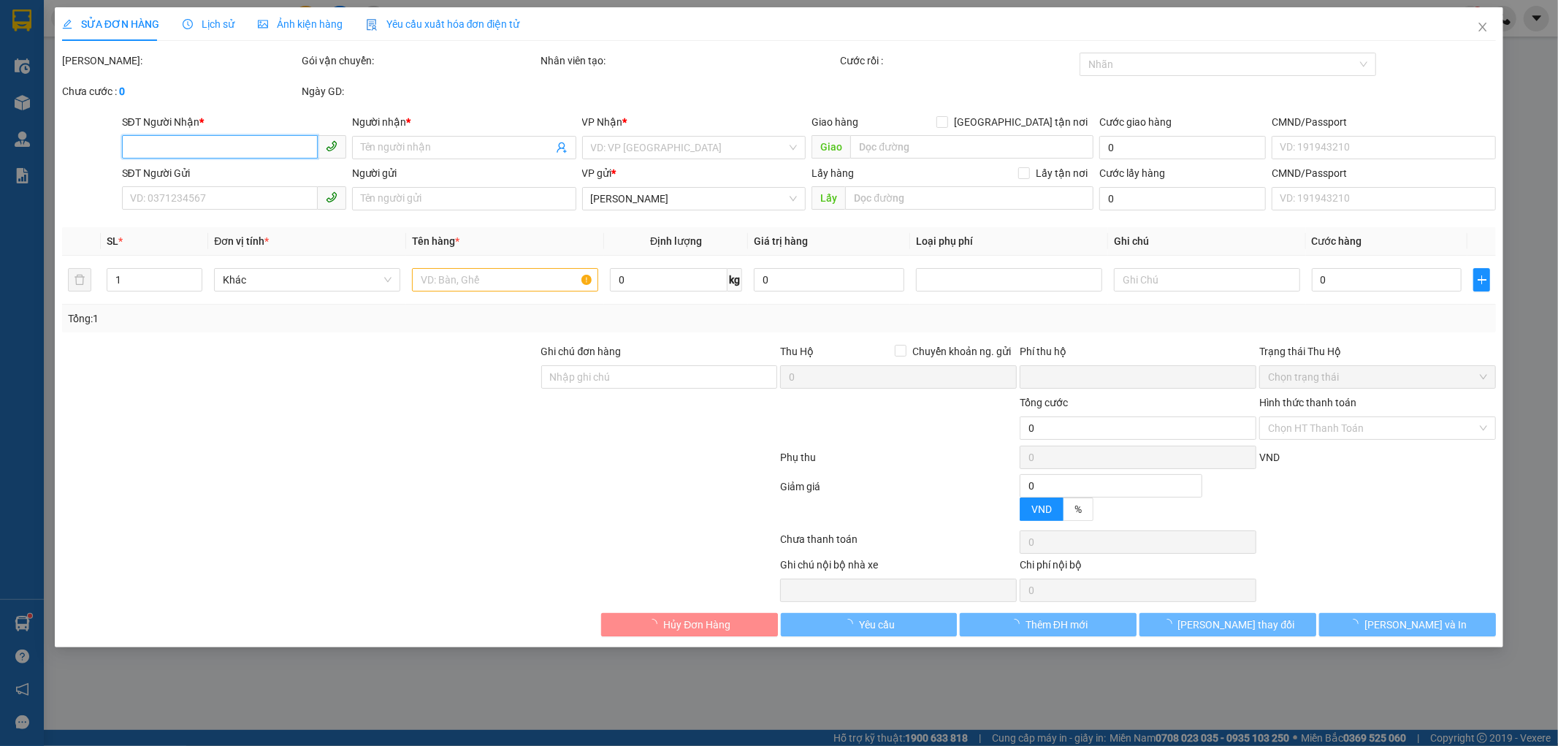
type input "60.000"
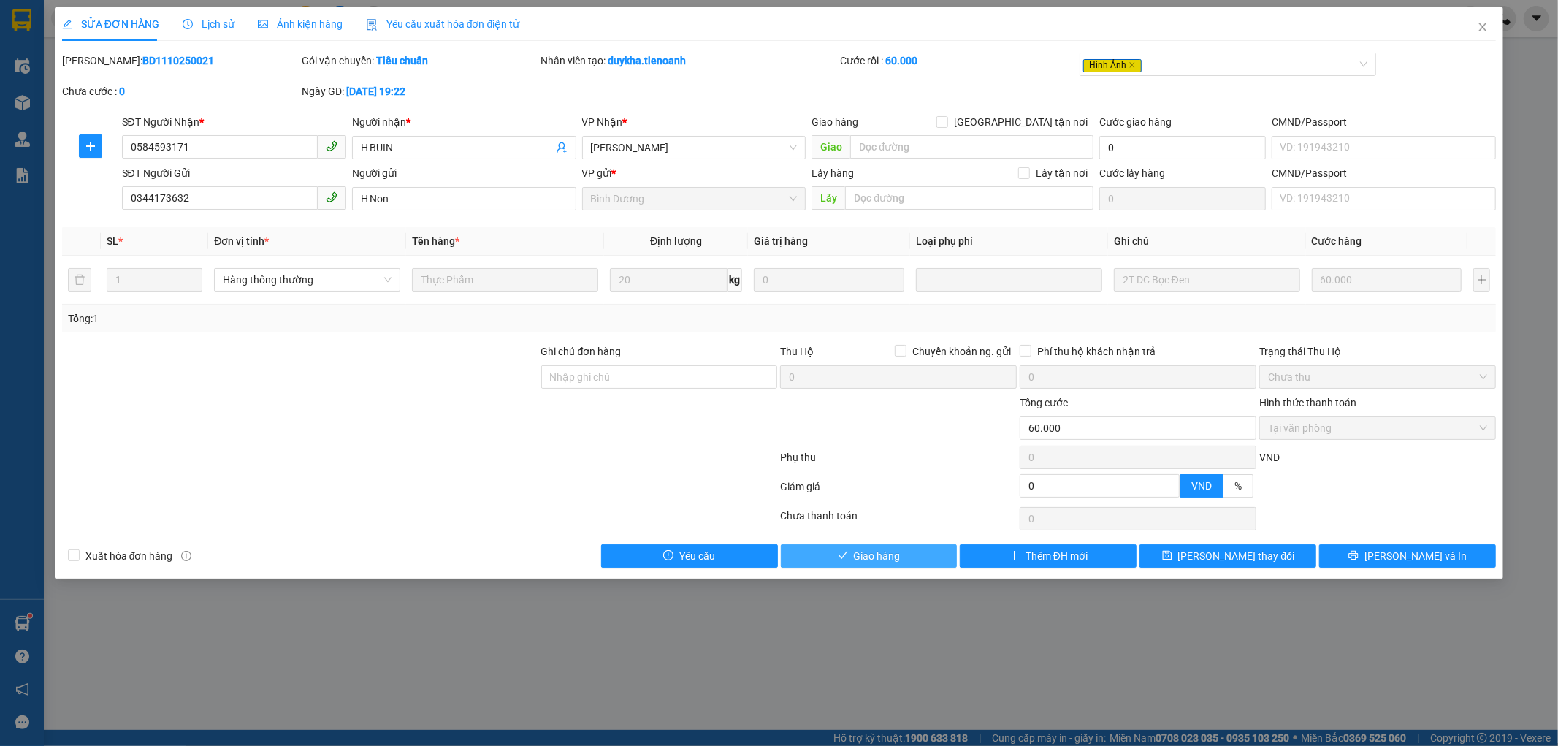
click at [916, 548] on button "Giao hàng" at bounding box center [869, 555] width 177 height 23
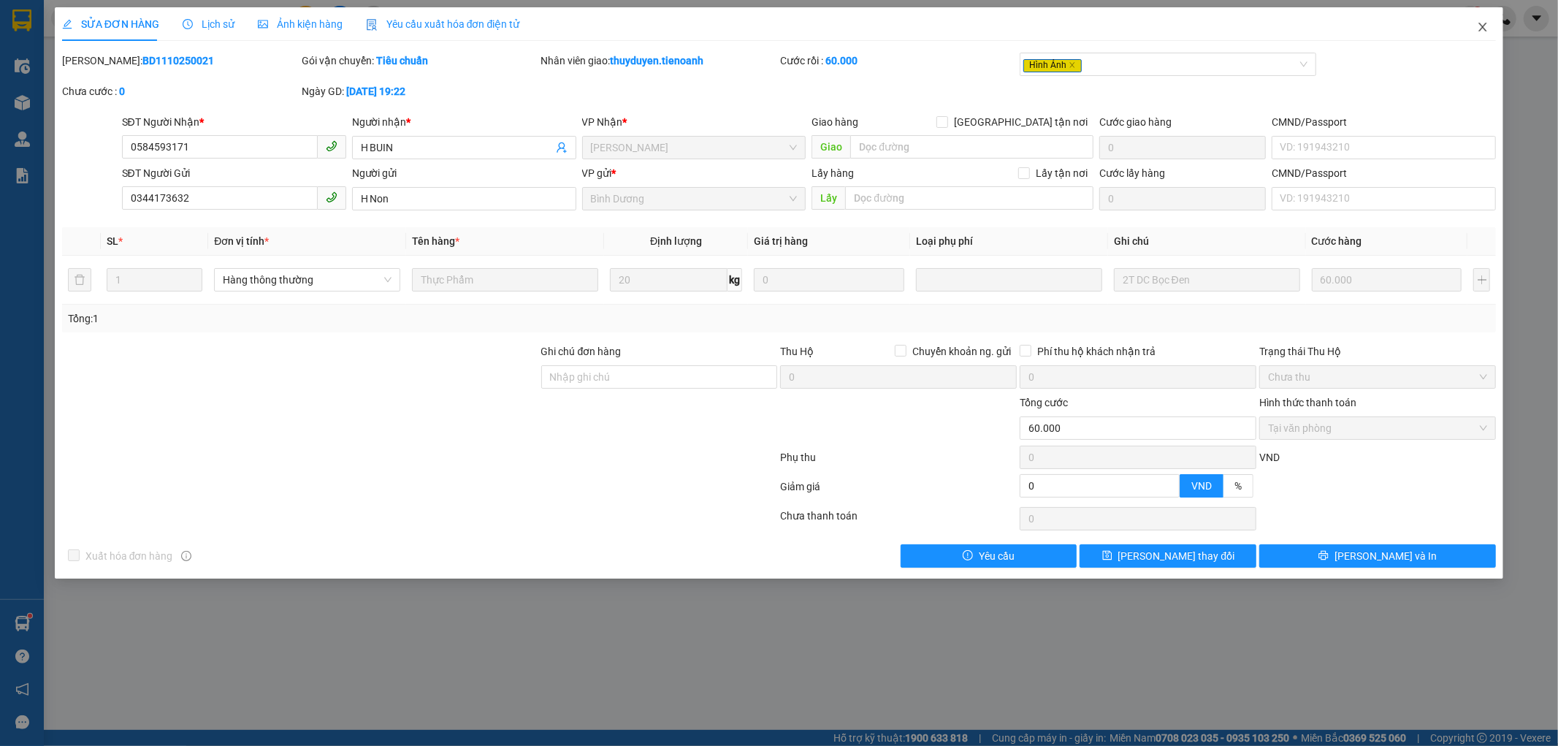
click at [1478, 34] on span "Close" at bounding box center [1482, 27] width 41 height 41
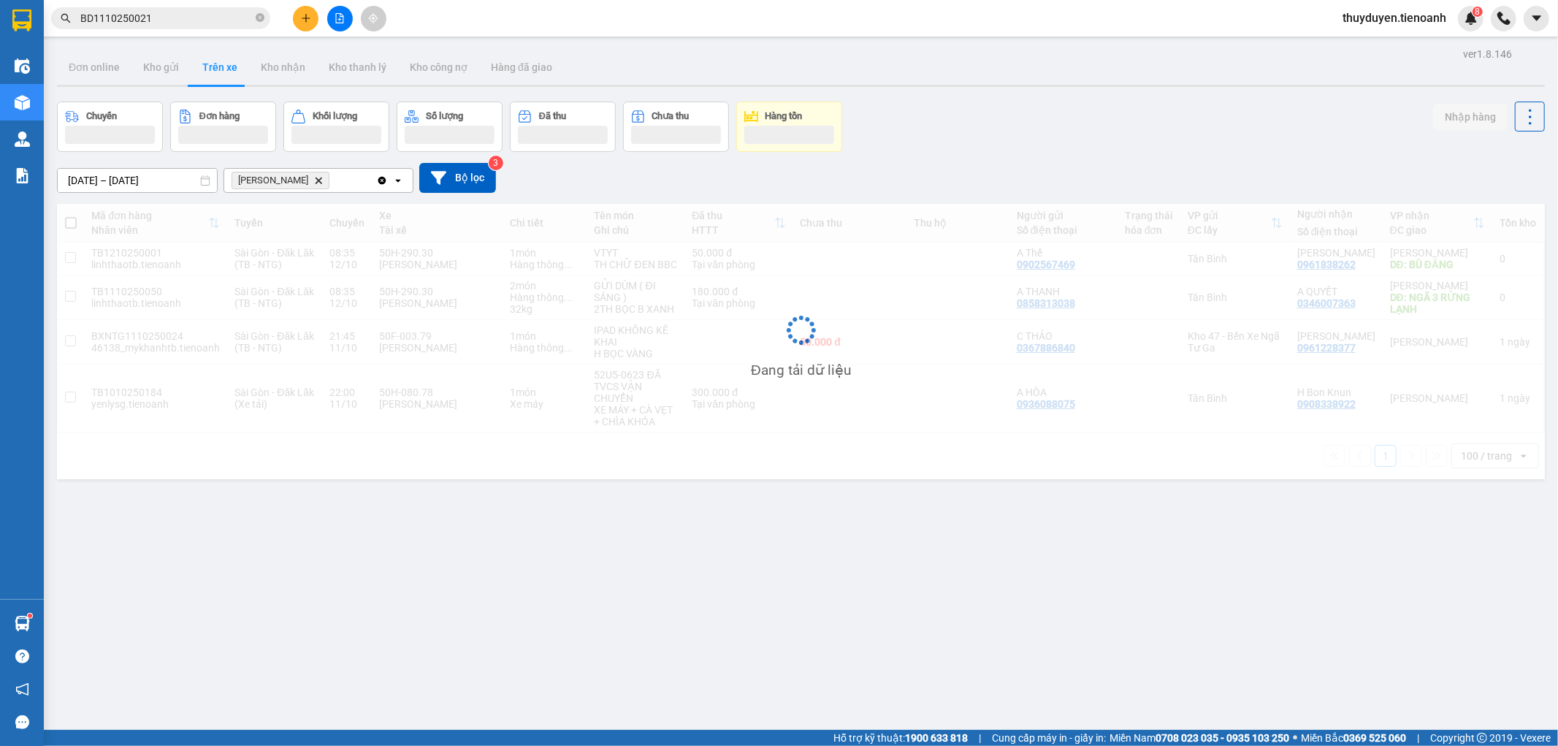
drag, startPoint x: 202, startPoint y: 20, endPoint x: 0, endPoint y: 69, distance: 208.3
click at [0, 67] on section "Kết quả tìm kiếm ( 1 ) Bộ lọc Mã ĐH Trạng thái Món hàng Thu hộ Tổng cước Chưa c…" at bounding box center [779, 373] width 1558 height 746
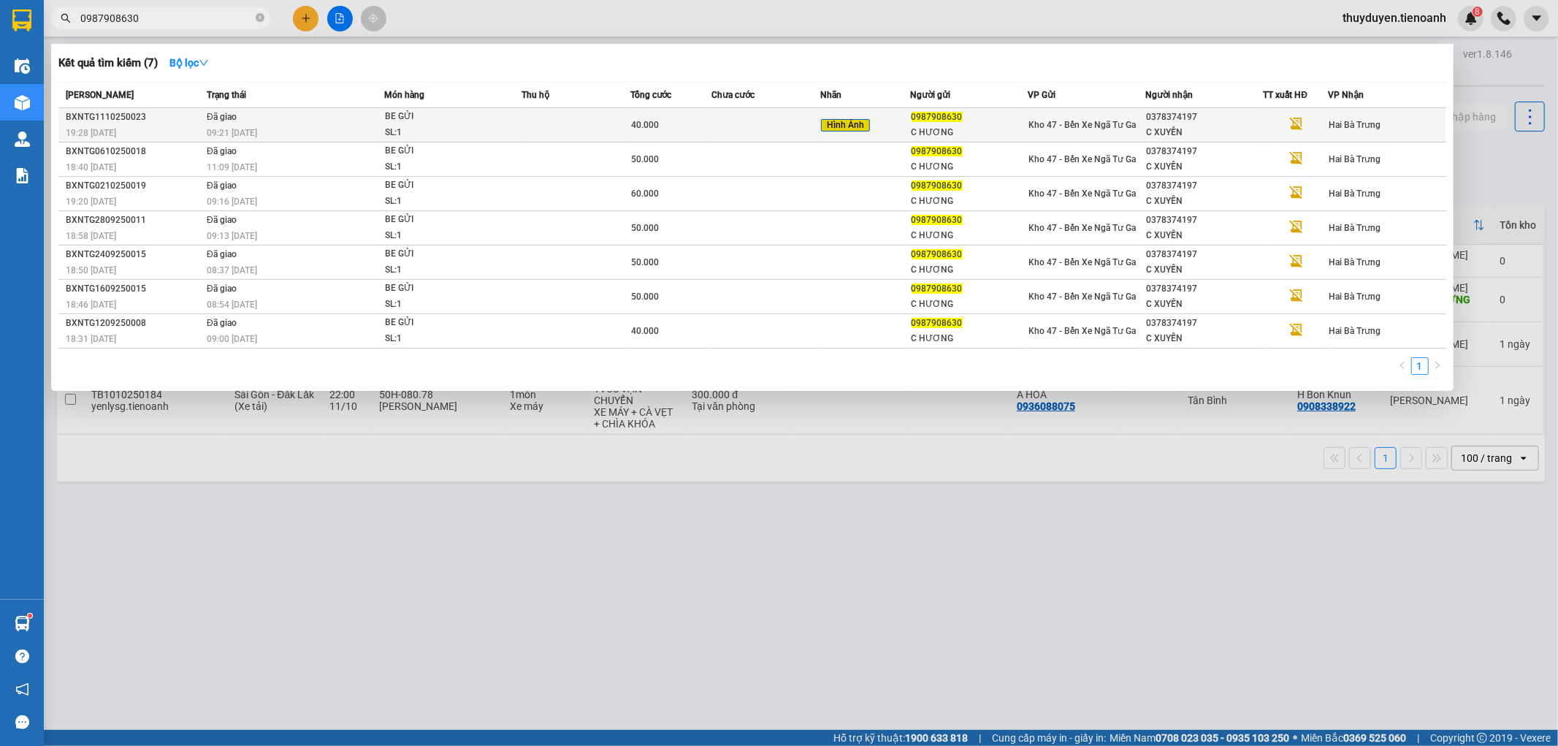
type input "0987908630"
click at [749, 118] on td at bounding box center [765, 125] width 109 height 34
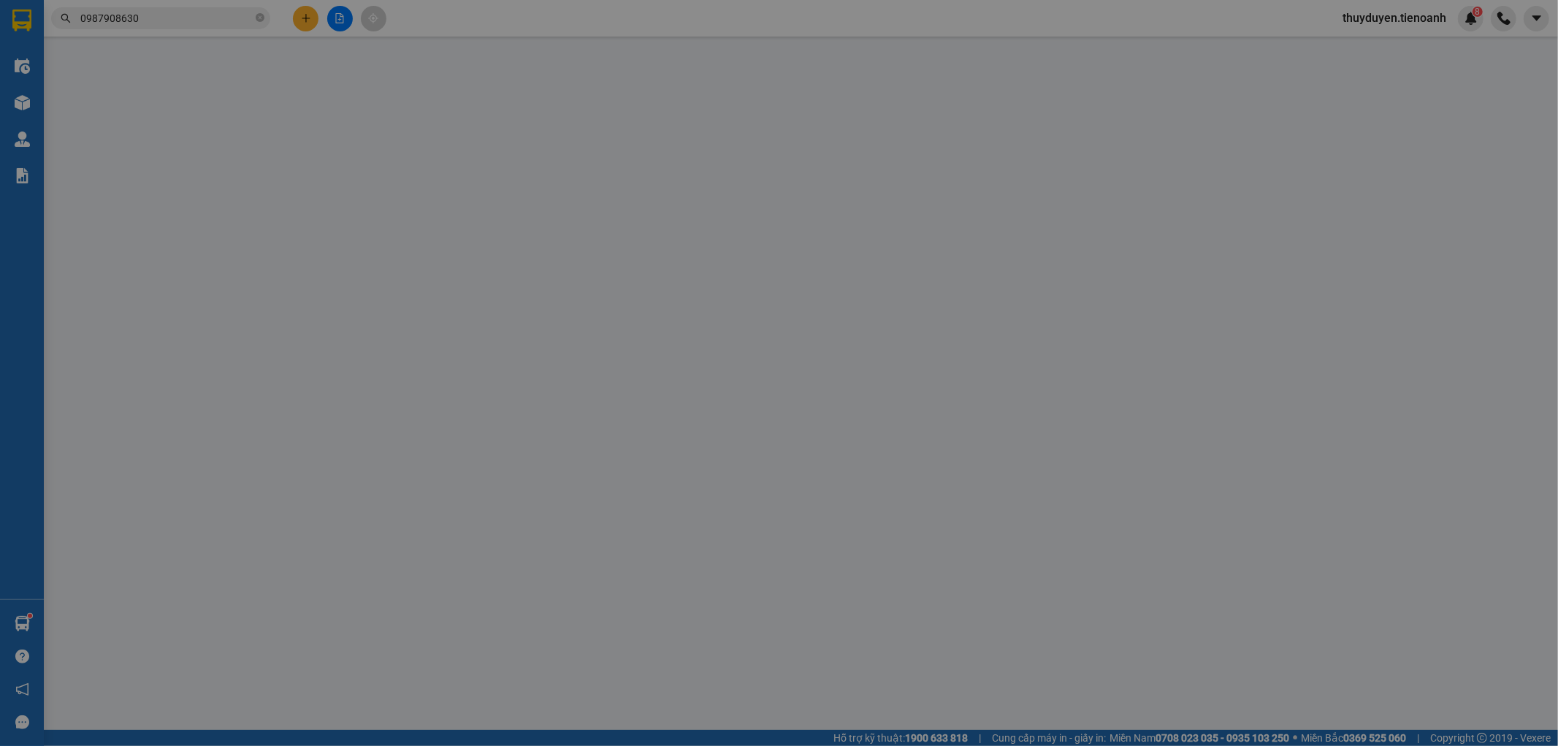
type input "0378374197"
type input "C XUYẾN"
type input "0987908630"
type input "C HƯƠNG"
type input "0"
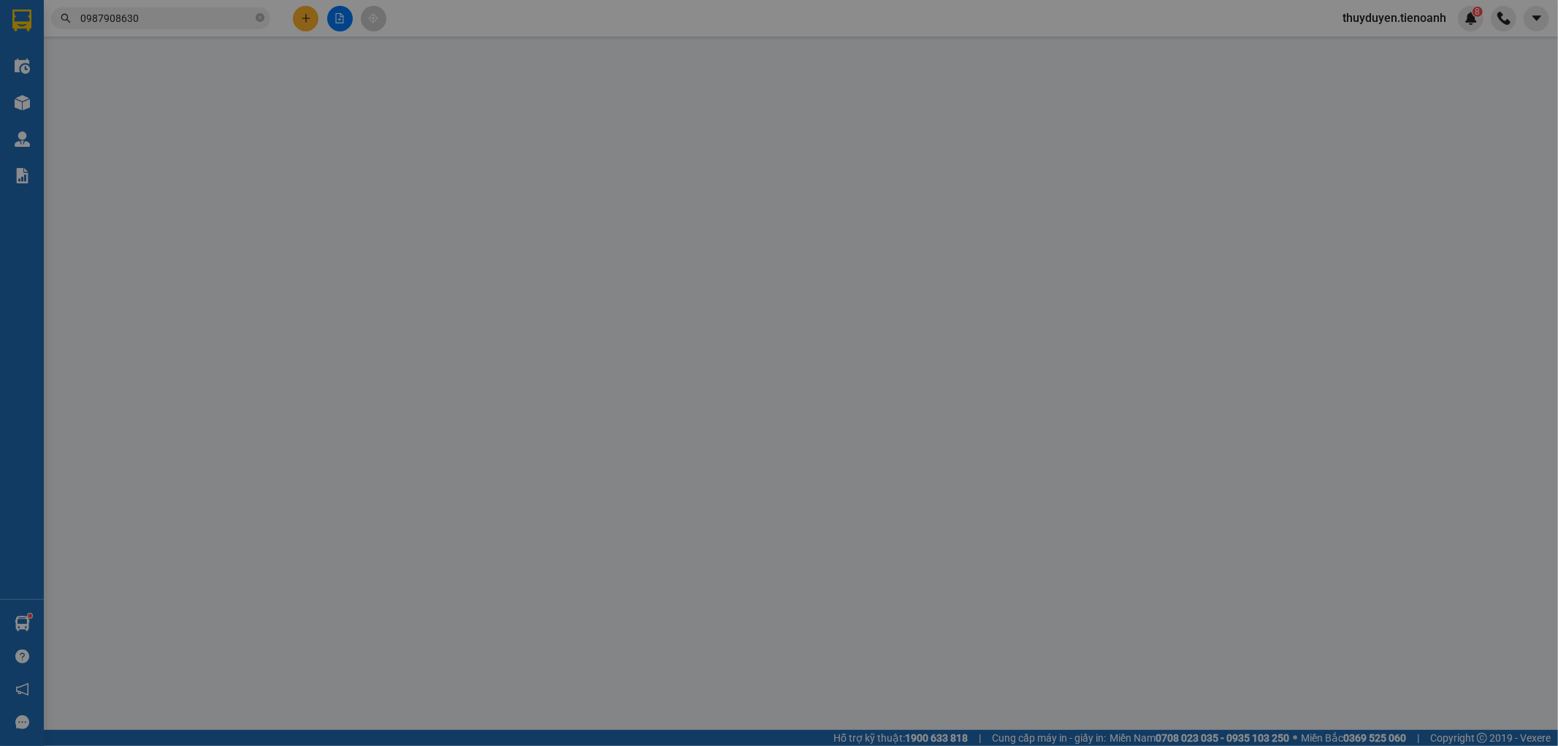
type input "40.000"
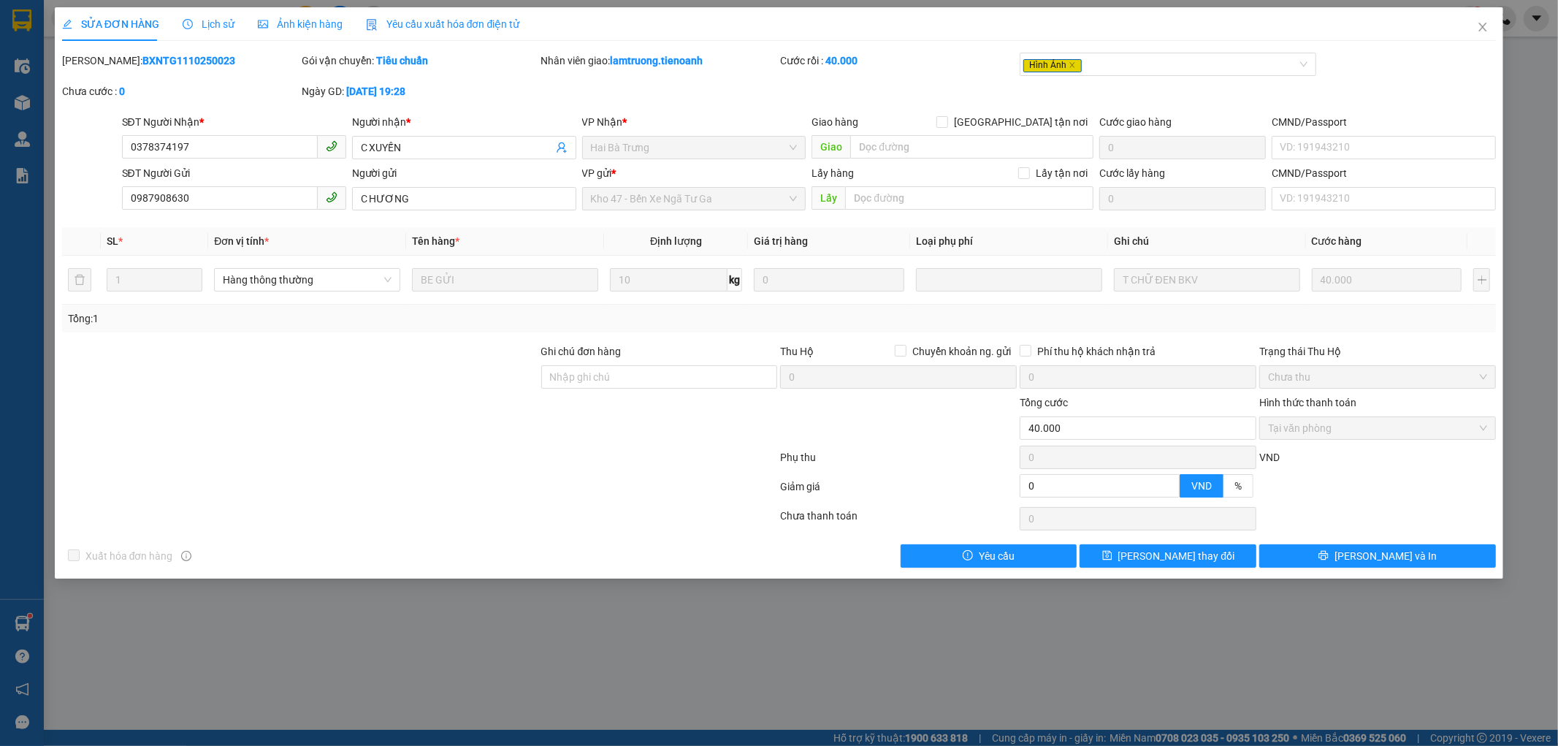
click at [337, 19] on span "Ảnh kiện hàng" at bounding box center [300, 24] width 85 height 12
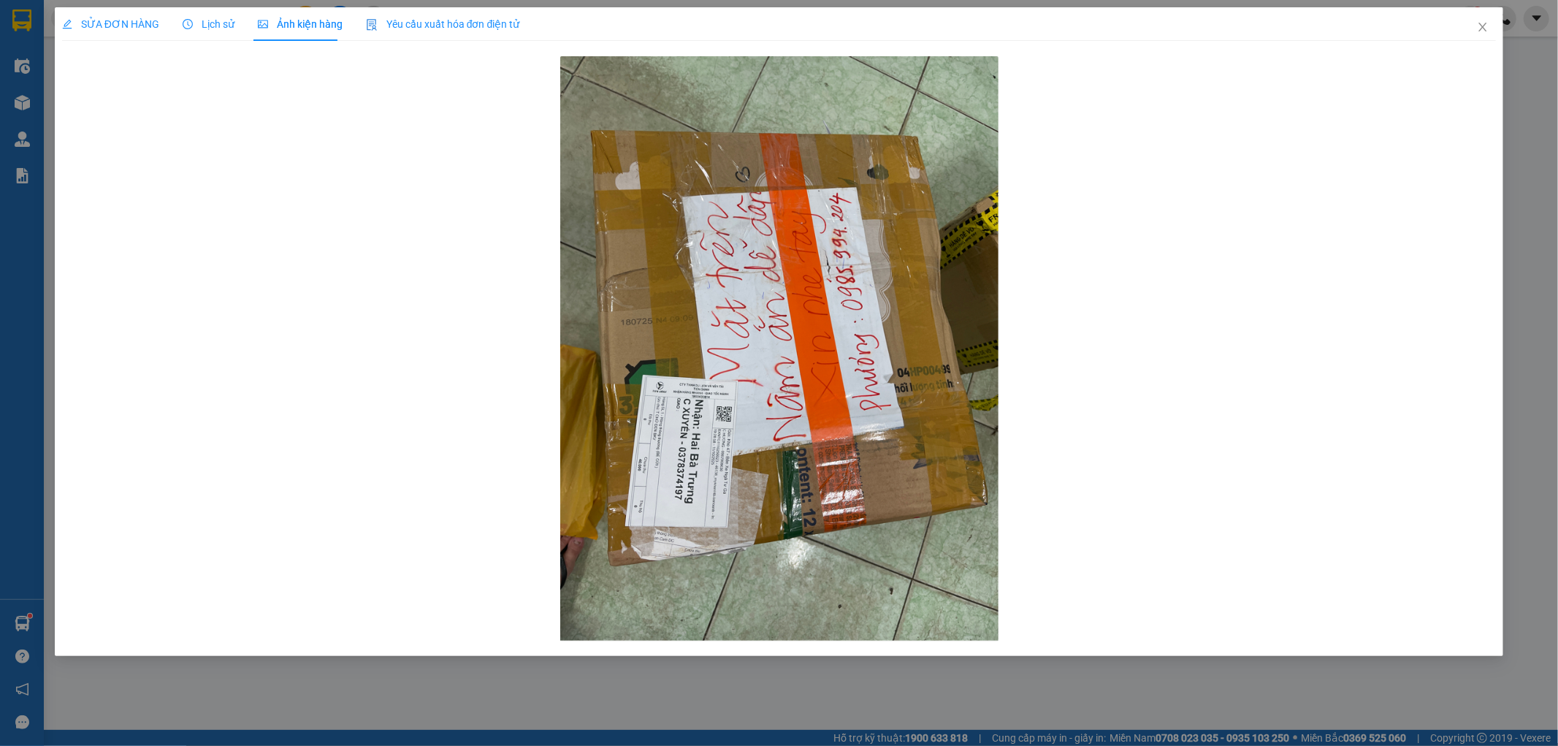
click at [187, 20] on icon "clock-circle" at bounding box center [188, 24] width 10 height 10
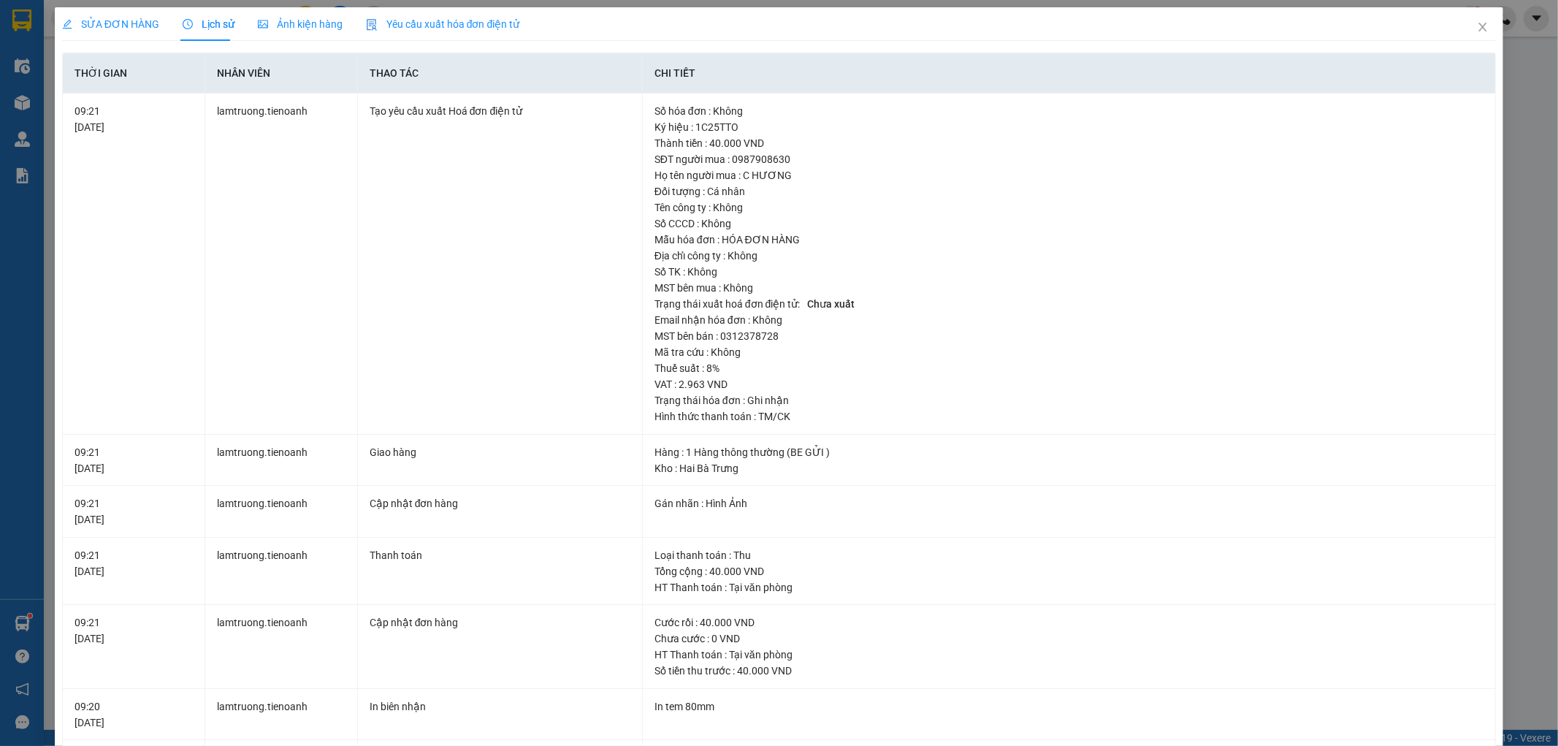
click at [123, 18] on span "SỬA ĐƠN HÀNG" at bounding box center [110, 24] width 97 height 12
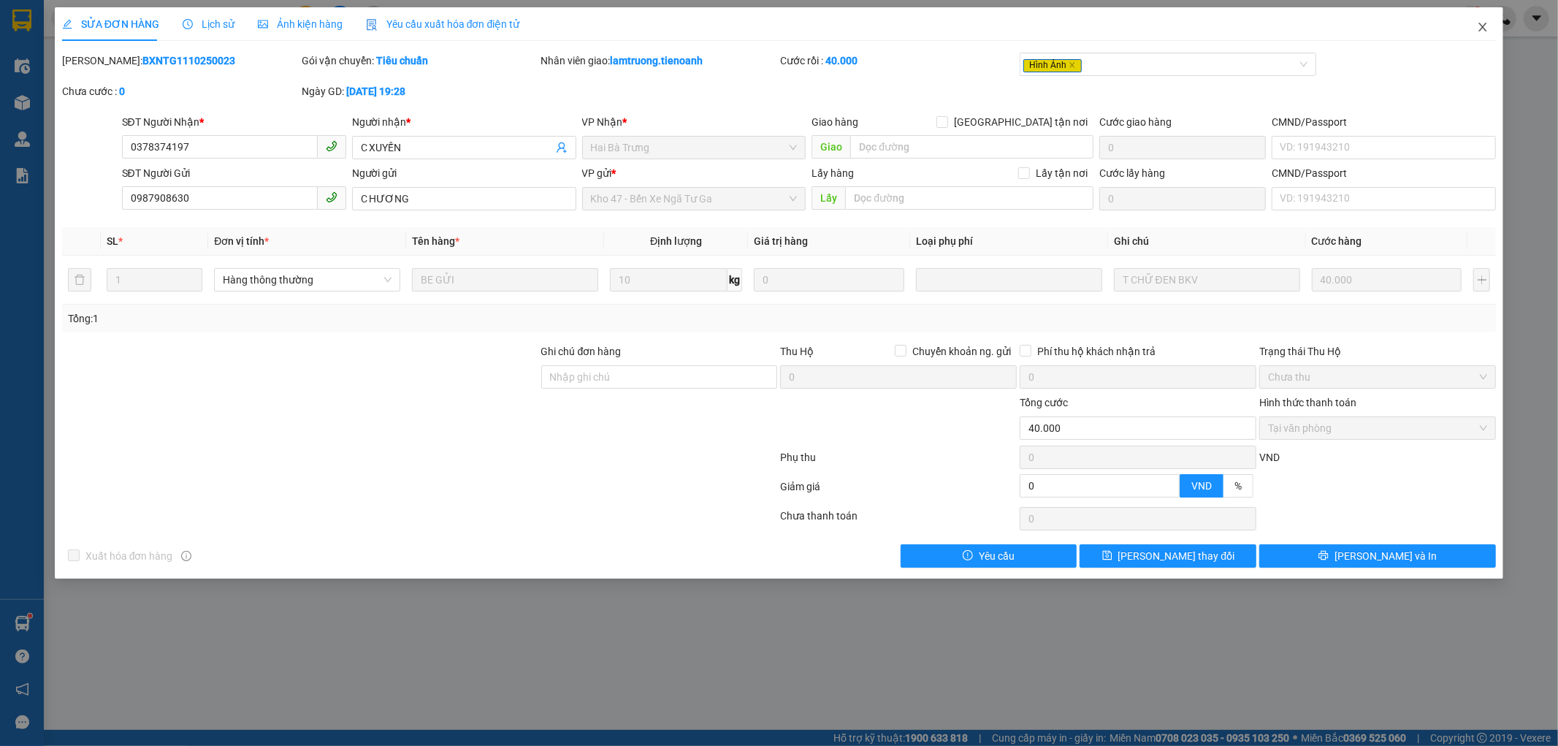
click at [1490, 25] on span "Close" at bounding box center [1482, 27] width 41 height 41
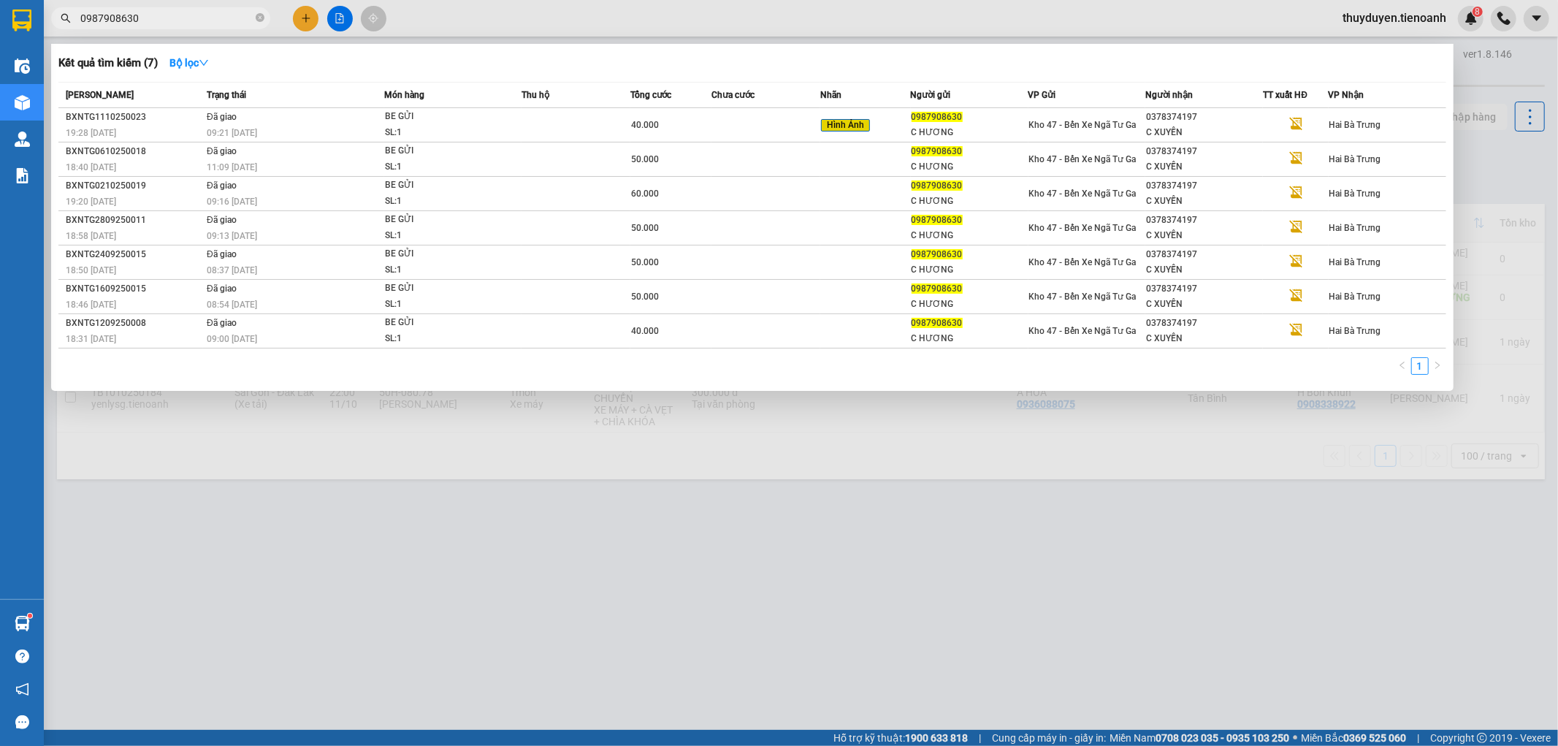
drag, startPoint x: 175, startPoint y: 26, endPoint x: 107, endPoint y: 26, distance: 68.7
click at [127, 26] on span "0987908630" at bounding box center [160, 18] width 219 height 22
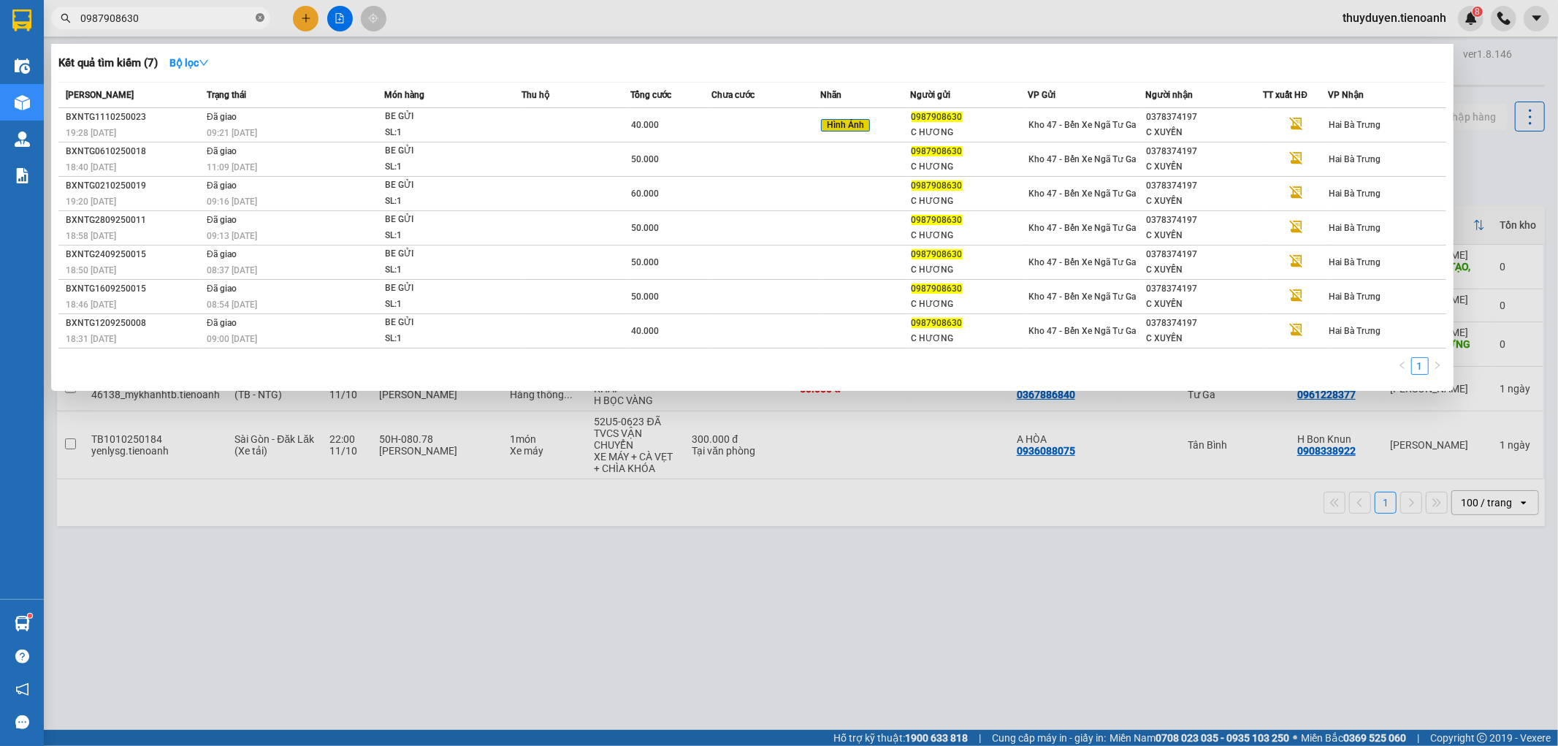
click at [263, 18] on icon "close-circle" at bounding box center [260, 17] width 9 height 9
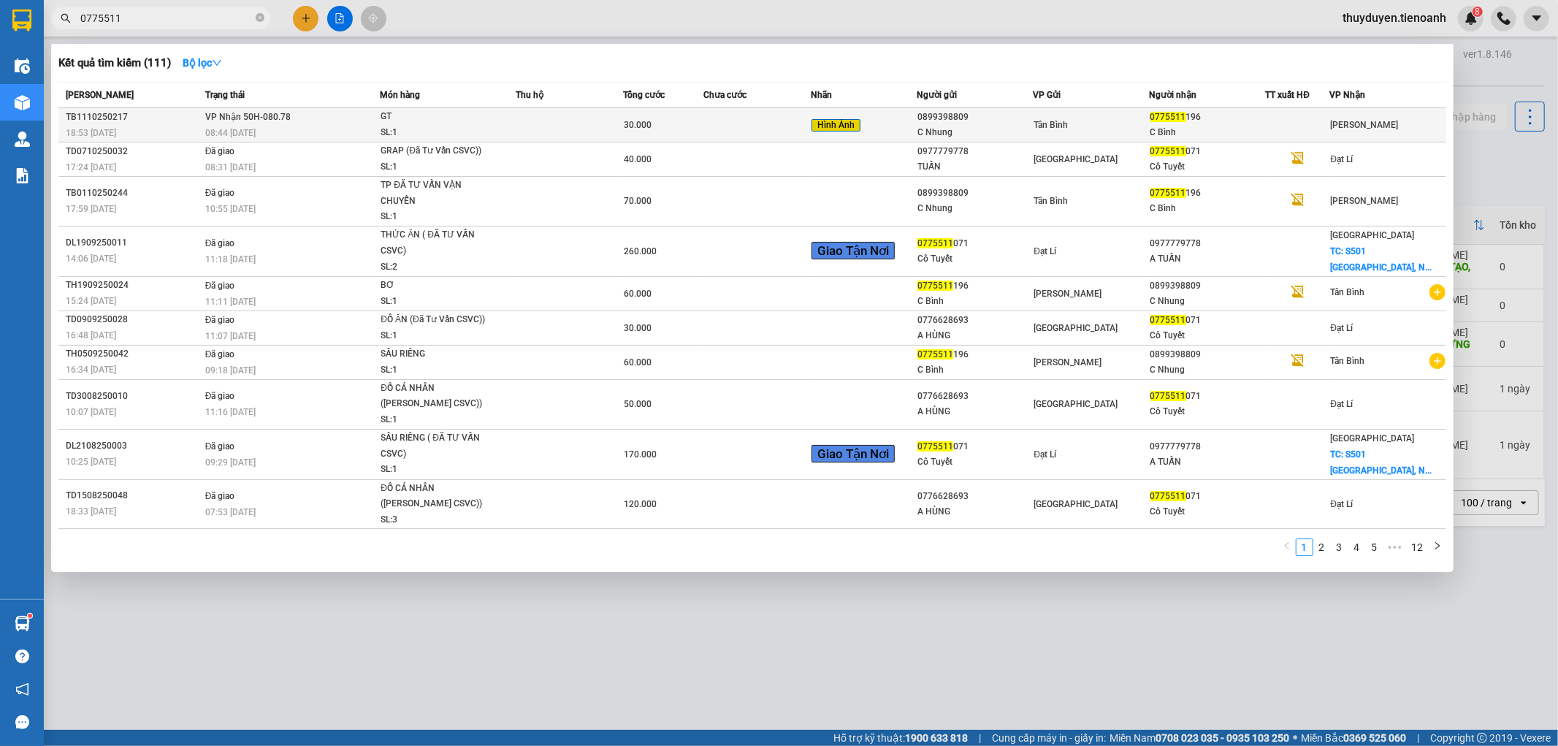
type input "0775511"
click at [1223, 132] on div "C Bình" at bounding box center [1207, 132] width 115 height 15
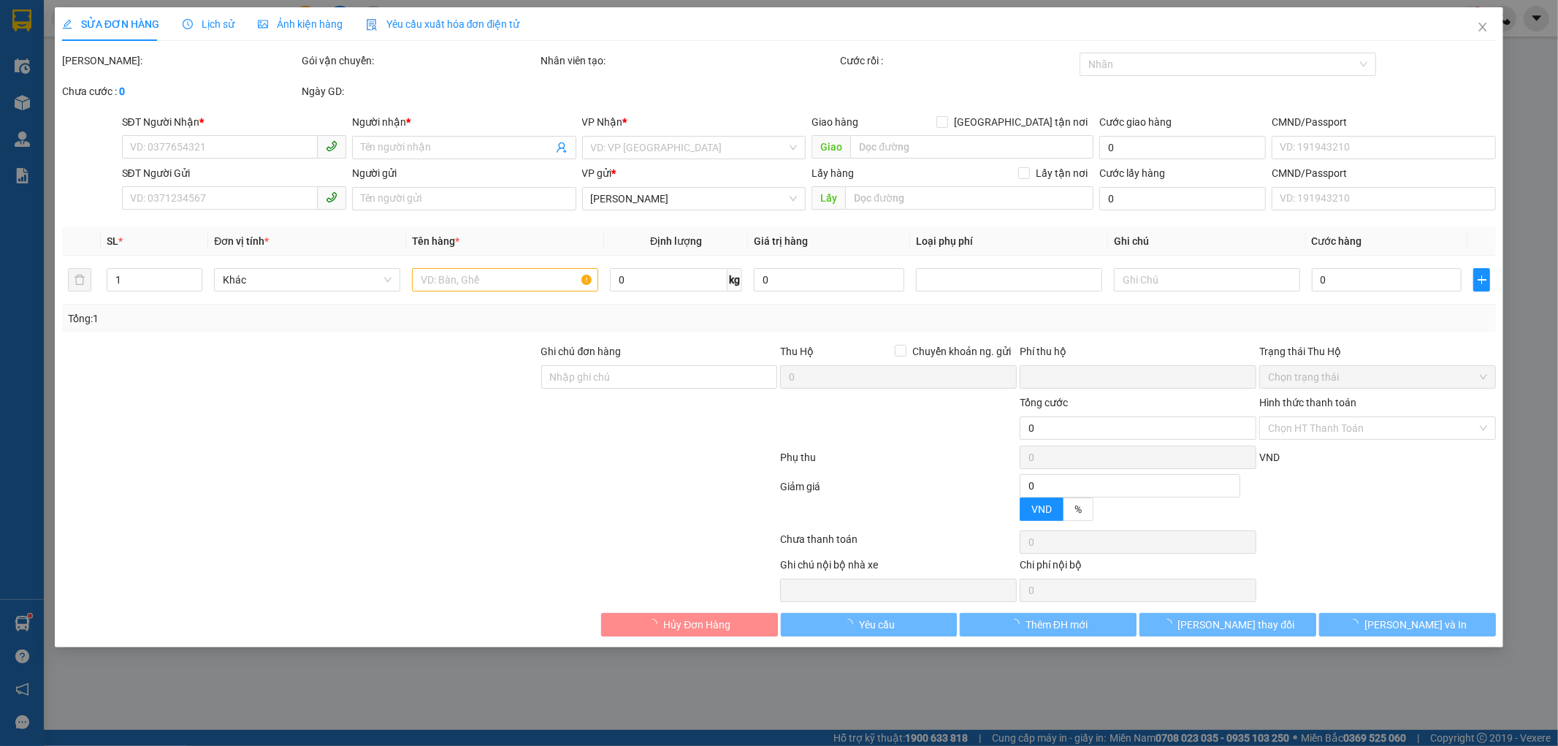
type input "0775511196"
type input "C Bình"
type input "0899398809"
type input "C Nhung"
type input "0"
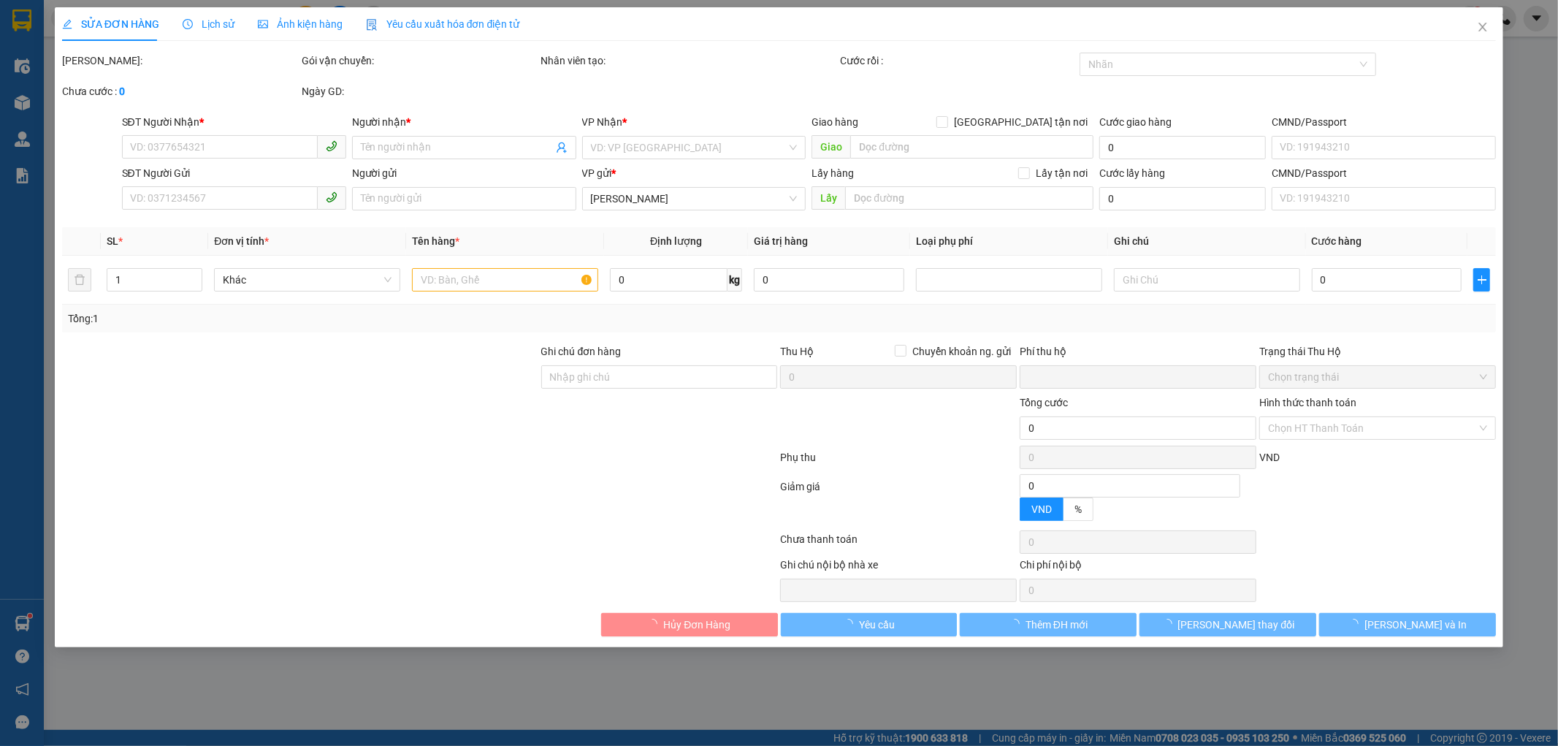
type input "30.000"
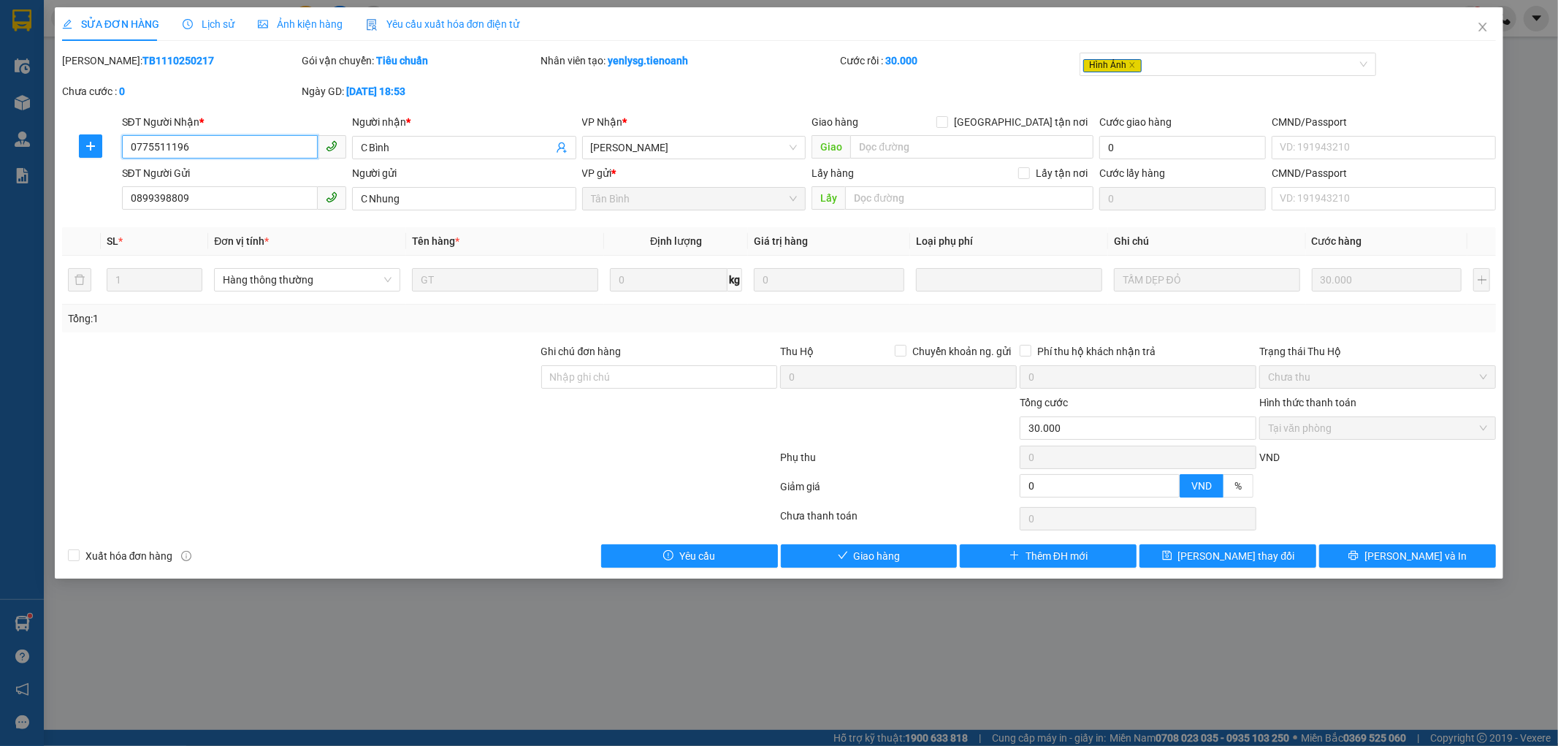
drag, startPoint x: 197, startPoint y: 146, endPoint x: 0, endPoint y: 159, distance: 197.7
click at [0, 159] on div "SỬA ĐƠN HÀNG Lịch sử Ảnh kiện hàng Yêu cầu xuất hóa đơn điện tử Total Paid Fee …" at bounding box center [779, 373] width 1558 height 746
click at [893, 557] on span "Giao hàng" at bounding box center [877, 556] width 47 height 16
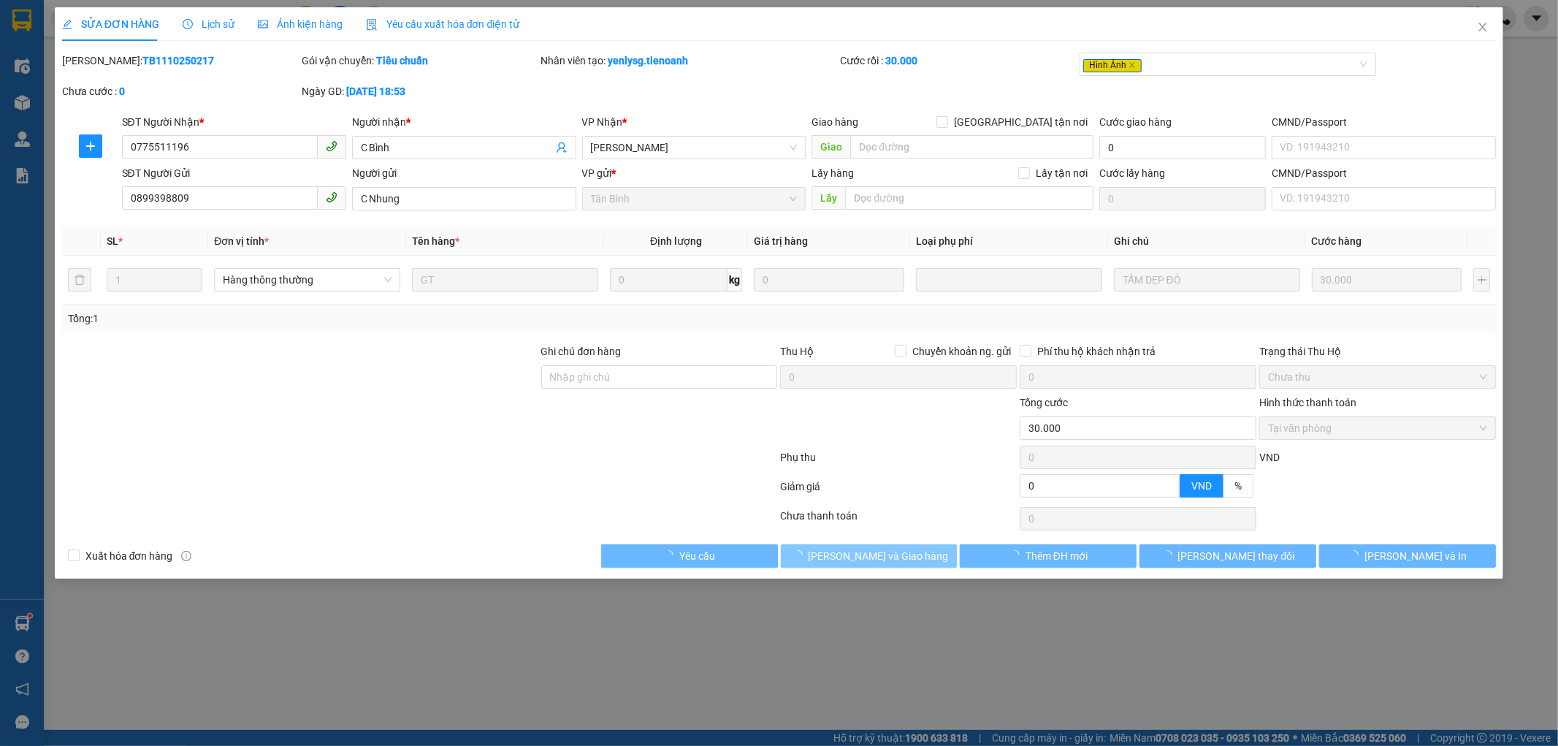
click at [893, 557] on span "[PERSON_NAME] và Giao hàng" at bounding box center [879, 556] width 140 height 16
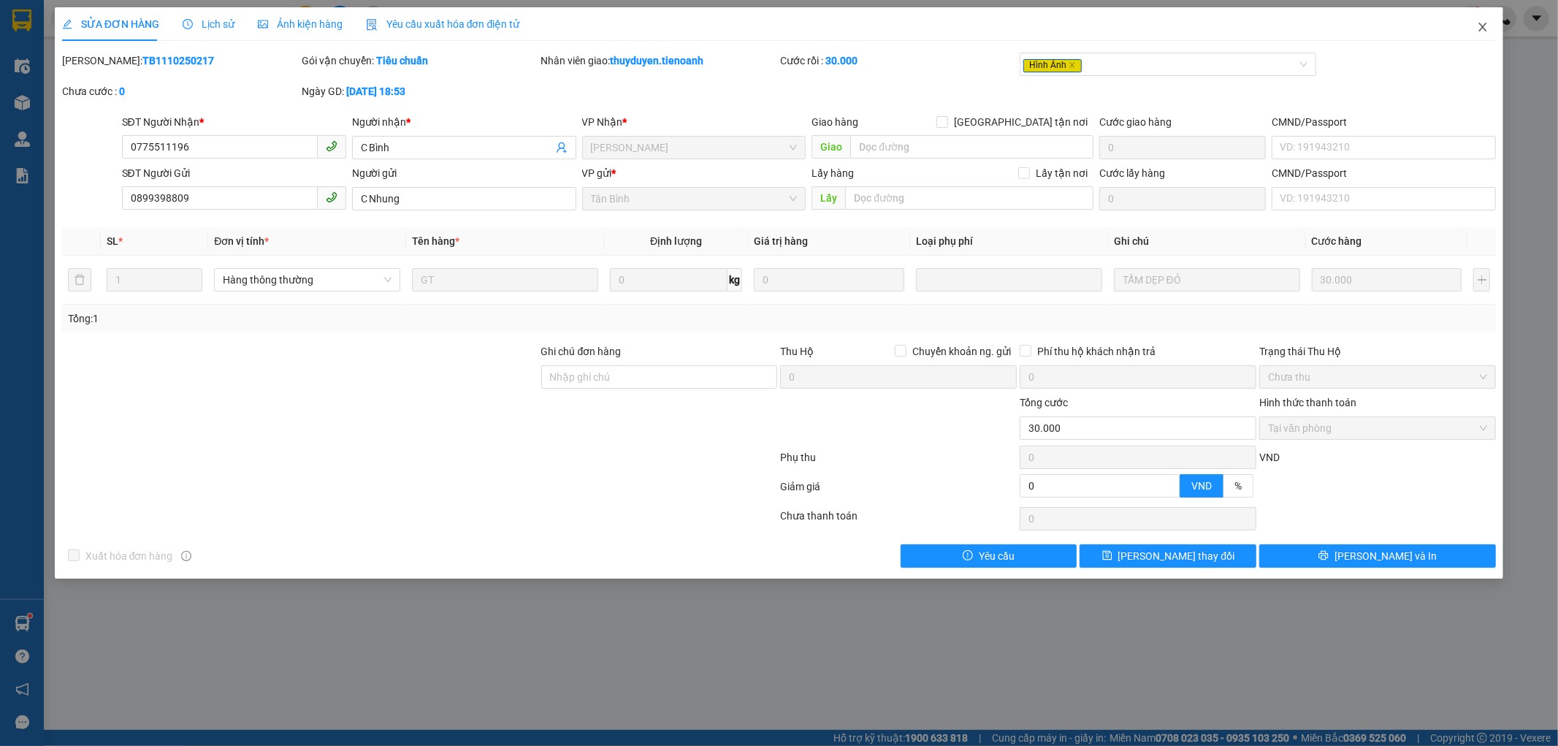
drag, startPoint x: 1479, startPoint y: 25, endPoint x: 186, endPoint y: 37, distance: 1293.7
click at [1479, 24] on icon "close" at bounding box center [1483, 27] width 12 height 12
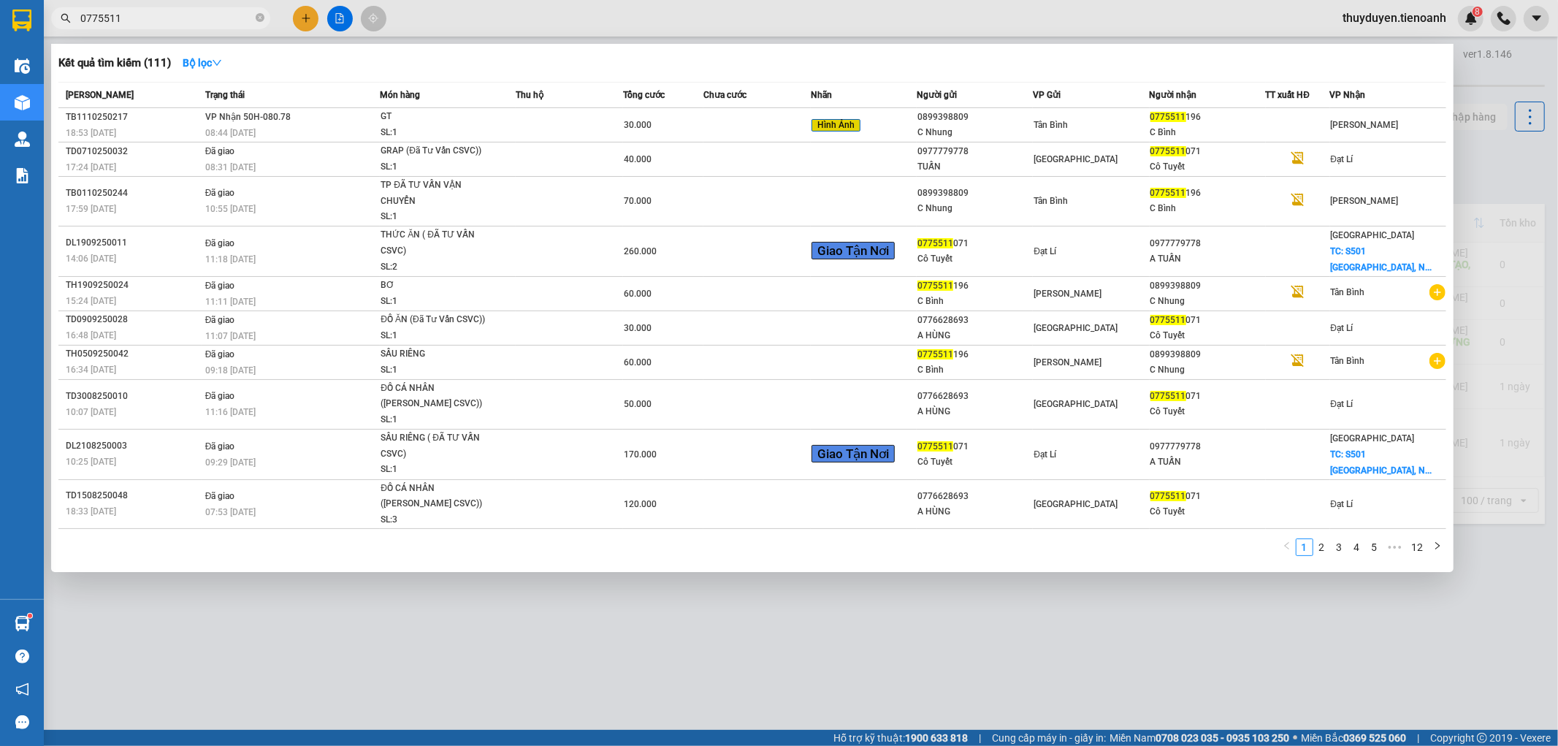
drag, startPoint x: 177, startPoint y: 19, endPoint x: 0, endPoint y: 23, distance: 176.8
click at [0, 19] on section "Kết quả tìm kiếm ( 111 ) Bộ lọc Mã ĐH Trạng thái Món hàng Thu hộ Tổng cước Chưa…" at bounding box center [779, 373] width 1558 height 746
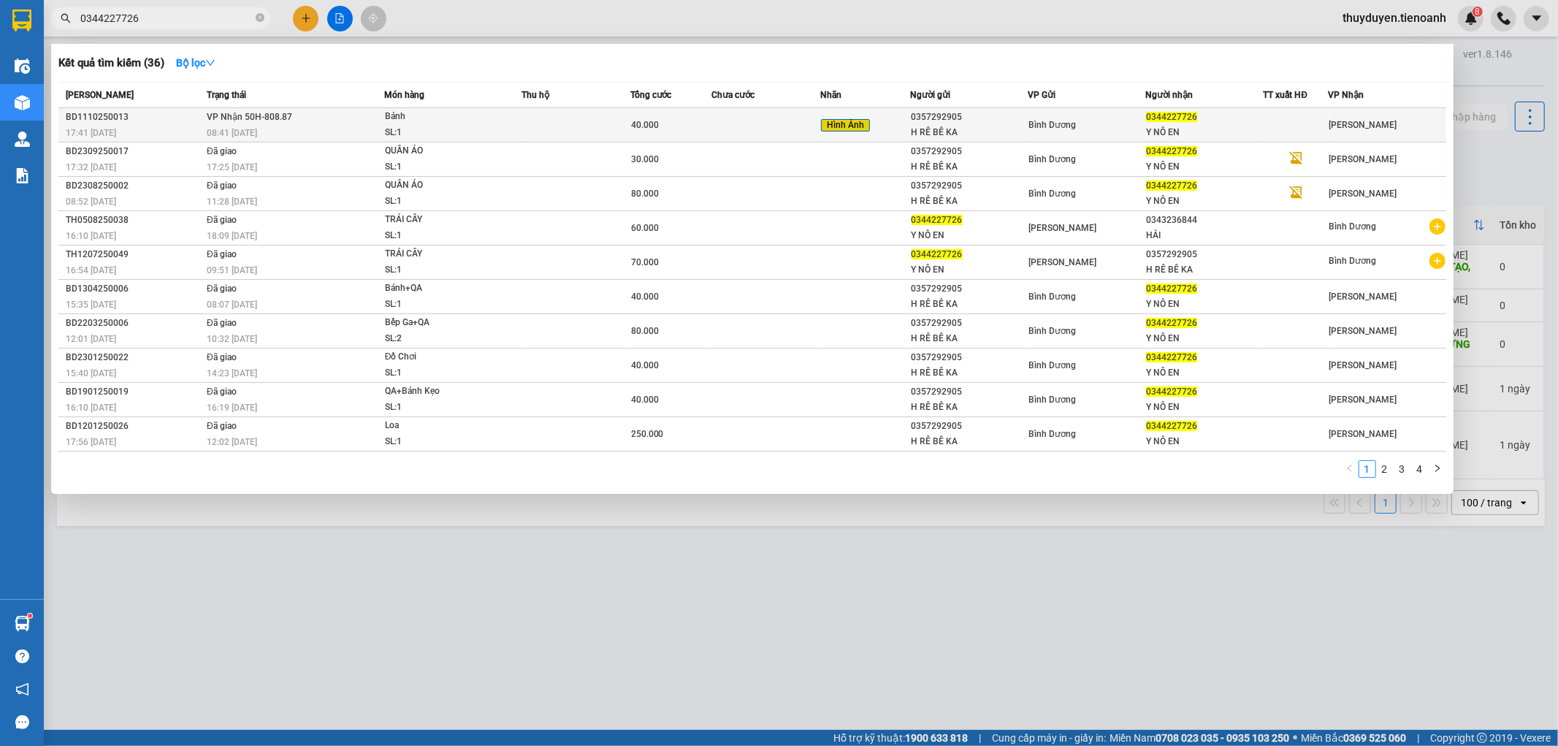
type input "0344227726"
click at [1267, 132] on div at bounding box center [1296, 125] width 64 height 15
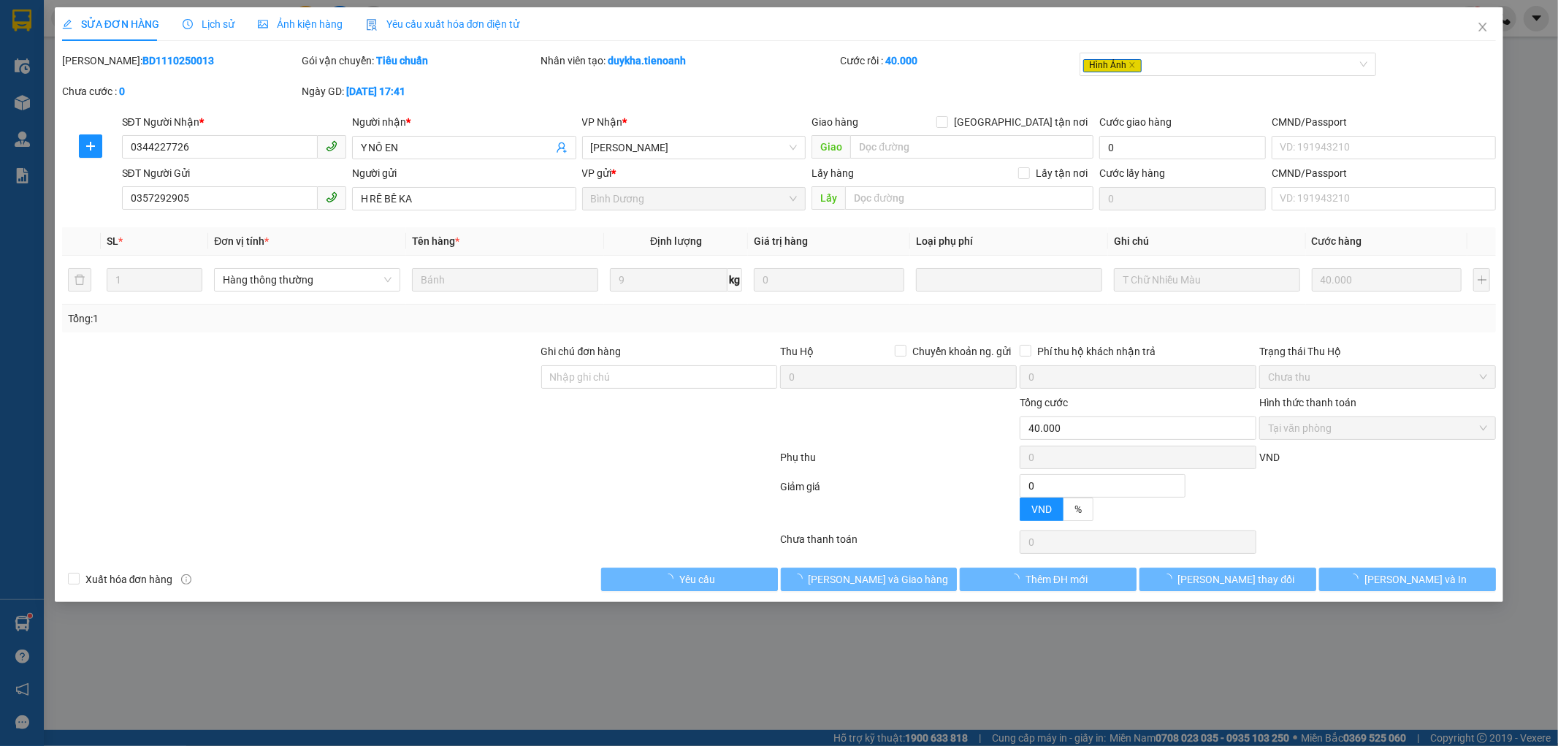
type input "0344227726"
type input "Y NÔ EN"
type input "0357292905"
type input "H RÊ BÊ KA"
type input "0"
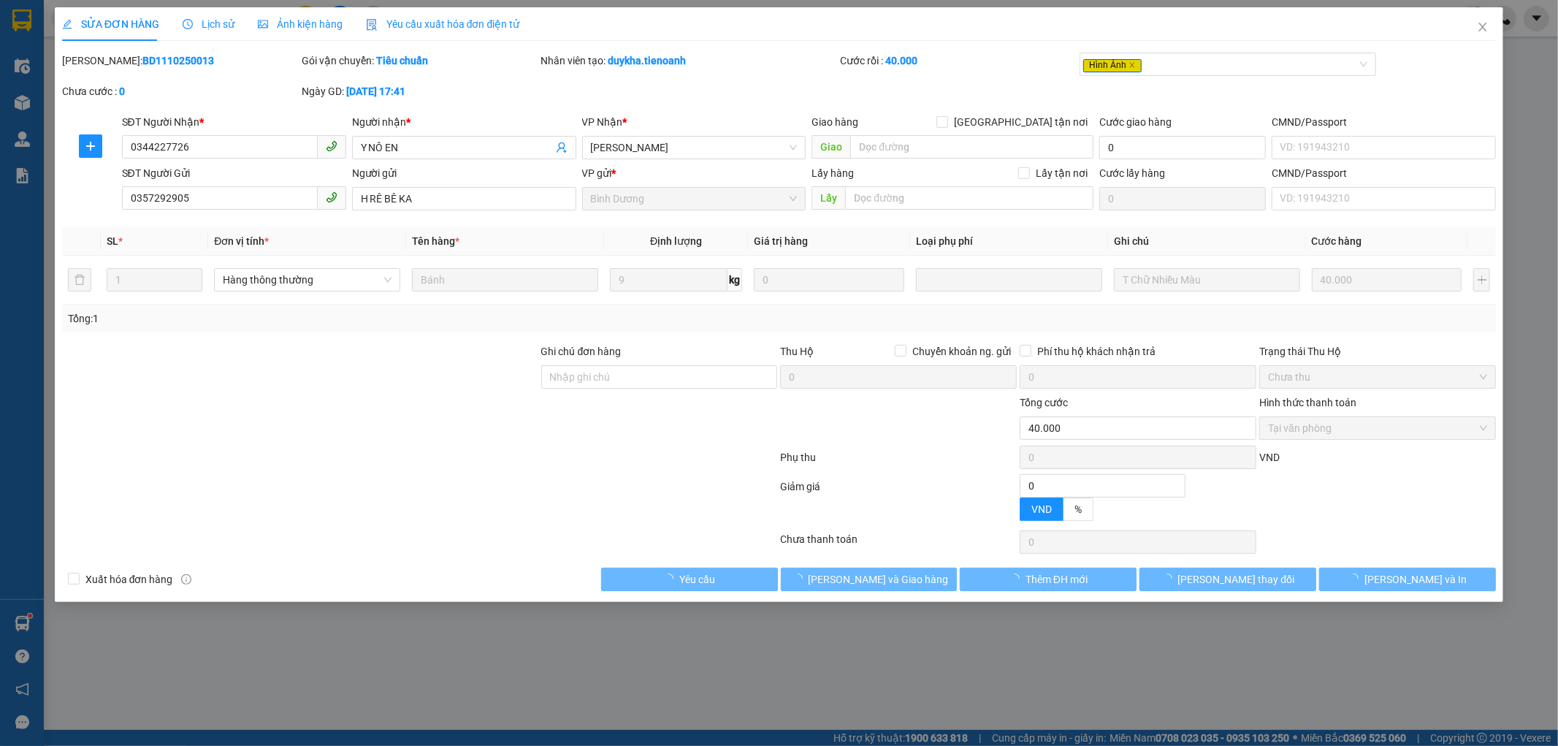
type input "40.000"
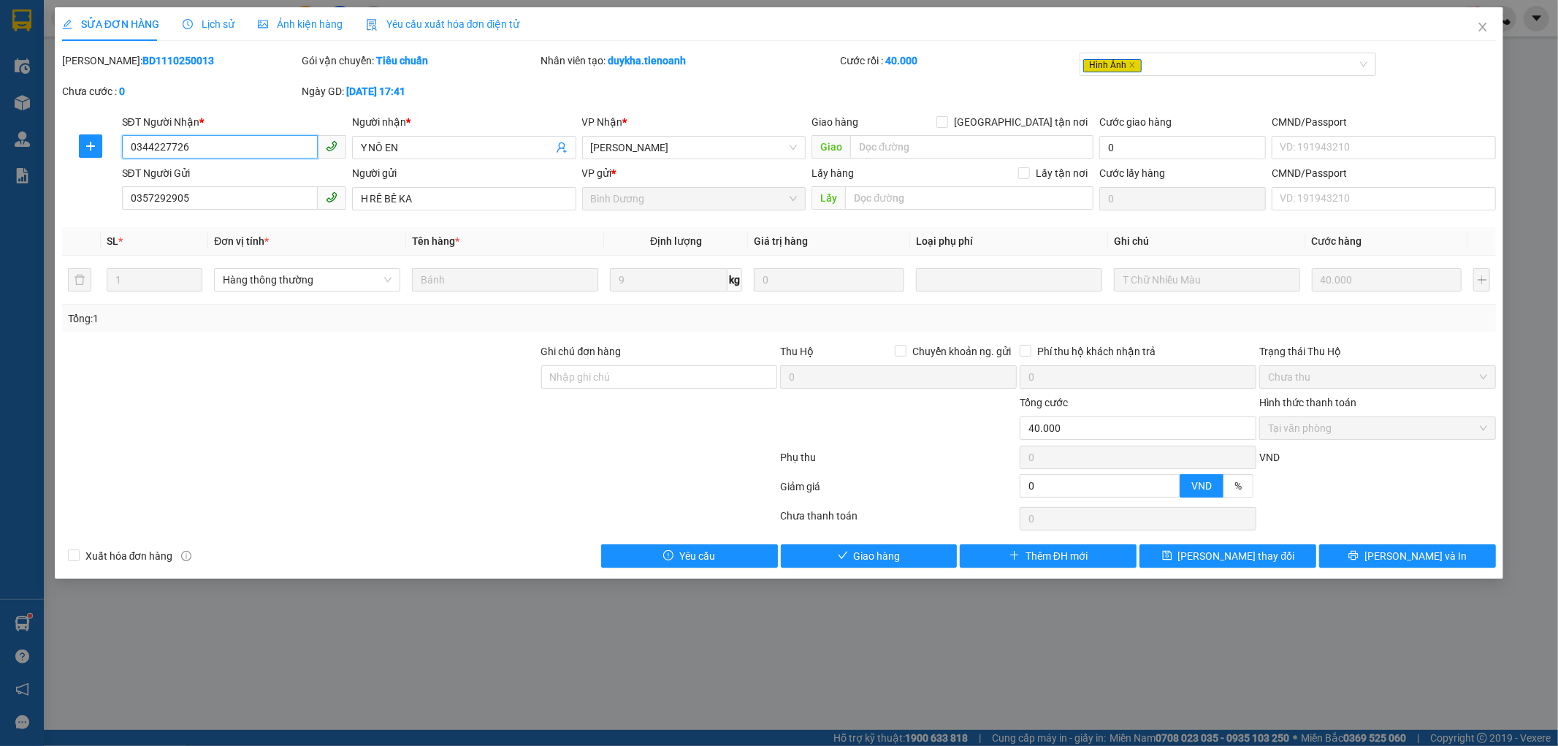
drag, startPoint x: 191, startPoint y: 148, endPoint x: 40, endPoint y: 162, distance: 151.2
click at [40, 161] on div "SỬA ĐƠN HÀNG Lịch sử Ảnh kiện hàng Yêu cầu xuất hóa đơn điện tử Total Paid Fee …" at bounding box center [779, 373] width 1558 height 746
click at [863, 549] on span "Giao hàng" at bounding box center [877, 556] width 47 height 16
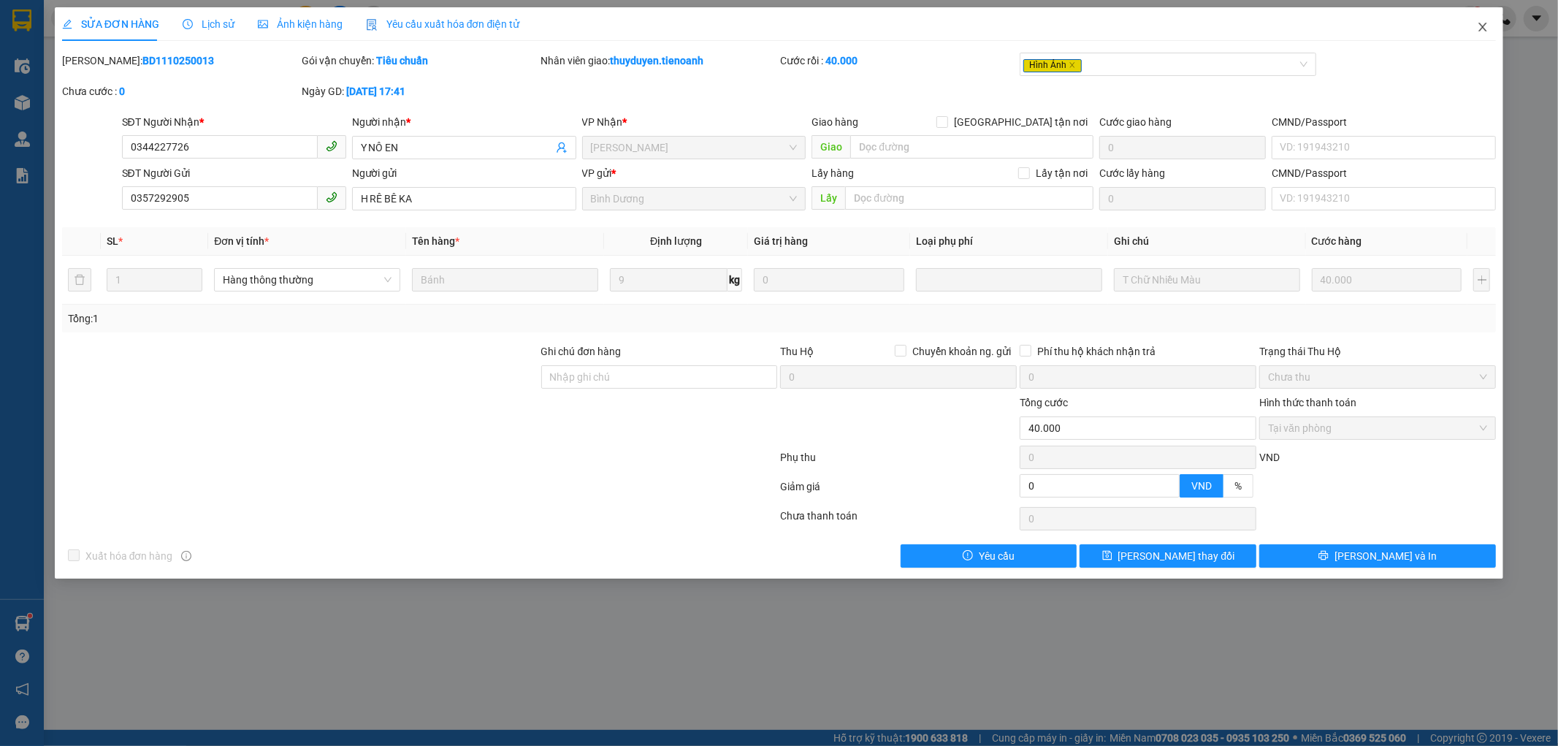
click at [1480, 31] on icon "close" at bounding box center [1483, 27] width 8 height 9
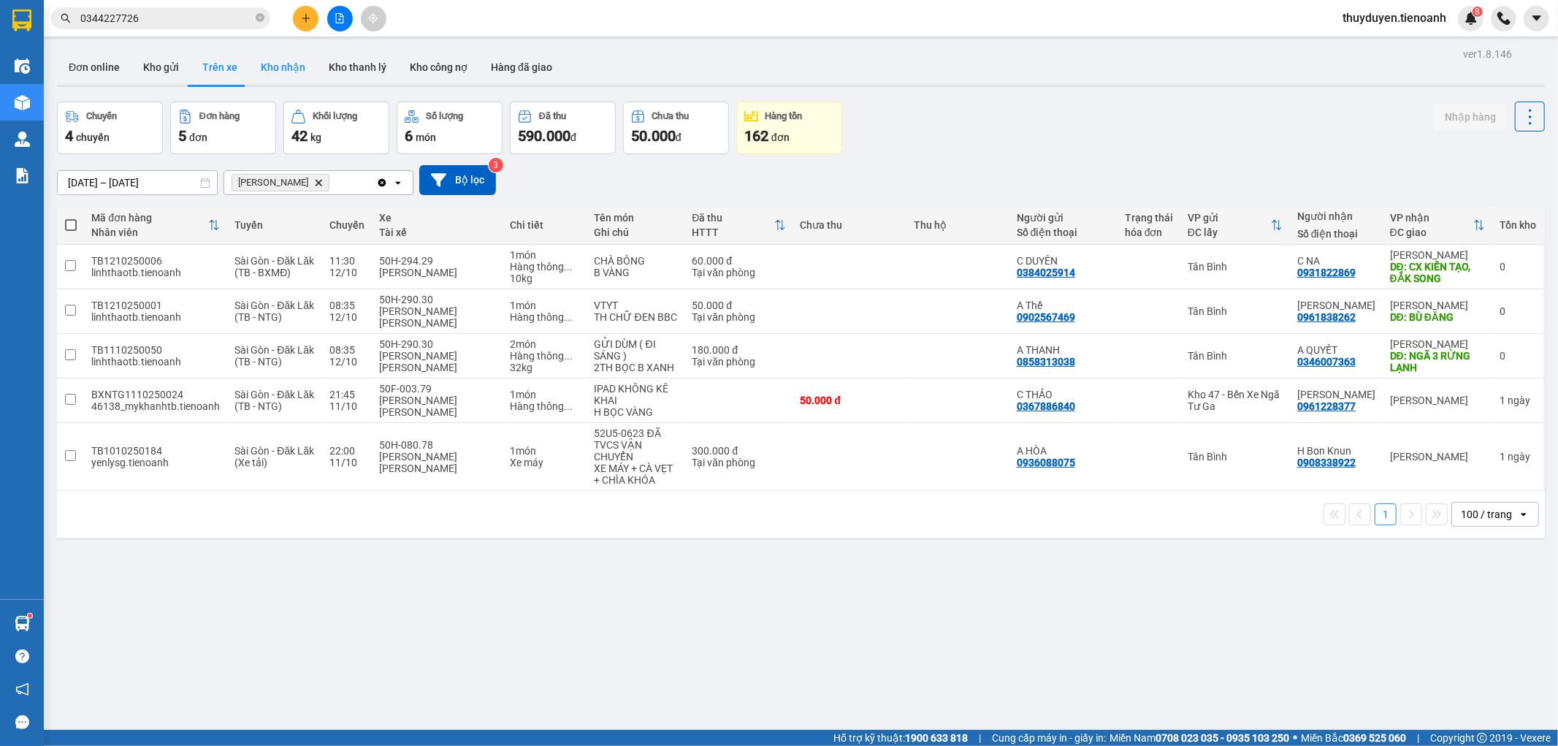
click at [274, 73] on button "Kho nhận" at bounding box center [283, 67] width 68 height 35
type input "[DATE] – [DATE]"
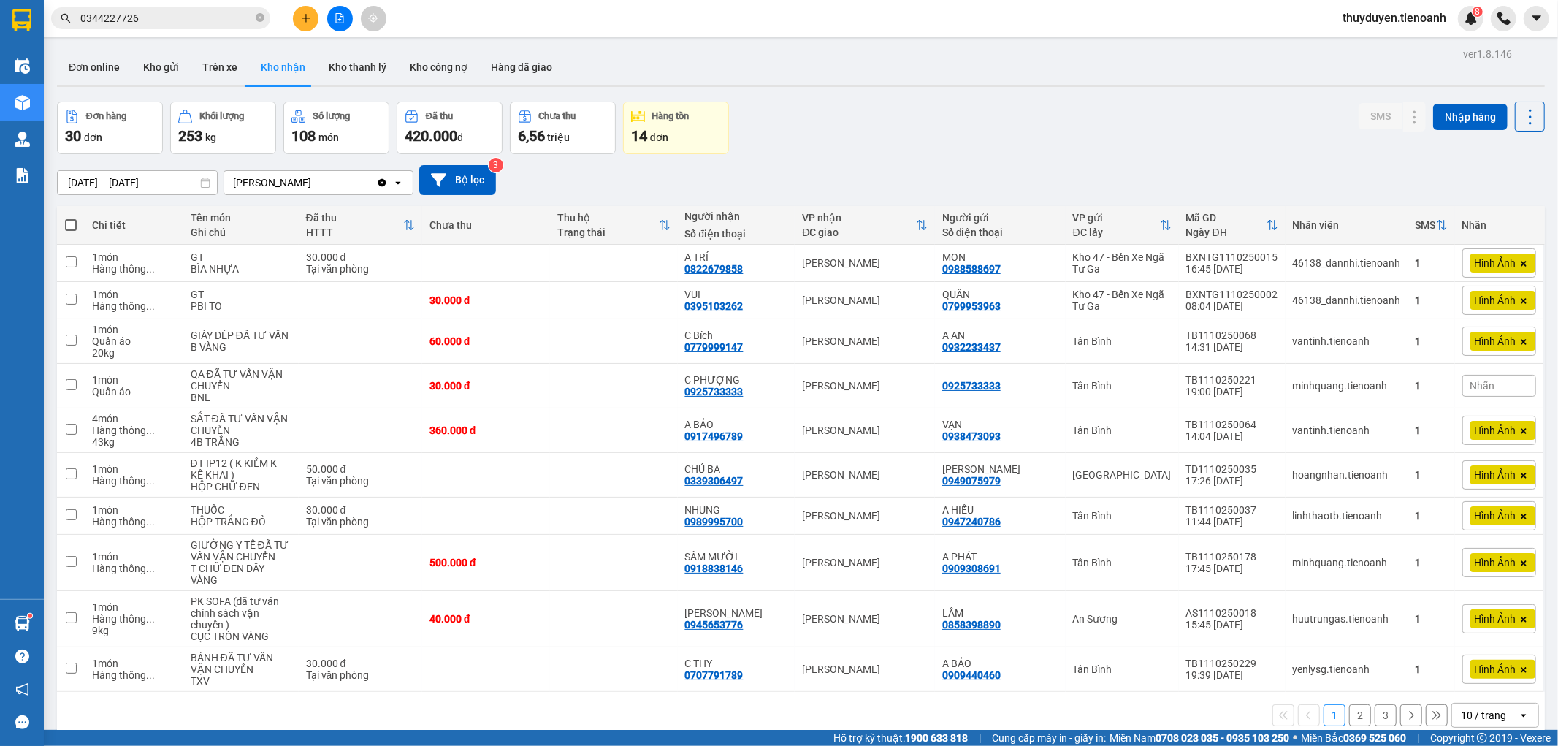
click at [1462, 709] on div "10 / trang" at bounding box center [1483, 715] width 45 height 15
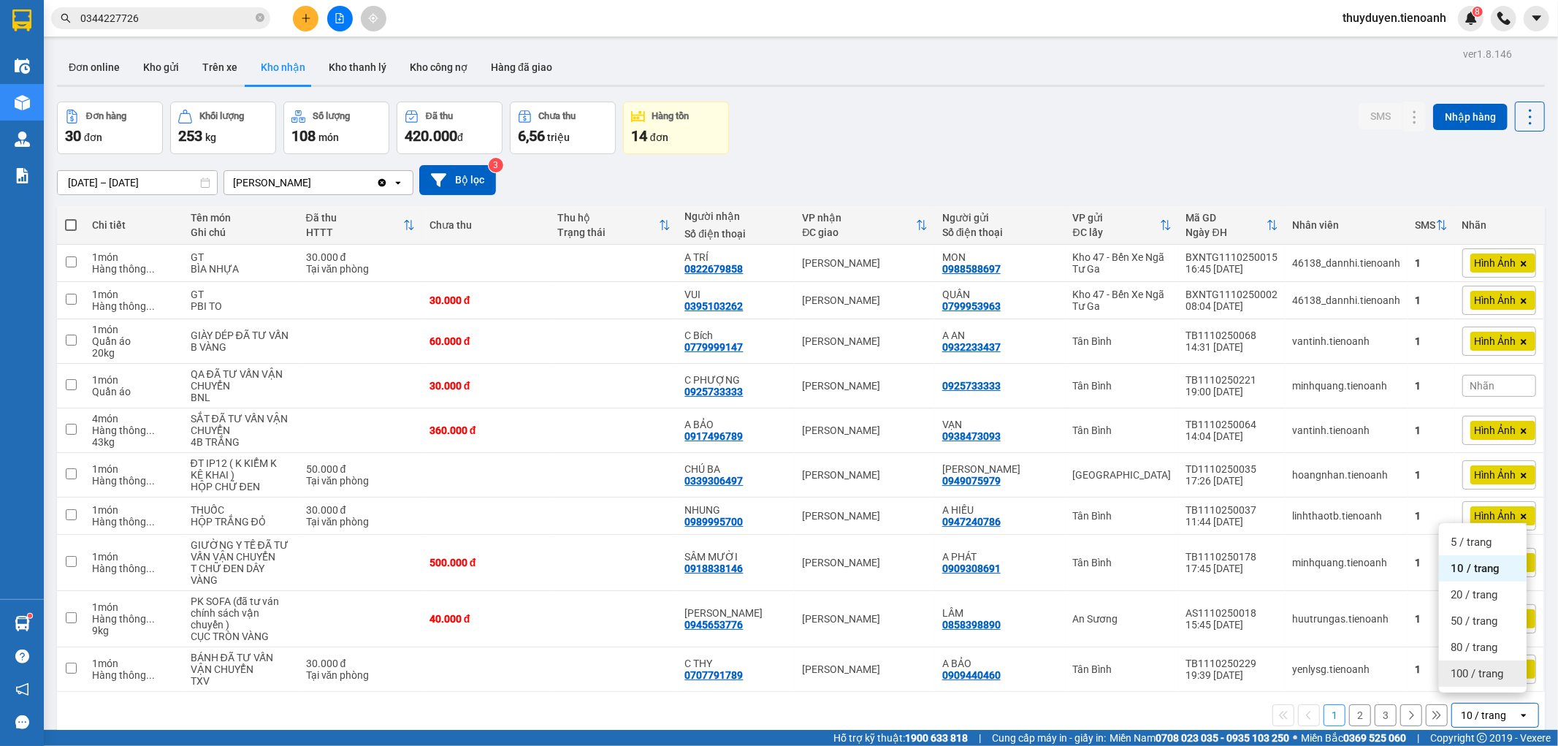
click at [1472, 672] on span "100 / trang" at bounding box center [1477, 673] width 53 height 15
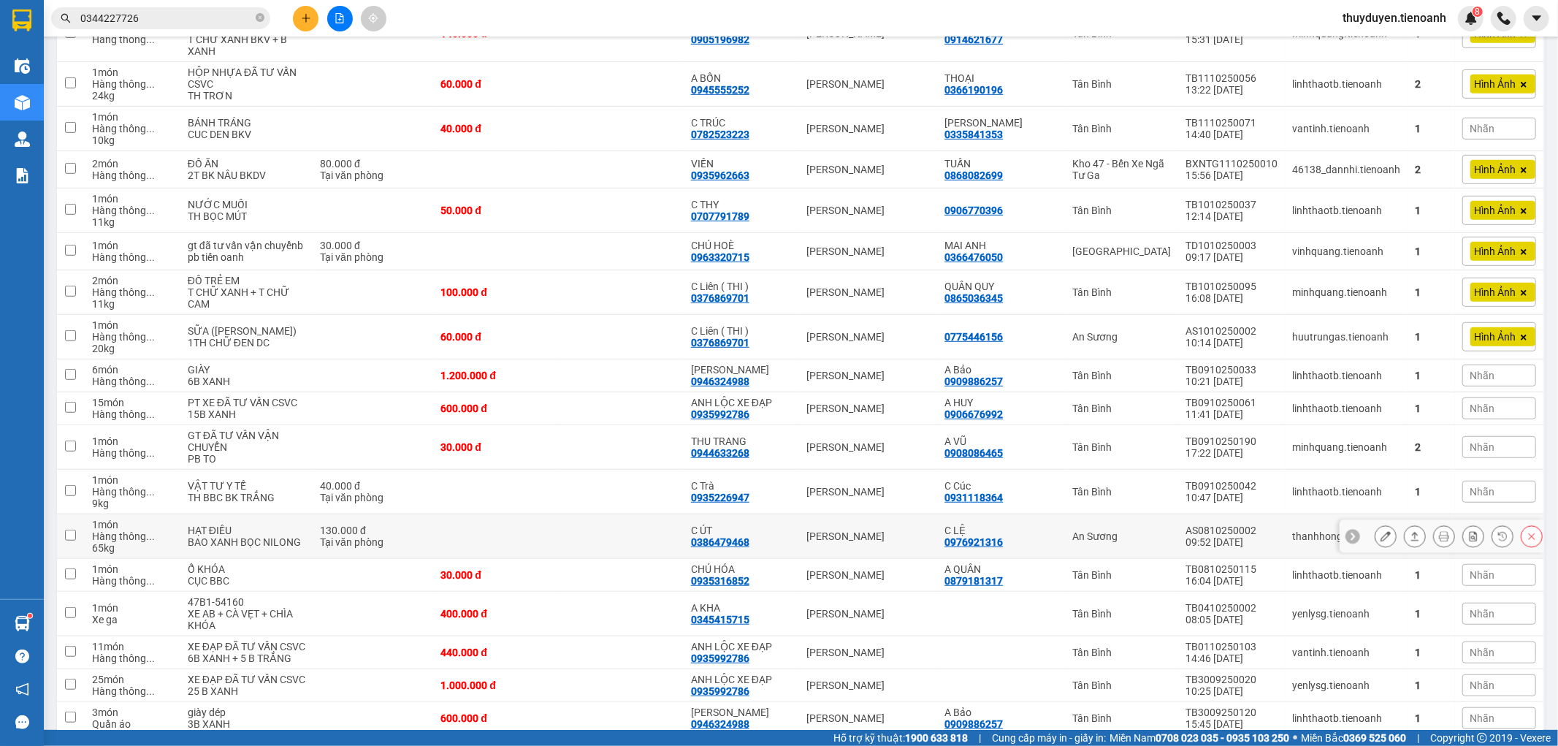
scroll to position [654, 0]
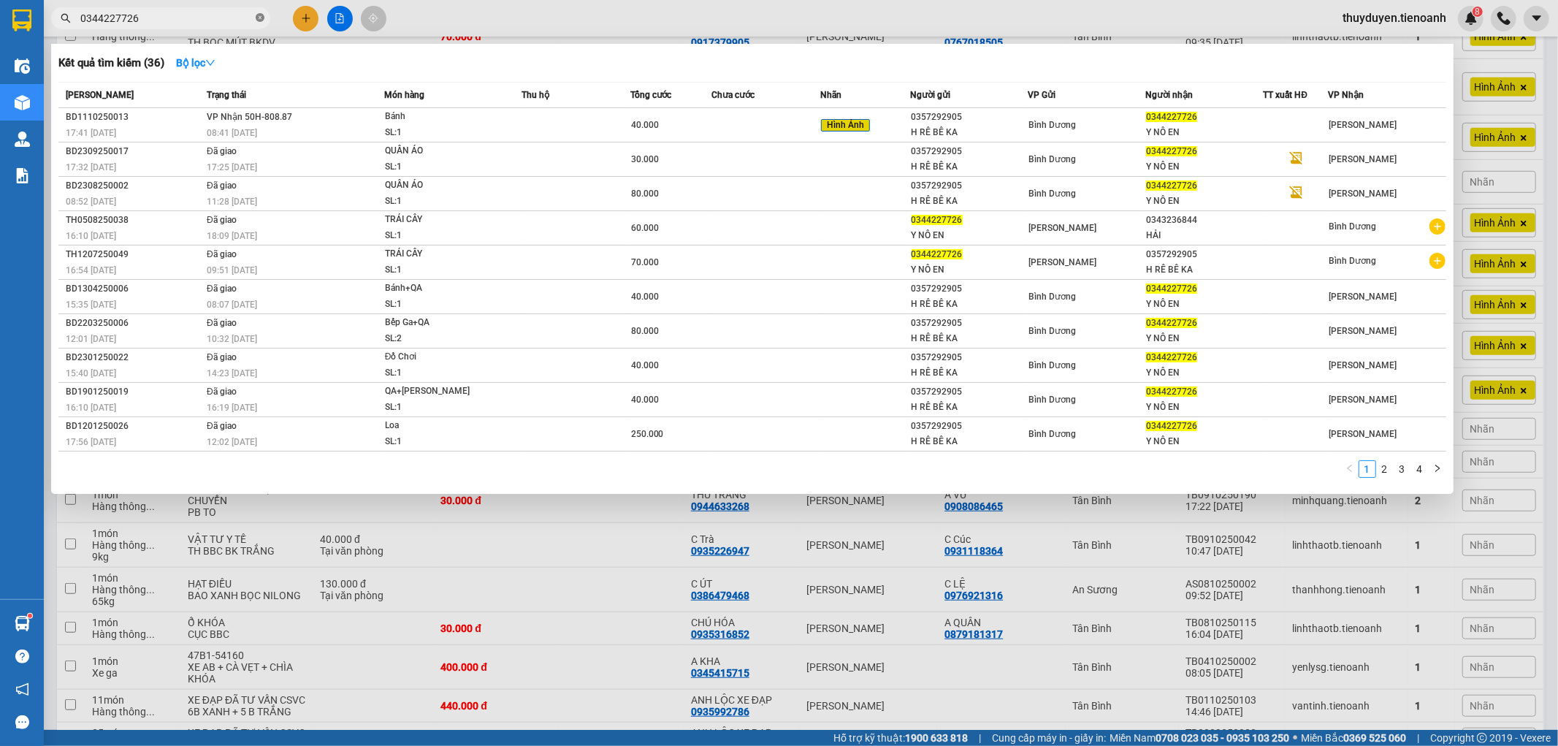
click at [256, 19] on icon "close-circle" at bounding box center [260, 17] width 9 height 9
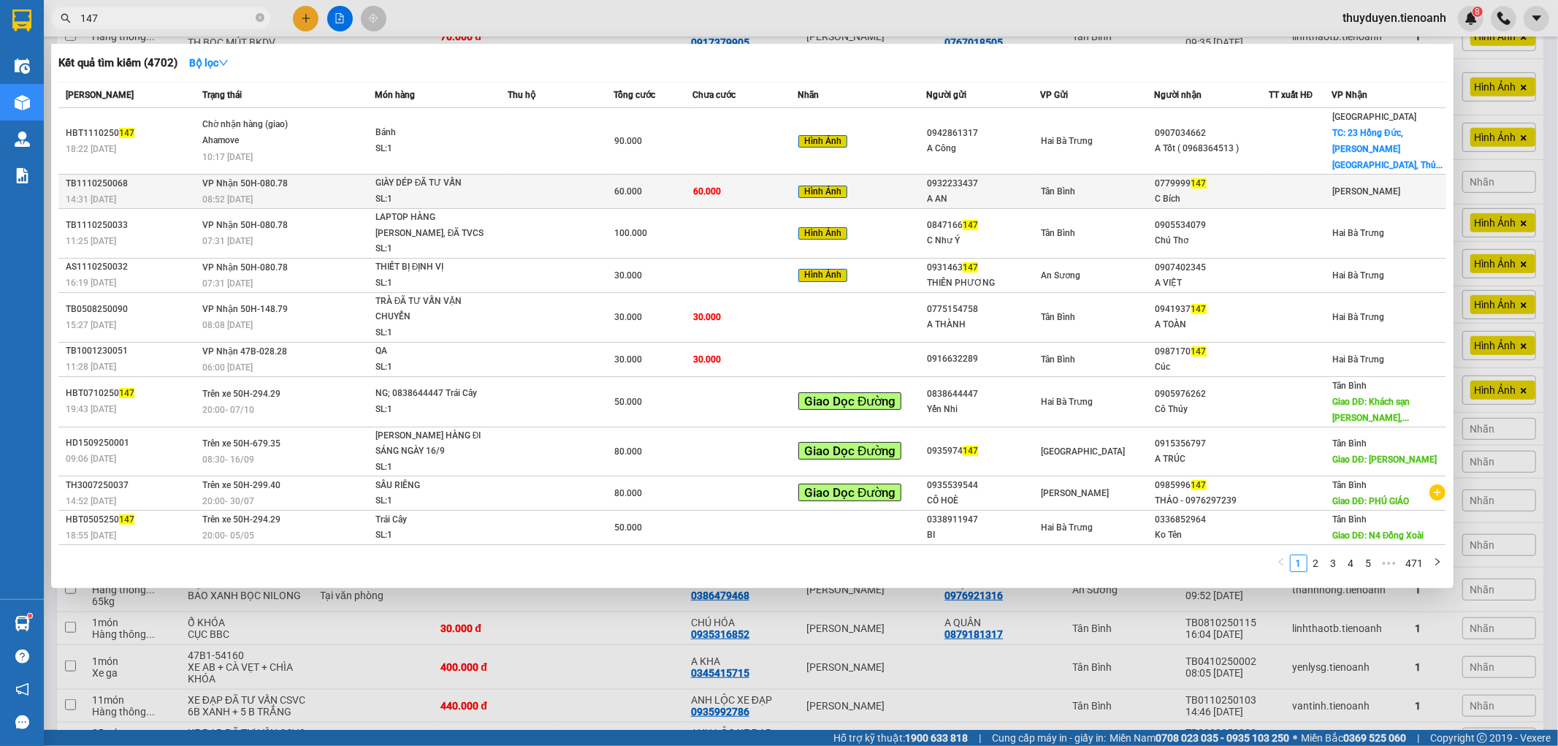
type input "147"
click at [1039, 176] on div "0932233437" at bounding box center [983, 183] width 112 height 15
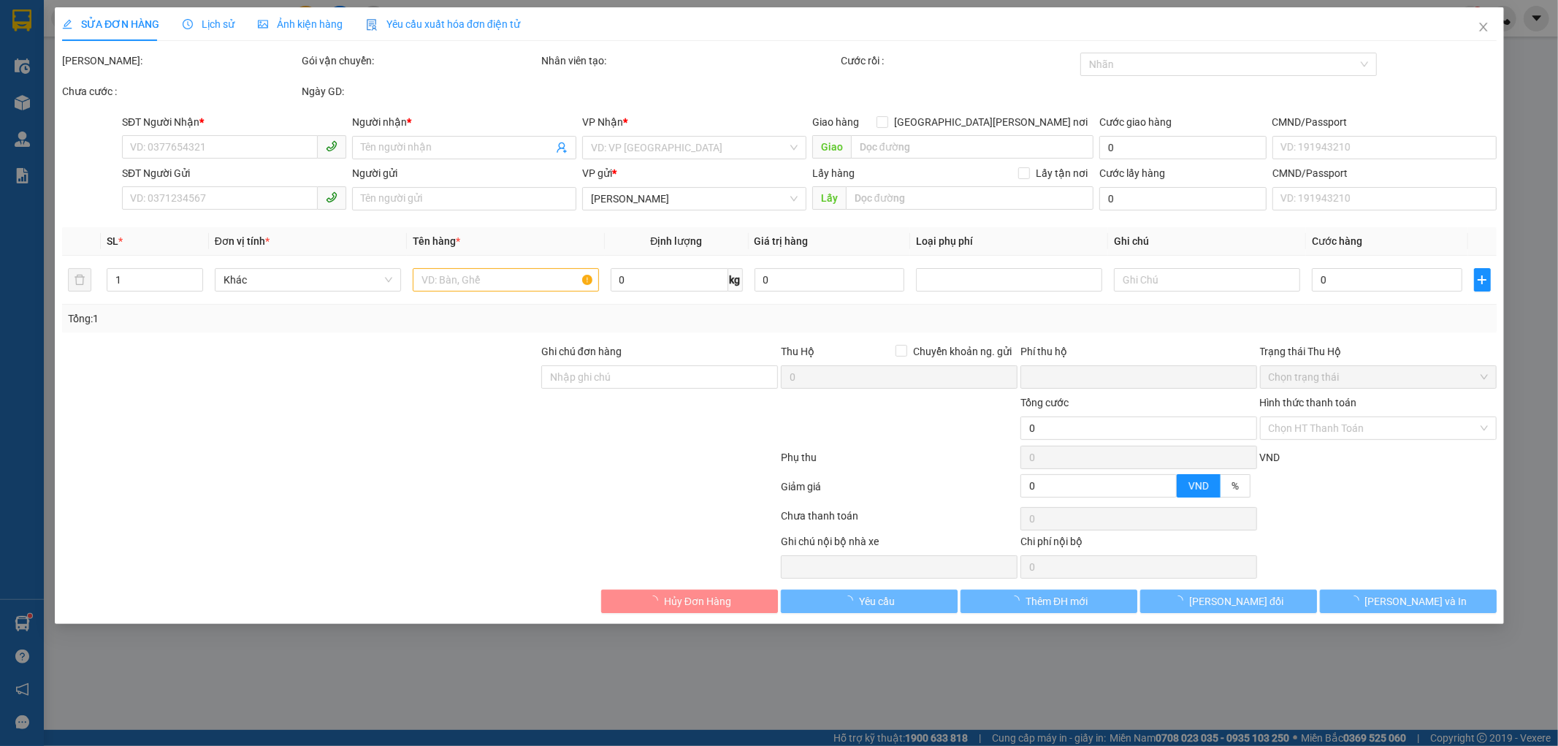
type input "0779999147"
type input "C Bích"
type input "0932233437"
type input "A AN"
type input "0"
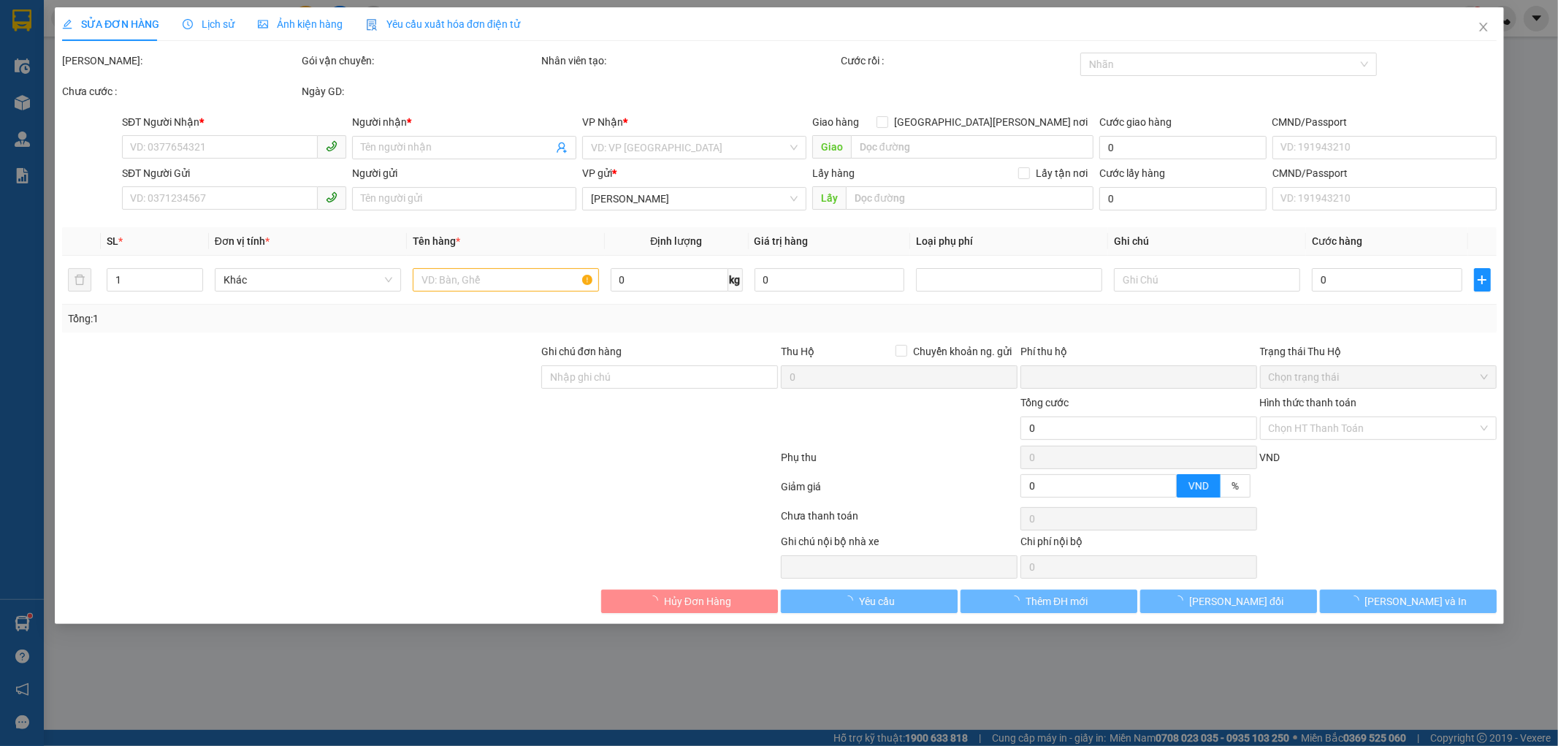
type input "60.000"
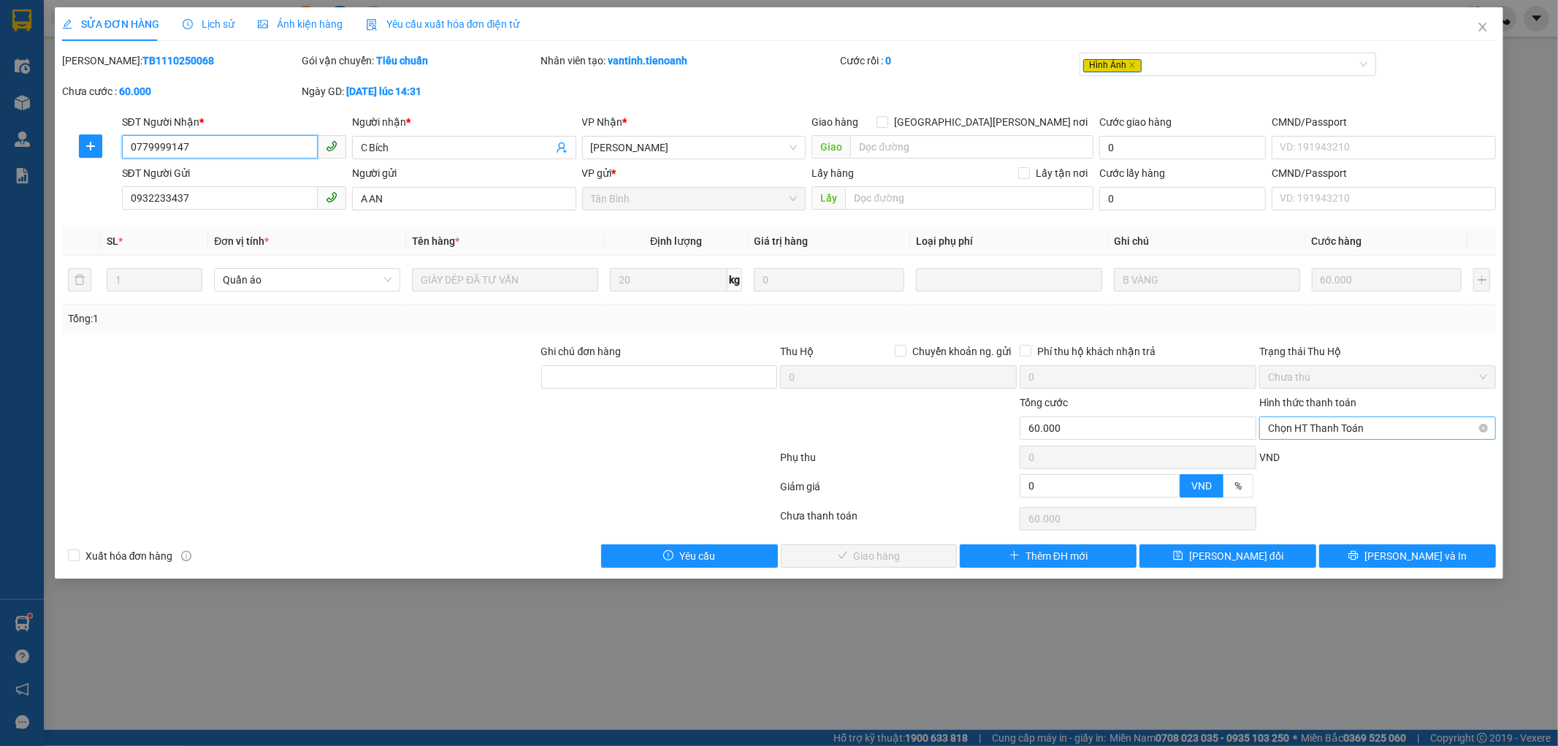
click at [1341, 426] on span "Chọn HT Thanh Toán" at bounding box center [1377, 428] width 219 height 22
click at [1296, 458] on div "Tại văn phòng" at bounding box center [1378, 457] width 219 height 16
type input "0"
drag, startPoint x: 907, startPoint y: 541, endPoint x: 907, endPoint y: 565, distance: 24.1
click at [907, 553] on div "Total Paid Fee 0 Total UnPaid Fee 60.000 Cash Collection Total Fee Mã ĐH: TB111…" at bounding box center [779, 310] width 1435 height 515
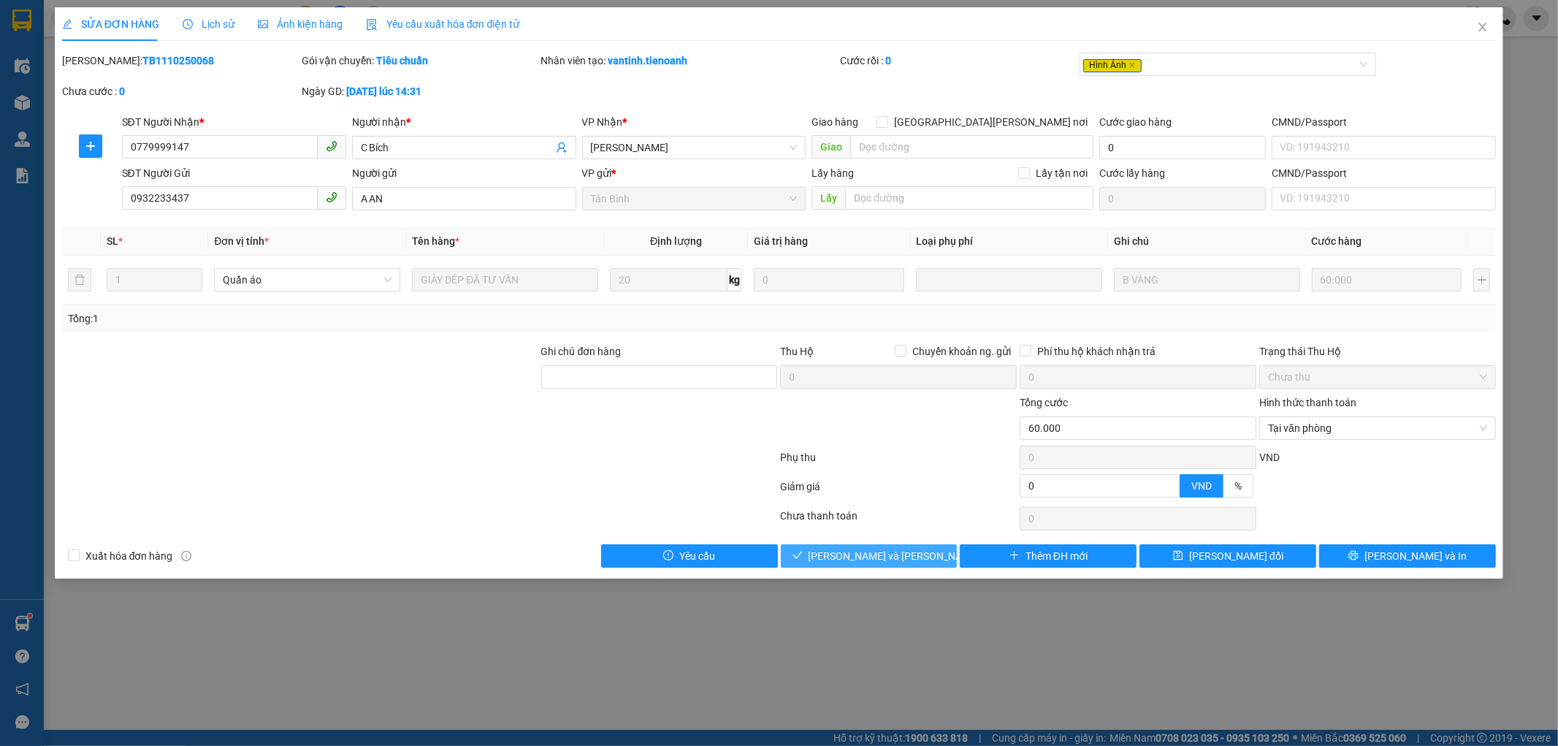
click at [907, 565] on button "[PERSON_NAME] và Giao hàng" at bounding box center [869, 555] width 177 height 23
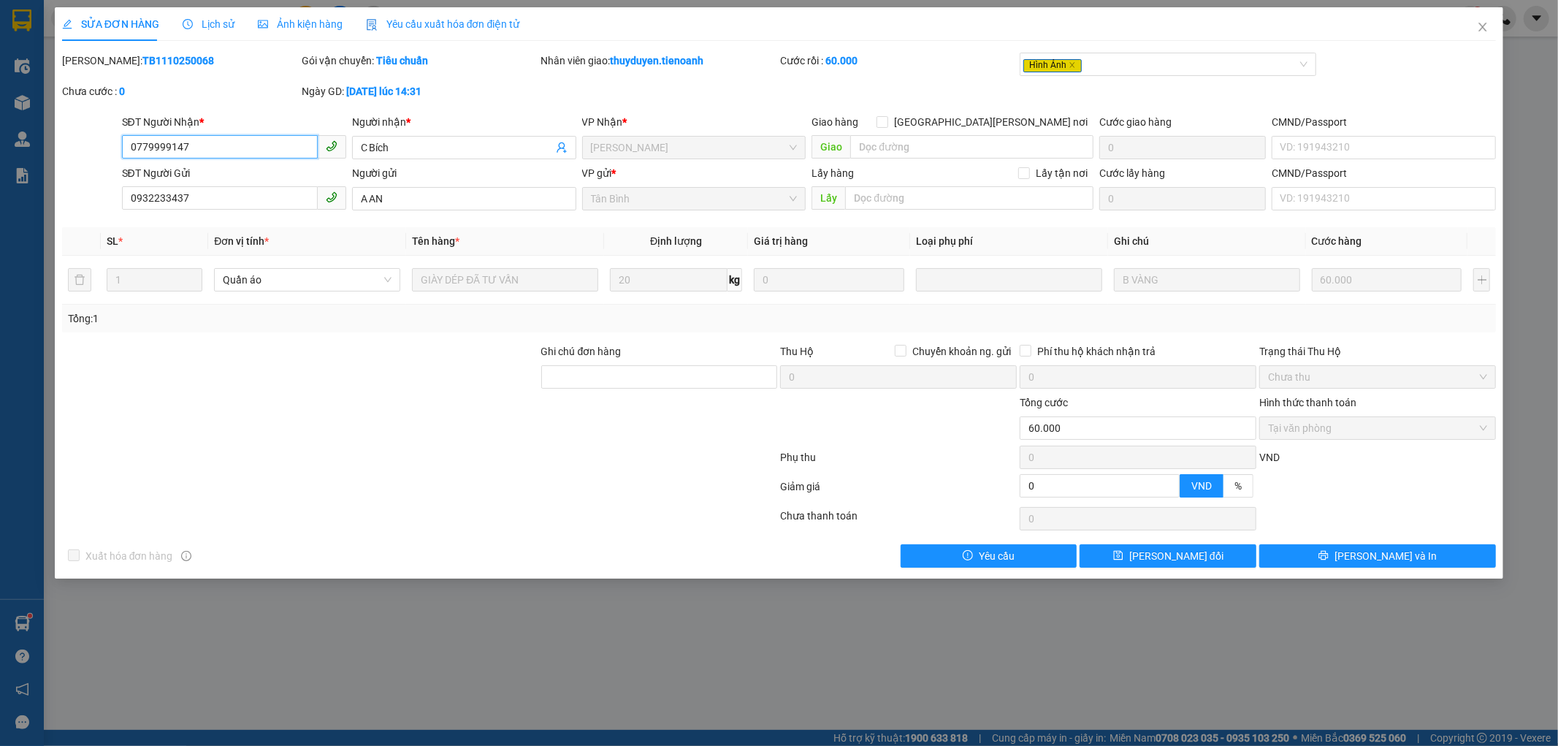
drag, startPoint x: 93, startPoint y: 156, endPoint x: 18, endPoint y: 159, distance: 74.6
click at [20, 159] on div "SỬA ĐƠN HÀNG Lịch sử Ảnh kiện hàng Yêu cầu xuất hóa đơn điện tử Total Paid Fee …" at bounding box center [779, 373] width 1558 height 746
click at [1481, 26] on icon "close" at bounding box center [1483, 27] width 8 height 9
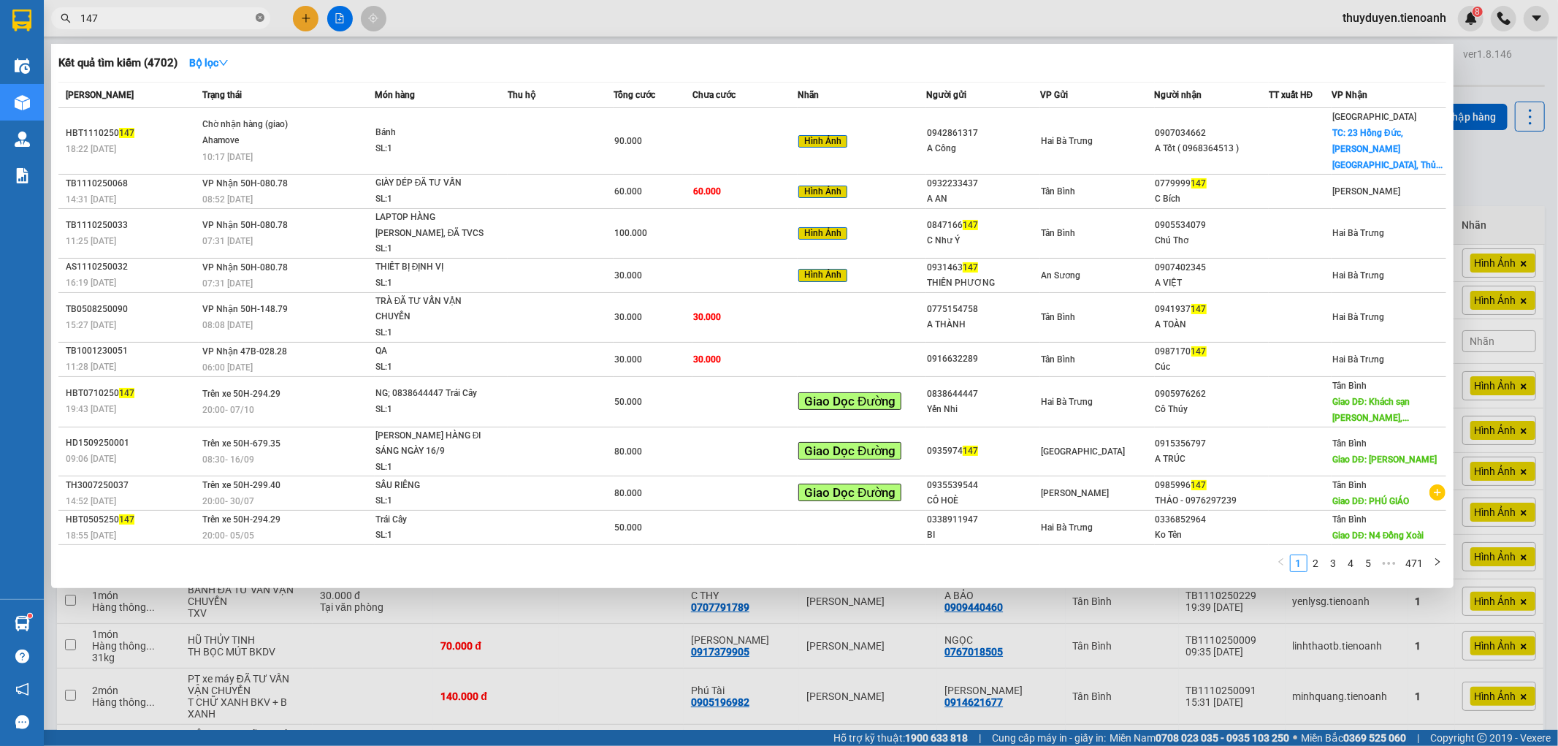
click at [260, 20] on icon "close-circle" at bounding box center [260, 17] width 9 height 9
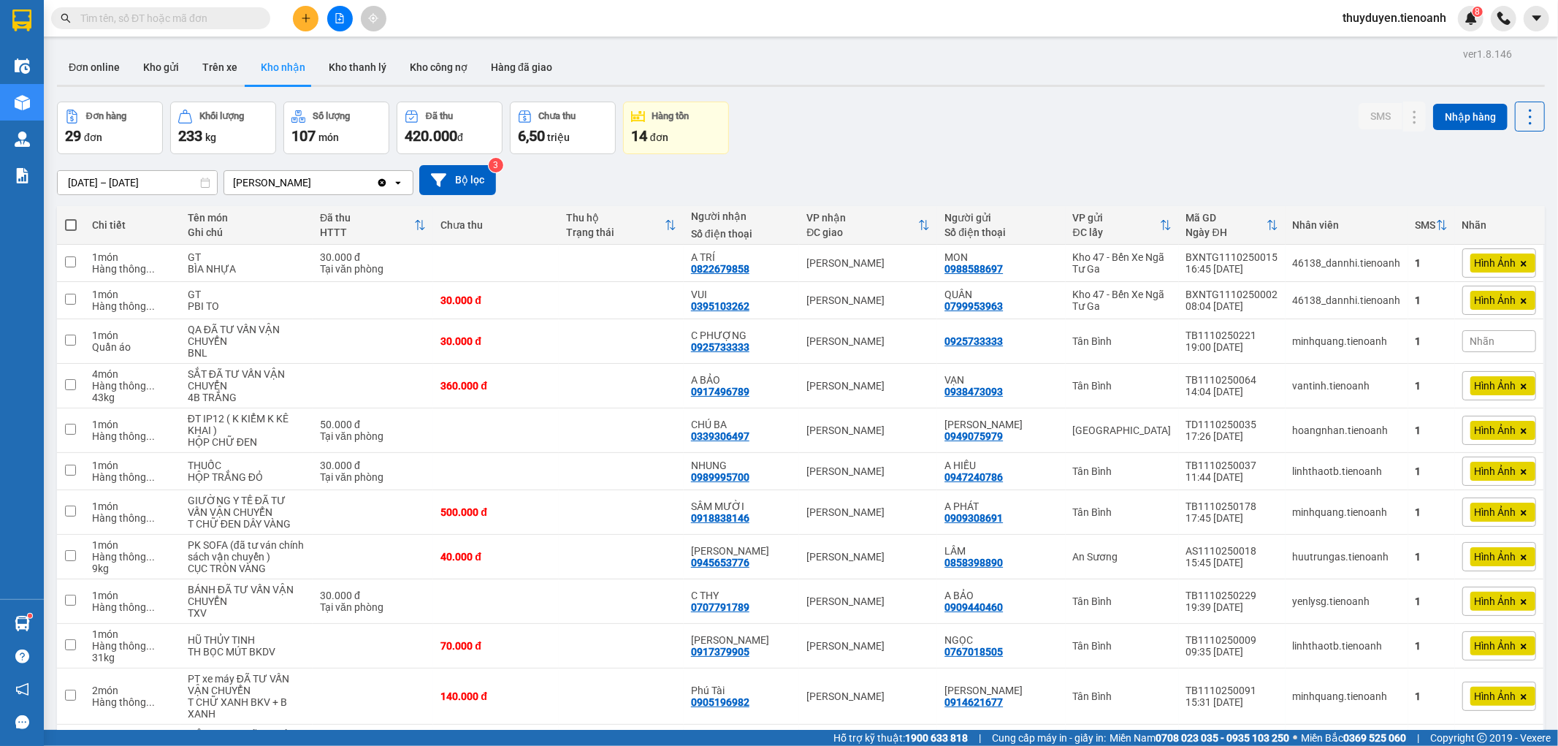
click at [170, 20] on input "text" at bounding box center [166, 18] width 172 height 16
paste input "0779999147"
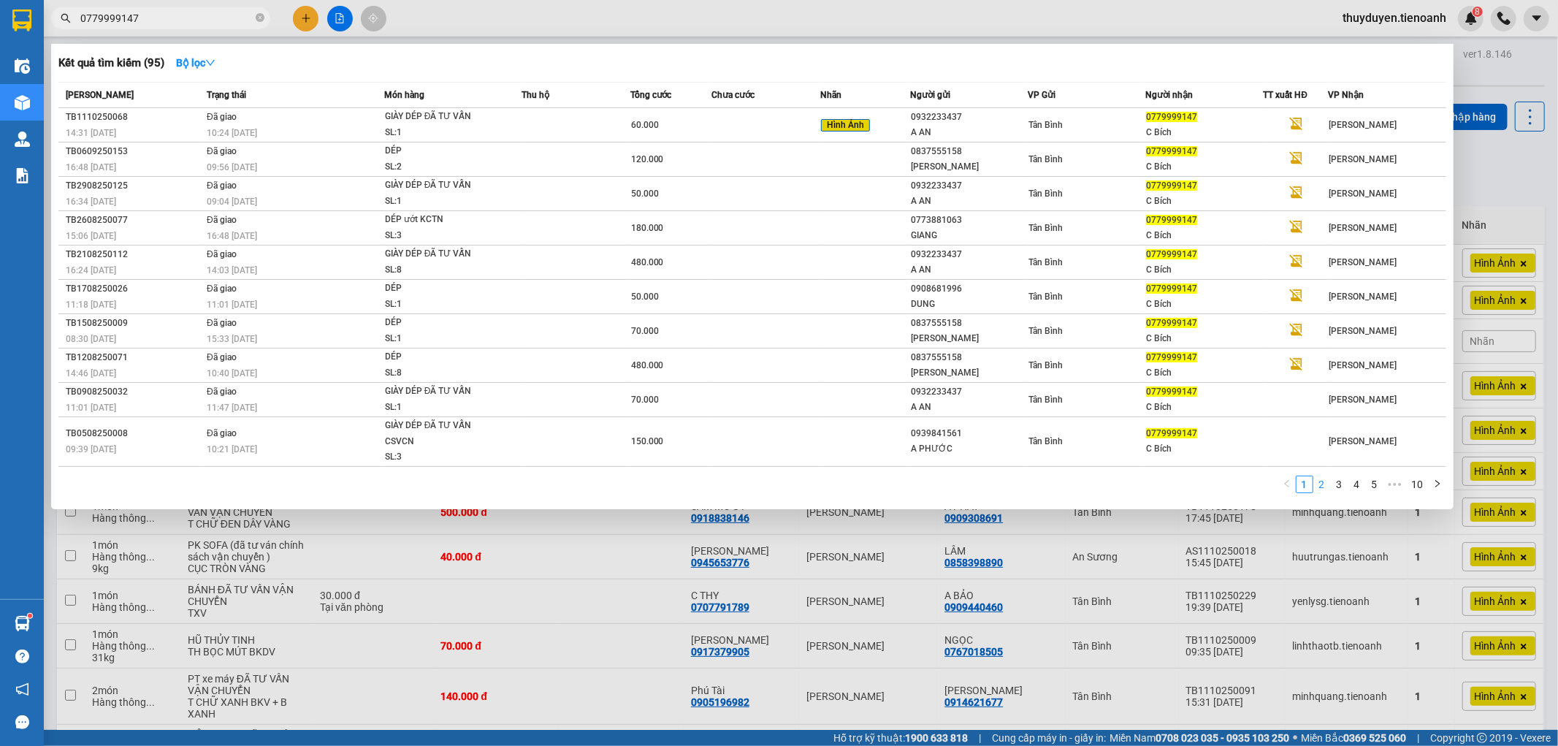
click at [1325, 484] on link "2" at bounding box center [1322, 484] width 16 height 16
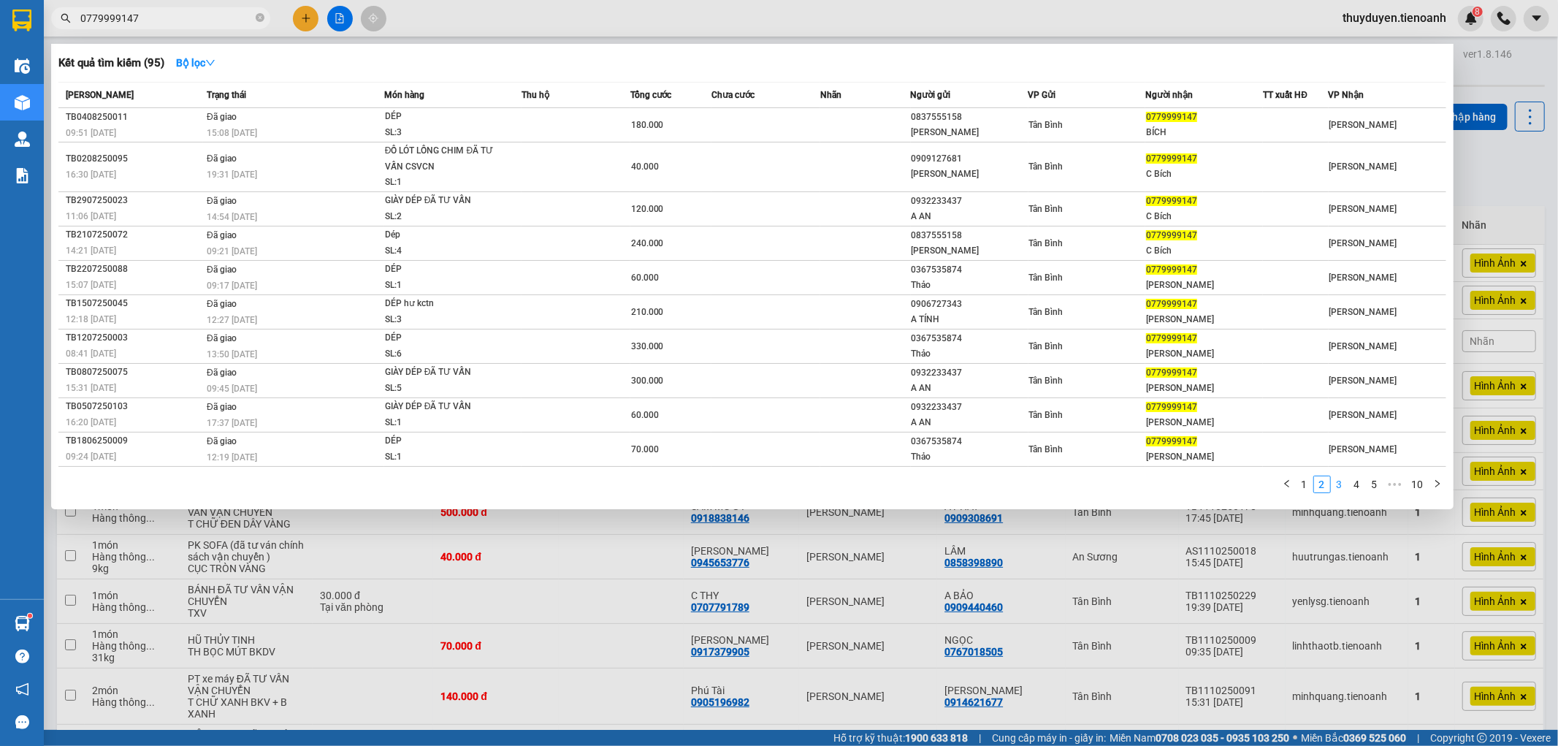
click at [1337, 487] on link "3" at bounding box center [1340, 484] width 16 height 16
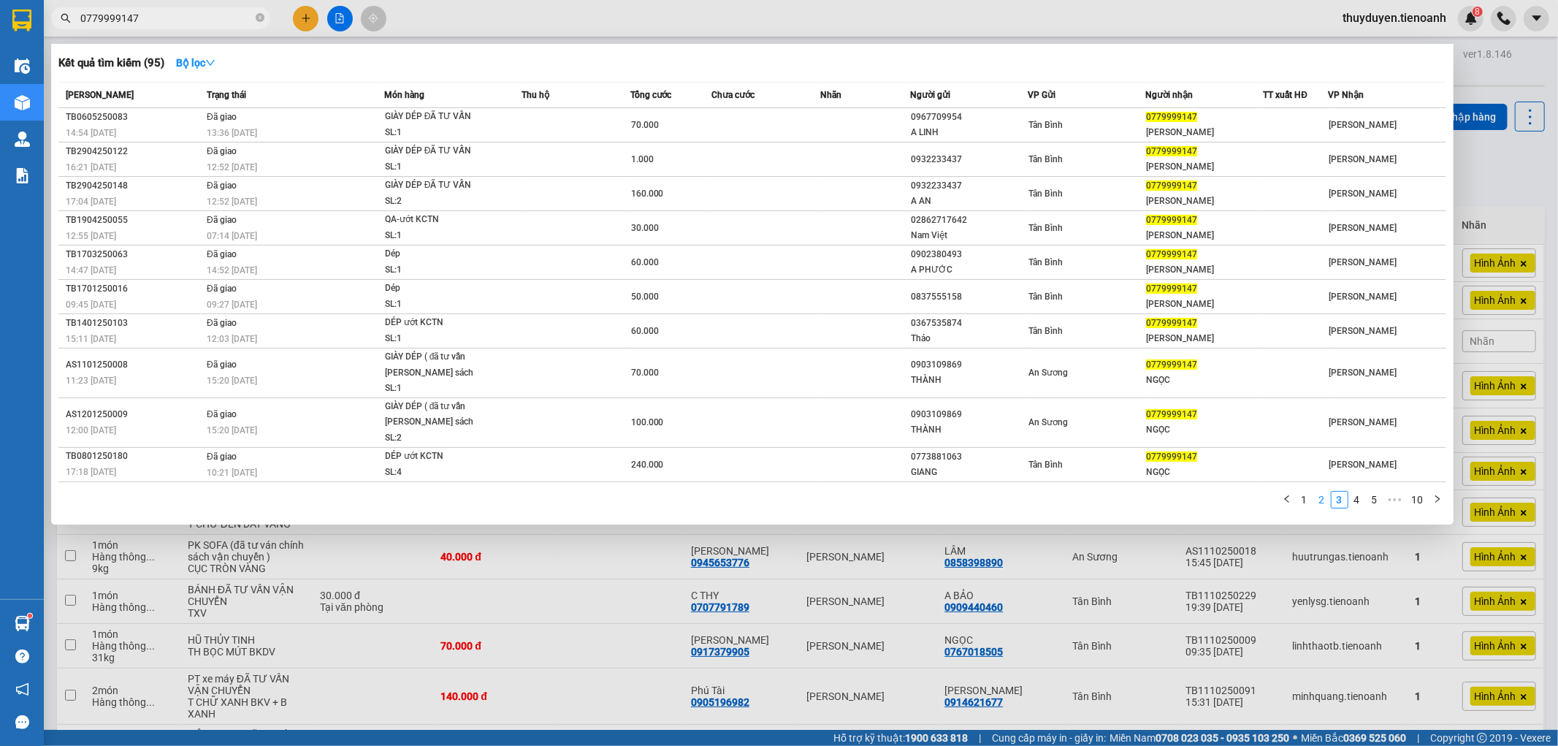
click at [1324, 502] on link "2" at bounding box center [1322, 500] width 16 height 16
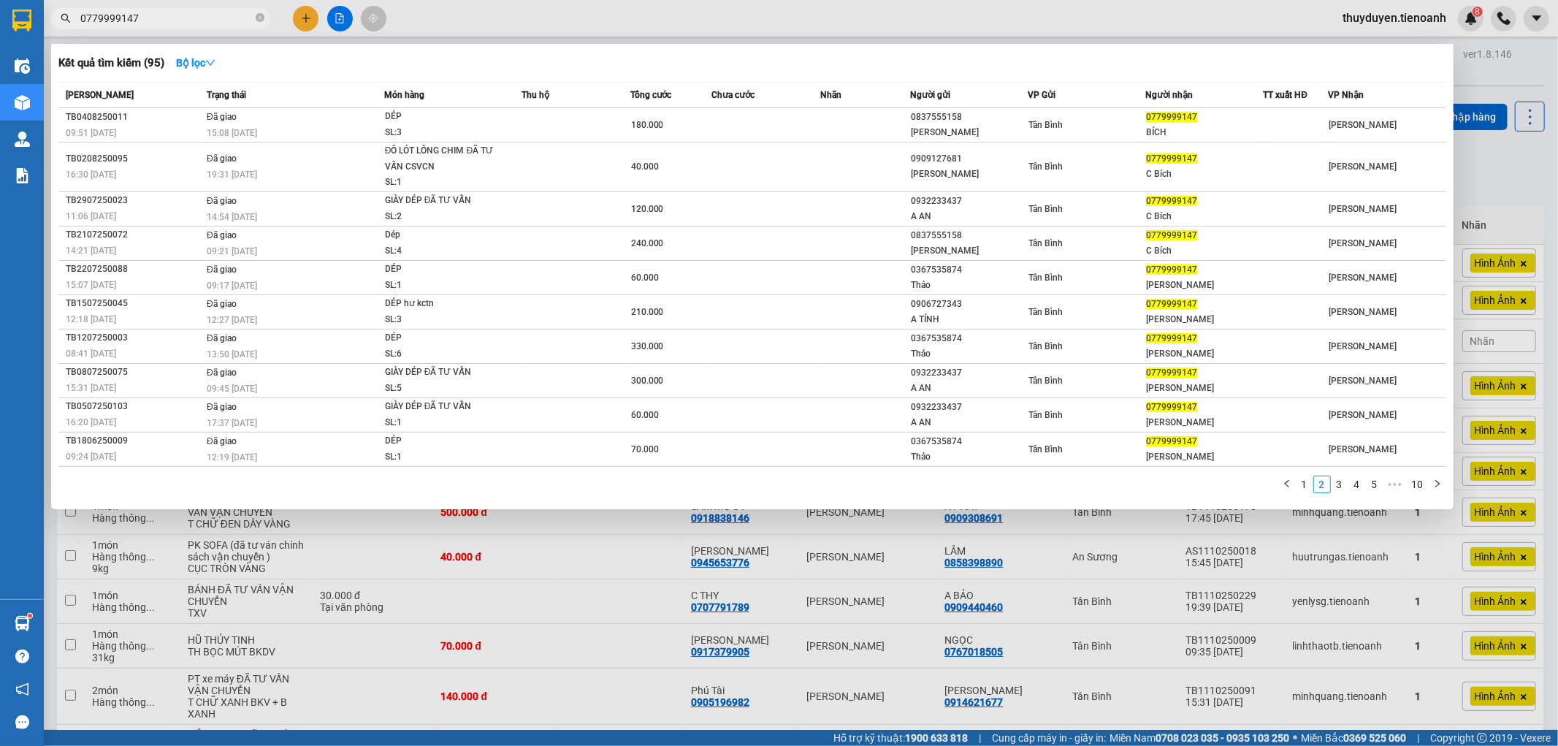
drag, startPoint x: 877, startPoint y: 608, endPoint x: 873, endPoint y: 486, distance: 122.8
click at [877, 608] on div at bounding box center [779, 373] width 1558 height 746
drag, startPoint x: 163, startPoint y: 11, endPoint x: 0, endPoint y: 16, distance: 163.0
click at [0, 16] on section "Kết quả tìm kiếm ( 95 ) Bộ lọc Mã ĐH Trạng thái Món hàng Thu hộ Tổng cước Chưa …" at bounding box center [779, 373] width 1558 height 746
click at [1304, 492] on link "1" at bounding box center [1305, 484] width 16 height 16
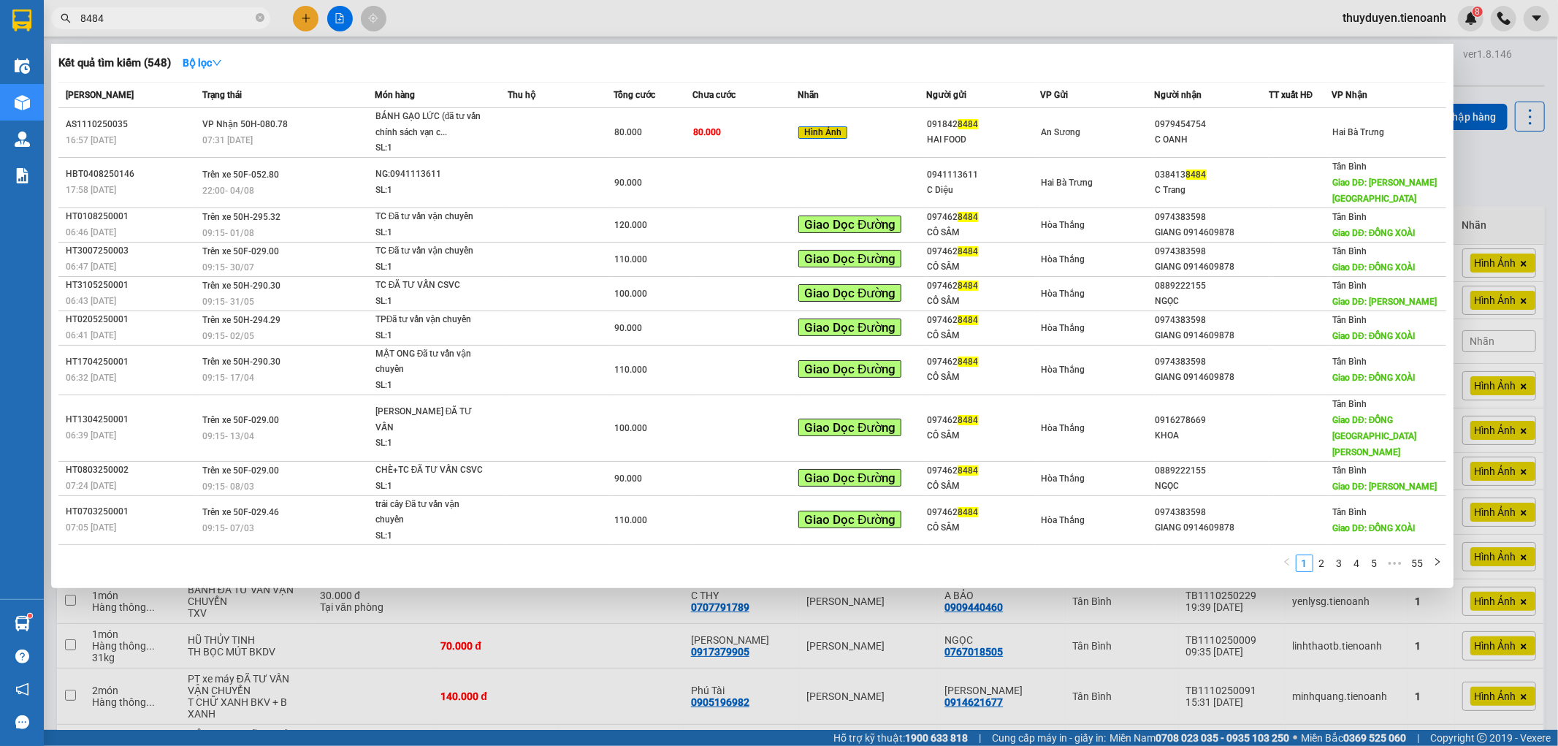
click at [1494, 191] on div at bounding box center [779, 373] width 1558 height 746
drag, startPoint x: 136, startPoint y: 19, endPoint x: 0, endPoint y: 58, distance: 141.5
click at [0, 57] on section "Kết quả tìm kiếm ( 548 ) Bộ lọc Mã ĐH Trạng thái Món hàng Thu hộ Tổng cước Chưa…" at bounding box center [779, 373] width 1558 height 746
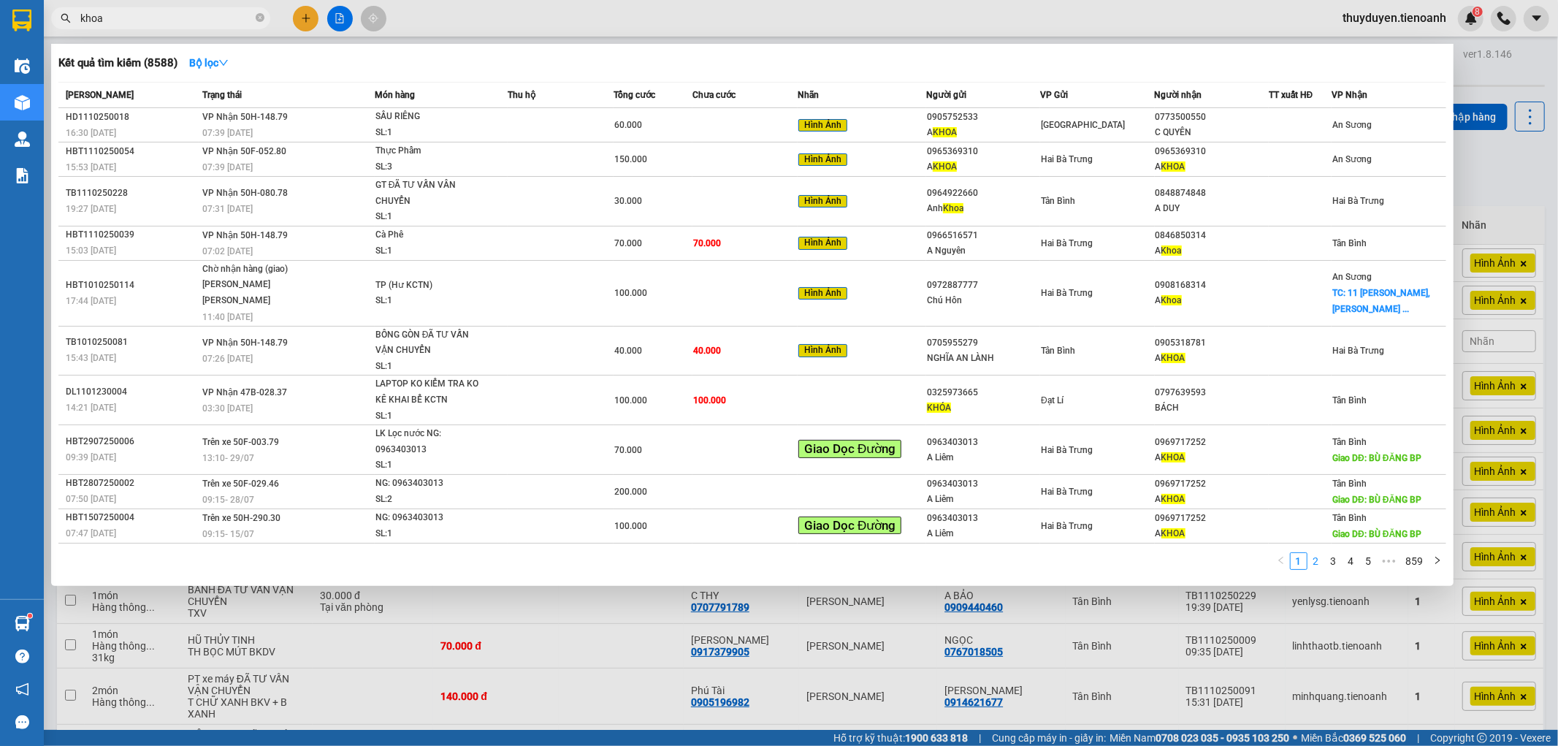
type input "khoa"
click at [1317, 554] on link "2" at bounding box center [1316, 561] width 16 height 16
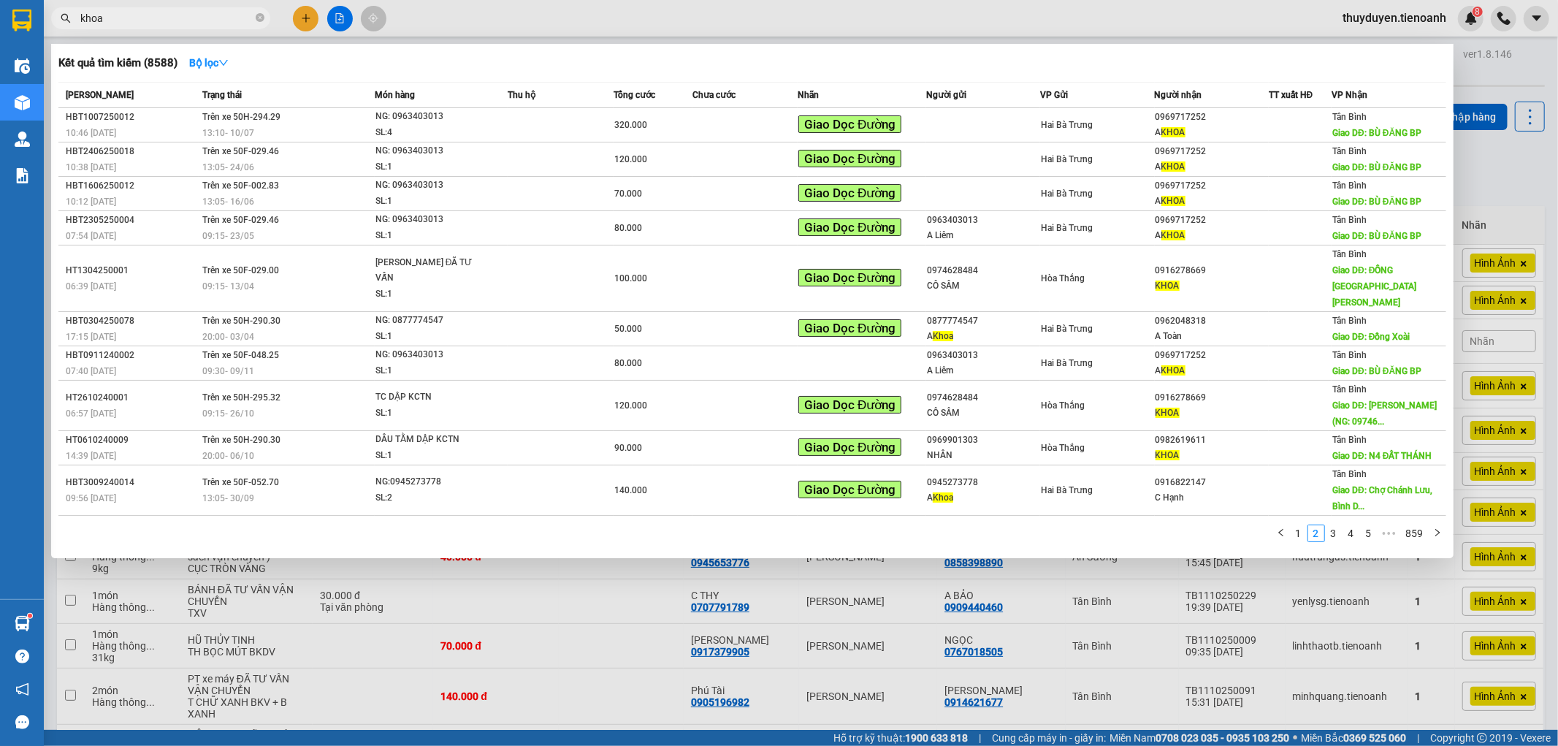
click at [1330, 525] on link "3" at bounding box center [1334, 533] width 16 height 16
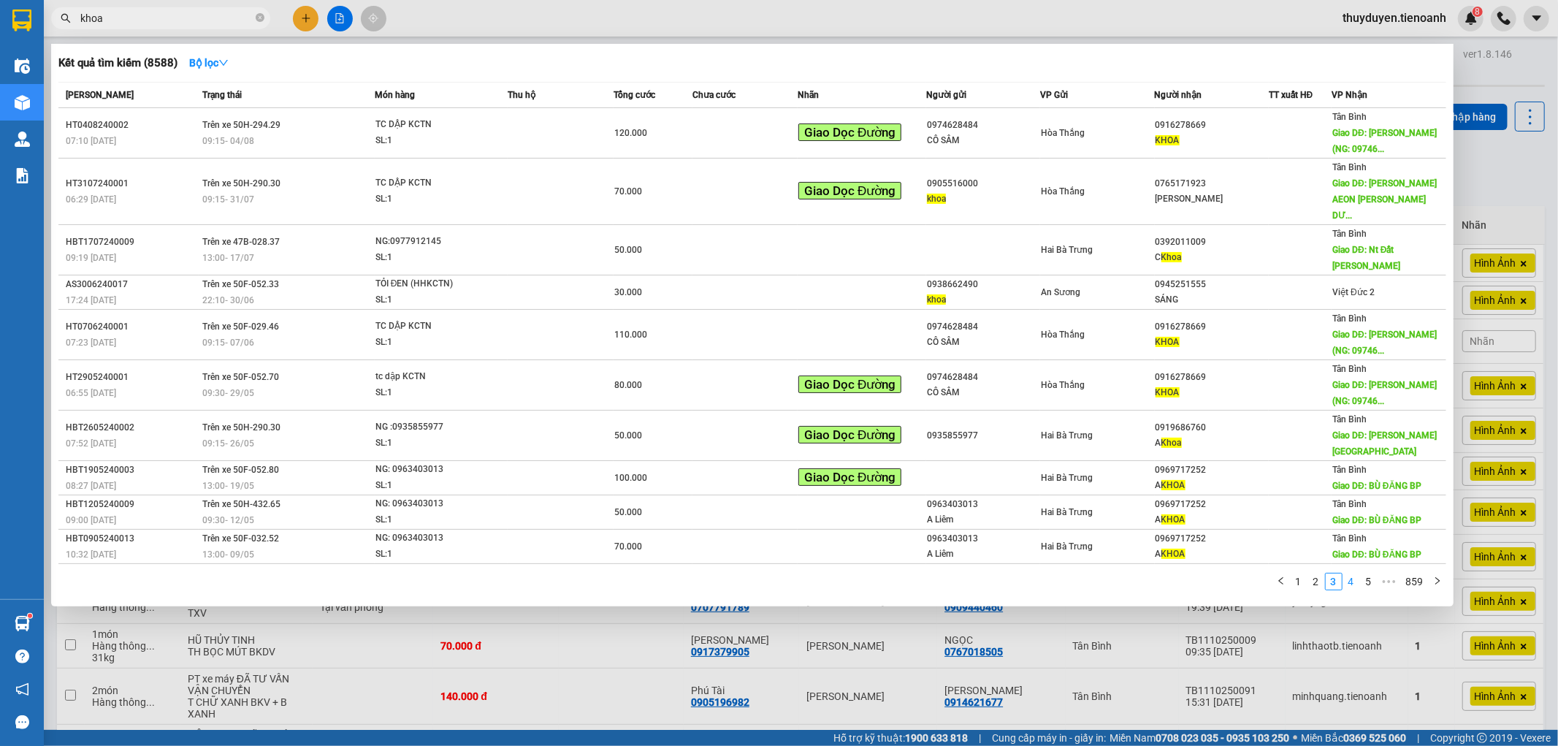
click at [1347, 573] on link "4" at bounding box center [1351, 581] width 16 height 16
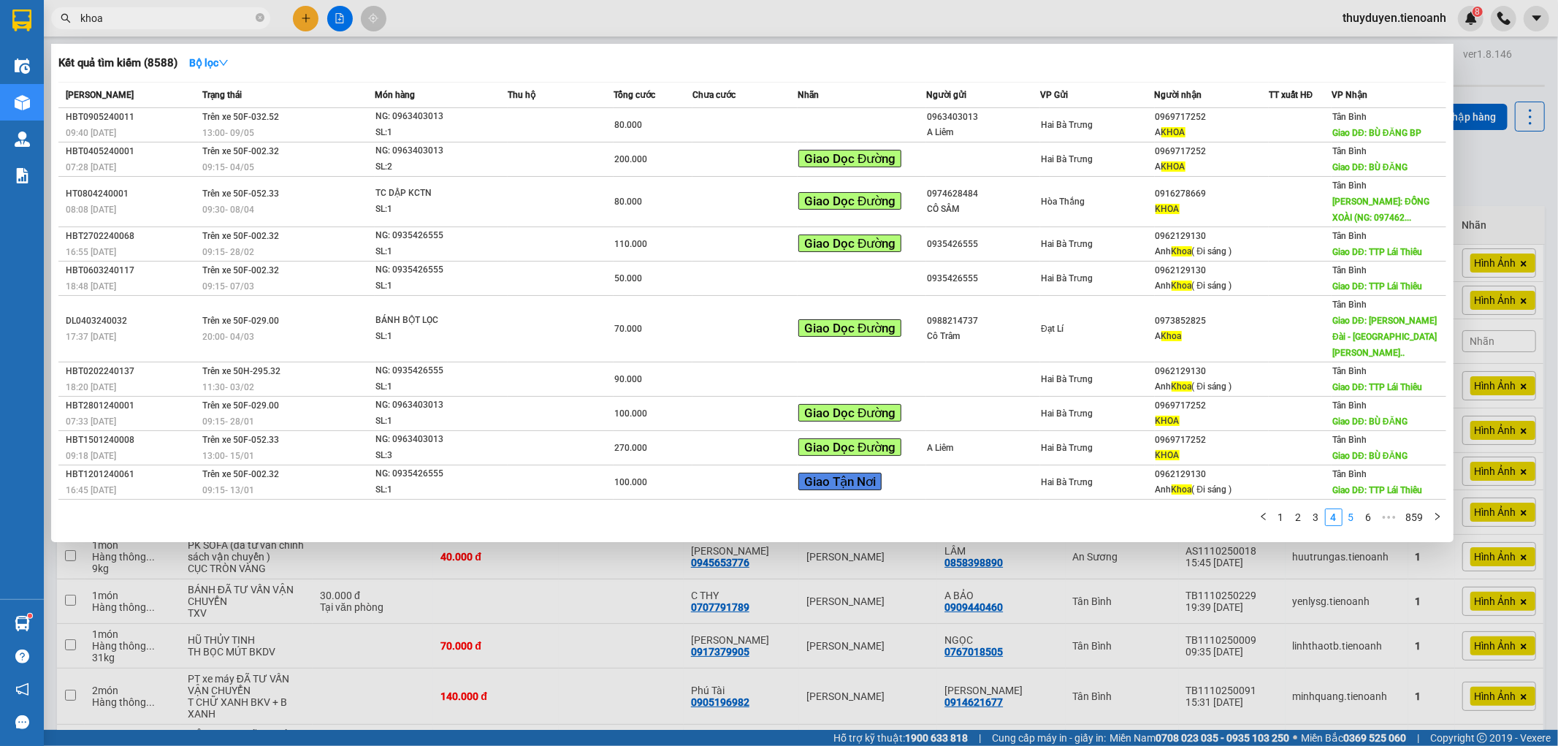
click at [1351, 509] on link "5" at bounding box center [1351, 517] width 16 height 16
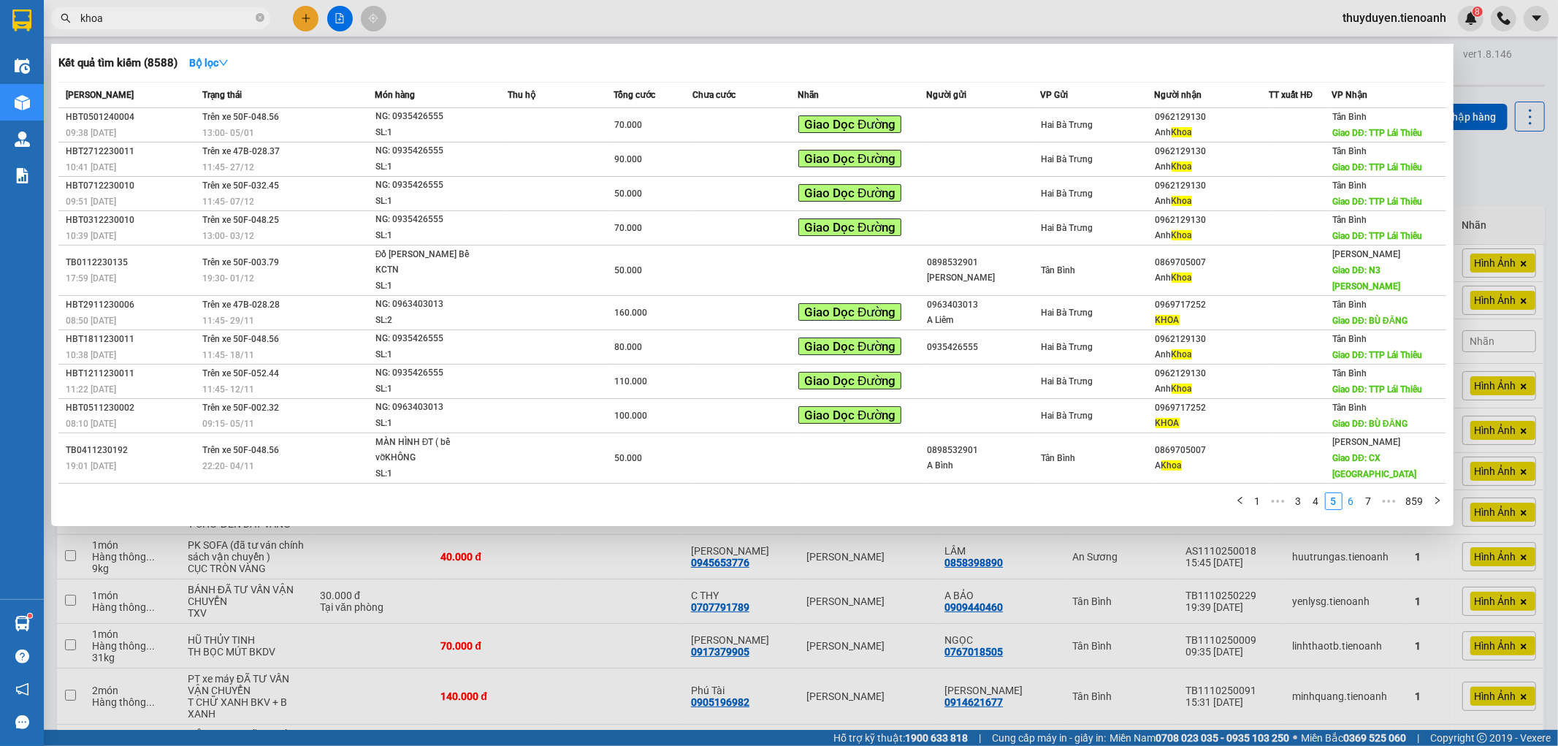
click at [1353, 493] on link "6" at bounding box center [1351, 501] width 16 height 16
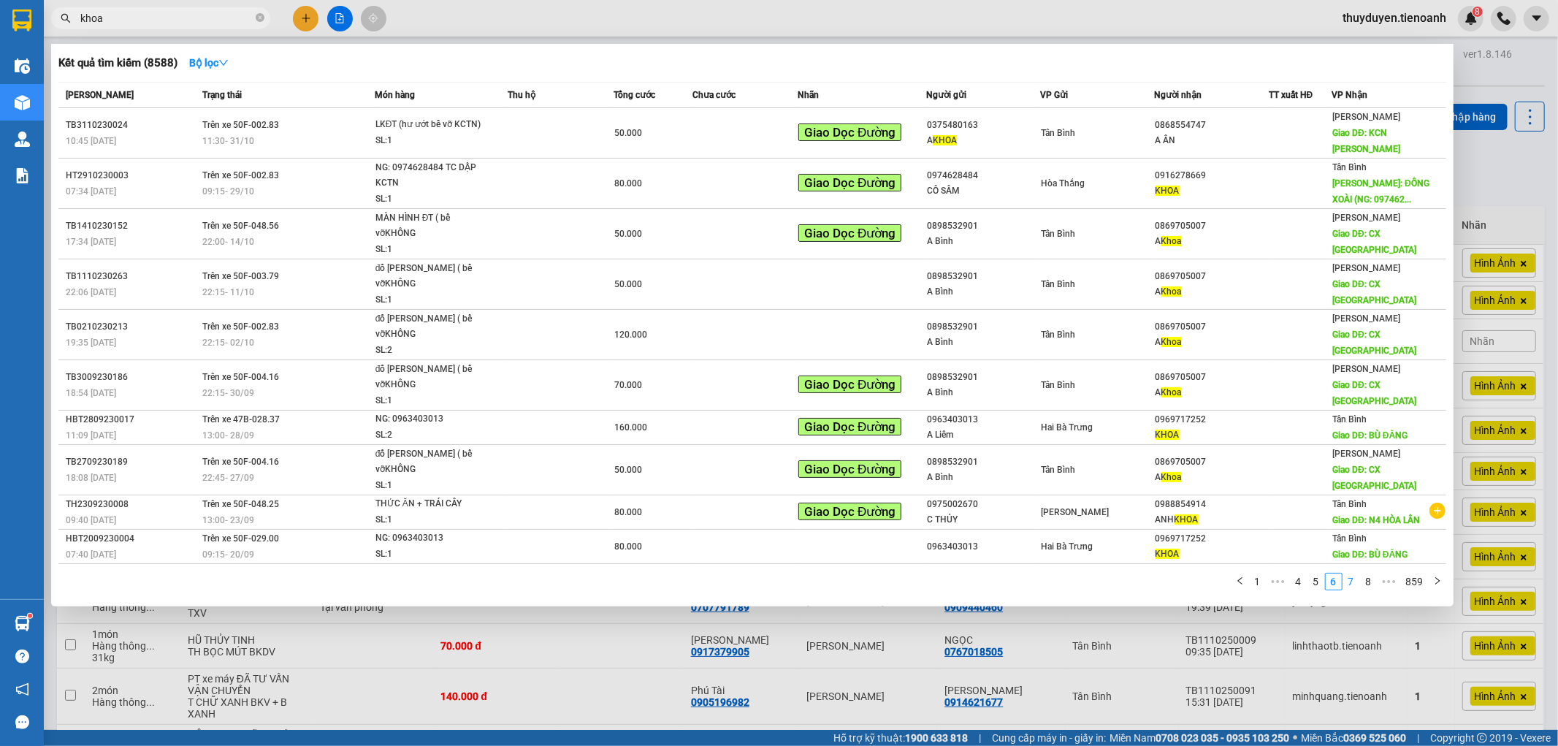
click at [1347, 573] on link "7" at bounding box center [1351, 581] width 16 height 16
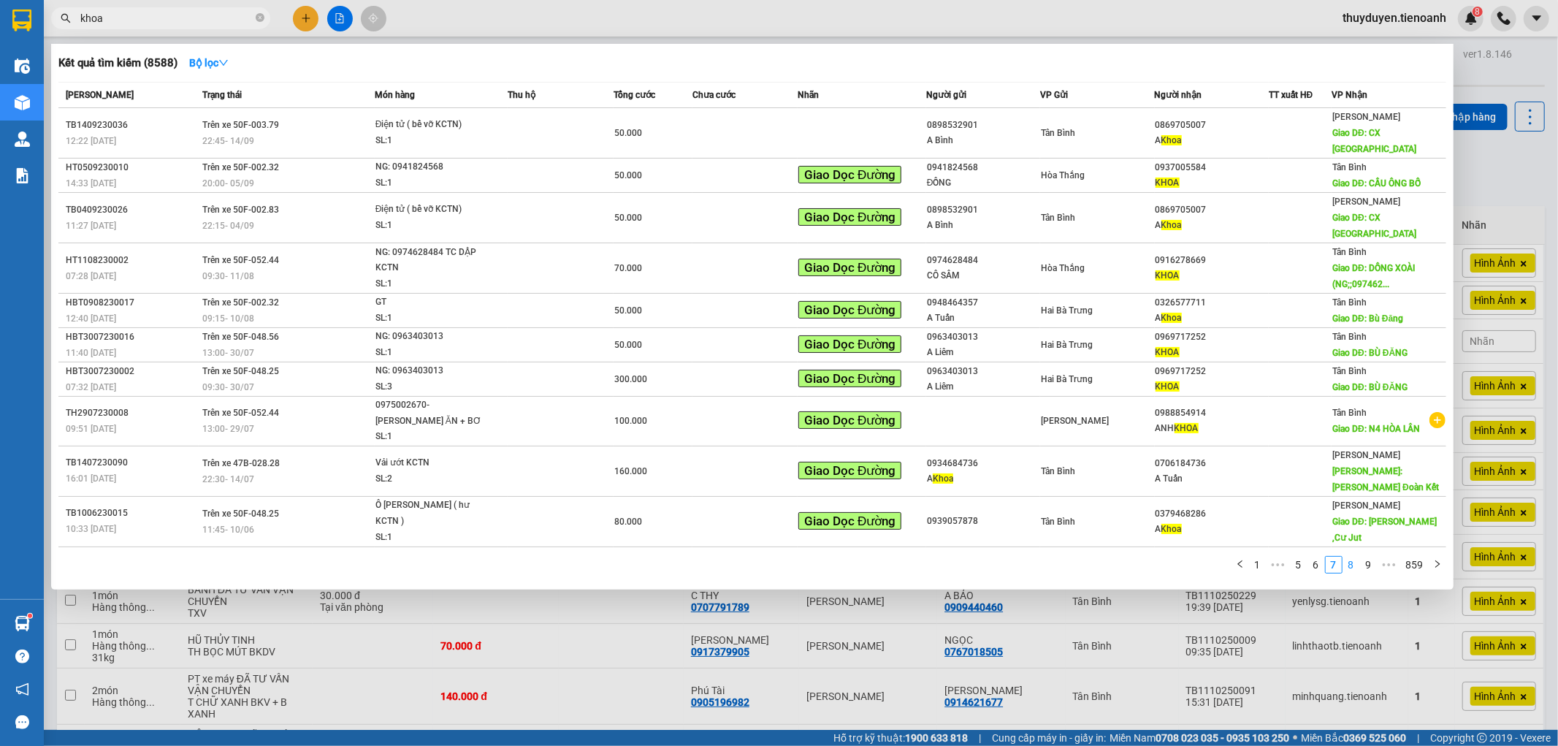
click at [1347, 557] on link "8" at bounding box center [1351, 565] width 16 height 16
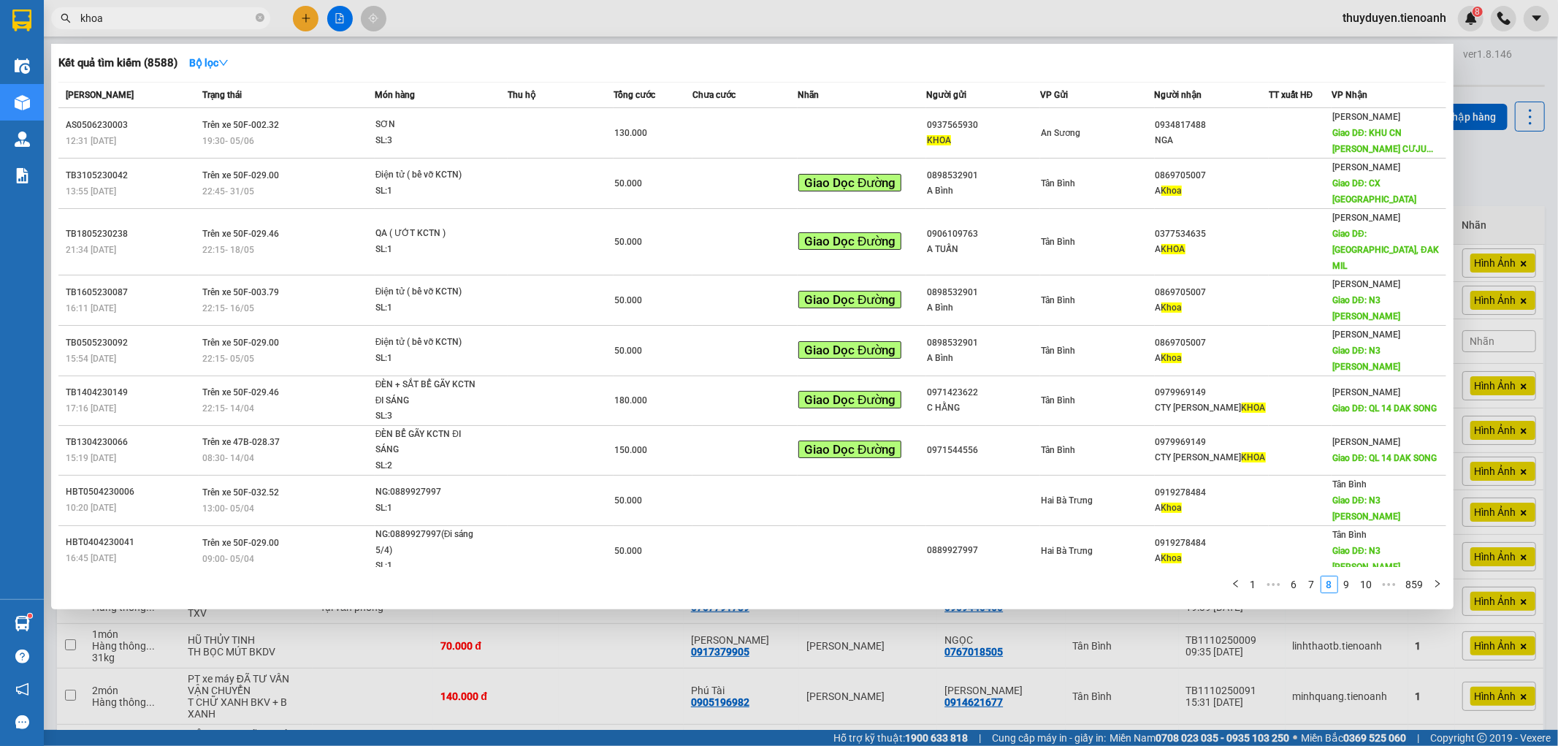
click at [1514, 156] on div at bounding box center [779, 373] width 1558 height 746
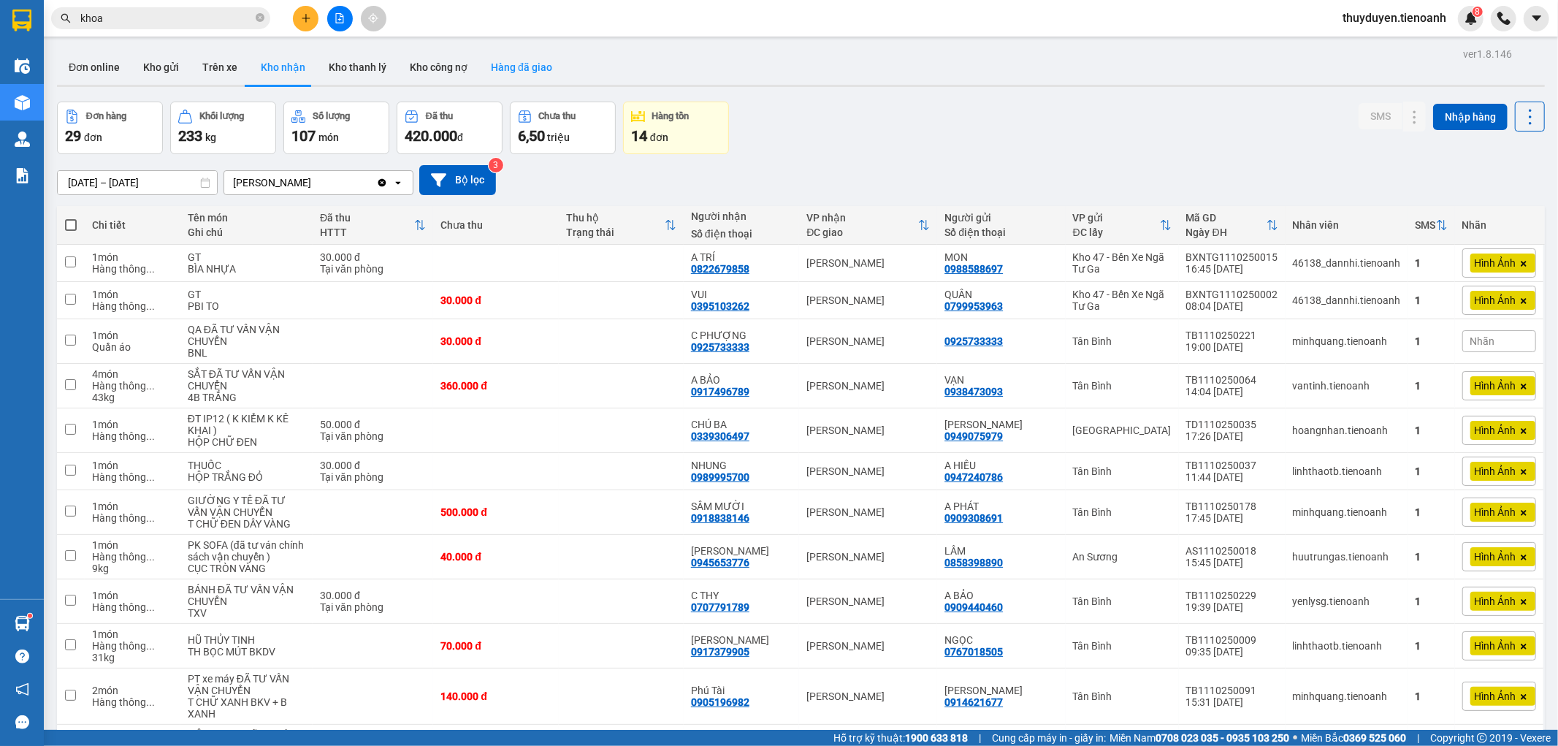
click at [511, 69] on button "Hàng đã giao" at bounding box center [521, 67] width 85 height 35
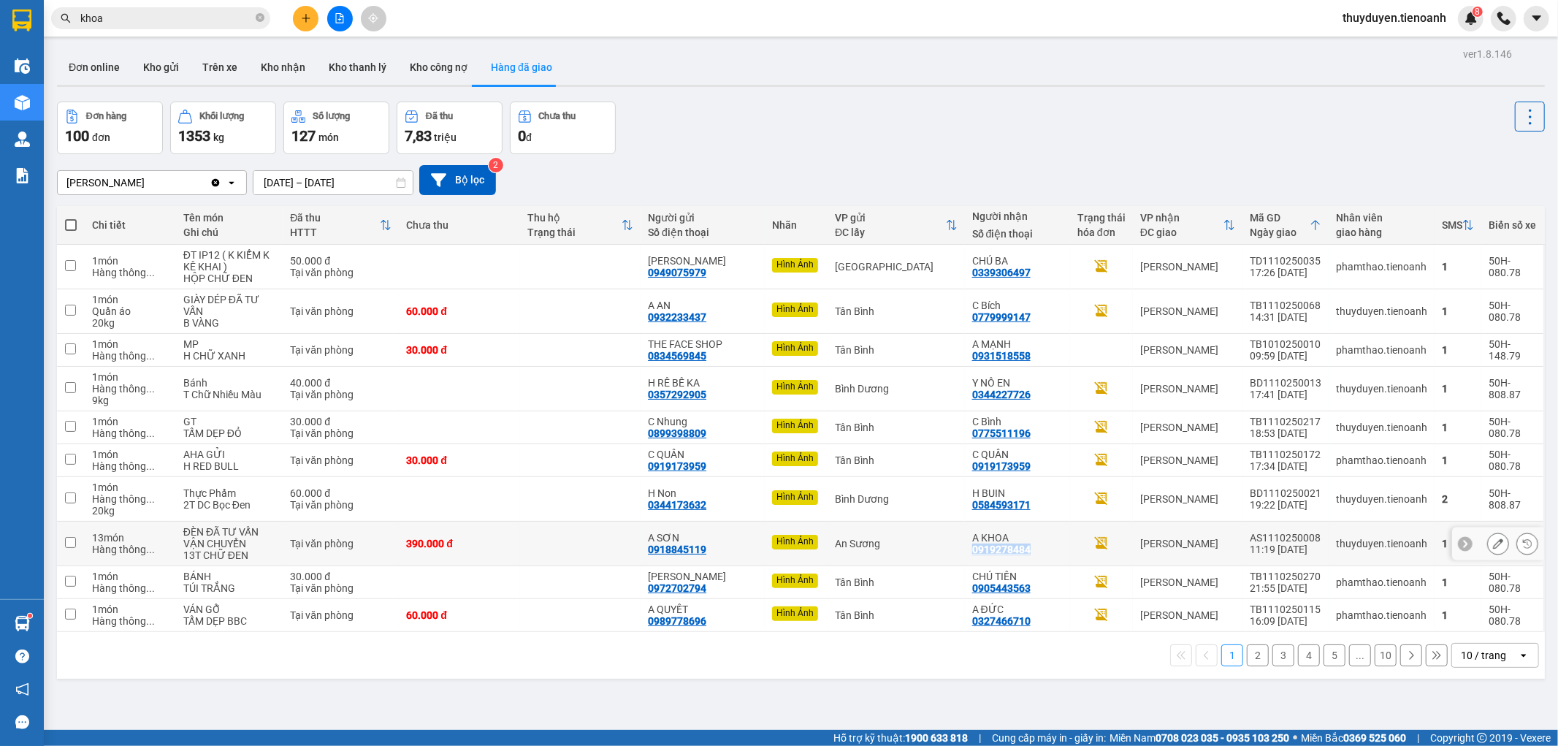
drag, startPoint x: 1026, startPoint y: 550, endPoint x: 966, endPoint y: 554, distance: 59.3
click at [972, 554] on div "A KHOA 0919278484" at bounding box center [1017, 543] width 91 height 23
checkbox input "true"
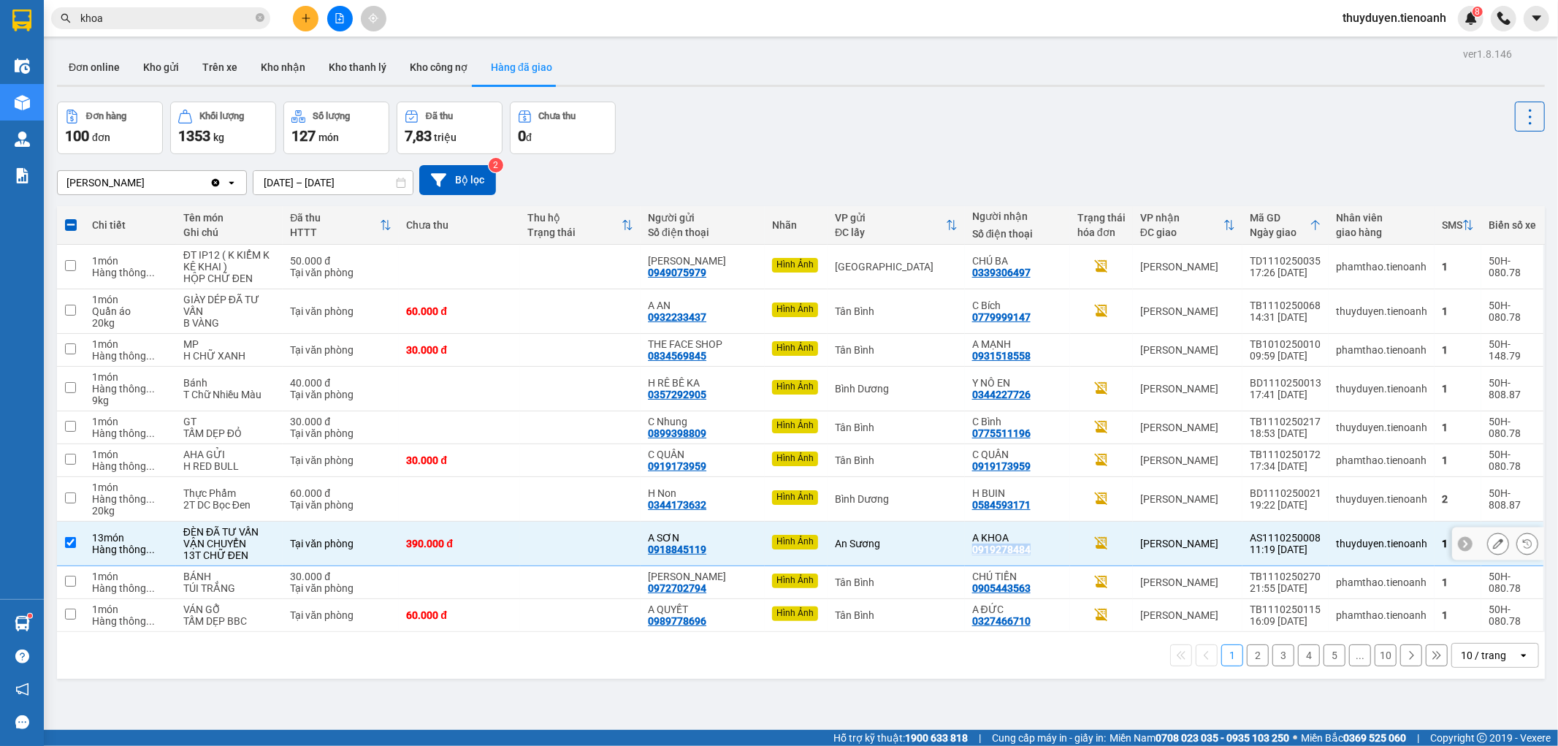
copy div "0919278484"
click at [280, 68] on button "Kho nhận" at bounding box center [283, 67] width 68 height 35
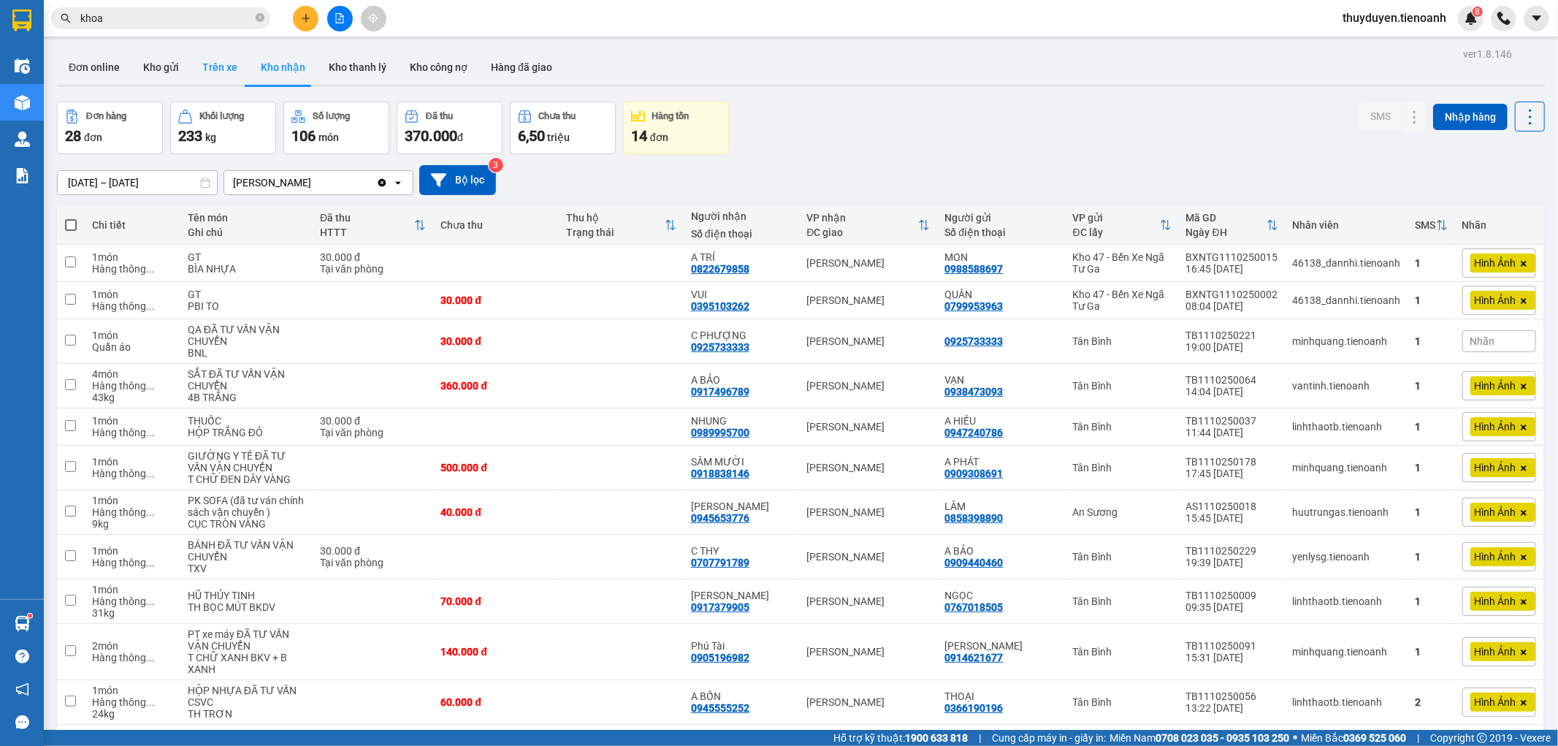
click at [213, 77] on button "Trên xe" at bounding box center [220, 67] width 58 height 35
type input "[DATE] – [DATE]"
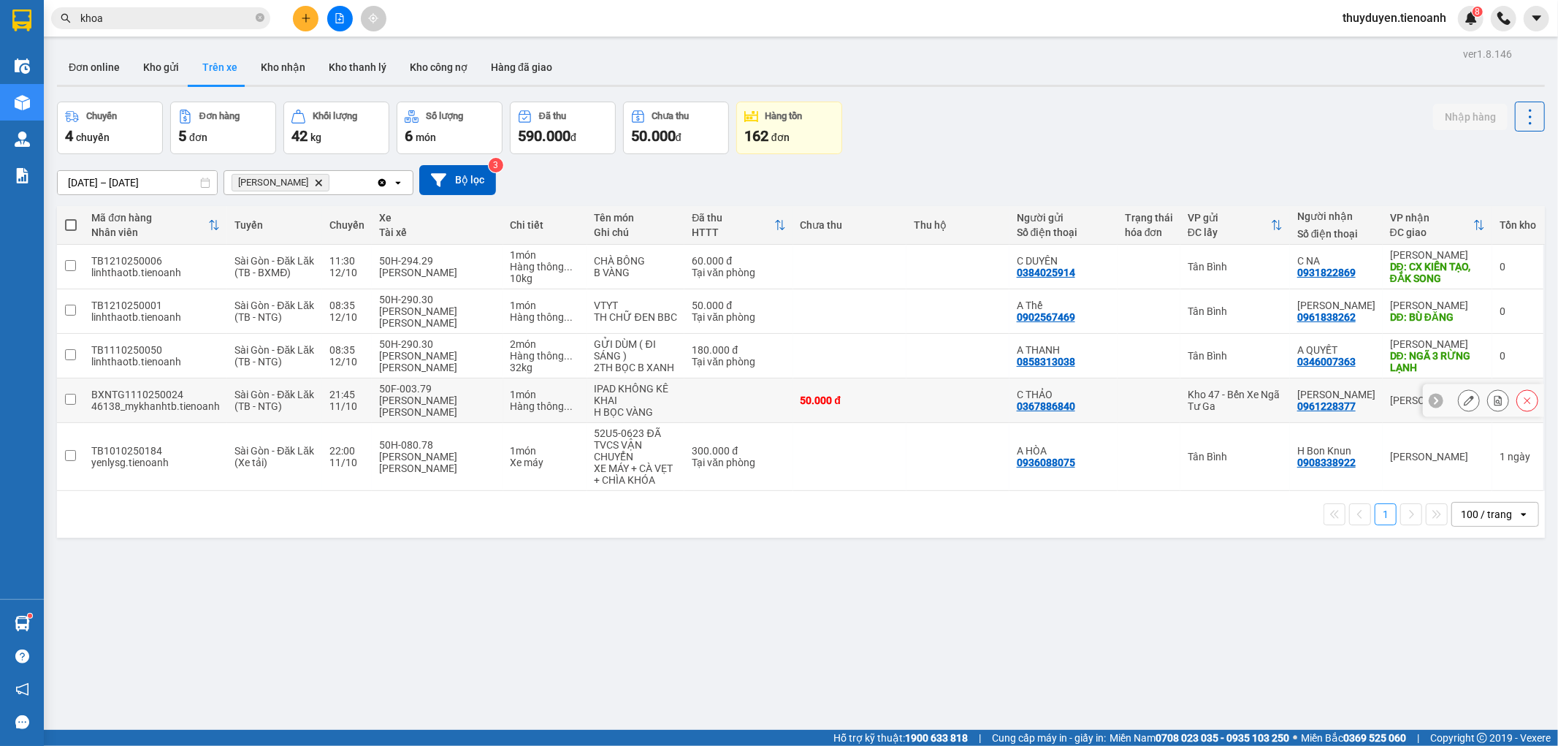
click at [1061, 400] on div "0367886840" at bounding box center [1046, 406] width 58 height 12
drag, startPoint x: 1109, startPoint y: 405, endPoint x: 1120, endPoint y: 398, distance: 12.8
click at [1112, 404] on td "C THẢO 0367886840" at bounding box center [1063, 400] width 108 height 45
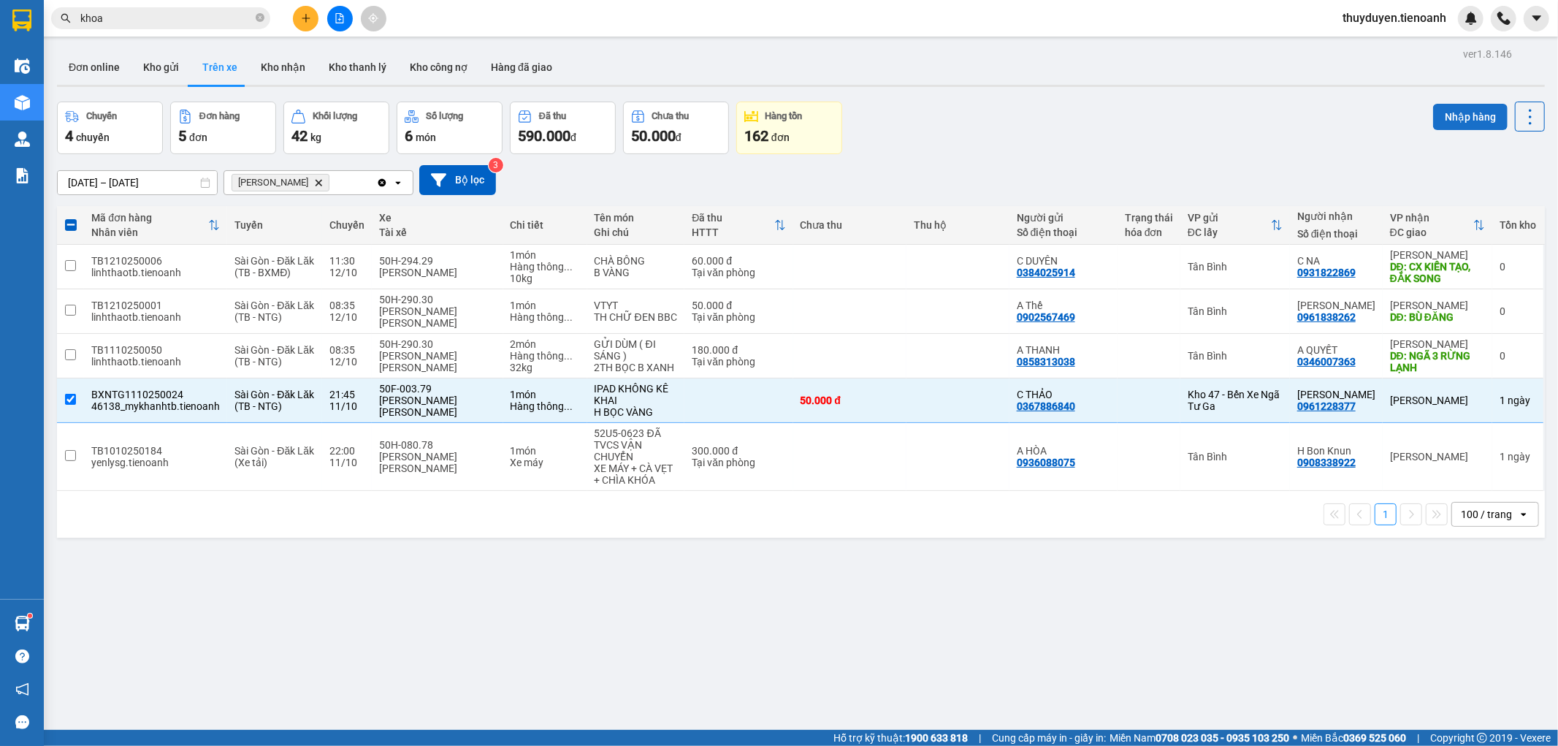
click at [1478, 108] on button "Nhập hàng" at bounding box center [1470, 117] width 75 height 26
checkbox input "false"
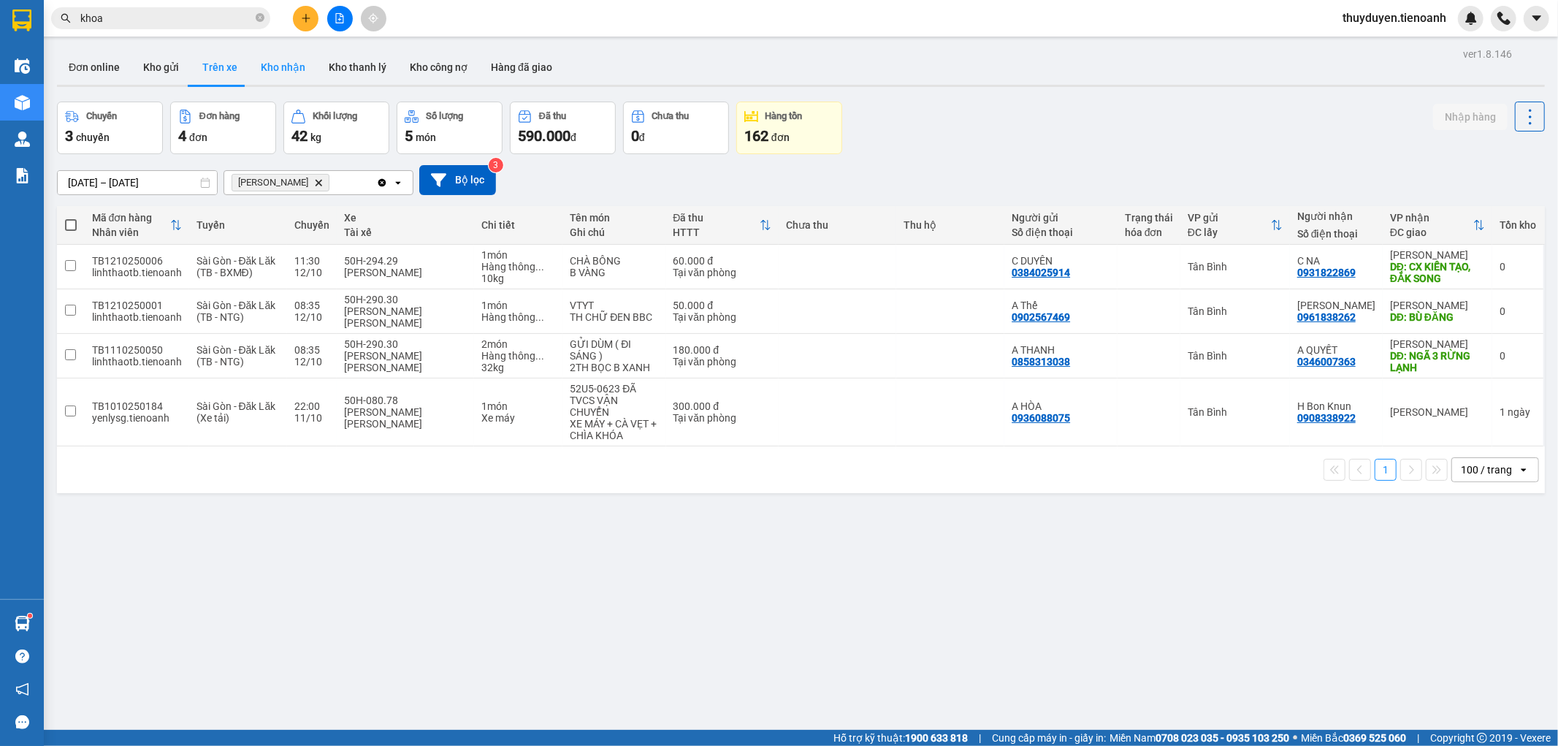
click at [294, 67] on button "Kho nhận" at bounding box center [283, 67] width 68 height 35
type input "[DATE] – [DATE]"
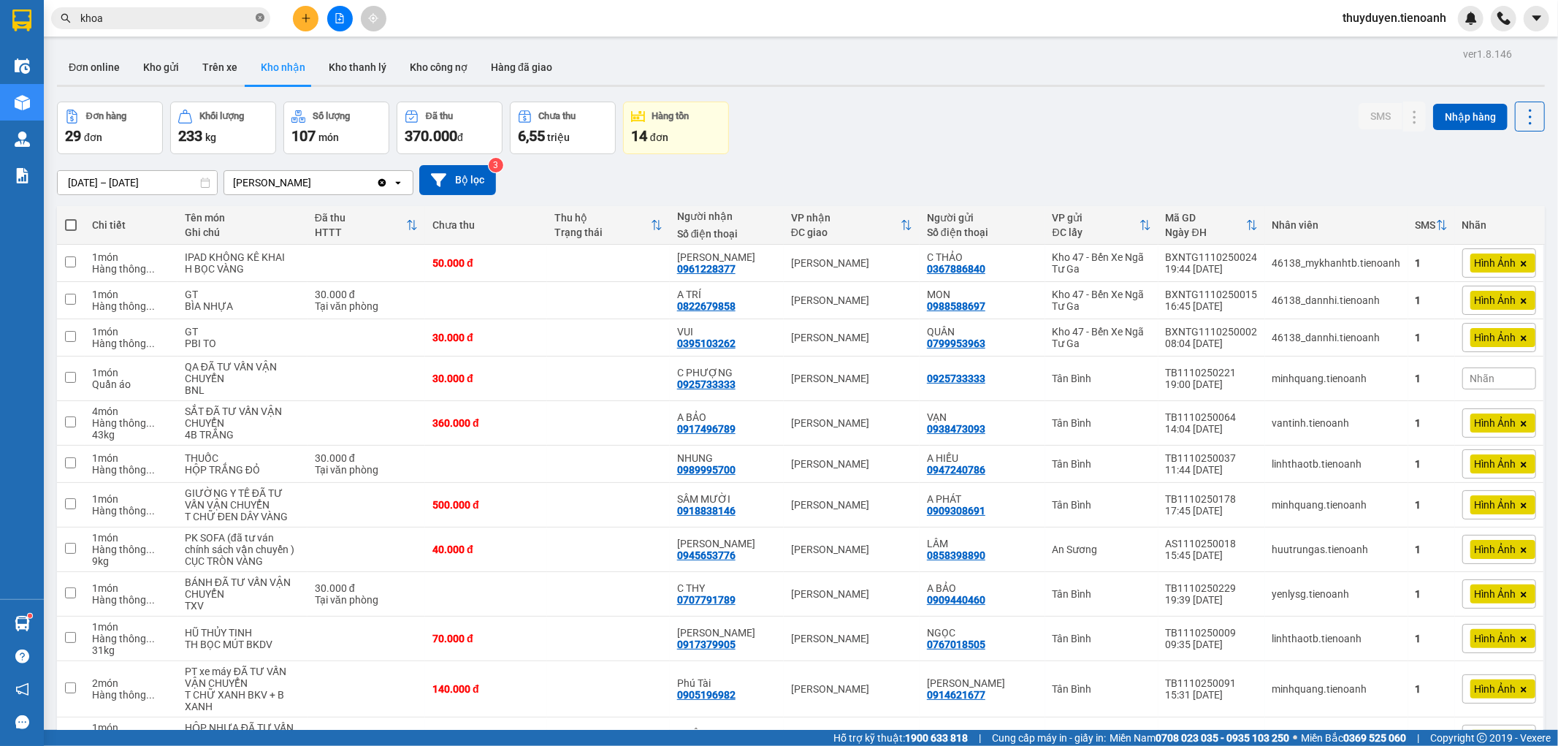
click at [258, 18] on icon "close-circle" at bounding box center [260, 17] width 9 height 9
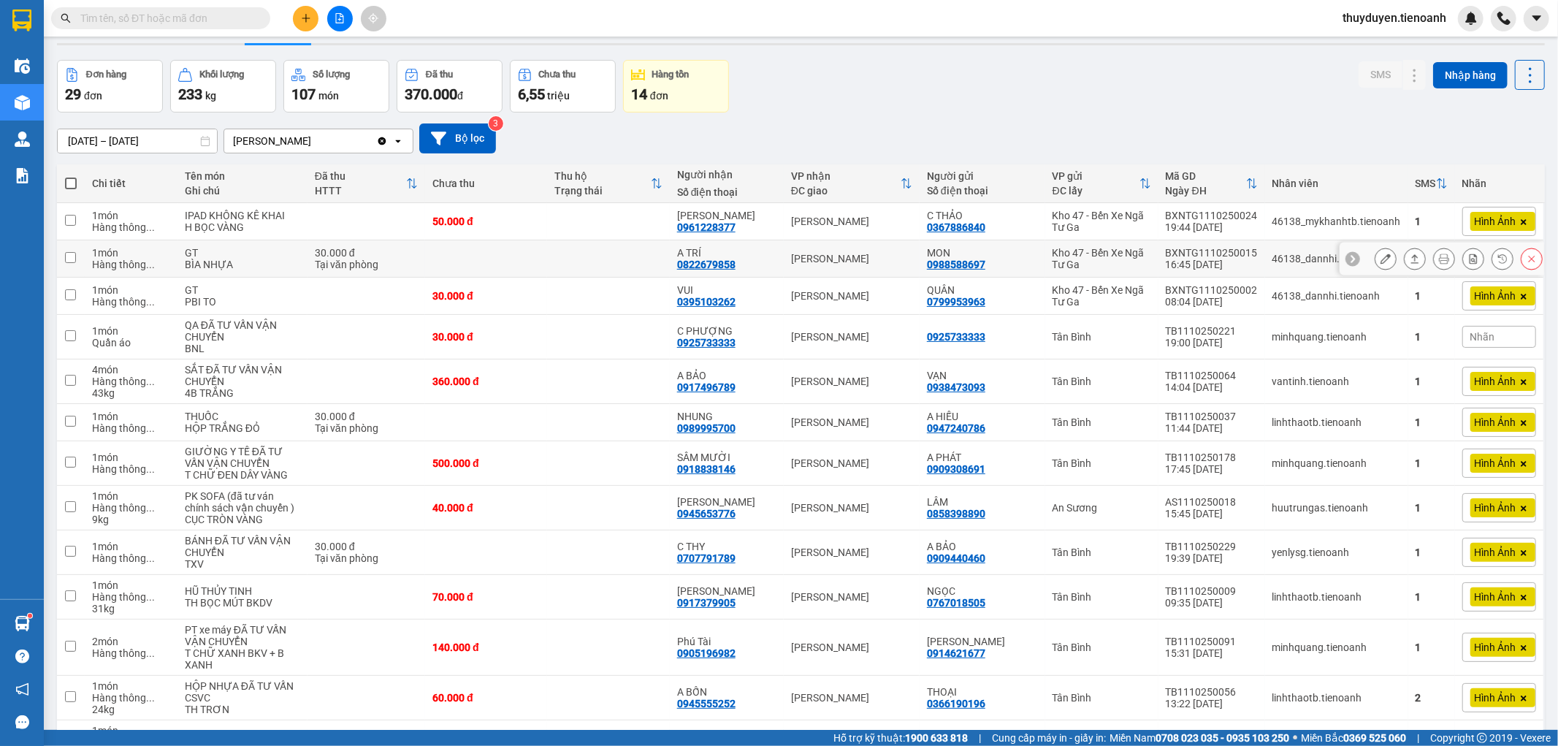
scroll to position [81, 0]
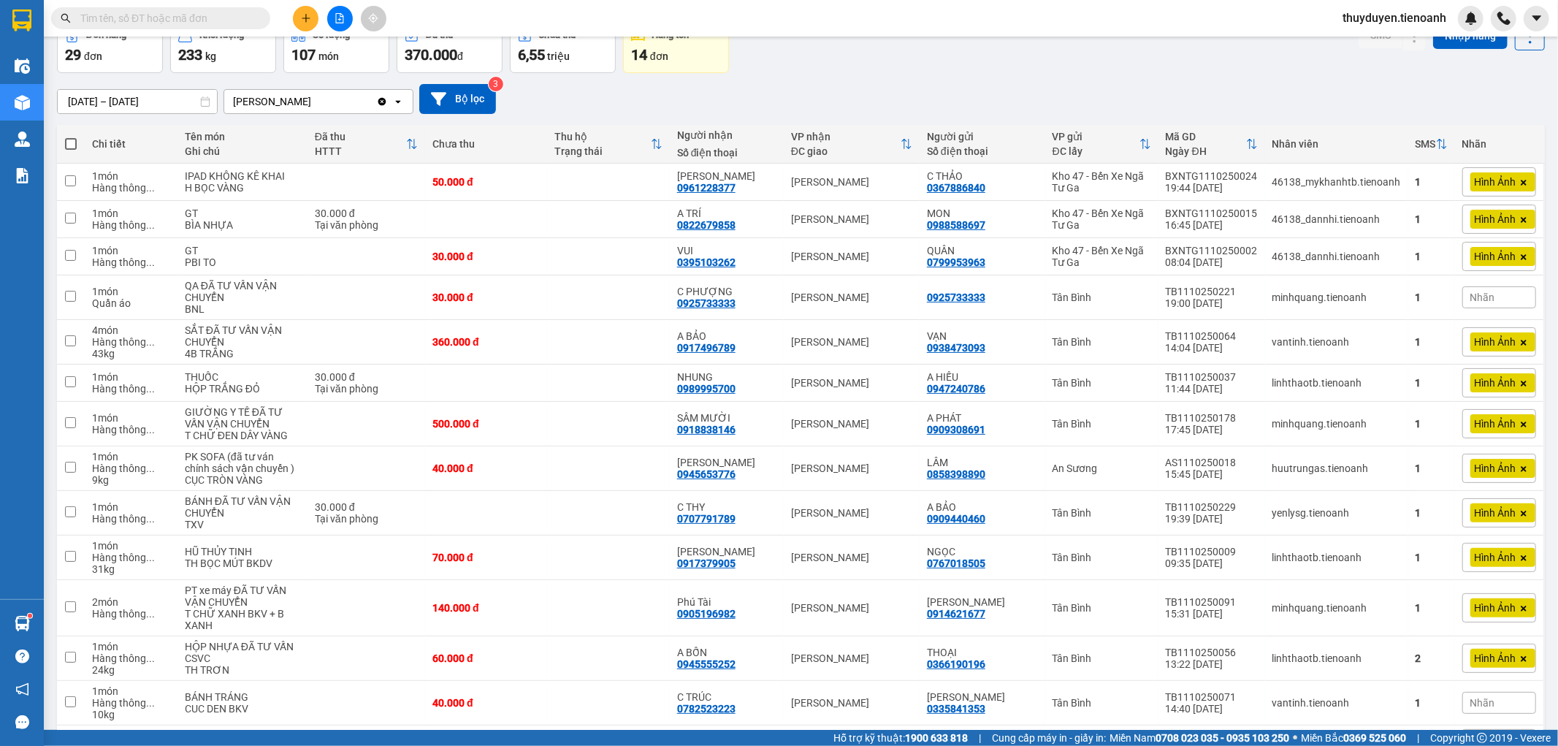
click at [232, 23] on input "text" at bounding box center [166, 18] width 172 height 16
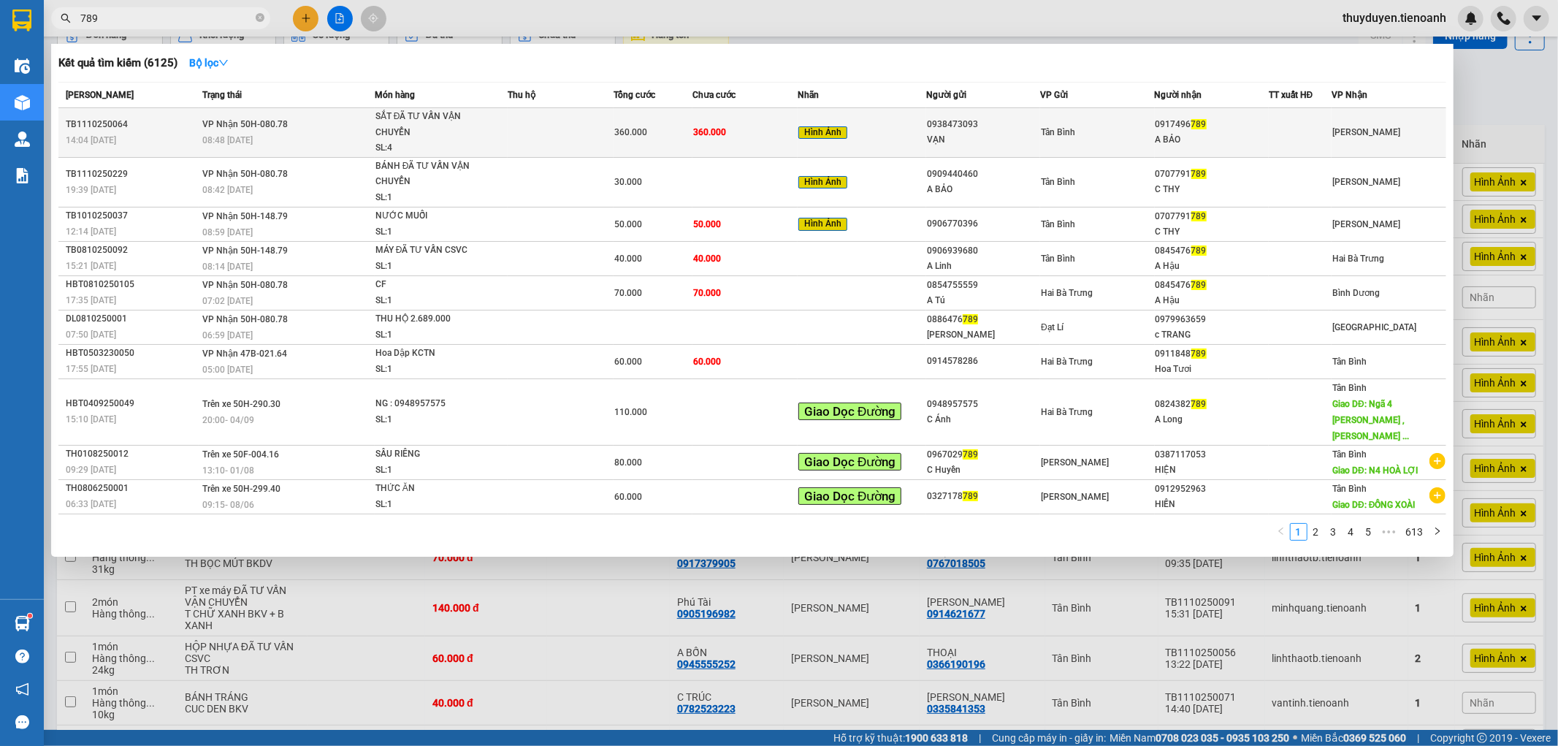
type input "789"
click at [1286, 135] on div at bounding box center [1301, 132] width 62 height 15
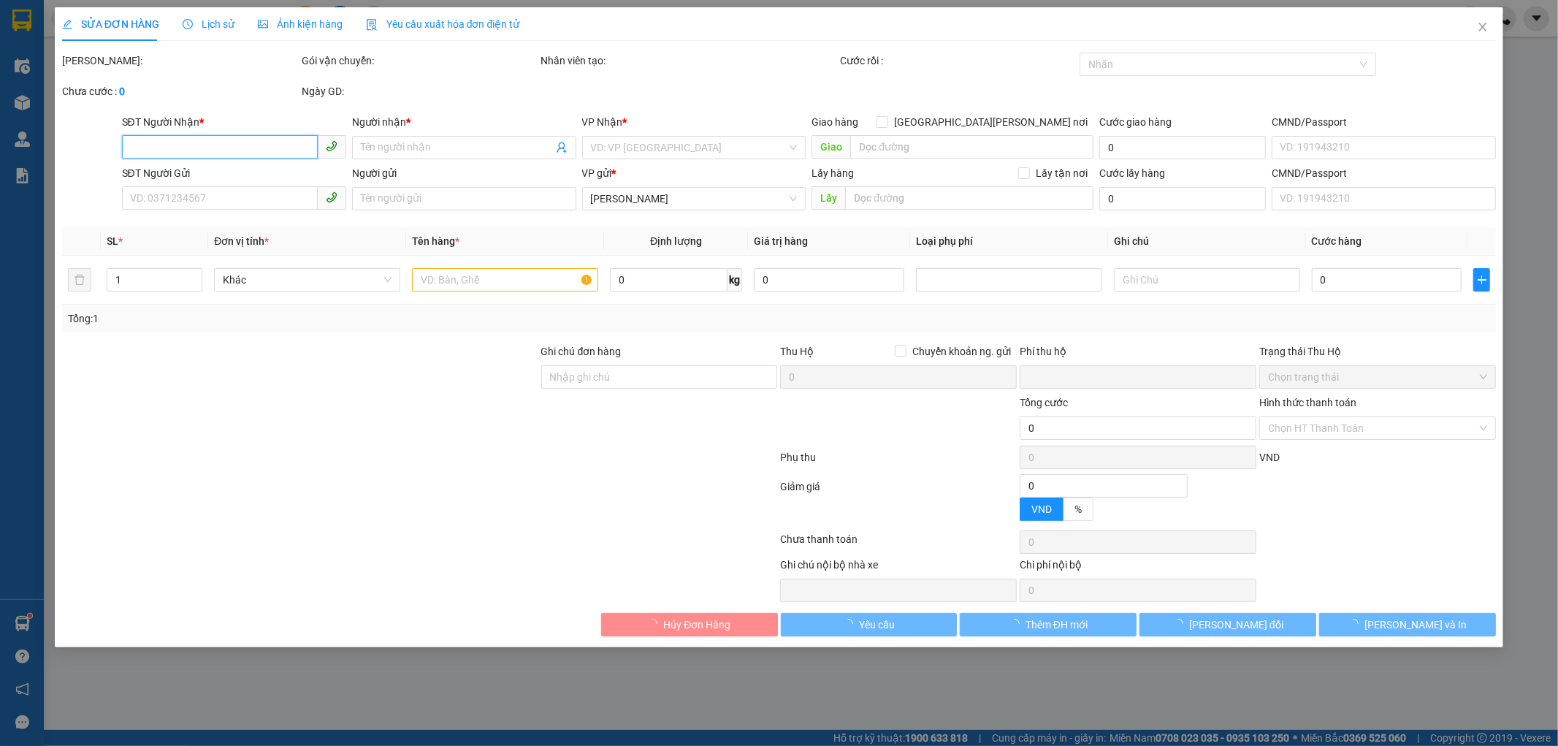
type input "0917496789"
type input "A BẢO"
type input "0938473093"
type input "VẠN"
type input "0"
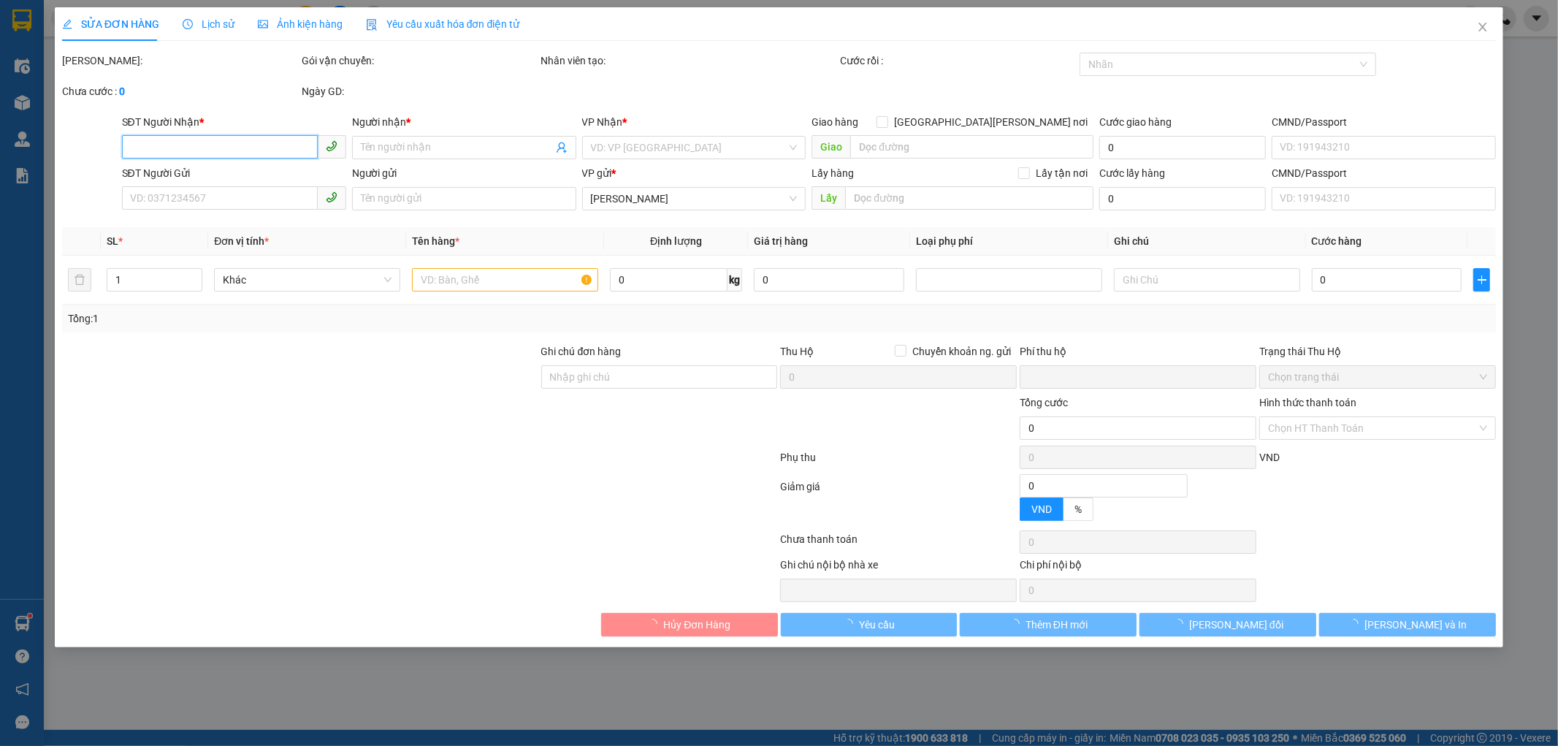
type input "360.000"
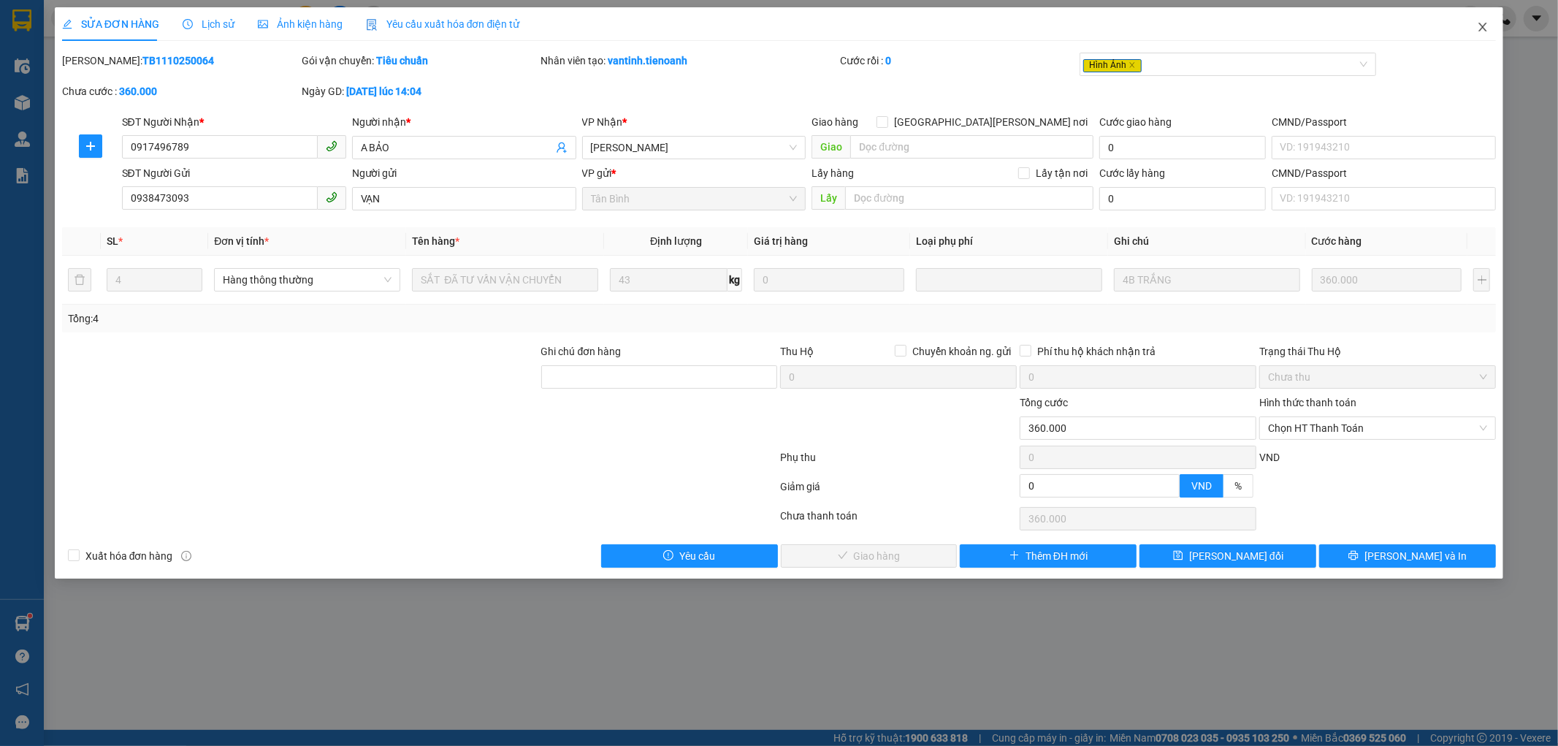
click at [1484, 26] on icon "close" at bounding box center [1483, 27] width 8 height 9
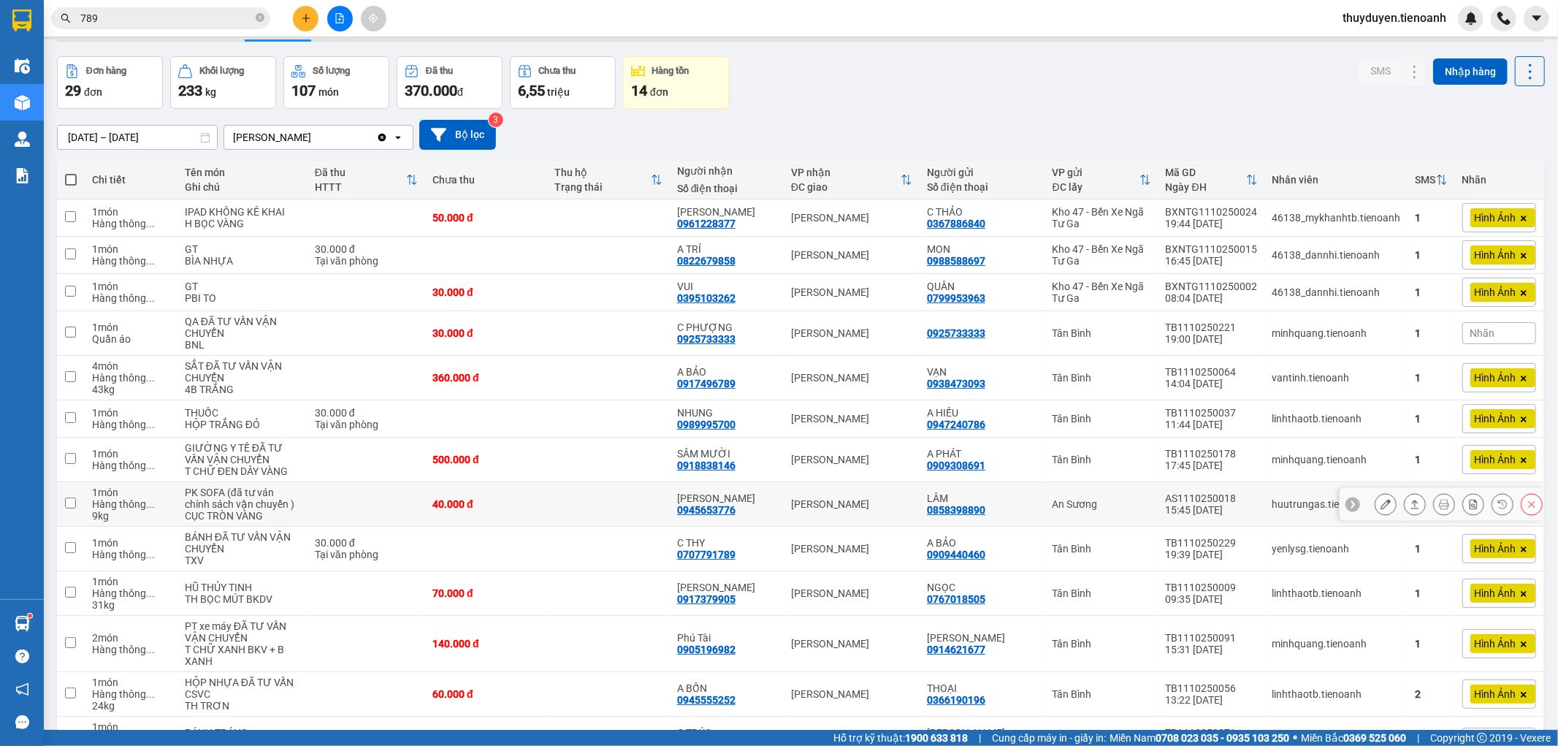
scroll to position [81, 0]
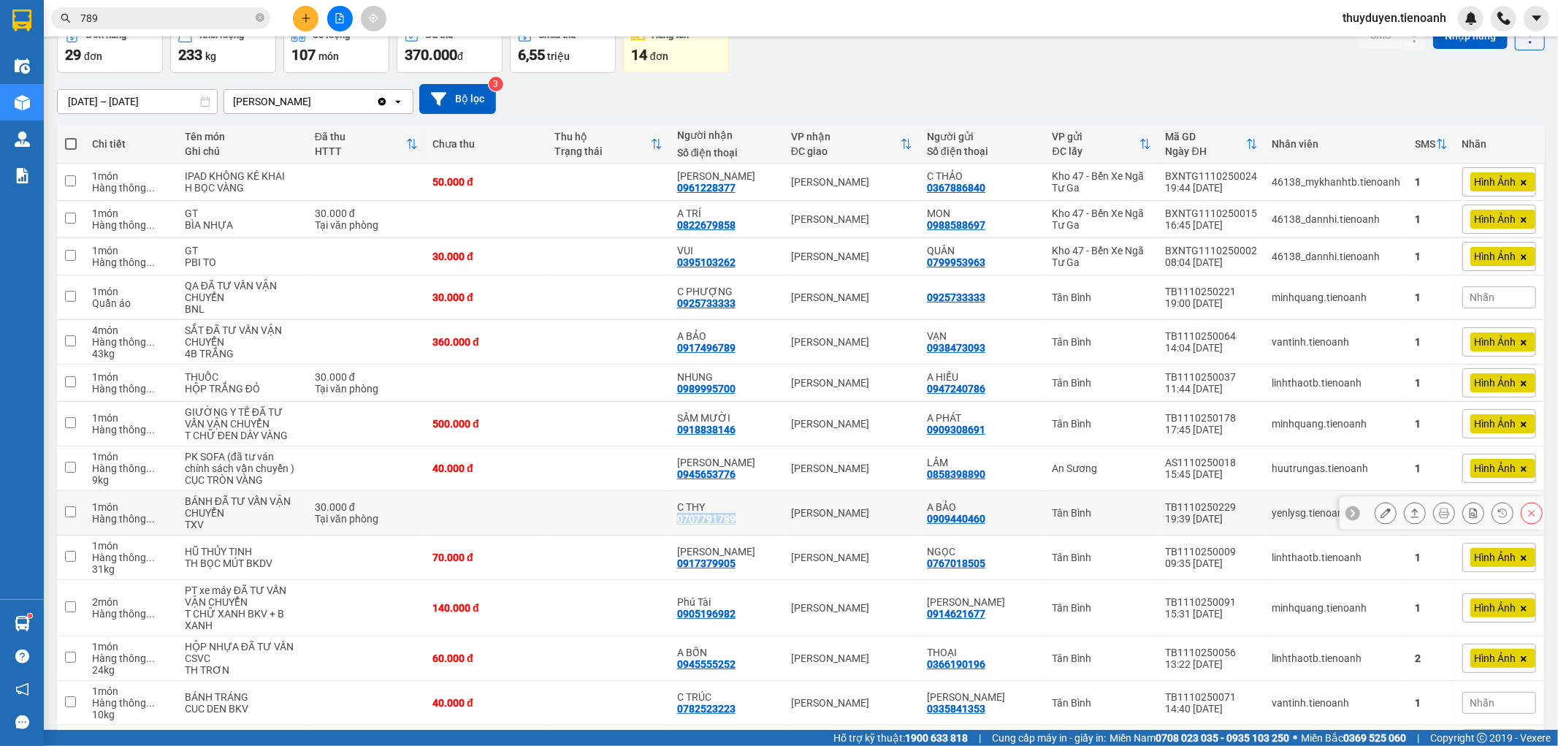
drag, startPoint x: 760, startPoint y: 545, endPoint x: 677, endPoint y: 548, distance: 82.6
click at [677, 535] on td "C THY 0707791789" at bounding box center [727, 513] width 114 height 45
checkbox input "true"
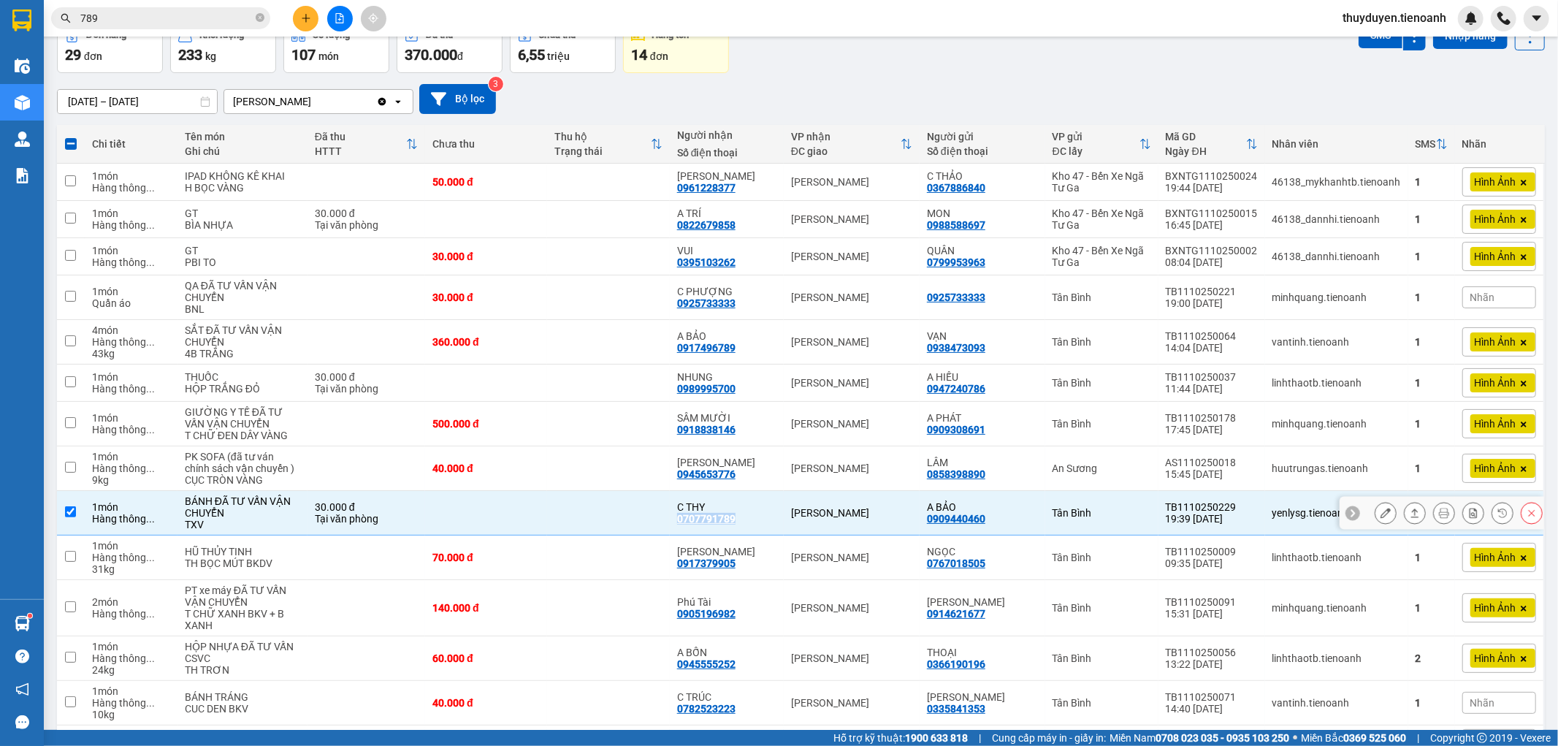
copy div "0707791789"
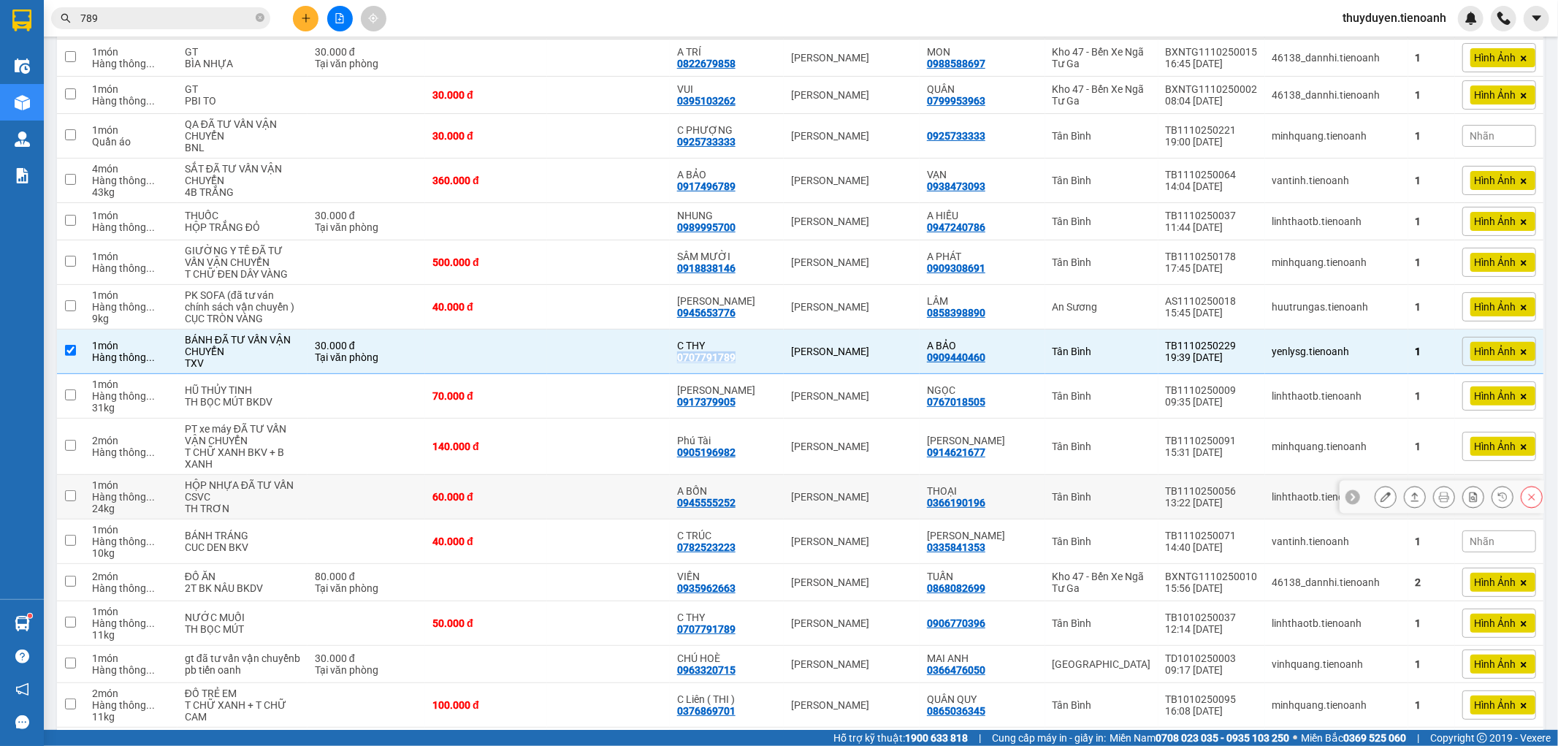
scroll to position [243, 0]
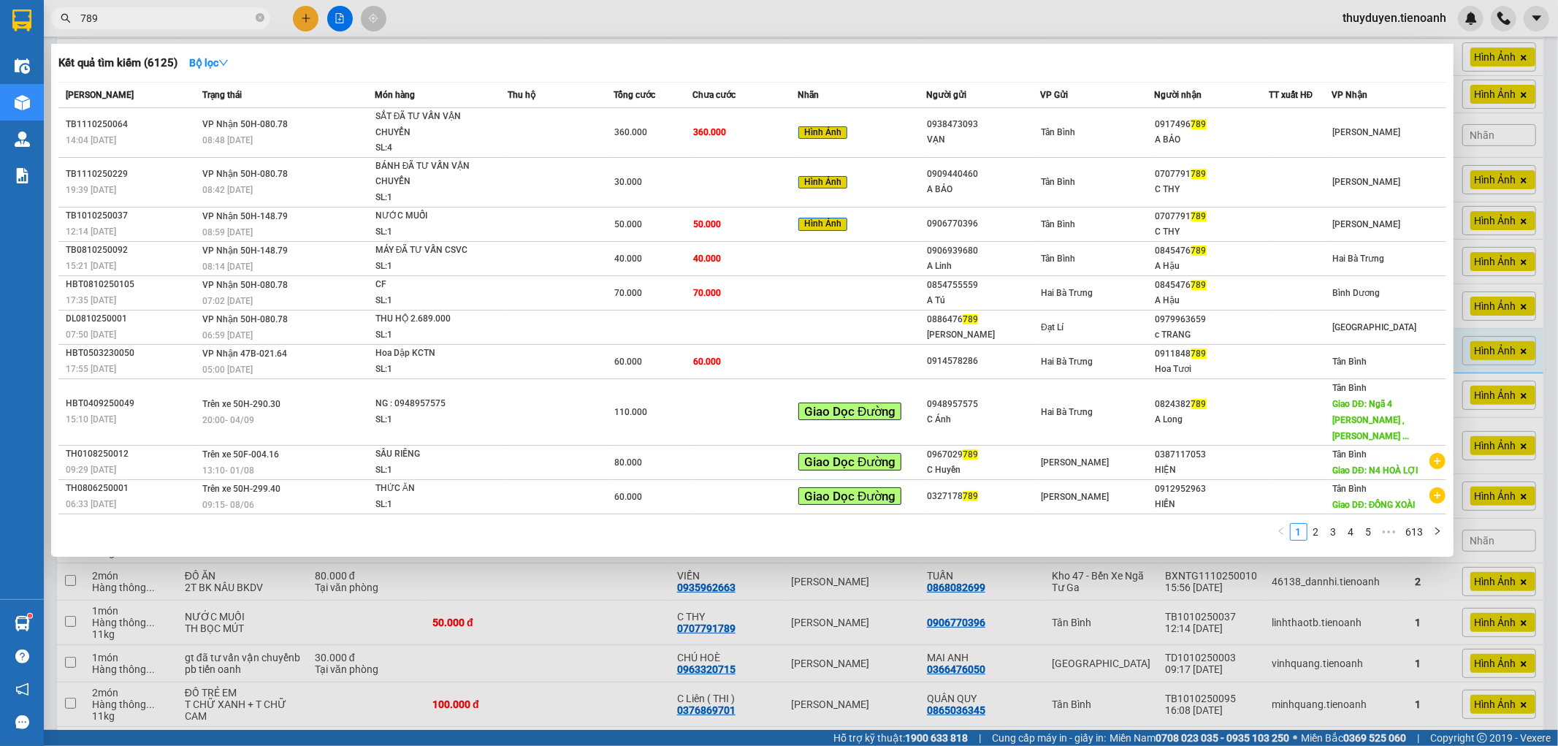
drag, startPoint x: 256, startPoint y: 23, endPoint x: 243, endPoint y: 19, distance: 13.9
click at [256, 23] on span at bounding box center [260, 19] width 9 height 14
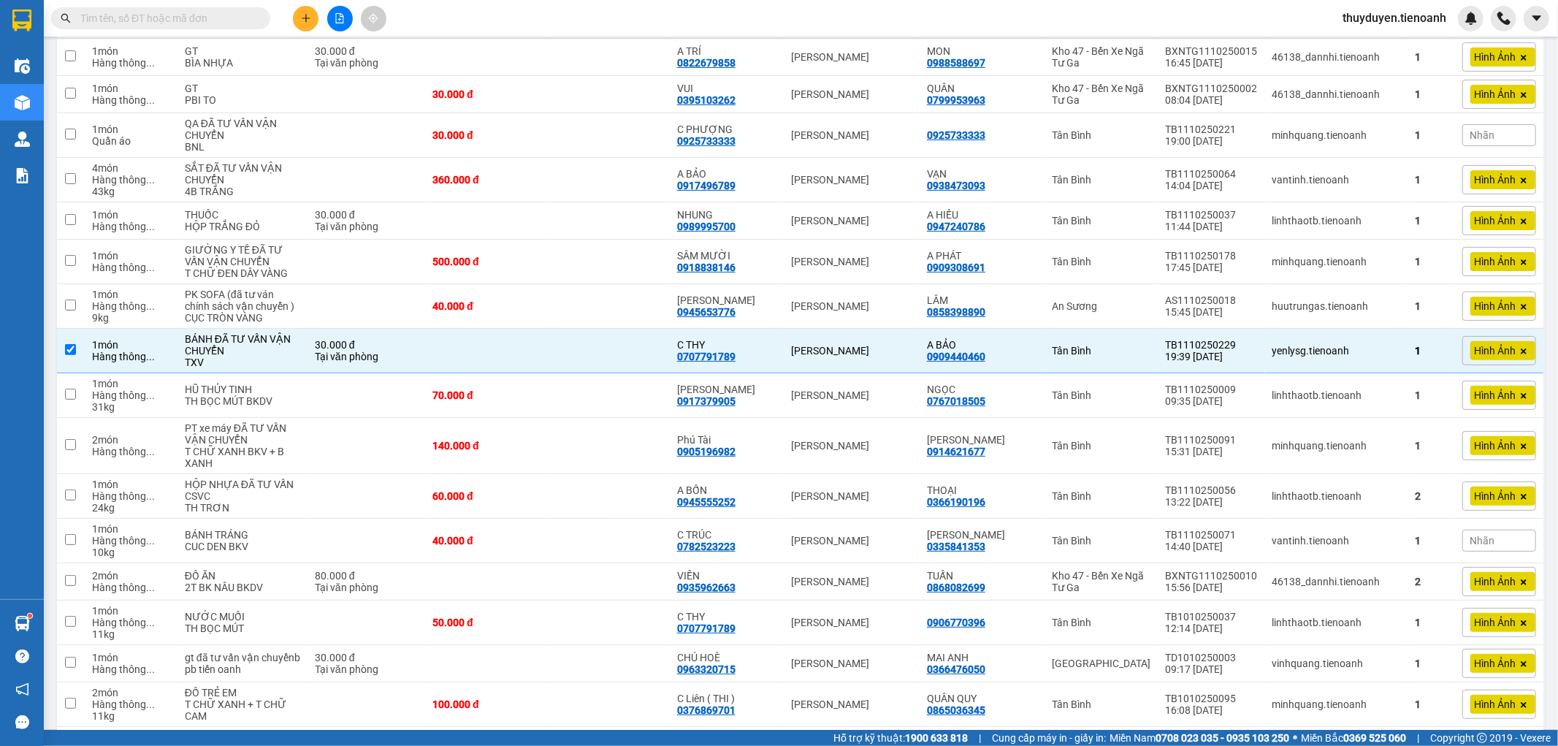
click at [187, 26] on input "text" at bounding box center [166, 18] width 172 height 16
paste input "0707791789"
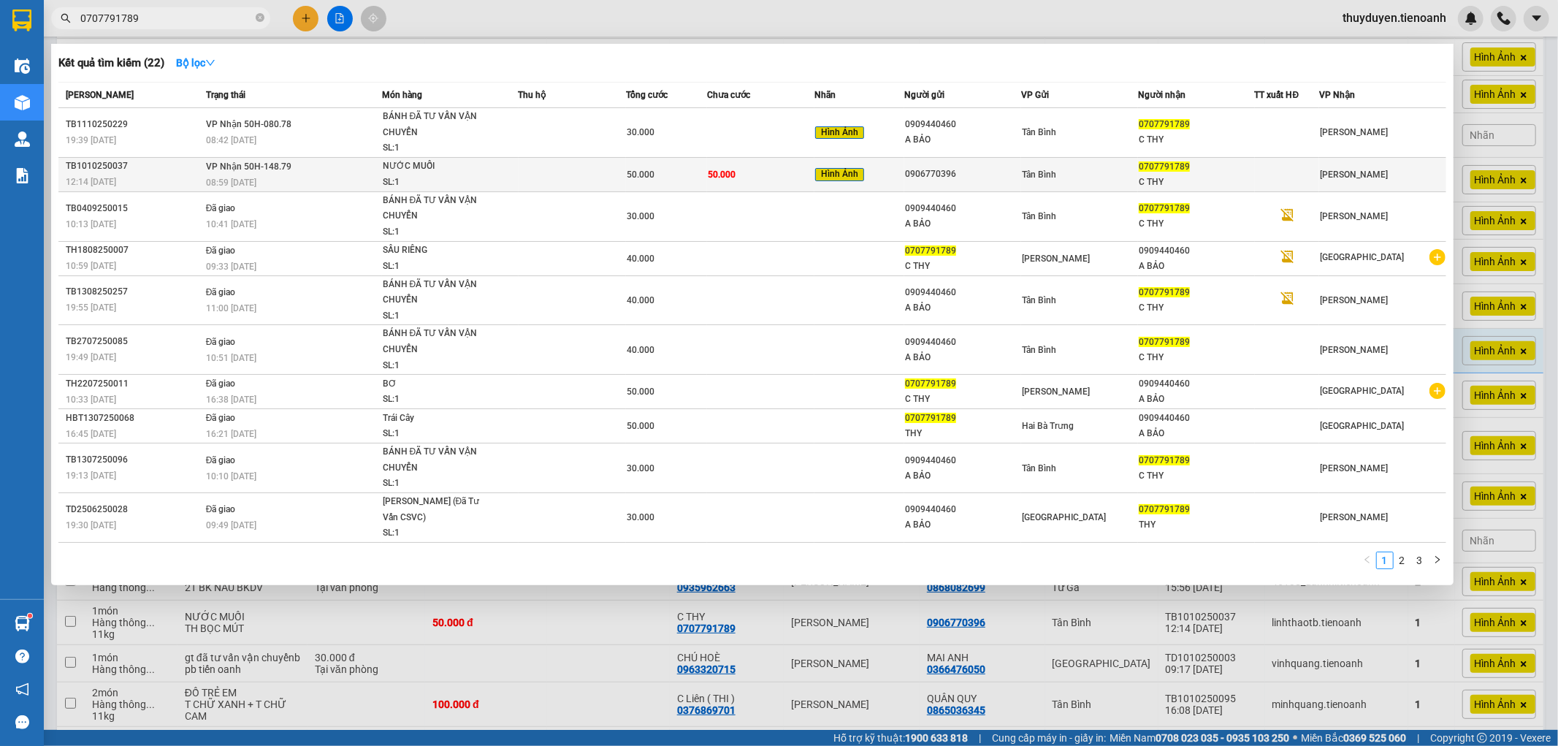
type input "0707791789"
click at [1252, 175] on div "C THY" at bounding box center [1196, 182] width 115 height 15
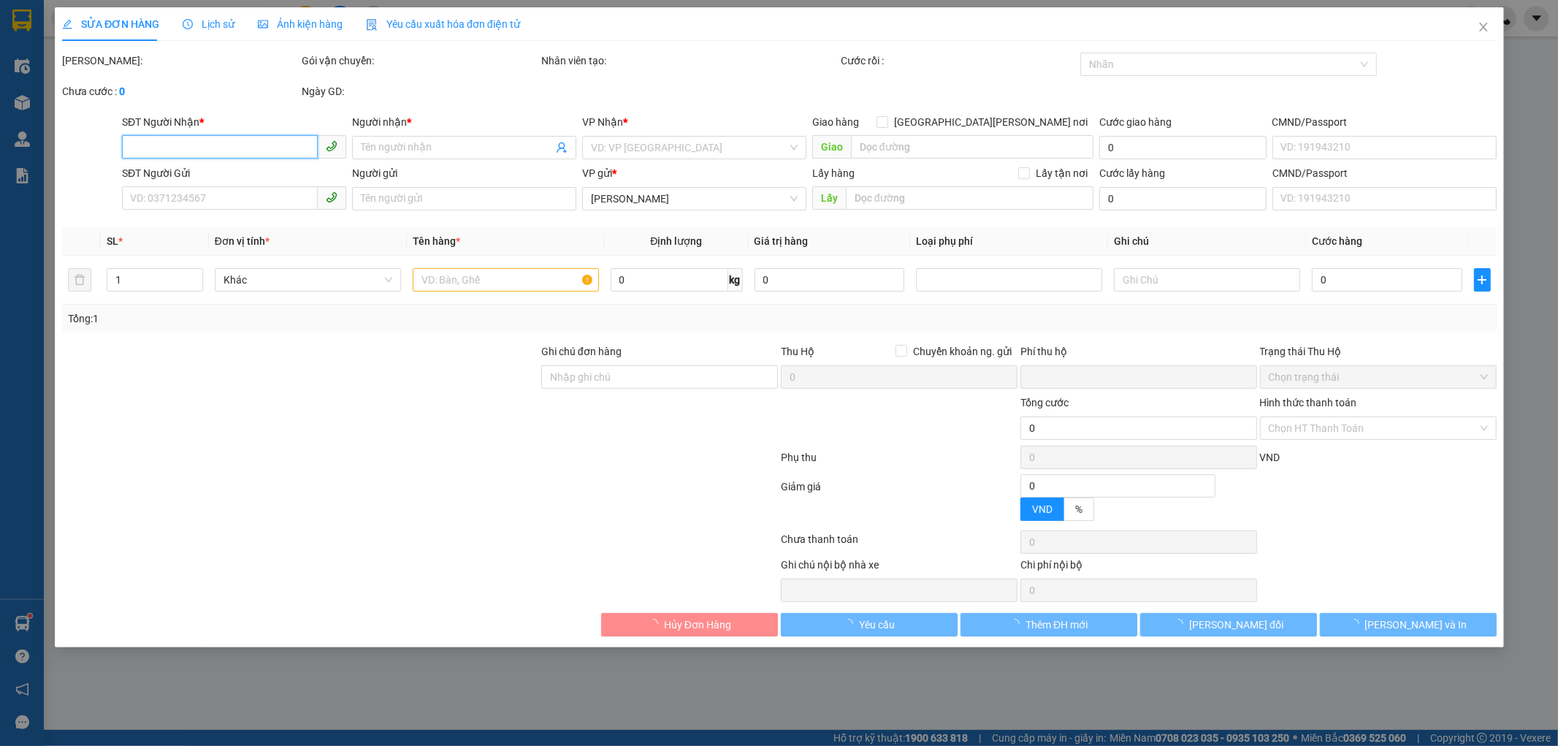
type input "0707791789"
type input "C THY"
type input "0906770396"
type input "0"
type input "50.000"
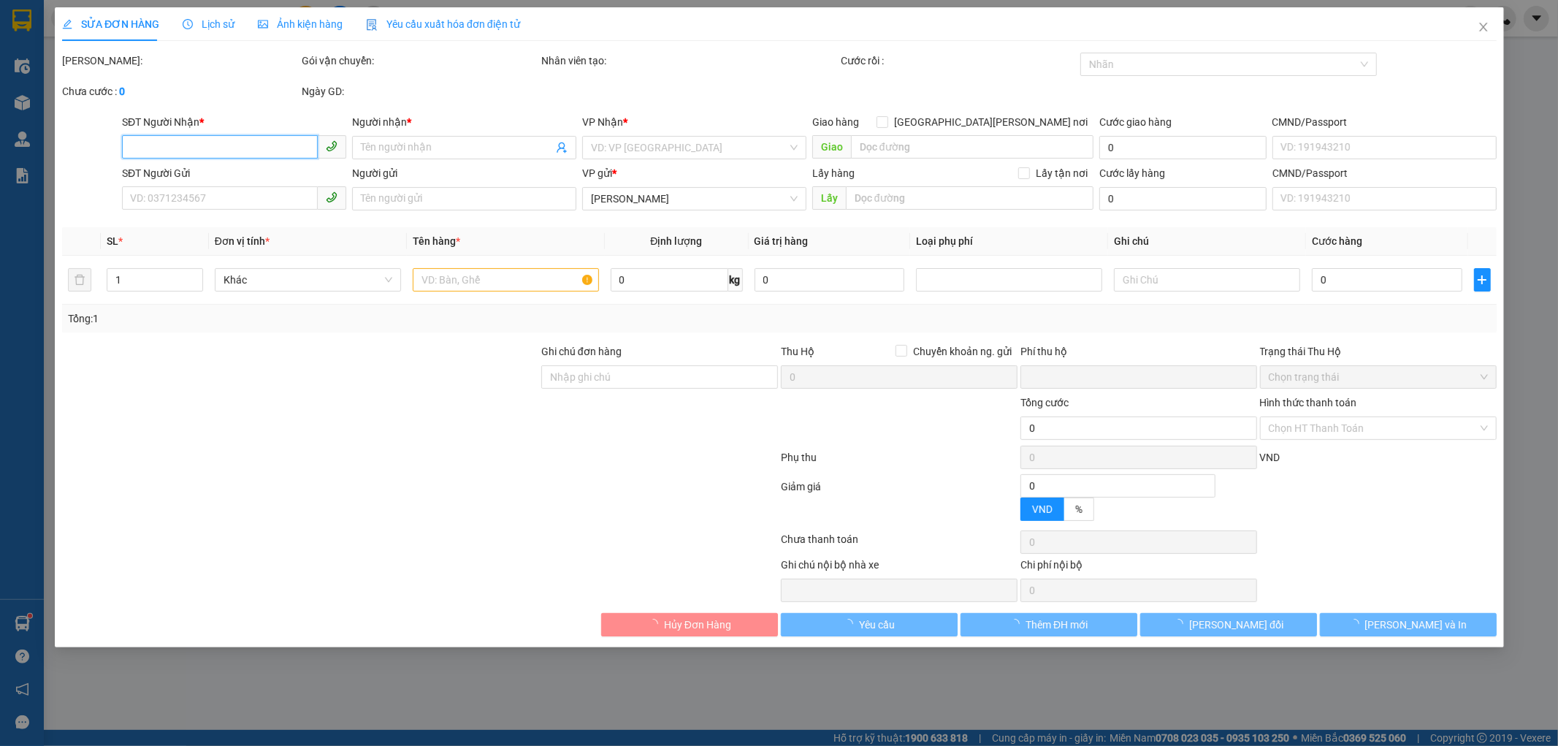
type input "50.000"
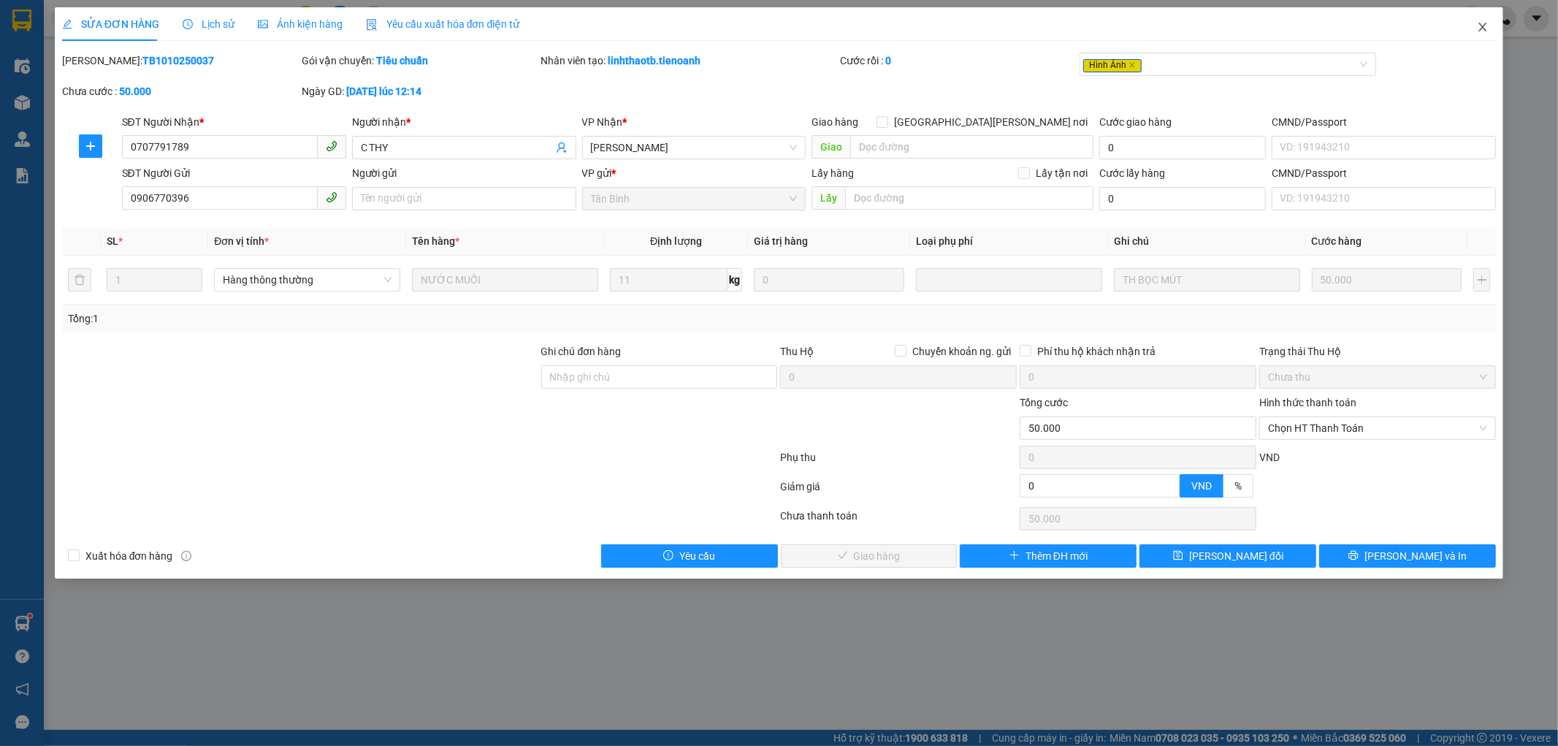
click at [1487, 25] on icon "close" at bounding box center [1483, 27] width 12 height 12
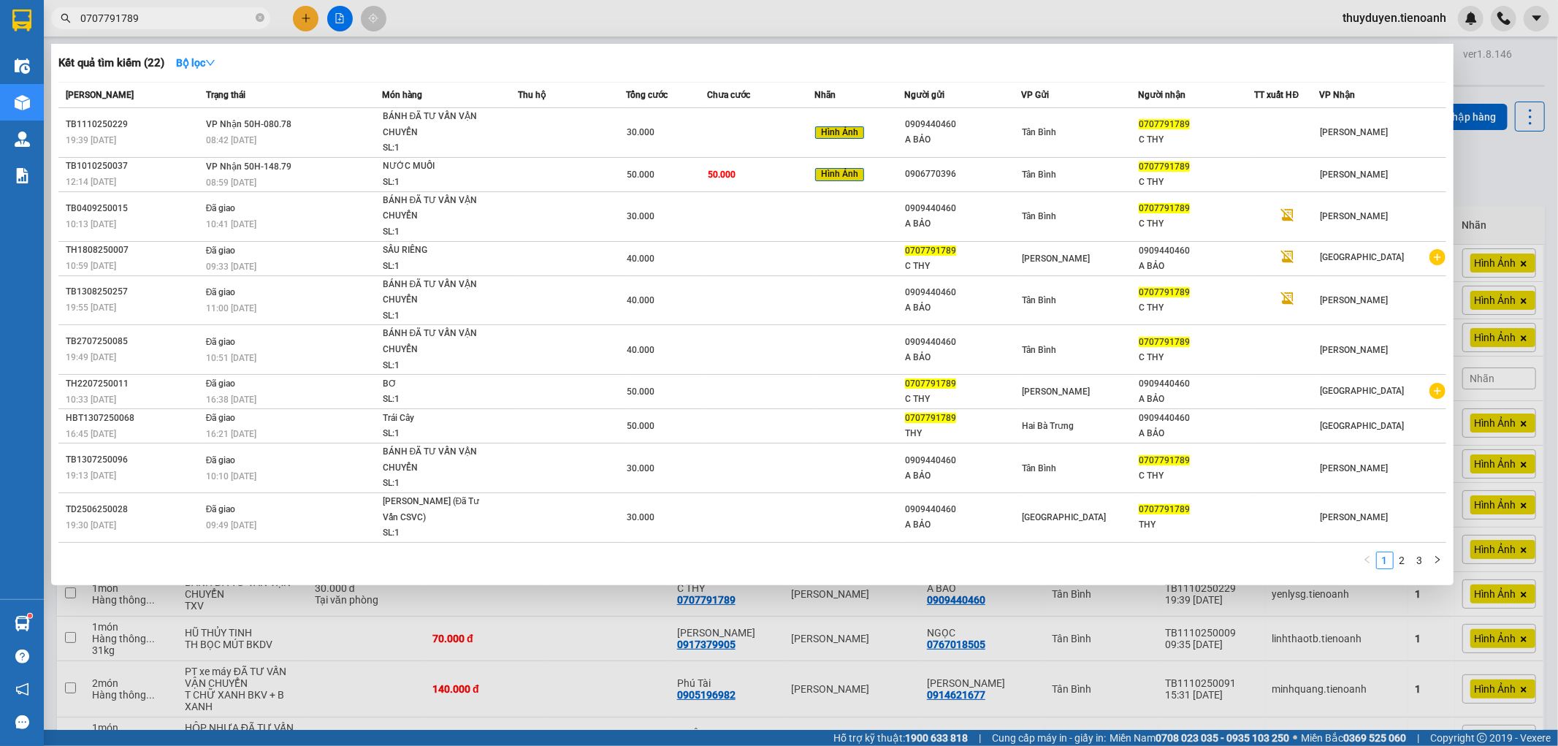
click at [195, 26] on span "0707791789" at bounding box center [160, 18] width 219 height 22
click at [1077, 177] on div "Tân Bình" at bounding box center [1079, 175] width 115 height 16
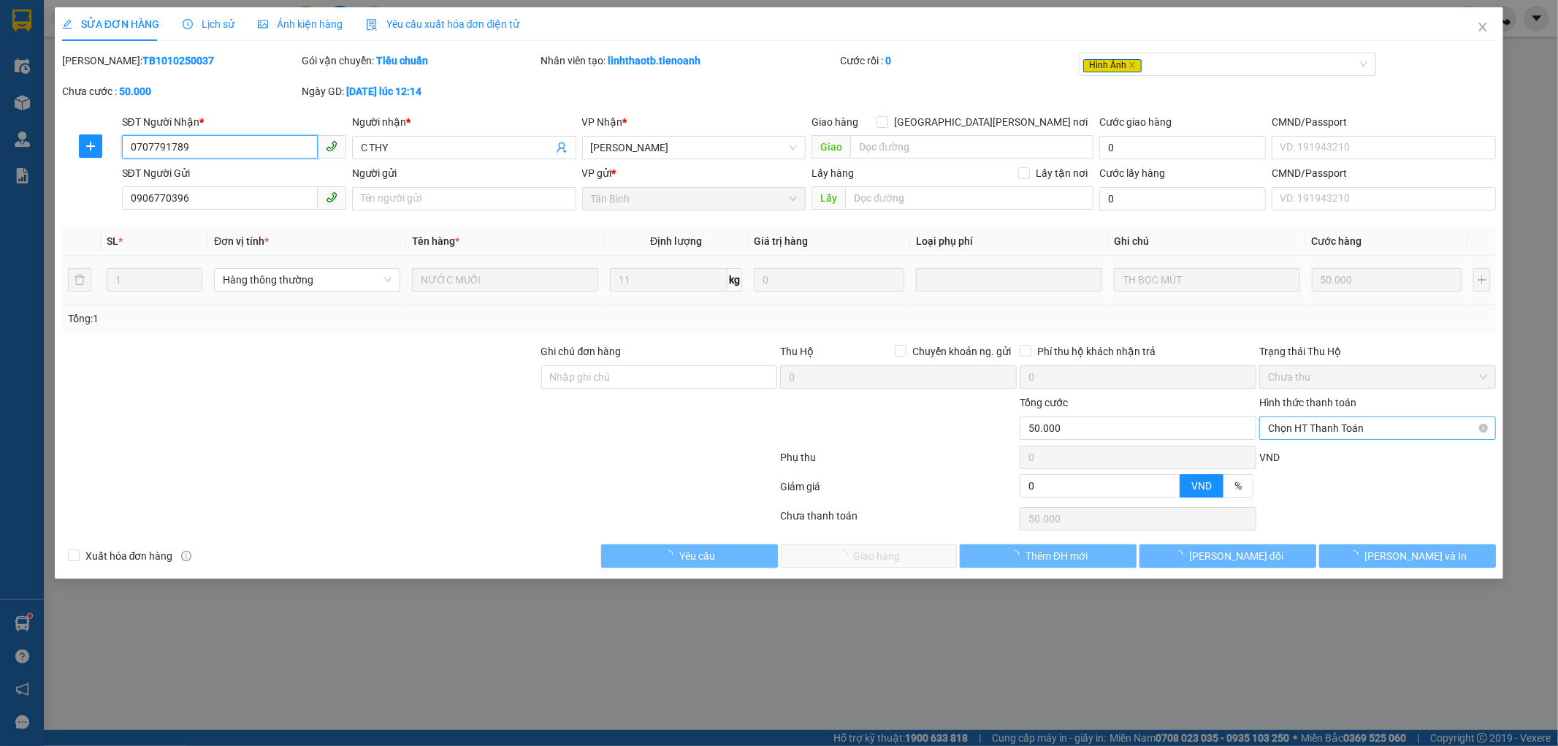
click at [1291, 432] on span "Chọn HT Thanh Toán" at bounding box center [1377, 428] width 219 height 22
drag, startPoint x: 1296, startPoint y: 454, endPoint x: 958, endPoint y: 551, distance: 351.0
click at [1295, 454] on div "Tại văn phòng" at bounding box center [1378, 457] width 219 height 16
type input "0"
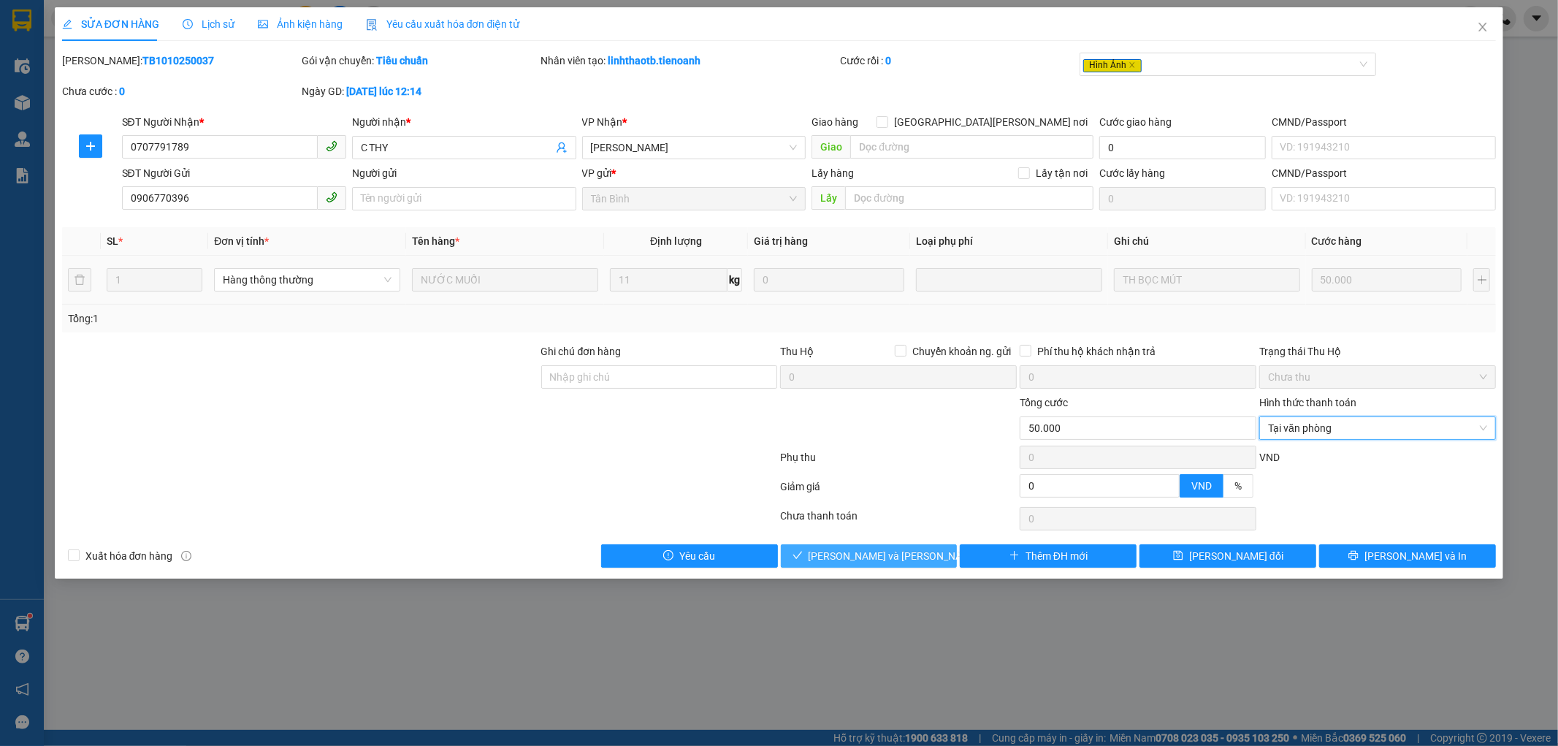
click at [841, 551] on span "[PERSON_NAME] và Giao hàng" at bounding box center [907, 556] width 197 height 16
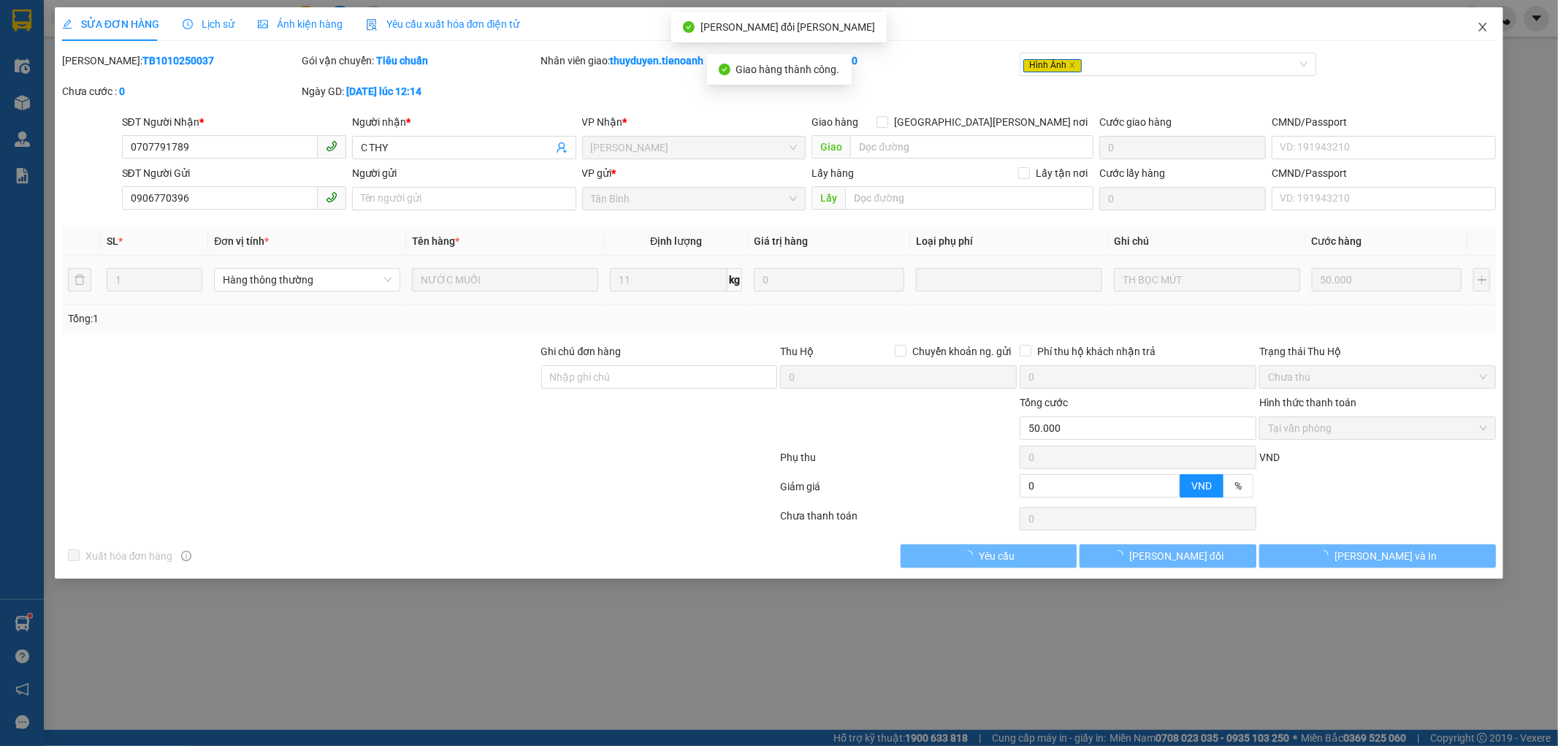
click at [1486, 24] on icon "close" at bounding box center [1483, 27] width 8 height 9
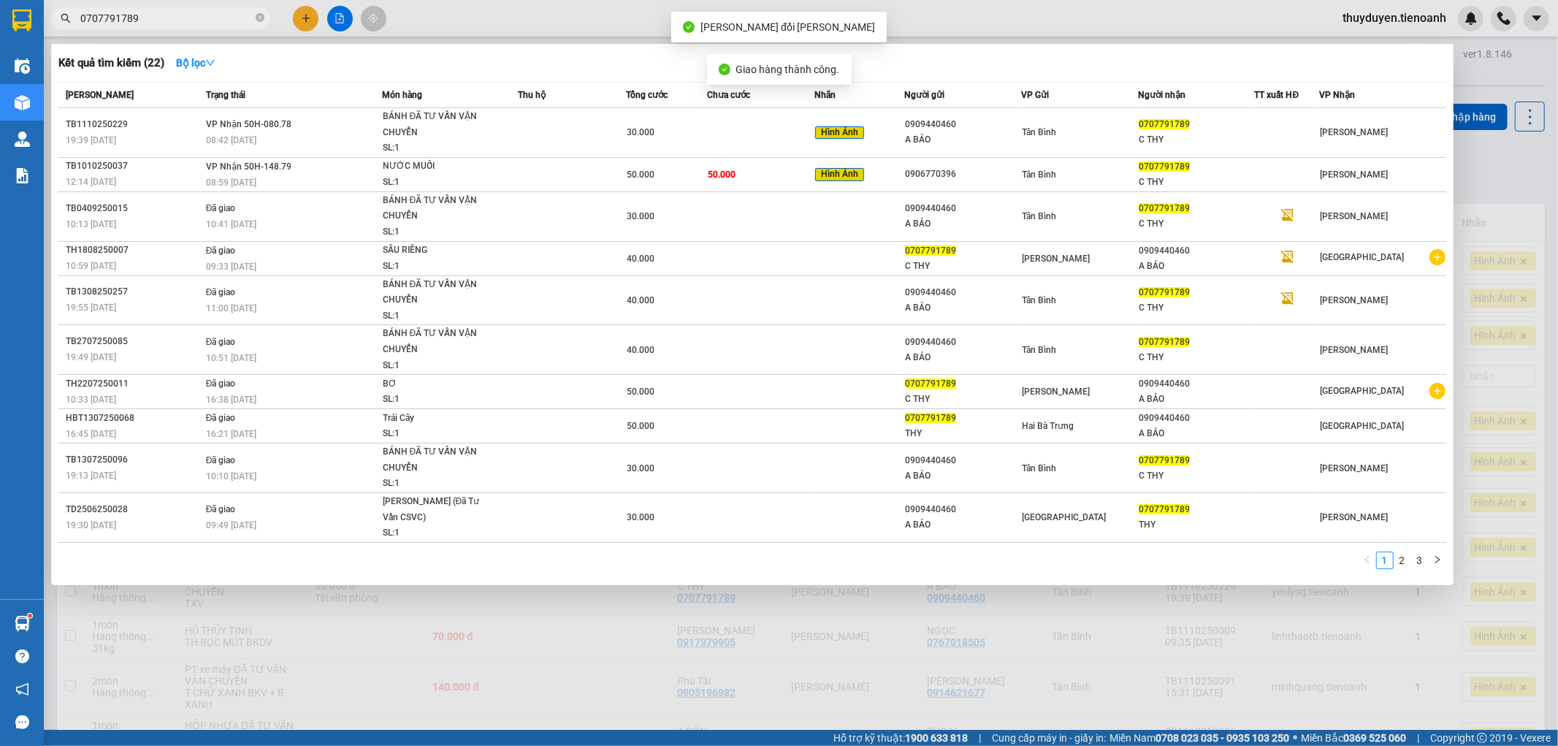
click at [188, 22] on span "0707791789" at bounding box center [160, 18] width 219 height 22
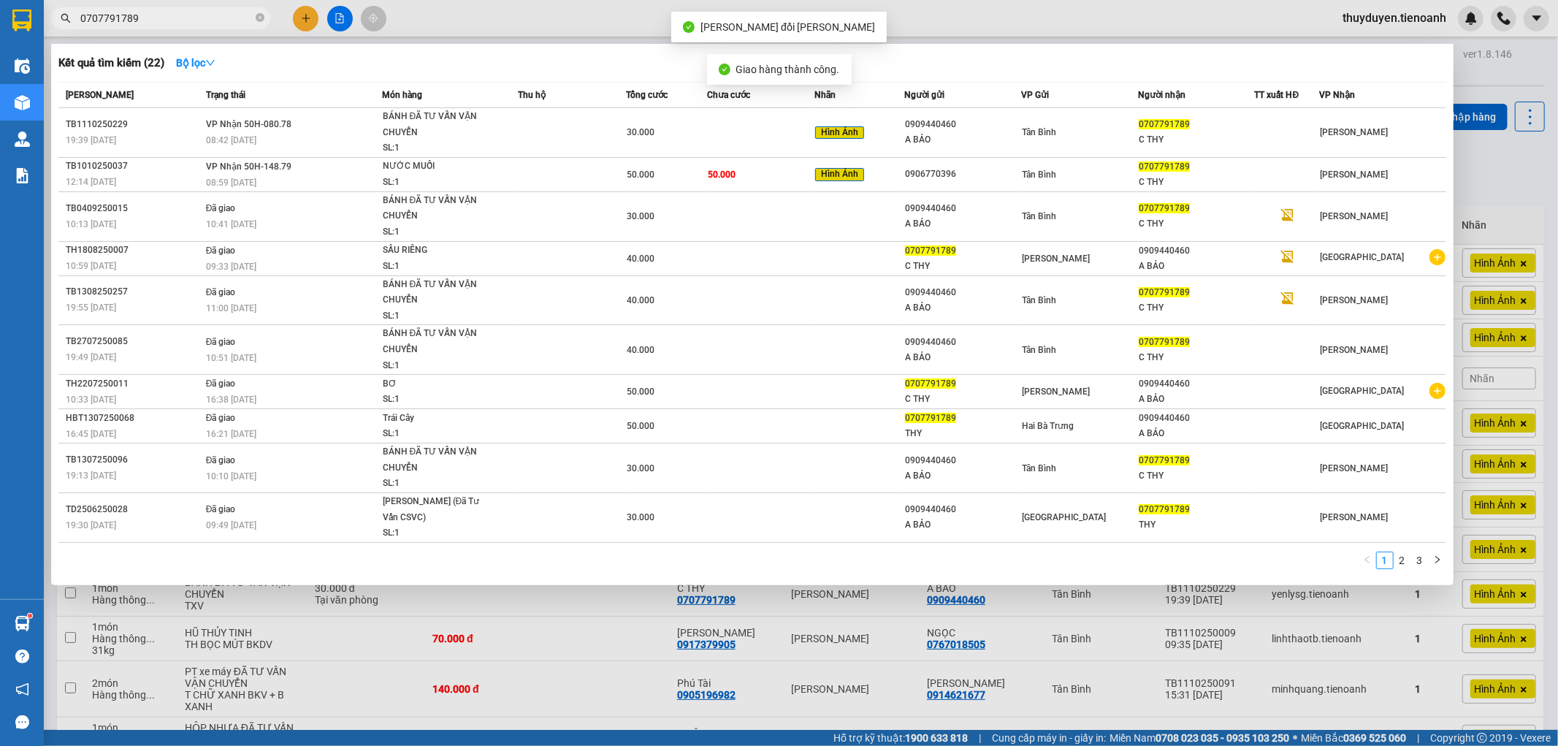
click at [190, 20] on input "0707791789" at bounding box center [166, 18] width 172 height 16
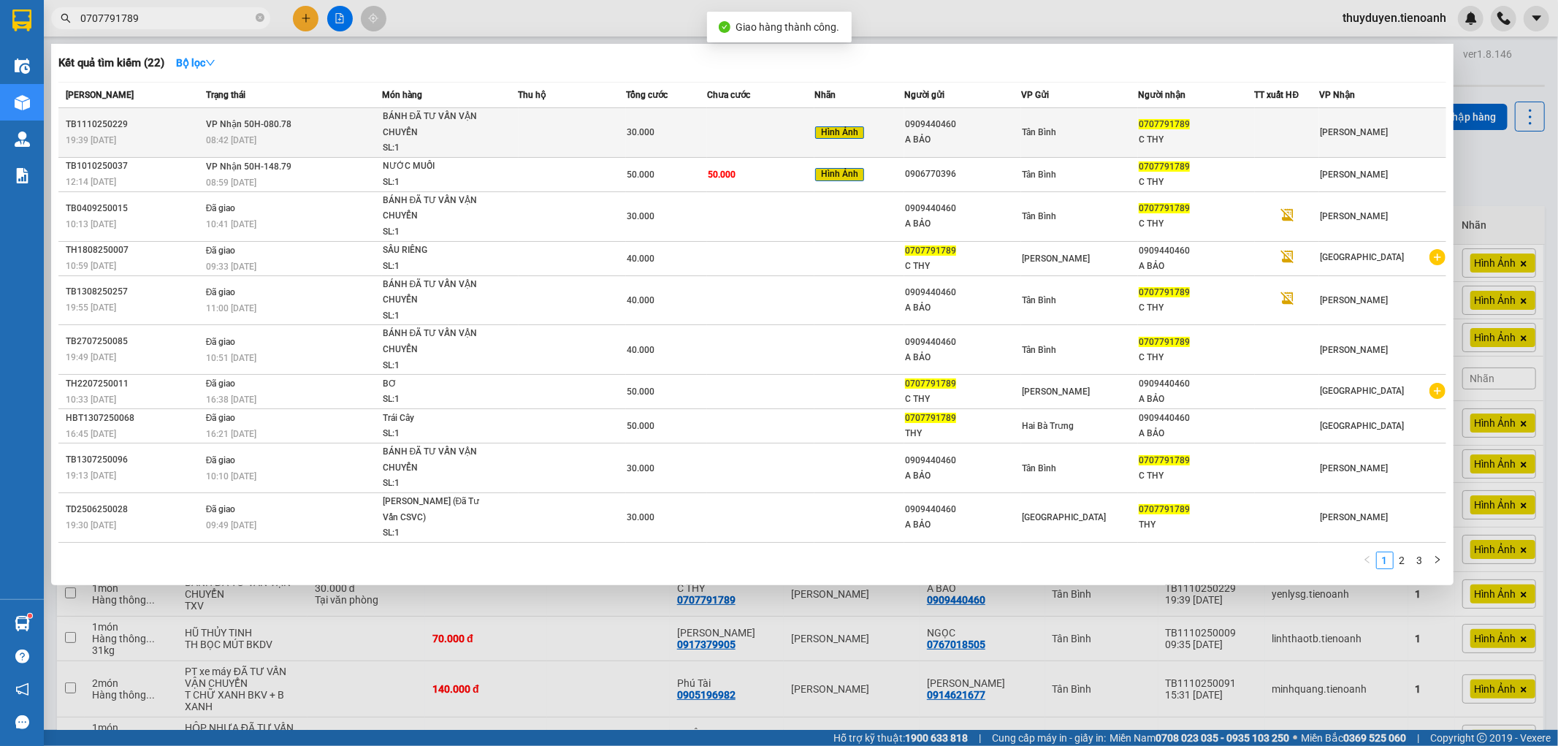
click at [302, 130] on td "VP Nhận 50H-080.78 08:42 - 12/10" at bounding box center [292, 133] width 180 height 50
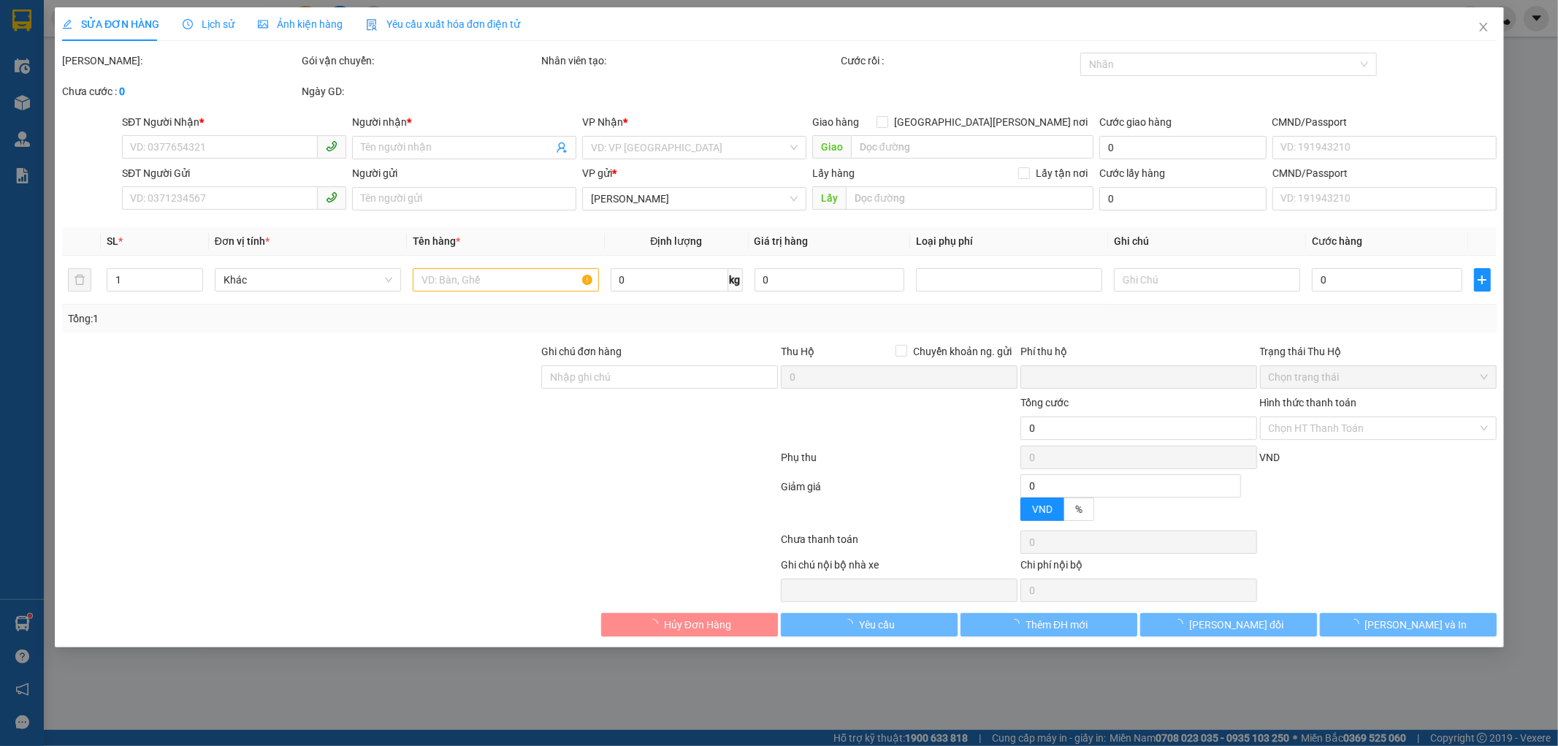
type input "0707791789"
type input "C THY"
type input "0909440460"
type input "A BẢO"
type input "0"
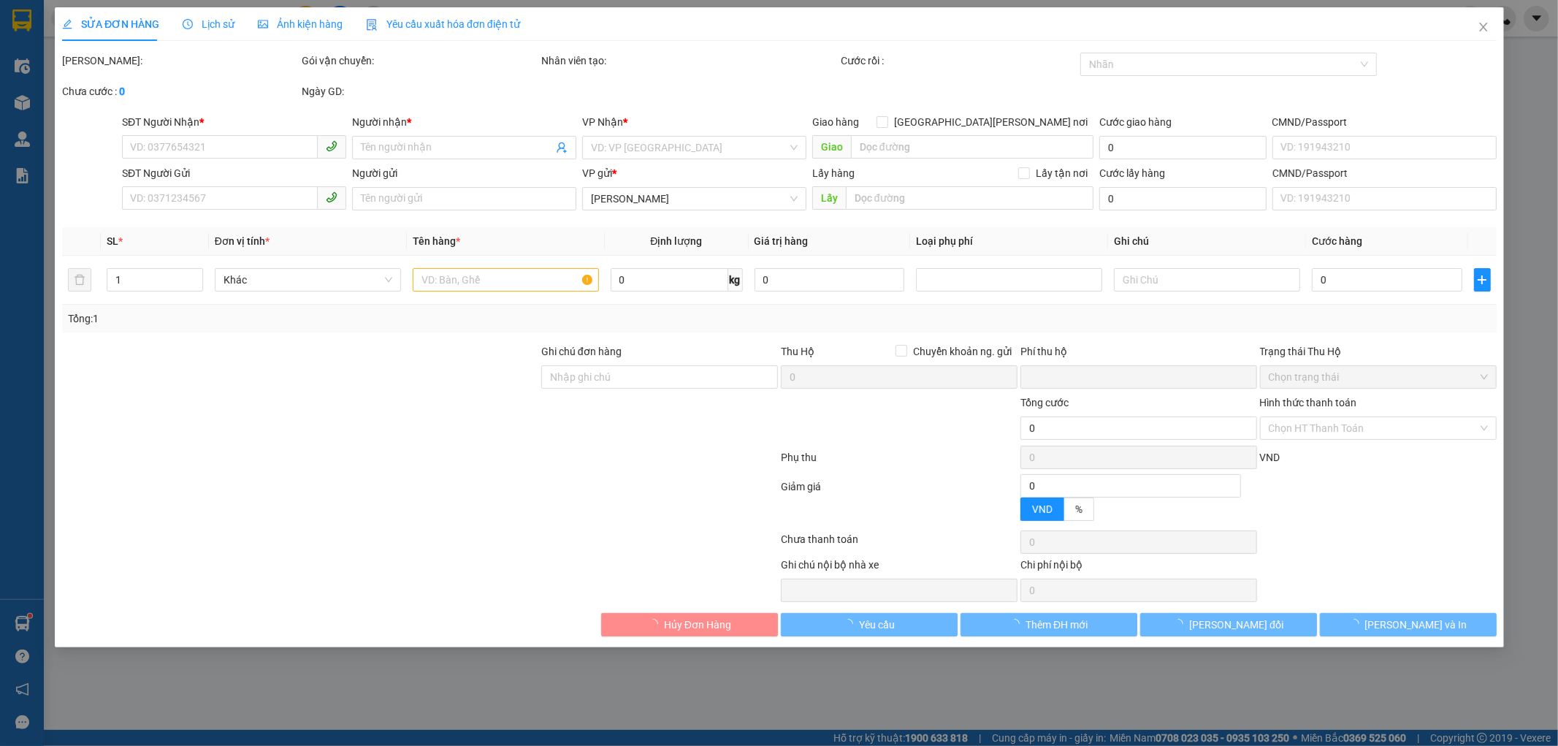
type input "30.000"
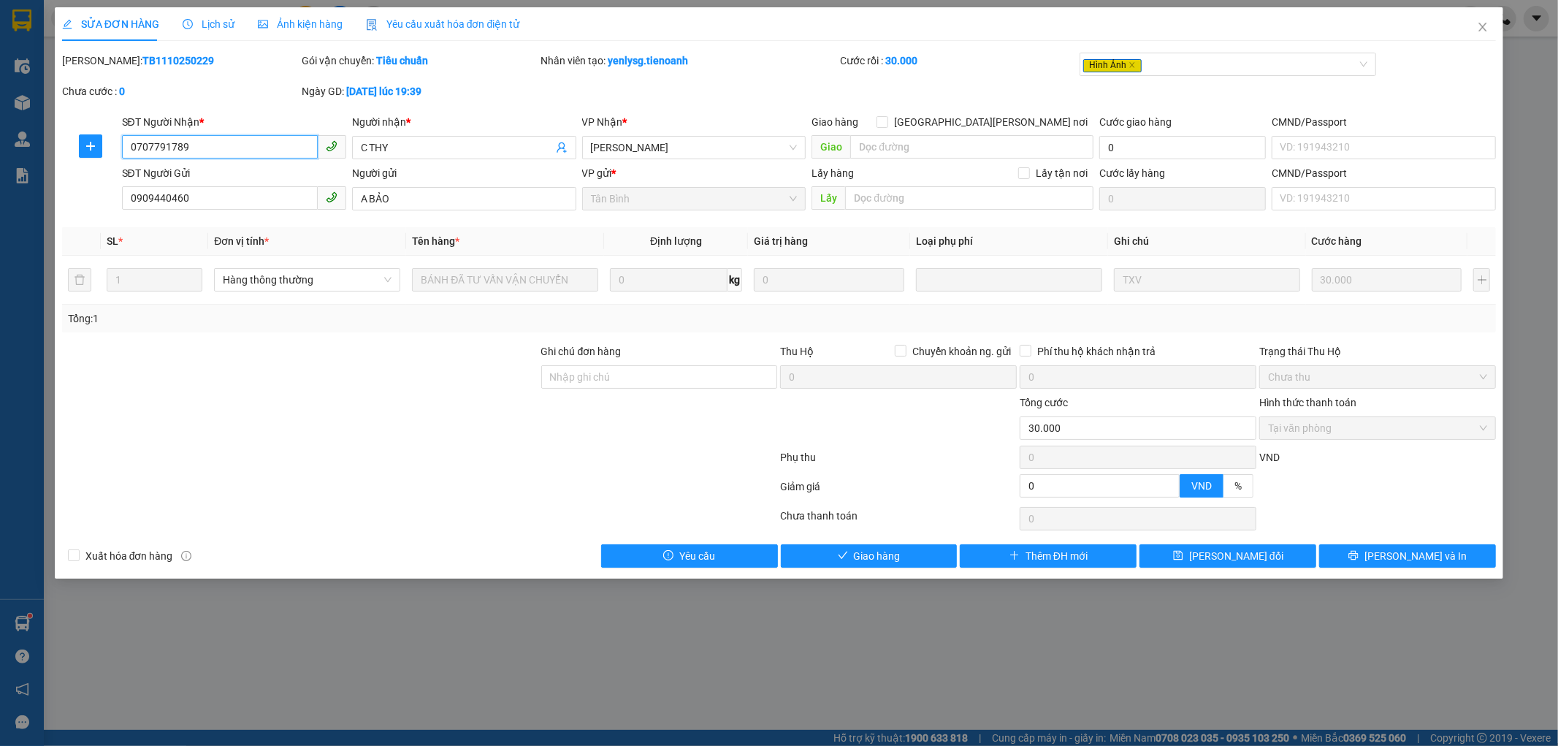
click at [1324, 432] on span "Tại văn phòng" at bounding box center [1377, 428] width 219 height 22
click at [886, 559] on span "Giao hàng" at bounding box center [877, 556] width 47 height 16
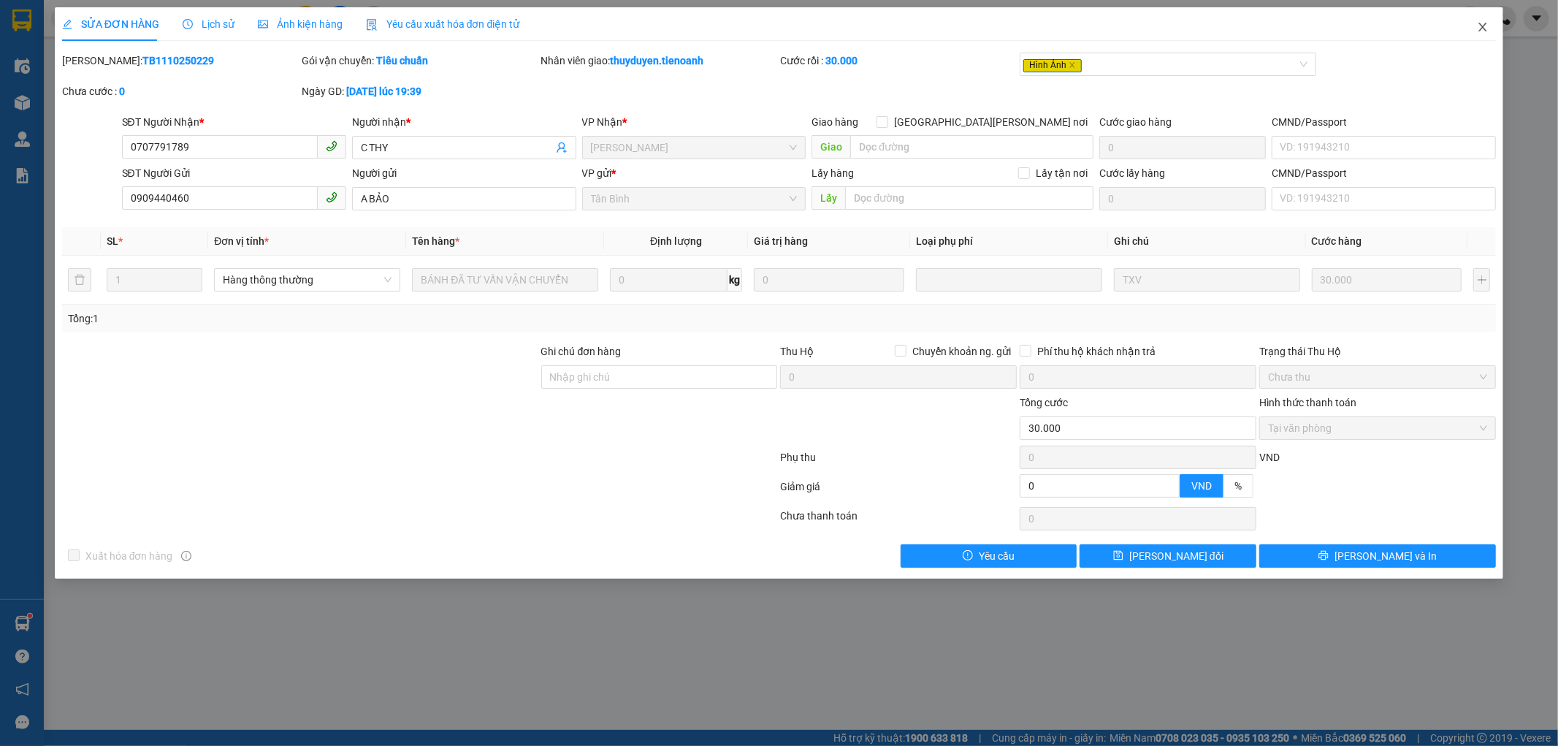
click at [1488, 32] on icon "close" at bounding box center [1483, 27] width 12 height 12
